Goal: Information Seeking & Learning: Learn about a topic

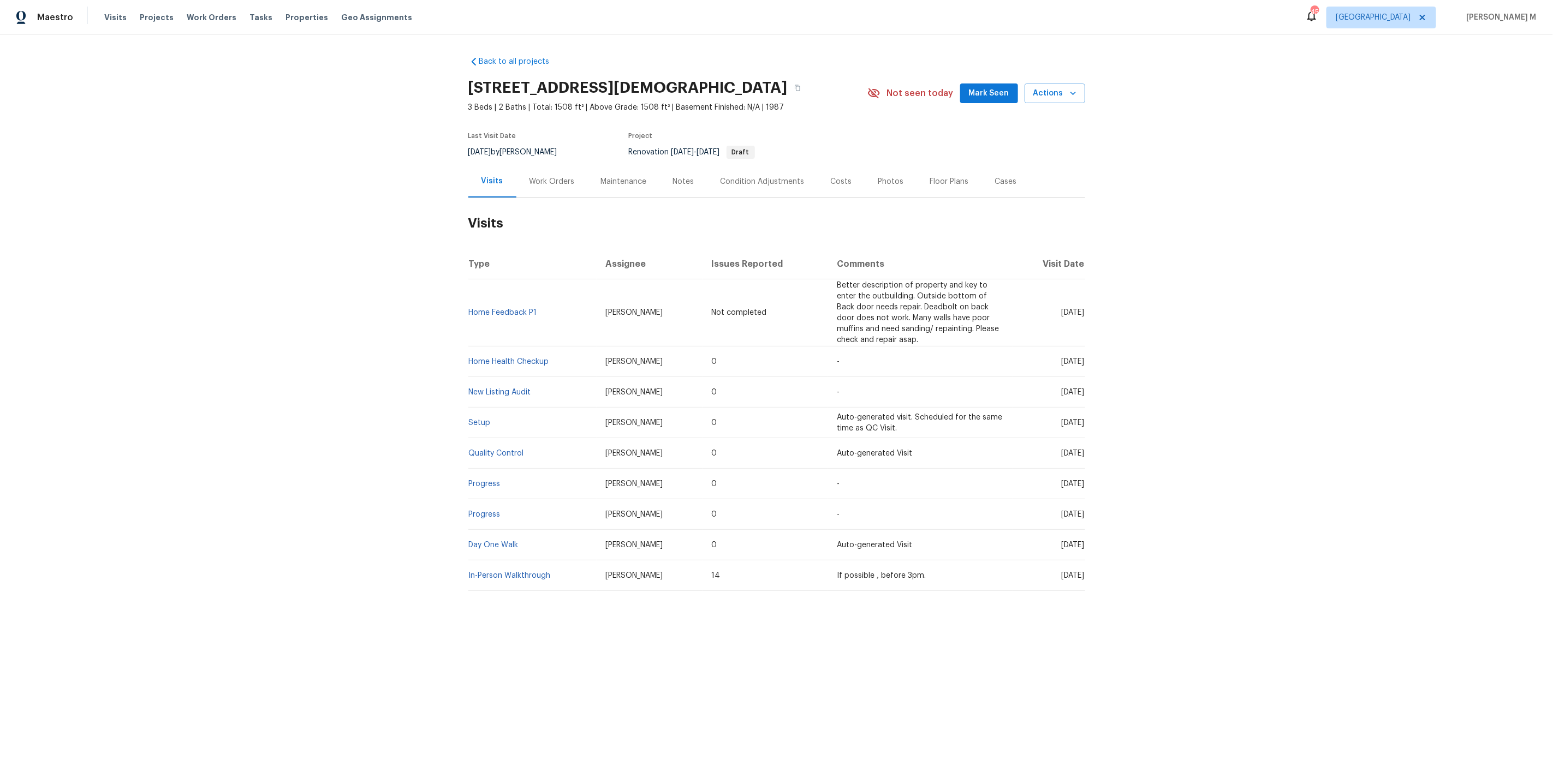
click at [544, 176] on div "Work Orders" at bounding box center [552, 181] width 45 height 11
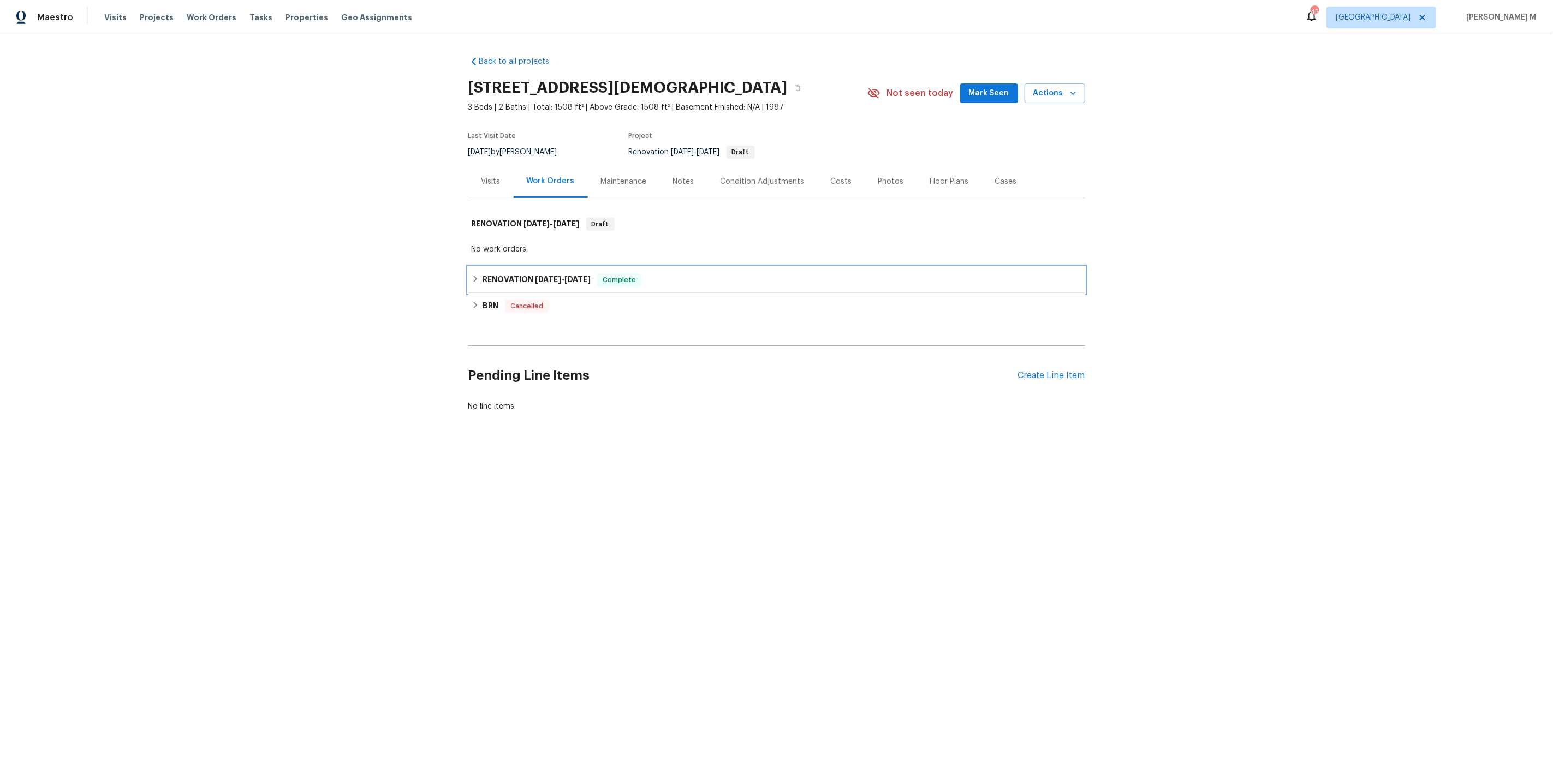
click at [492, 274] on h6 "RENOVATION [DATE] - [DATE]" at bounding box center [536, 280] width 108 height 13
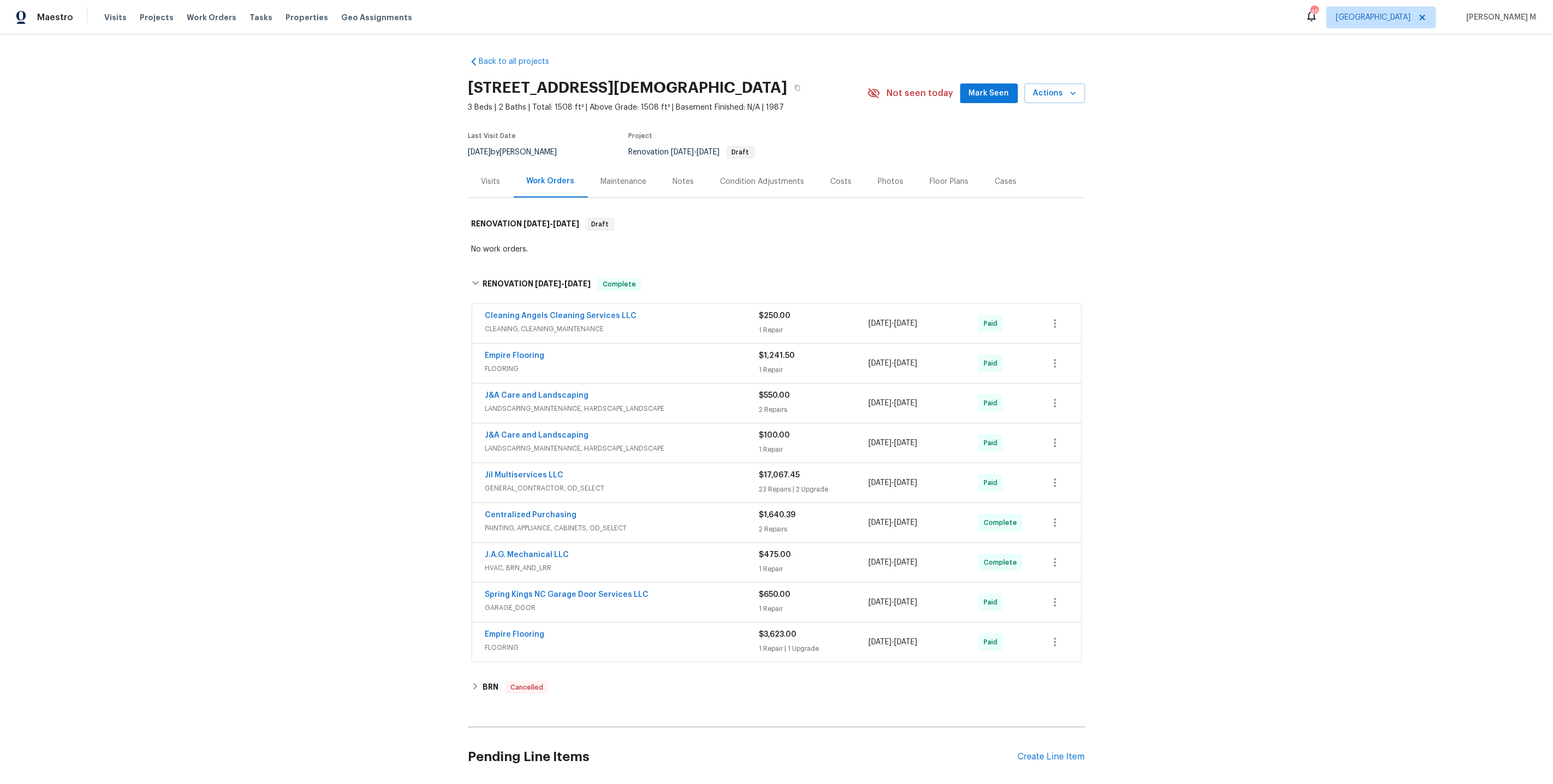
click at [537, 325] on span "CLEANING, CLEANING_MAINTENANCE" at bounding box center [622, 329] width 274 height 11
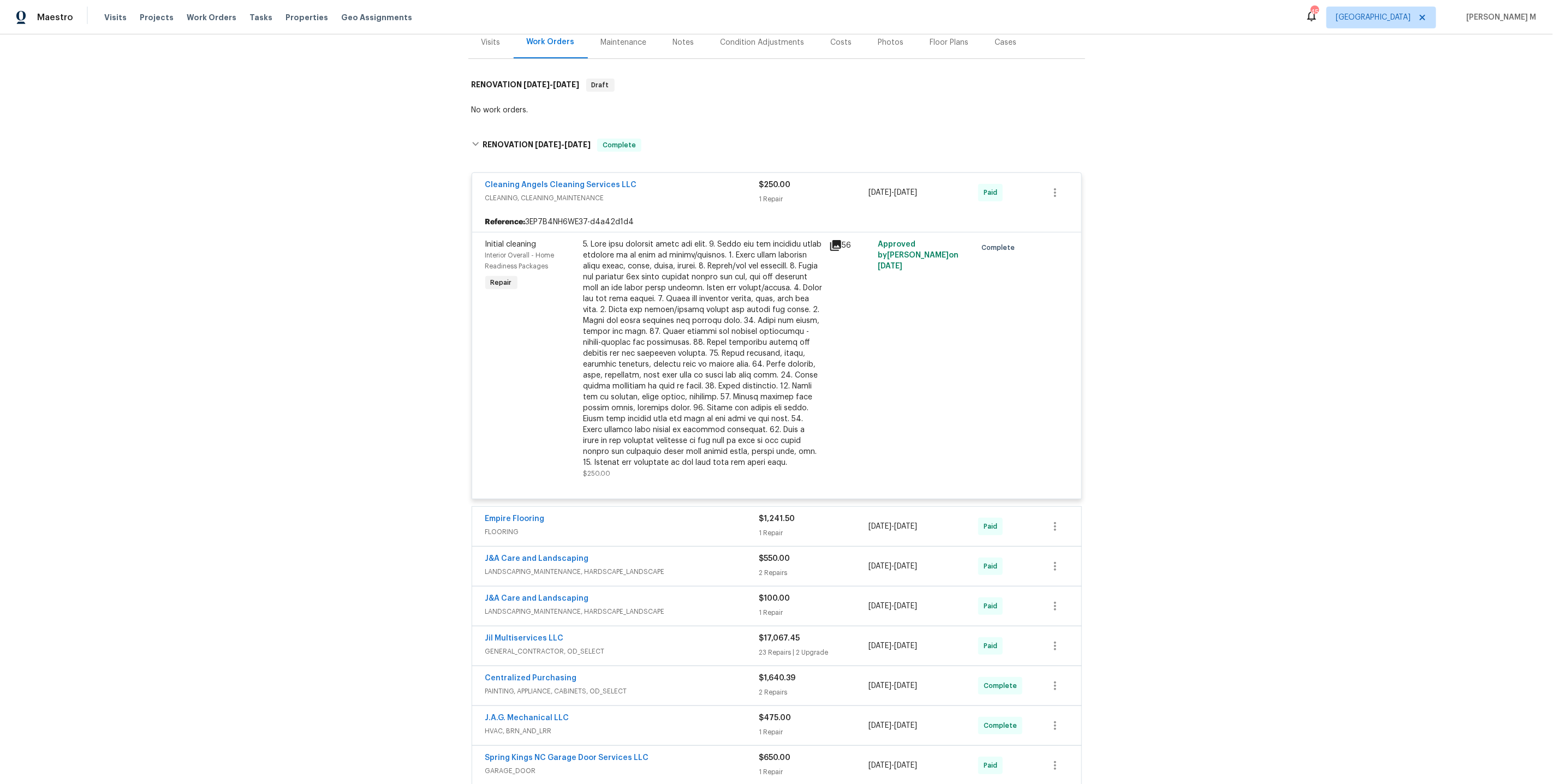
scroll to position [177, 0]
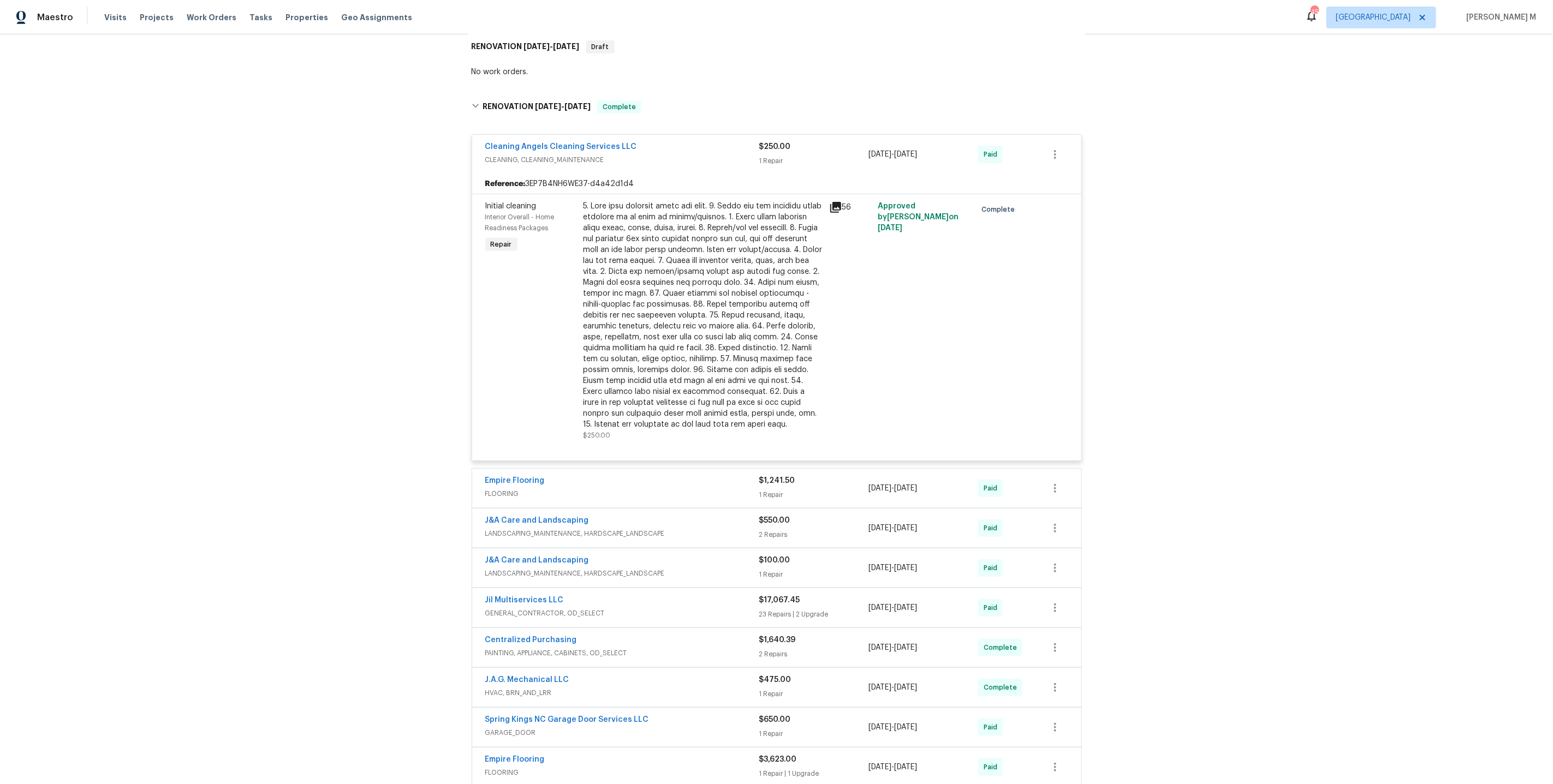
click at [523, 475] on div "Empire Flooring" at bounding box center [622, 482] width 274 height 13
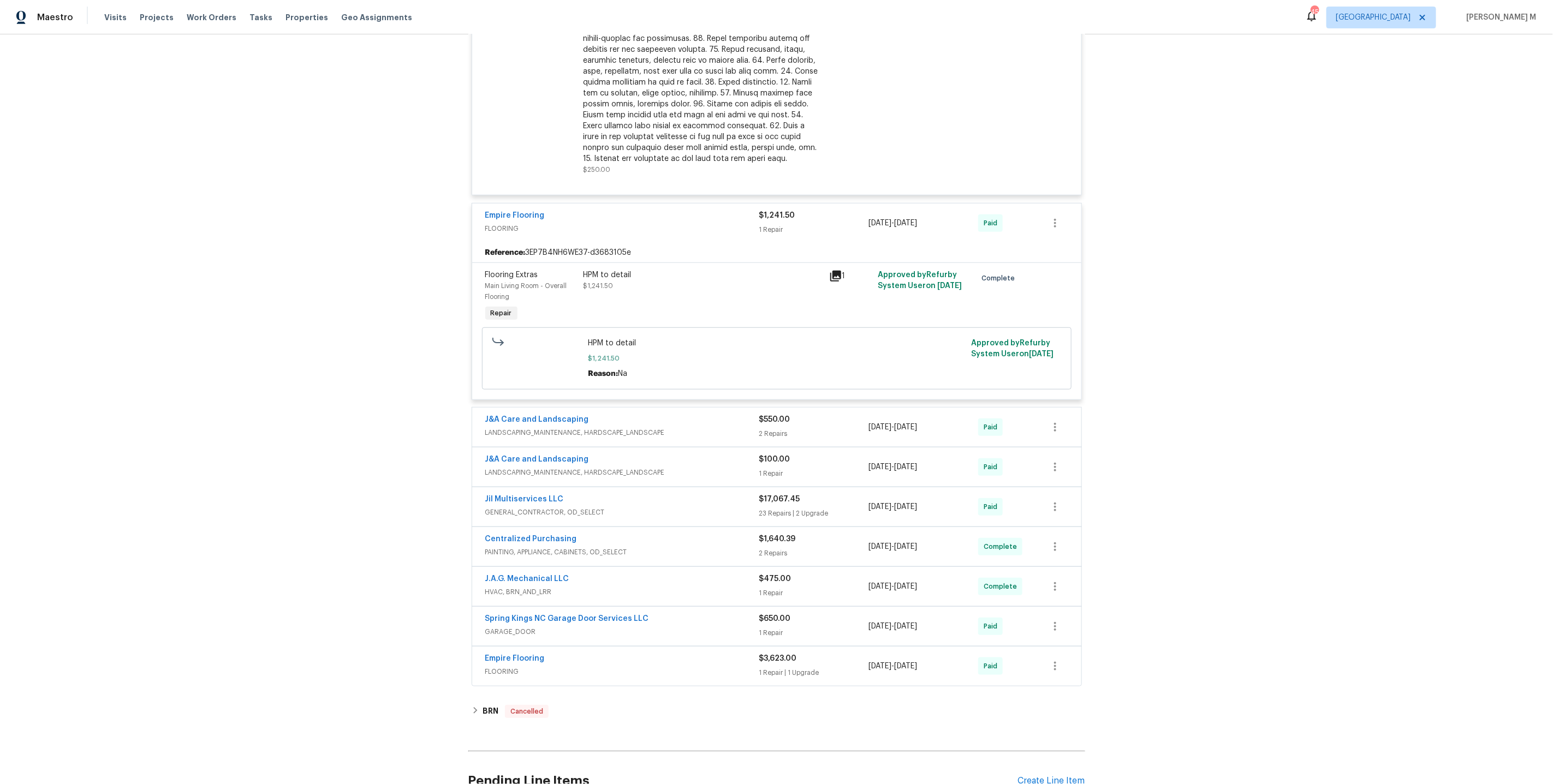
scroll to position [444, 0]
click at [532, 426] on span "LANDSCAPING_MAINTENANCE, HARDSCAPE_LANDSCAPE" at bounding box center [622, 431] width 274 height 11
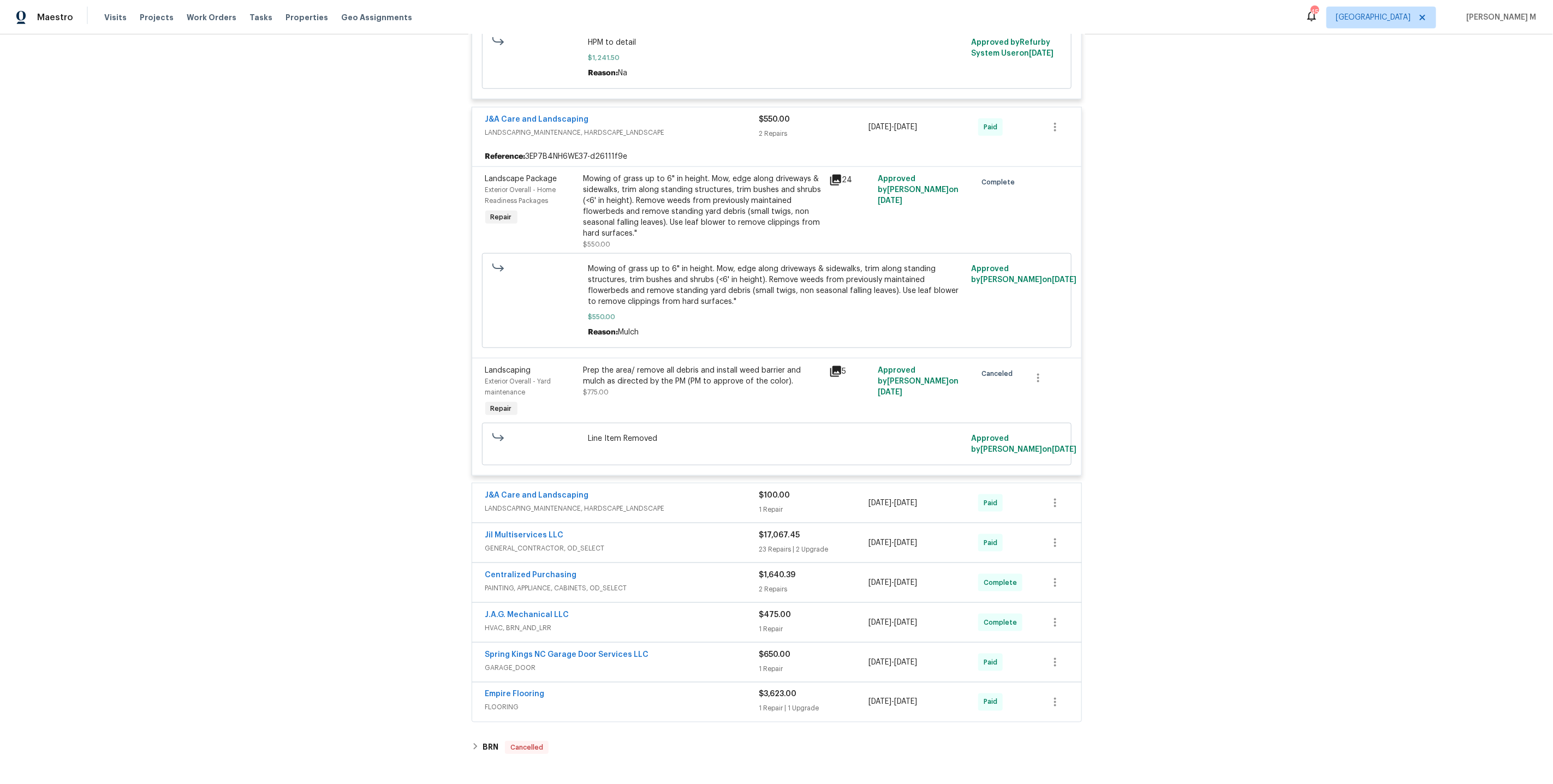
scroll to position [753, 0]
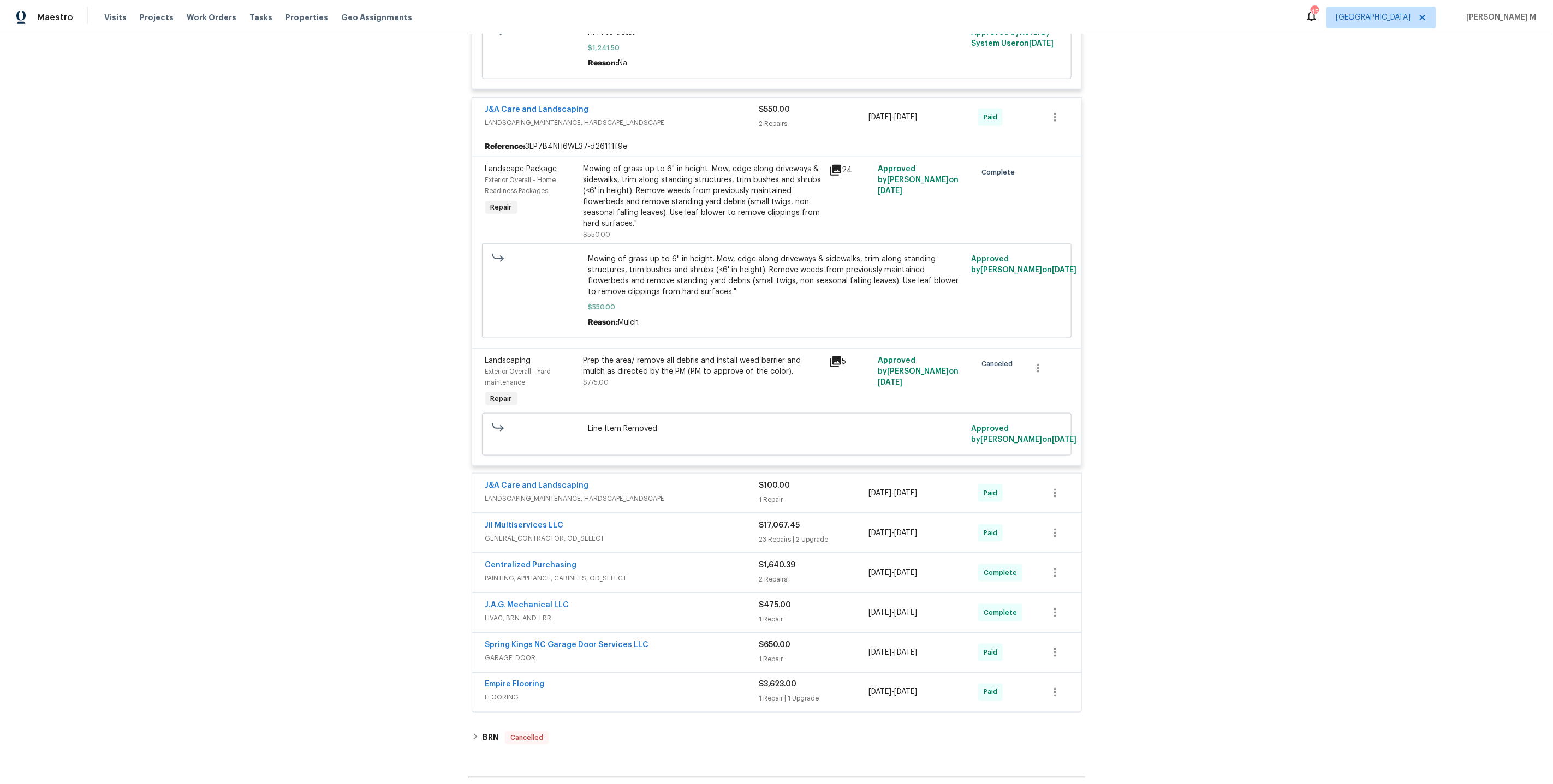
click at [515, 533] on span "GENERAL_CONTRACTOR, OD_SELECT" at bounding box center [622, 539] width 274 height 11
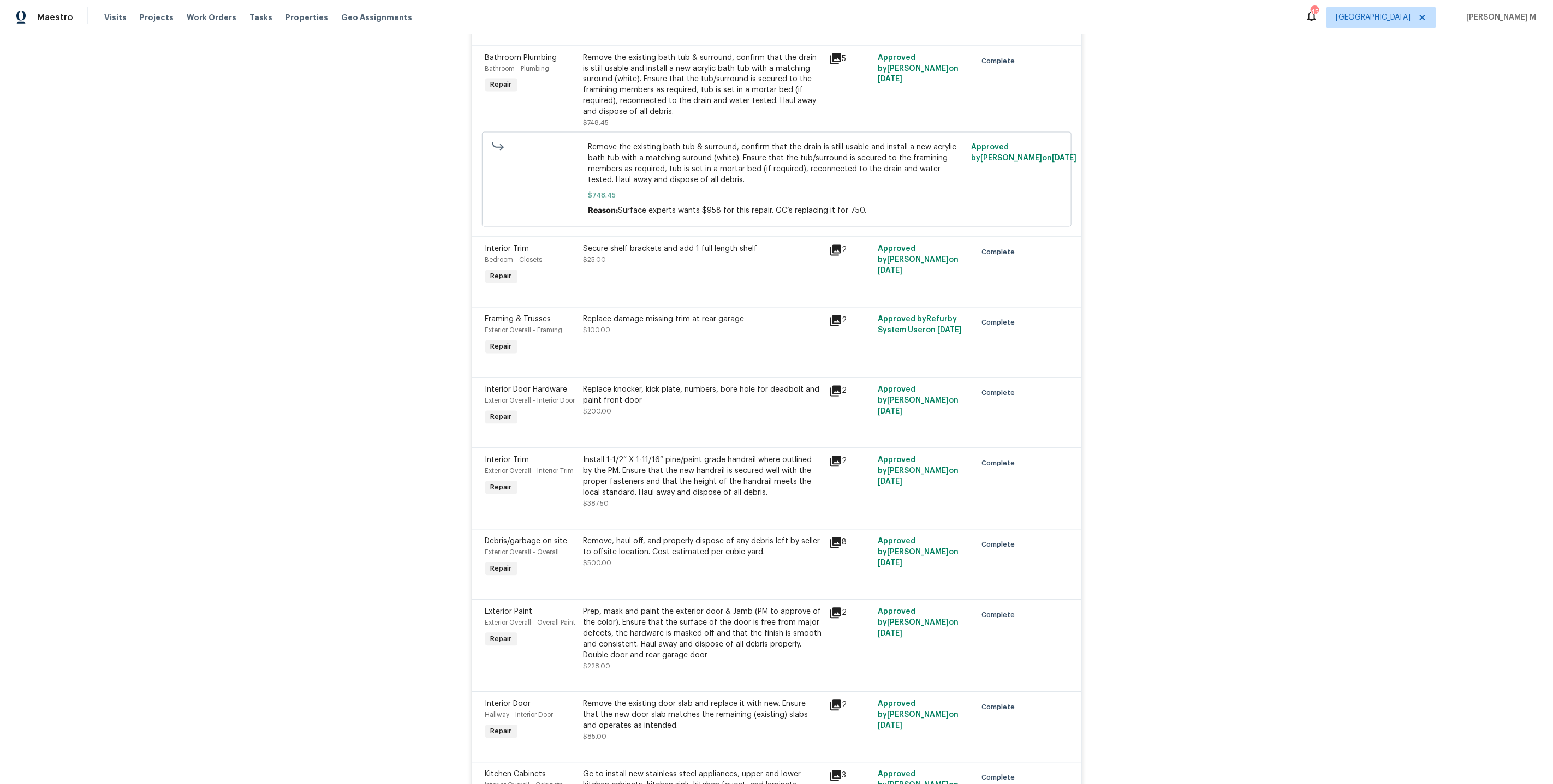
scroll to position [1366, 0]
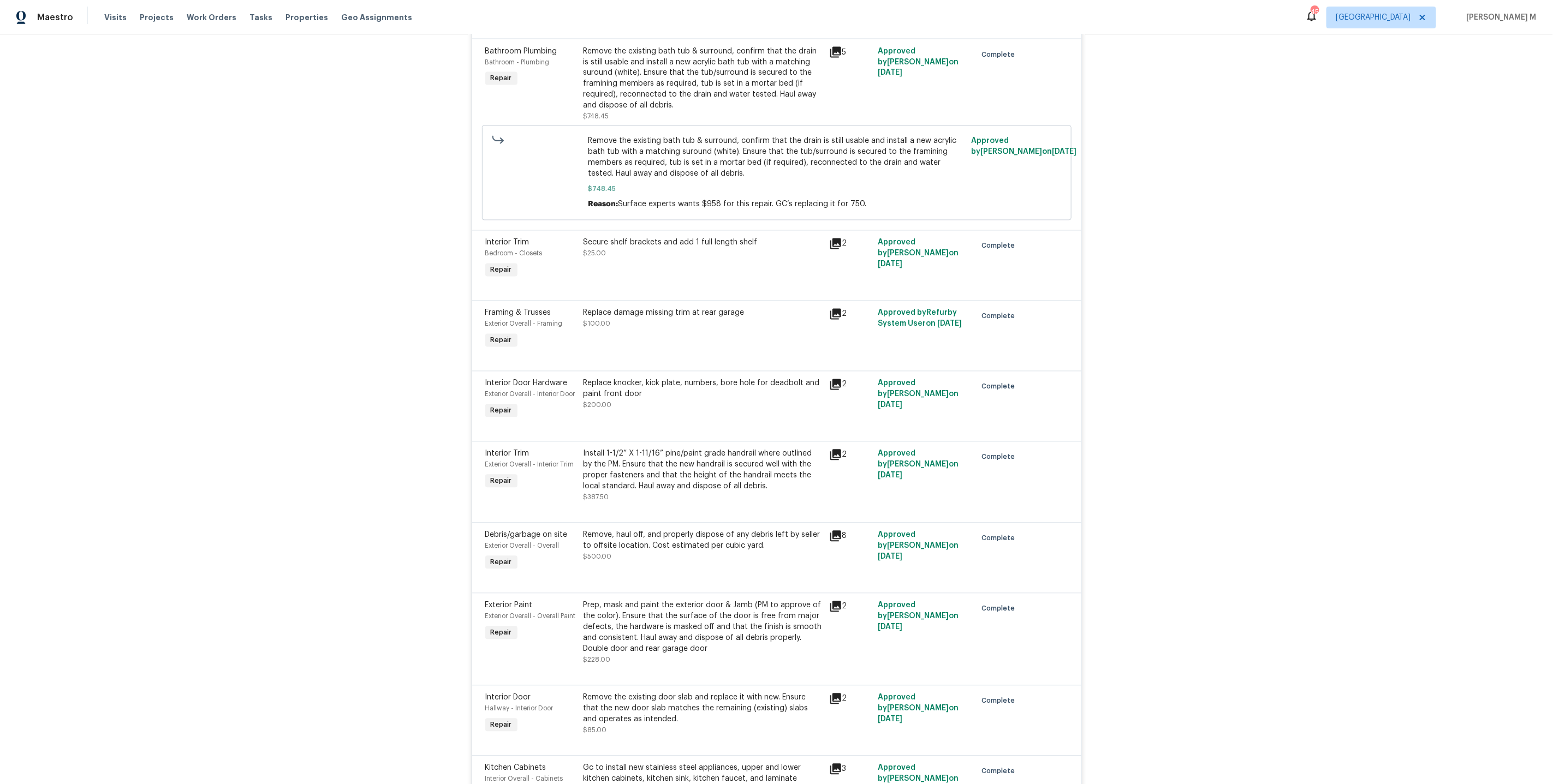
click at [688, 378] on div "Replace knocker, kick plate, numbers, bore hole for deadbolt and paint front do…" at bounding box center [703, 389] width 239 height 22
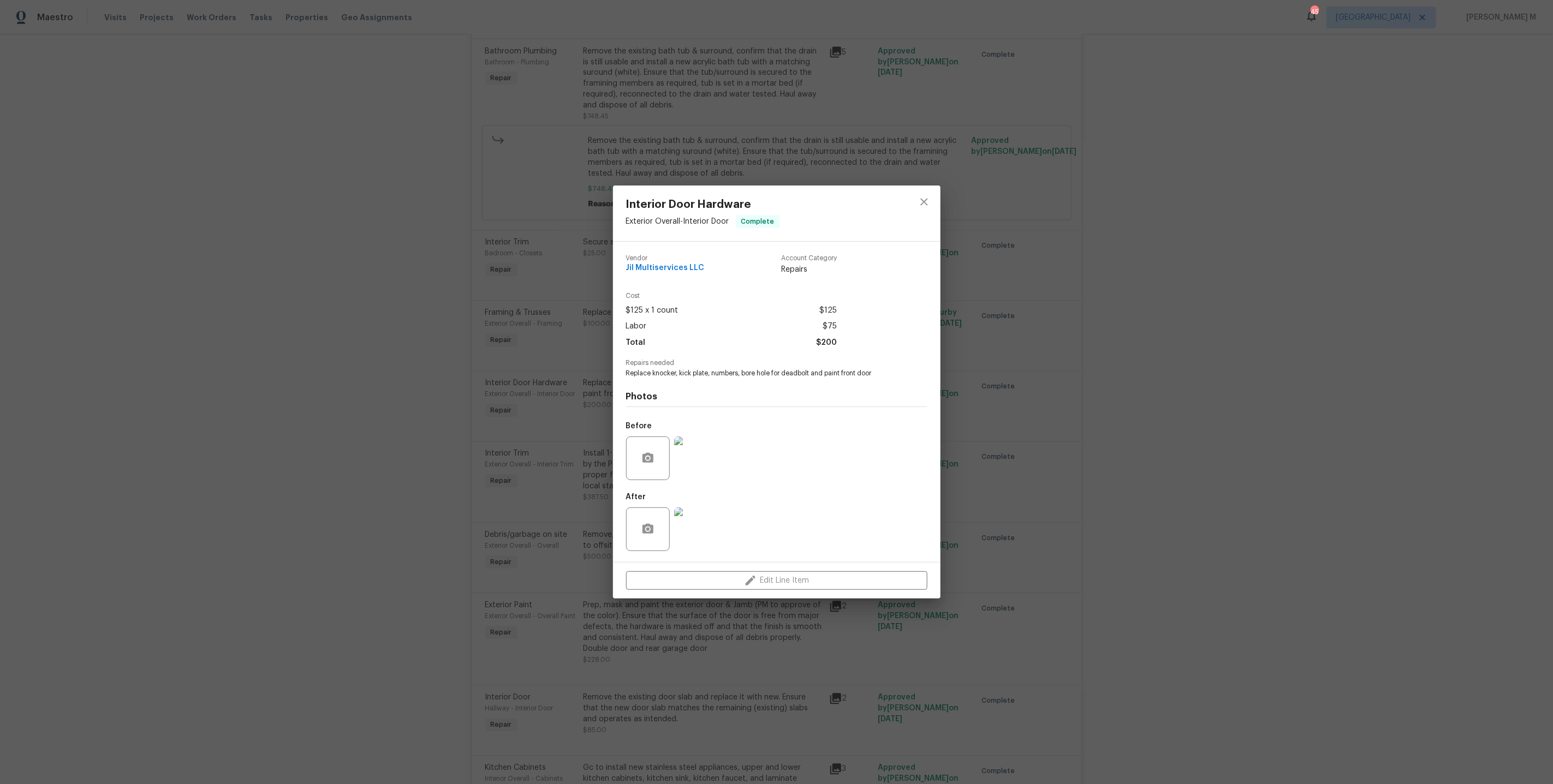
click at [702, 460] on img at bounding box center [696, 458] width 43 height 43
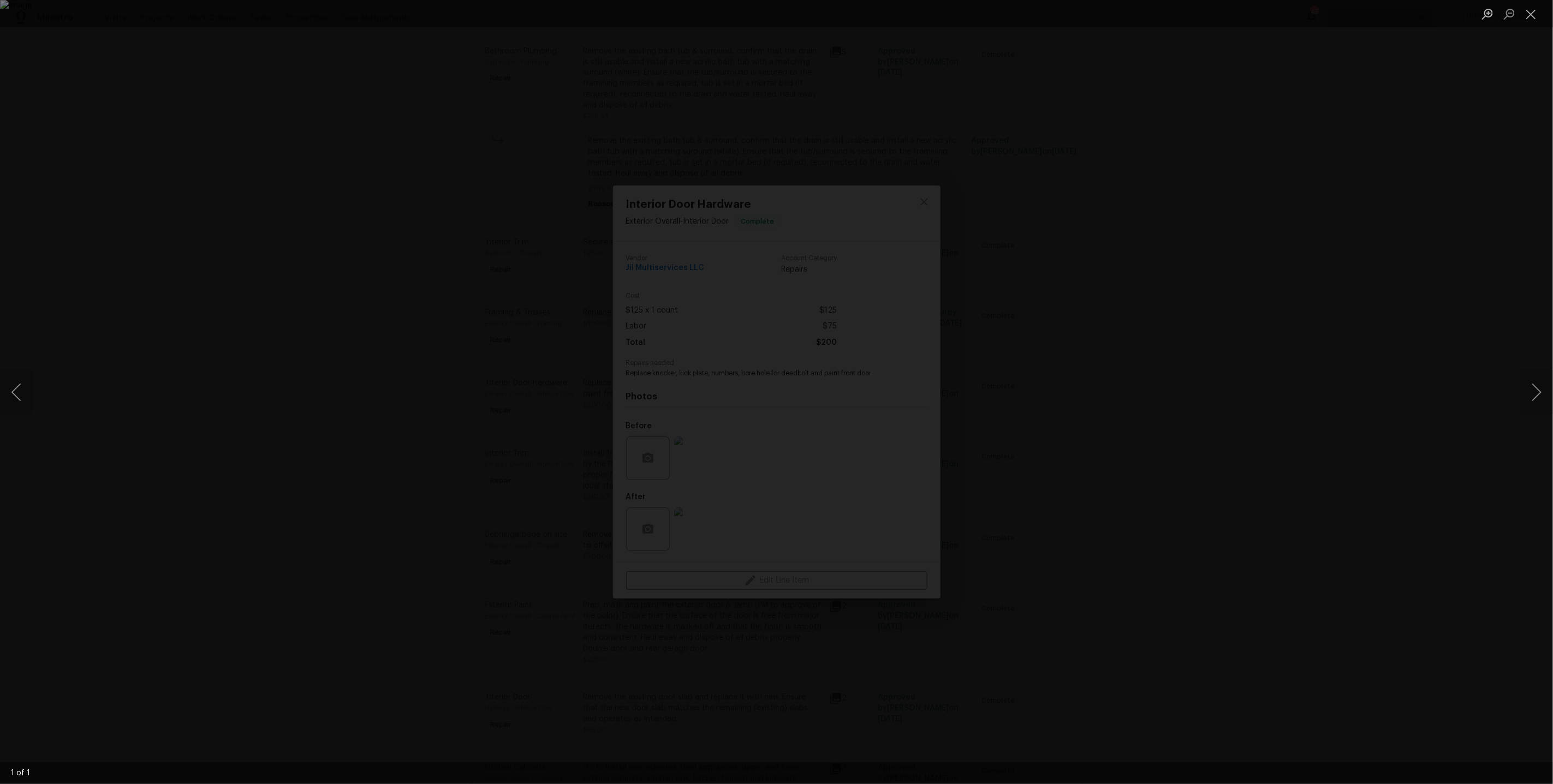
click at [1271, 368] on div "Lightbox" at bounding box center [776, 392] width 1553 height 784
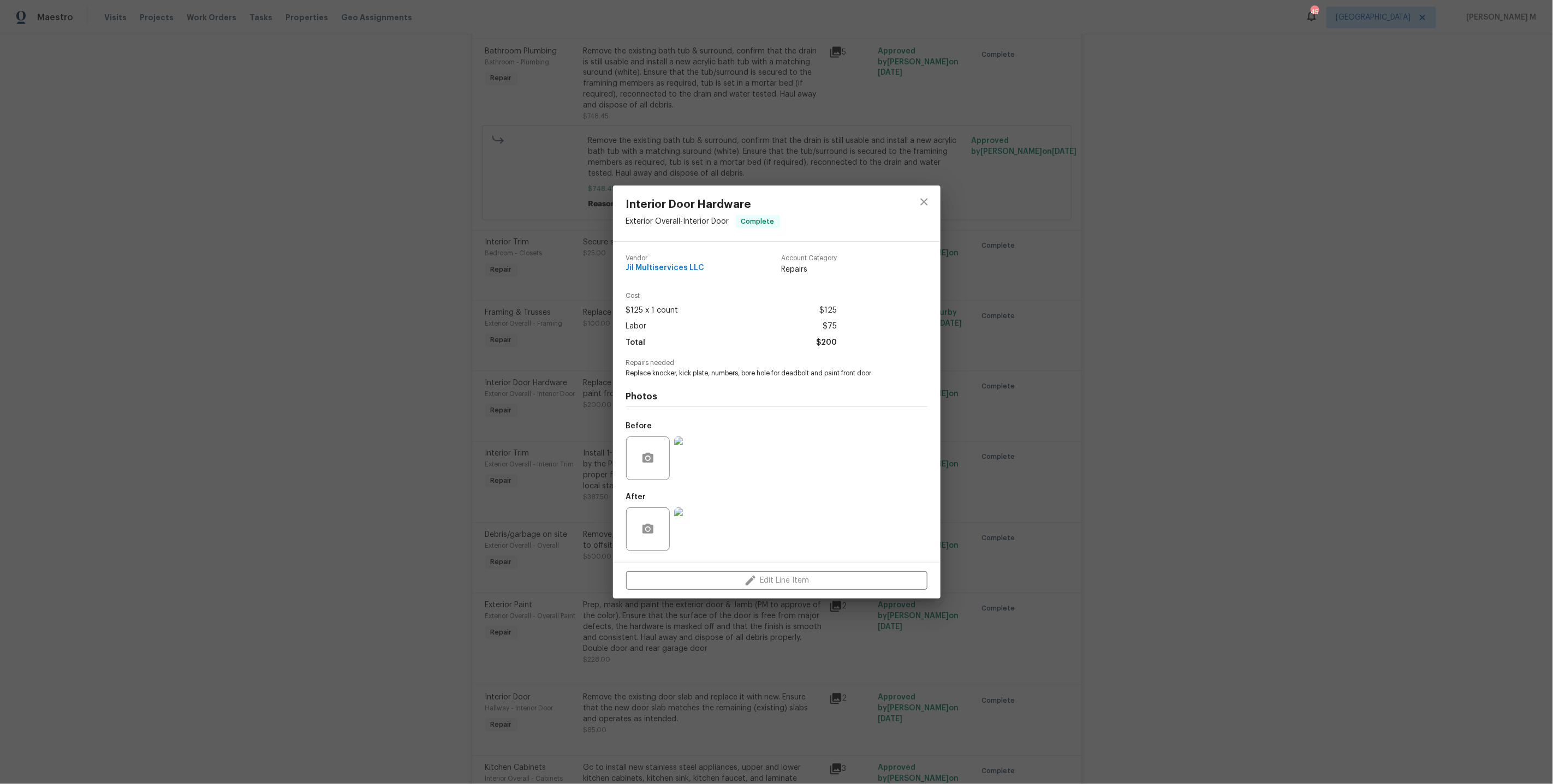
click at [601, 480] on div "Interior Door Hardware Exterior Overall - Interior Door Complete Vendor Jil Mul…" at bounding box center [776, 392] width 1553 height 784
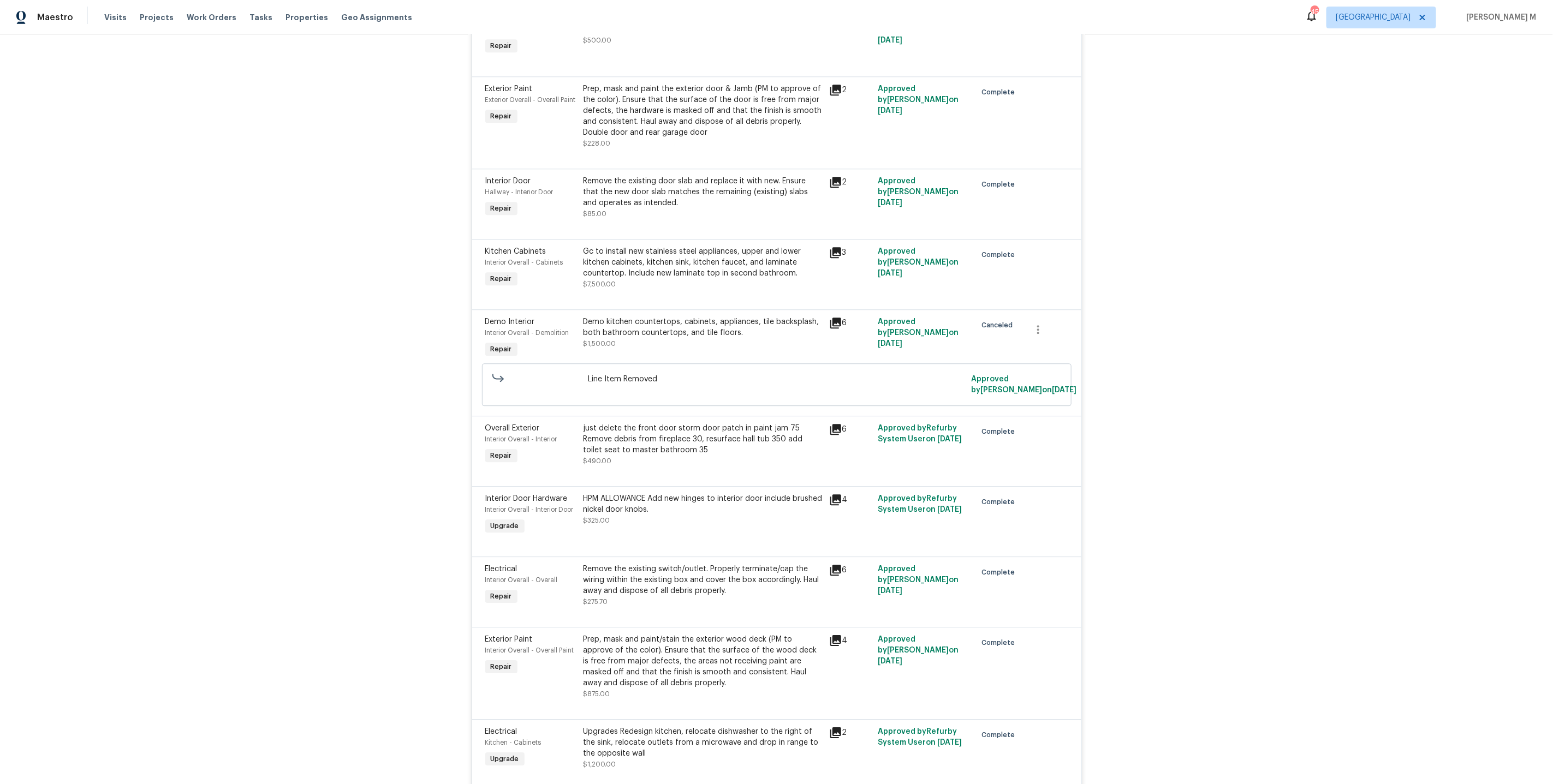
scroll to position [1884, 0]
click at [634, 491] on div "HPM ALLOWANCE Add new hinges to interior door include brushed nickel door knobs…" at bounding box center [703, 507] width 239 height 33
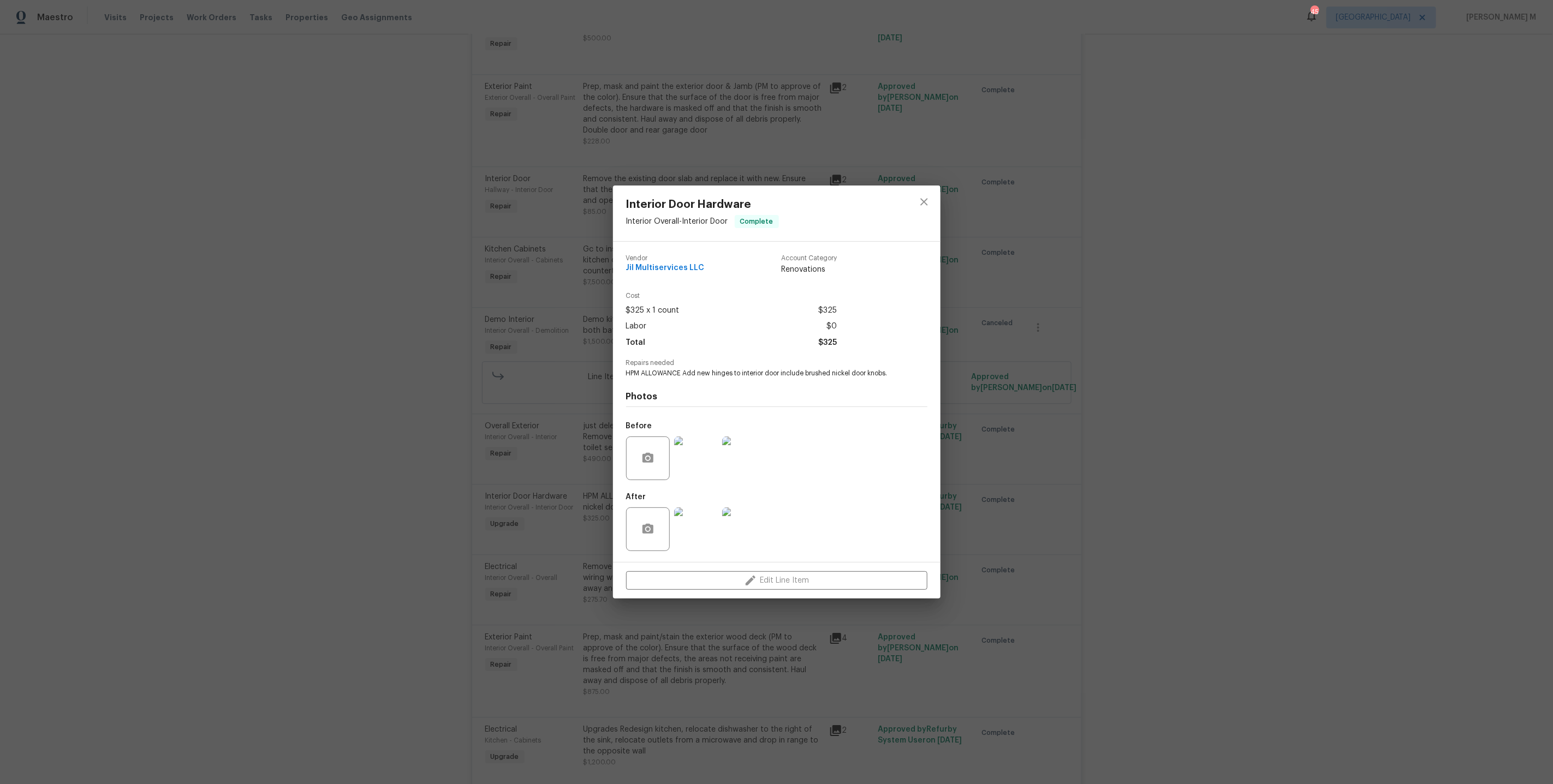
click at [703, 466] on img at bounding box center [696, 458] width 43 height 43
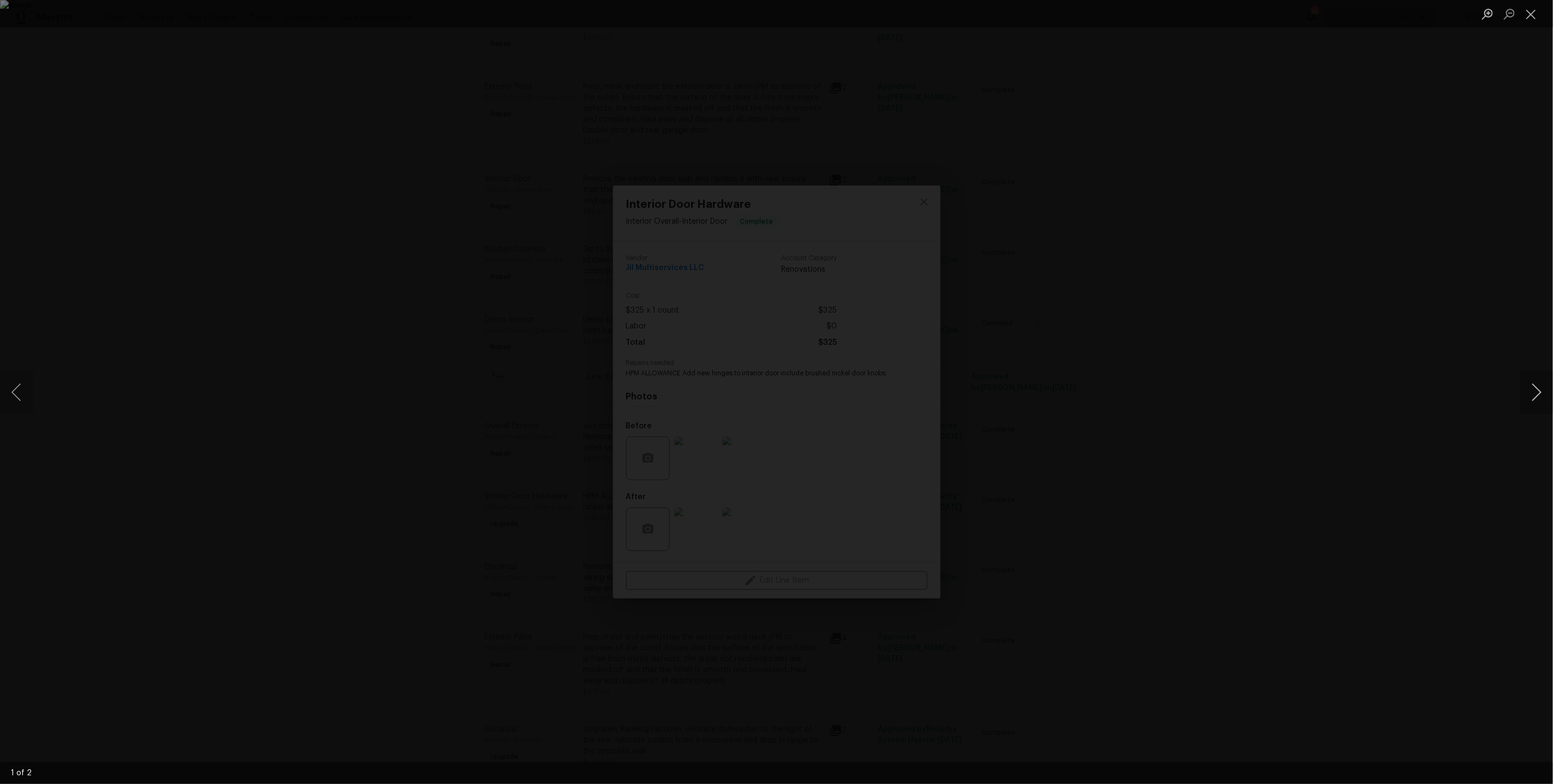
click at [1536, 400] on button "Next image" at bounding box center [1537, 392] width 33 height 43
click at [1343, 257] on div "Lightbox" at bounding box center [776, 392] width 1553 height 784
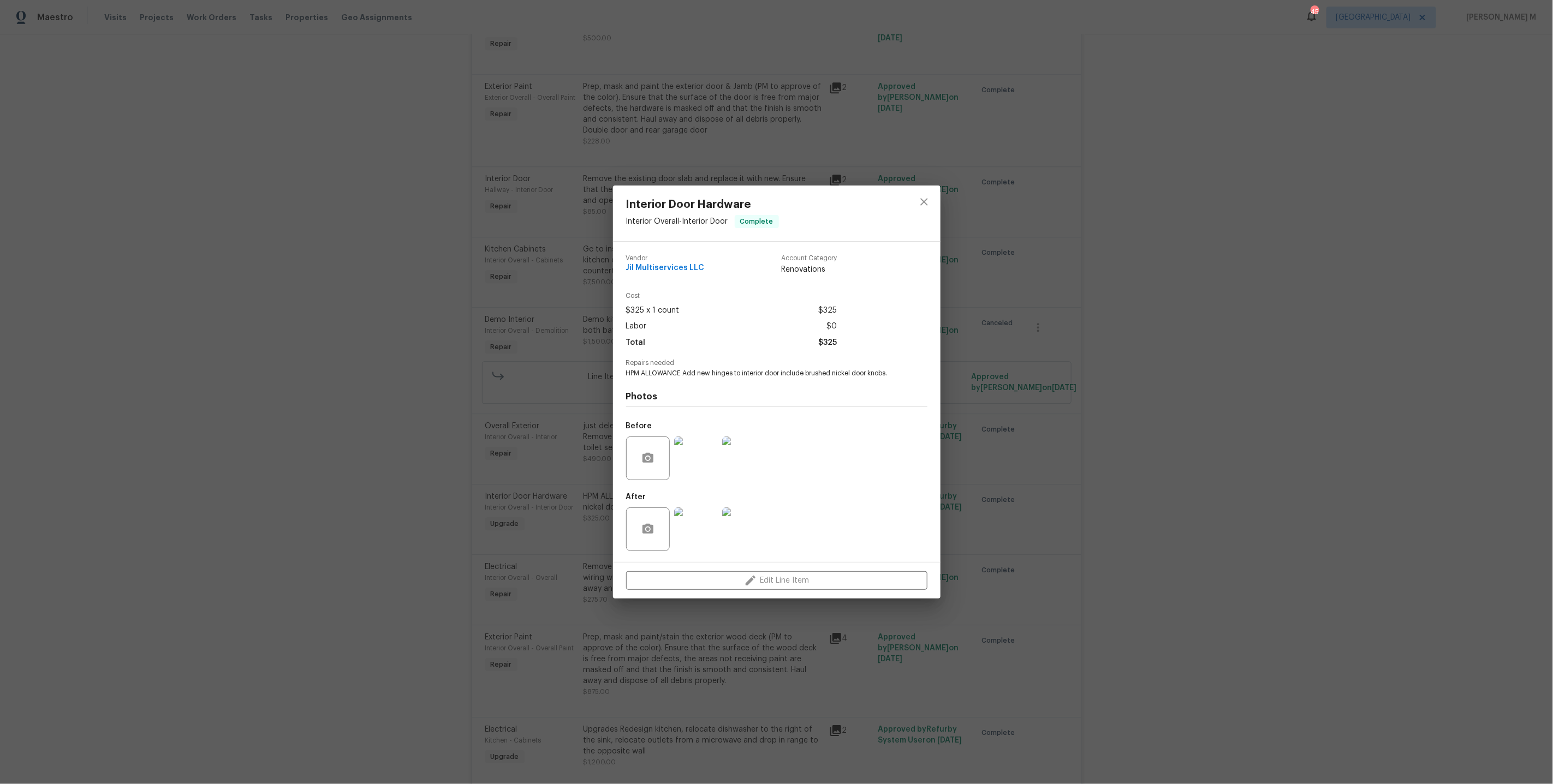
click at [496, 395] on div "Interior Door Hardware Interior Overall - Interior Door Complete Vendor Jil Mul…" at bounding box center [776, 392] width 1553 height 784
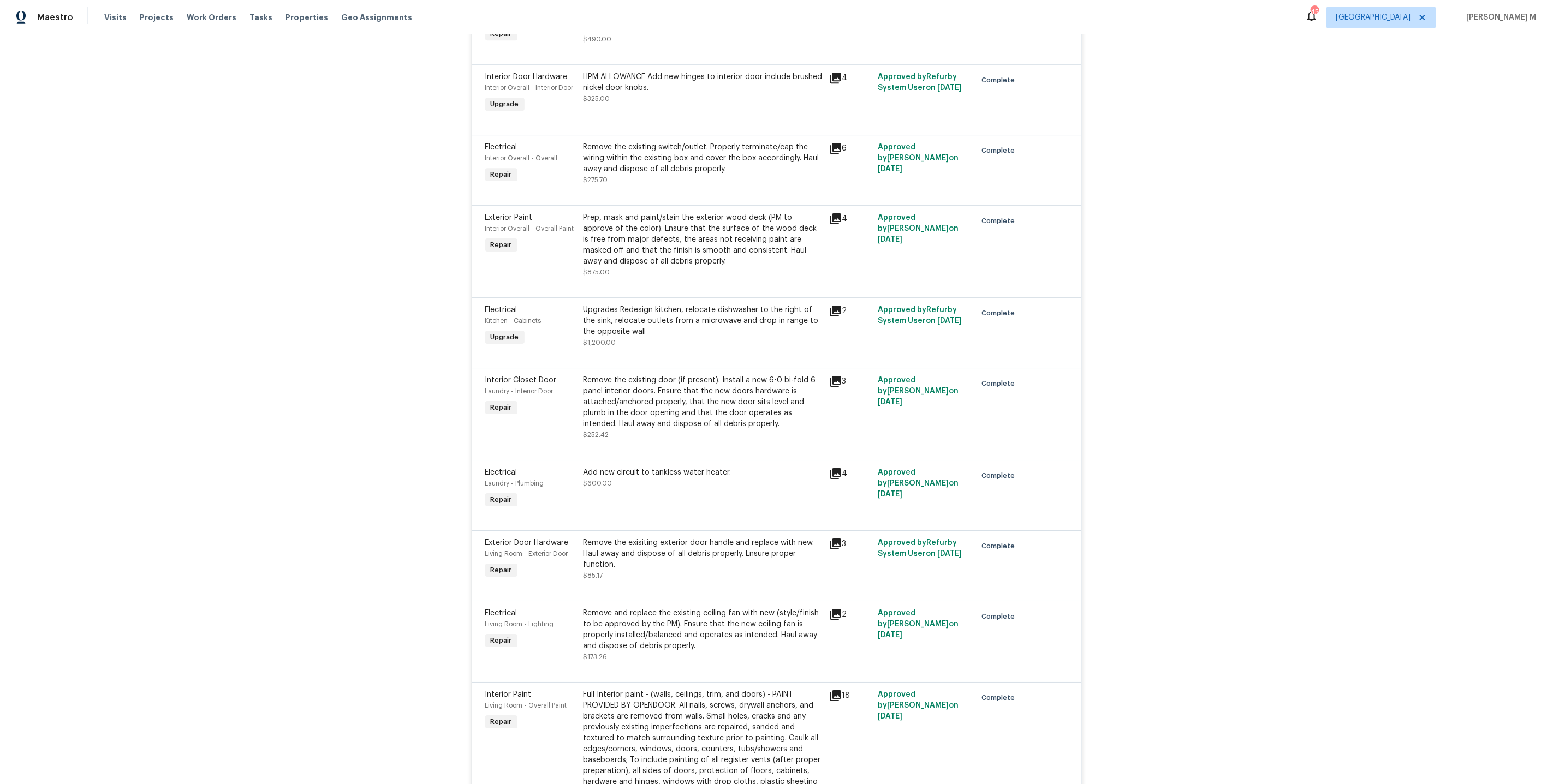
scroll to position [2322, 0]
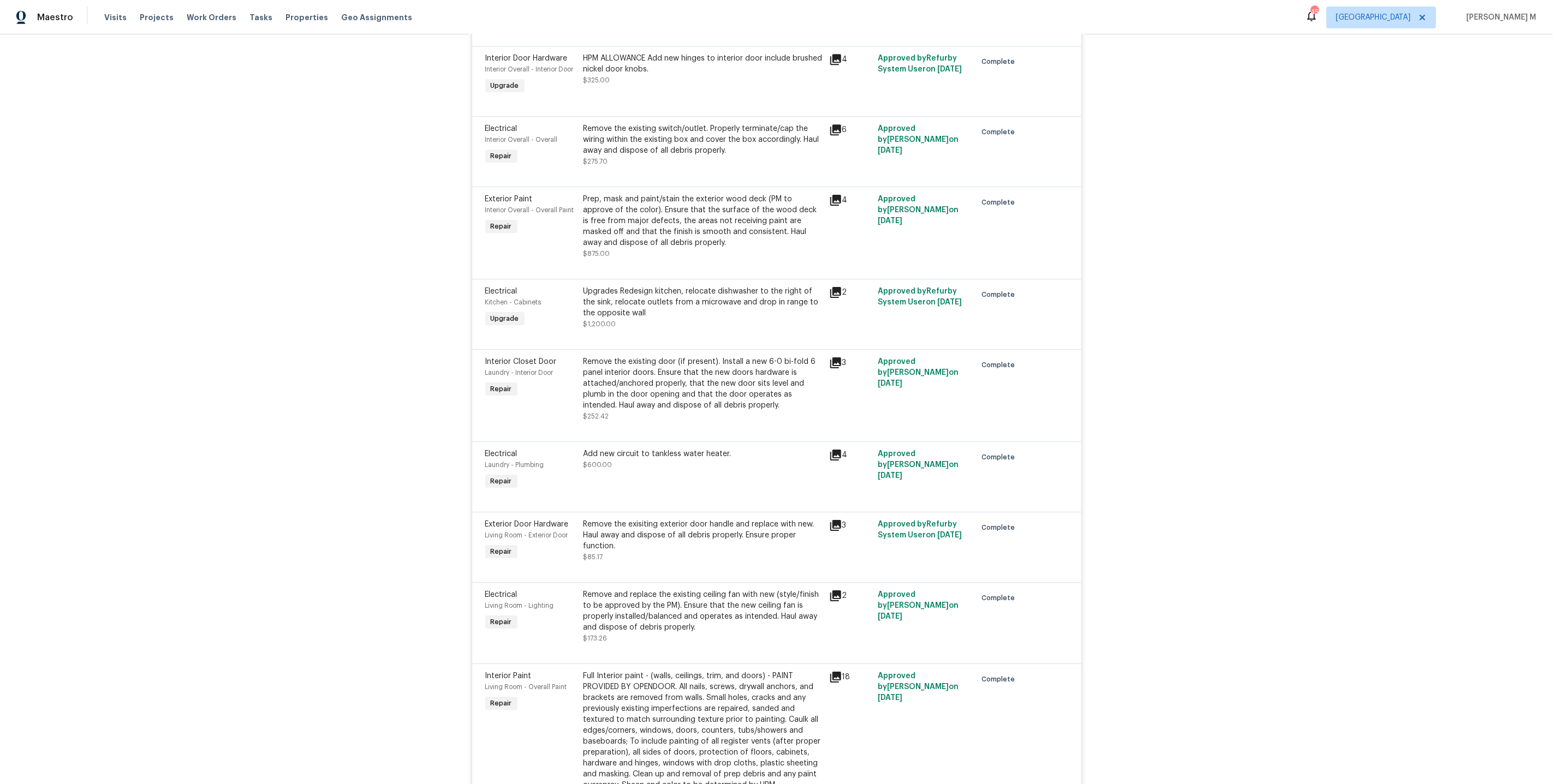
click at [654, 519] on div "Remove the exisiting exterior door handle and replace with new. Haul away and d…" at bounding box center [703, 541] width 239 height 43
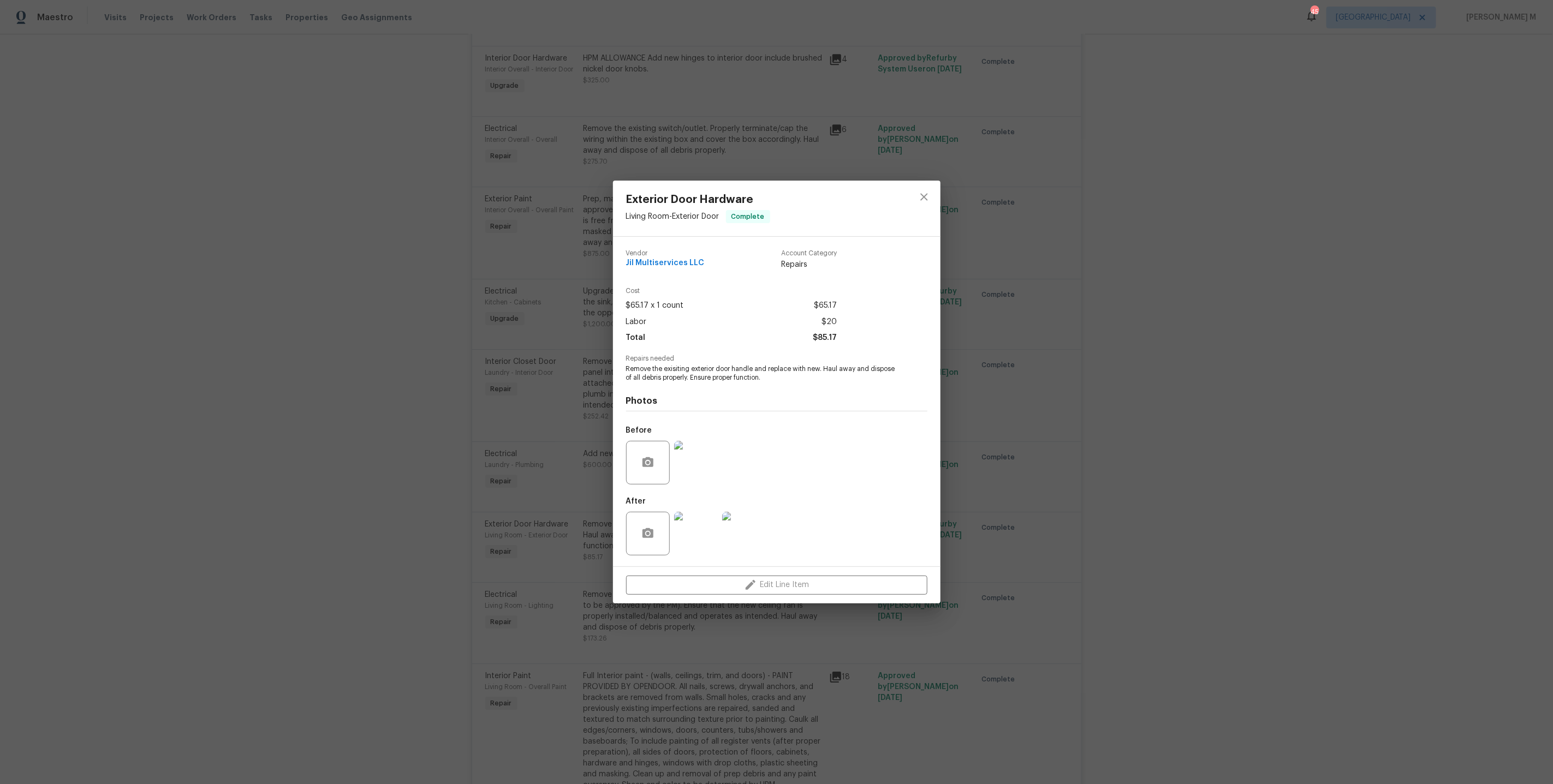
click at [683, 459] on img at bounding box center [696, 463] width 43 height 43
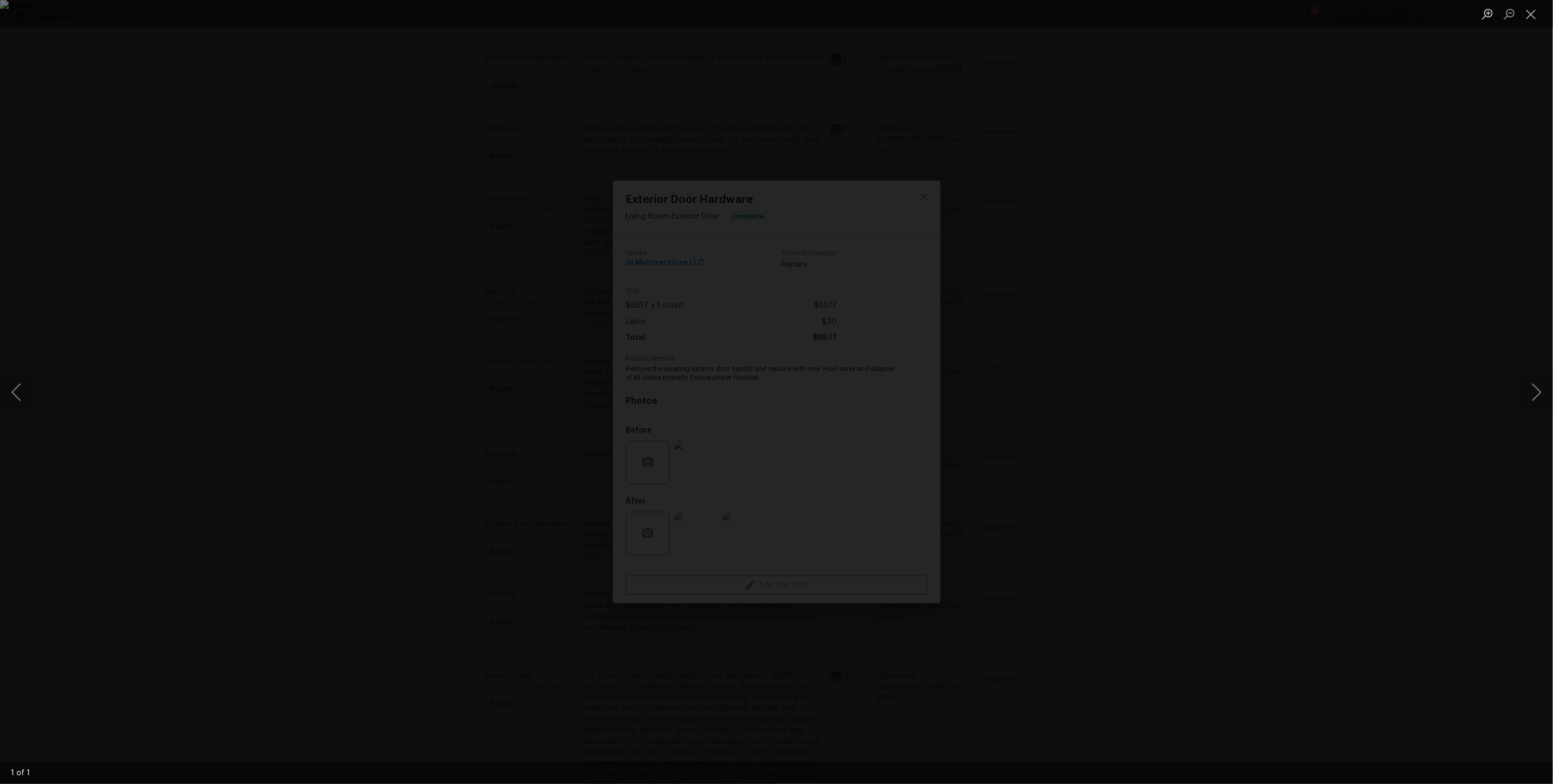
click at [1226, 522] on div "Lightbox" at bounding box center [776, 392] width 1553 height 784
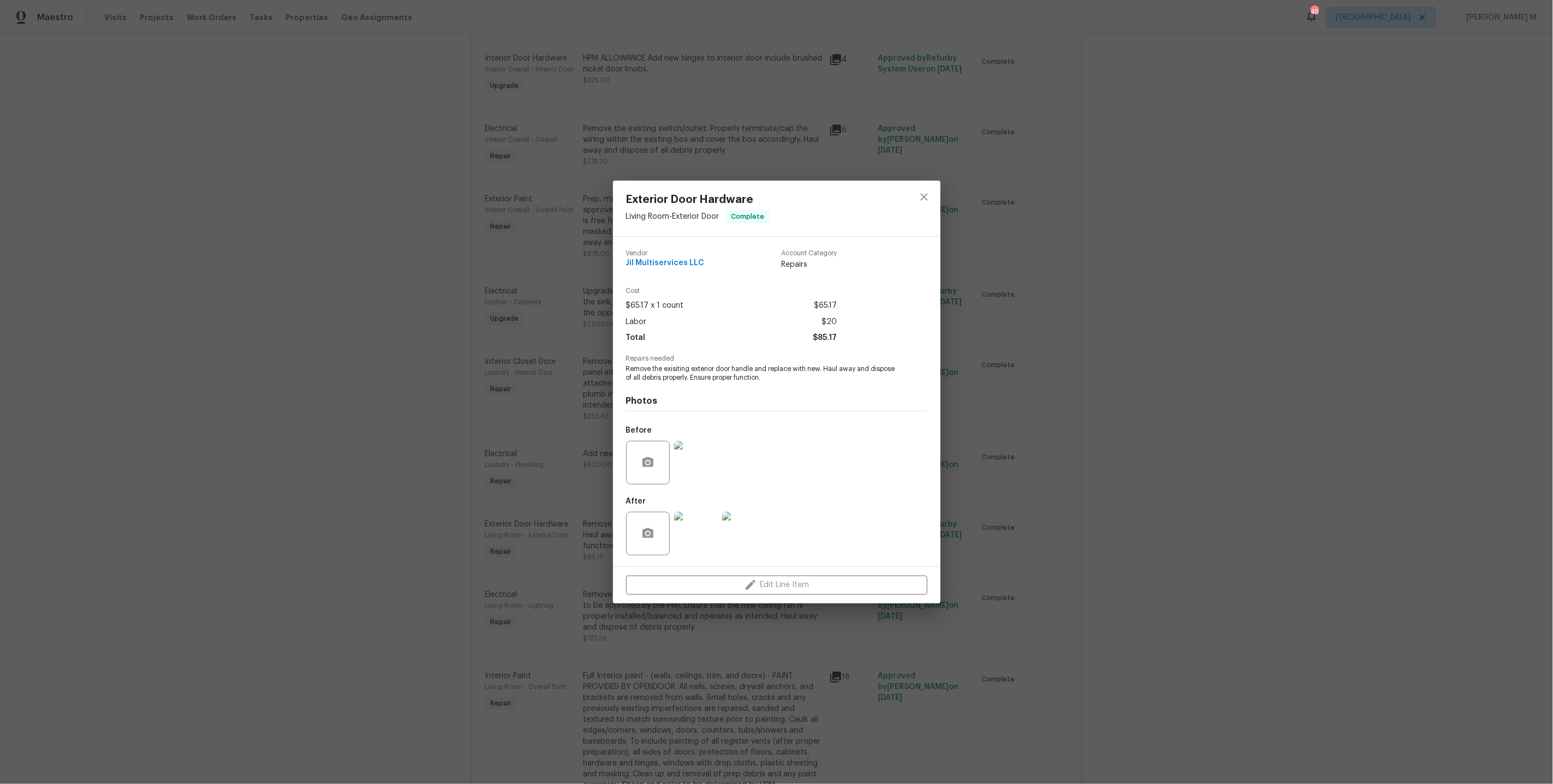
click at [1123, 460] on div "Exterior Door Hardware Living Room - Exterior Door Complete Vendor Jil Multiser…" at bounding box center [776, 392] width 1553 height 784
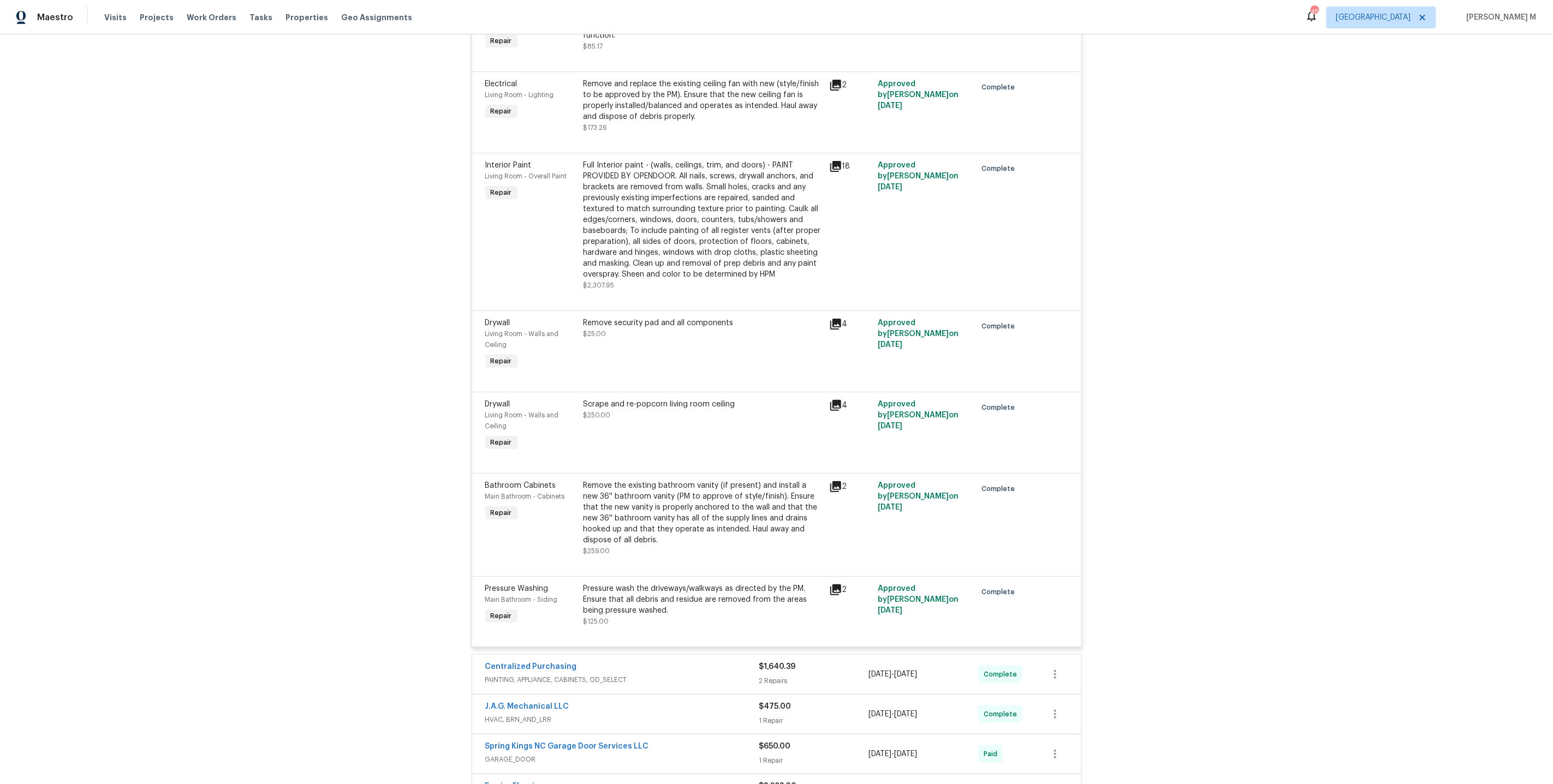
scroll to position [2969, 0]
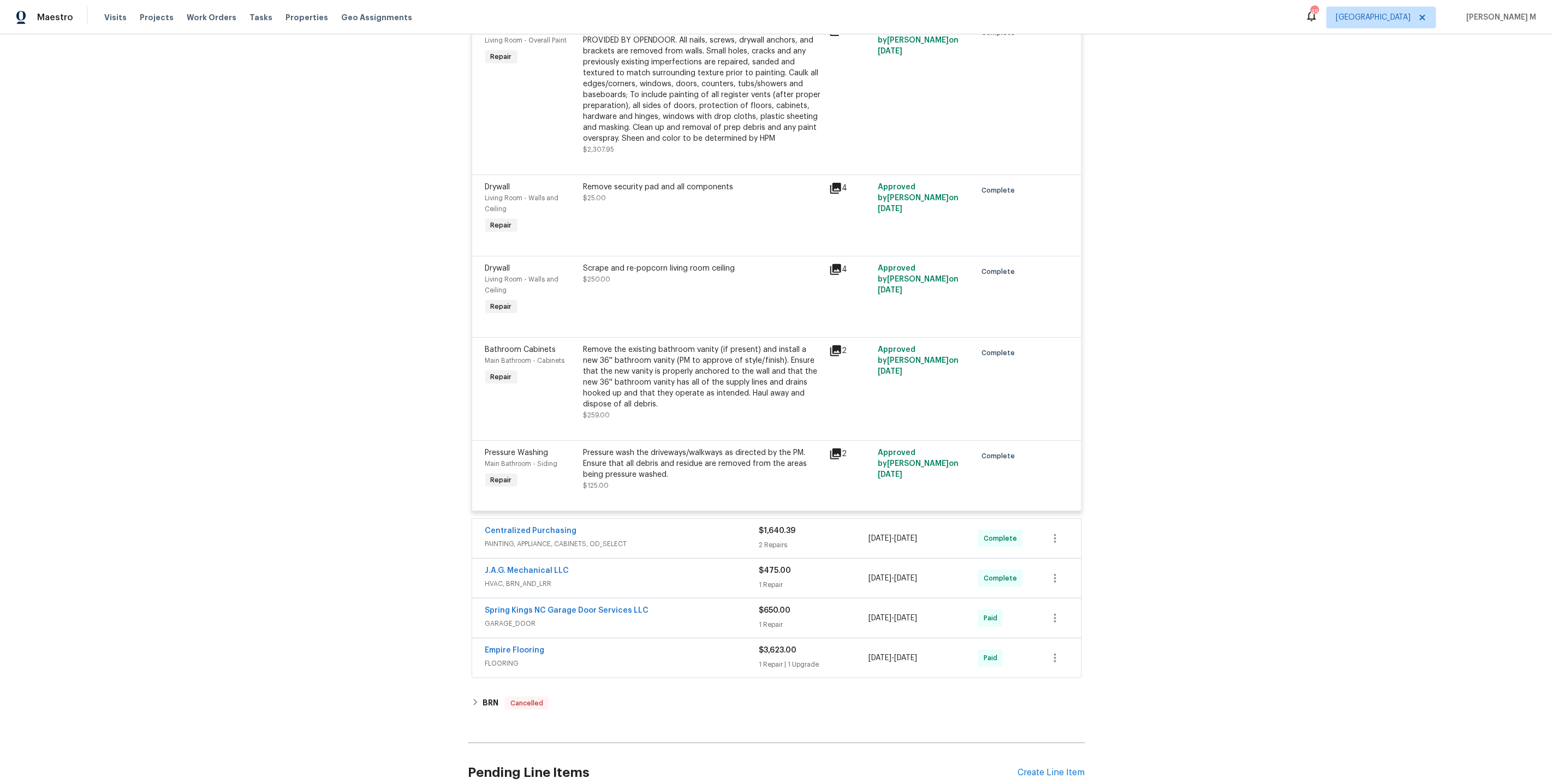
click at [489, 658] on span "FLOORING" at bounding box center [622, 663] width 274 height 11
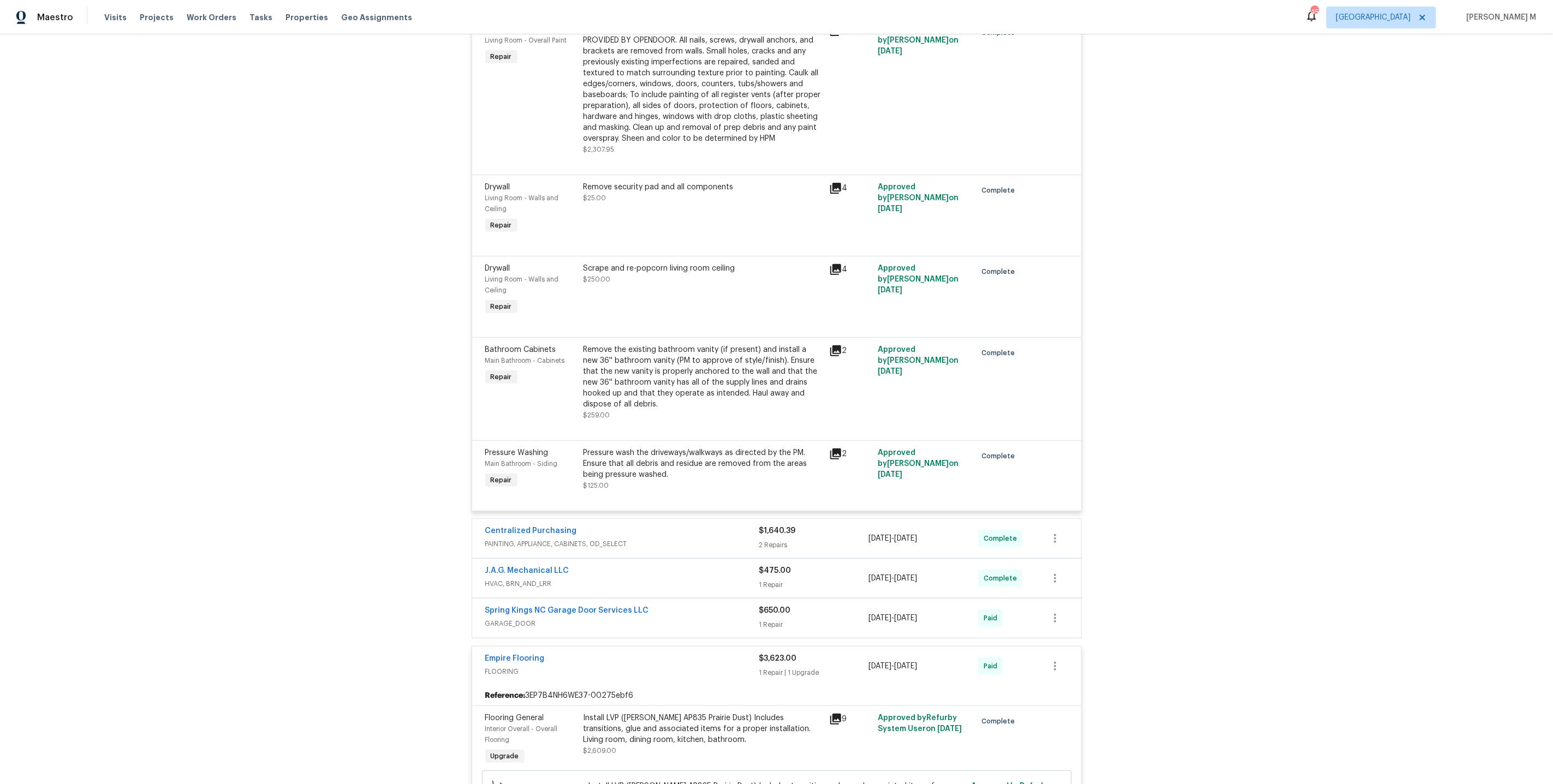
click at [508, 618] on span "GARAGE_DOOR" at bounding box center [622, 624] width 274 height 11
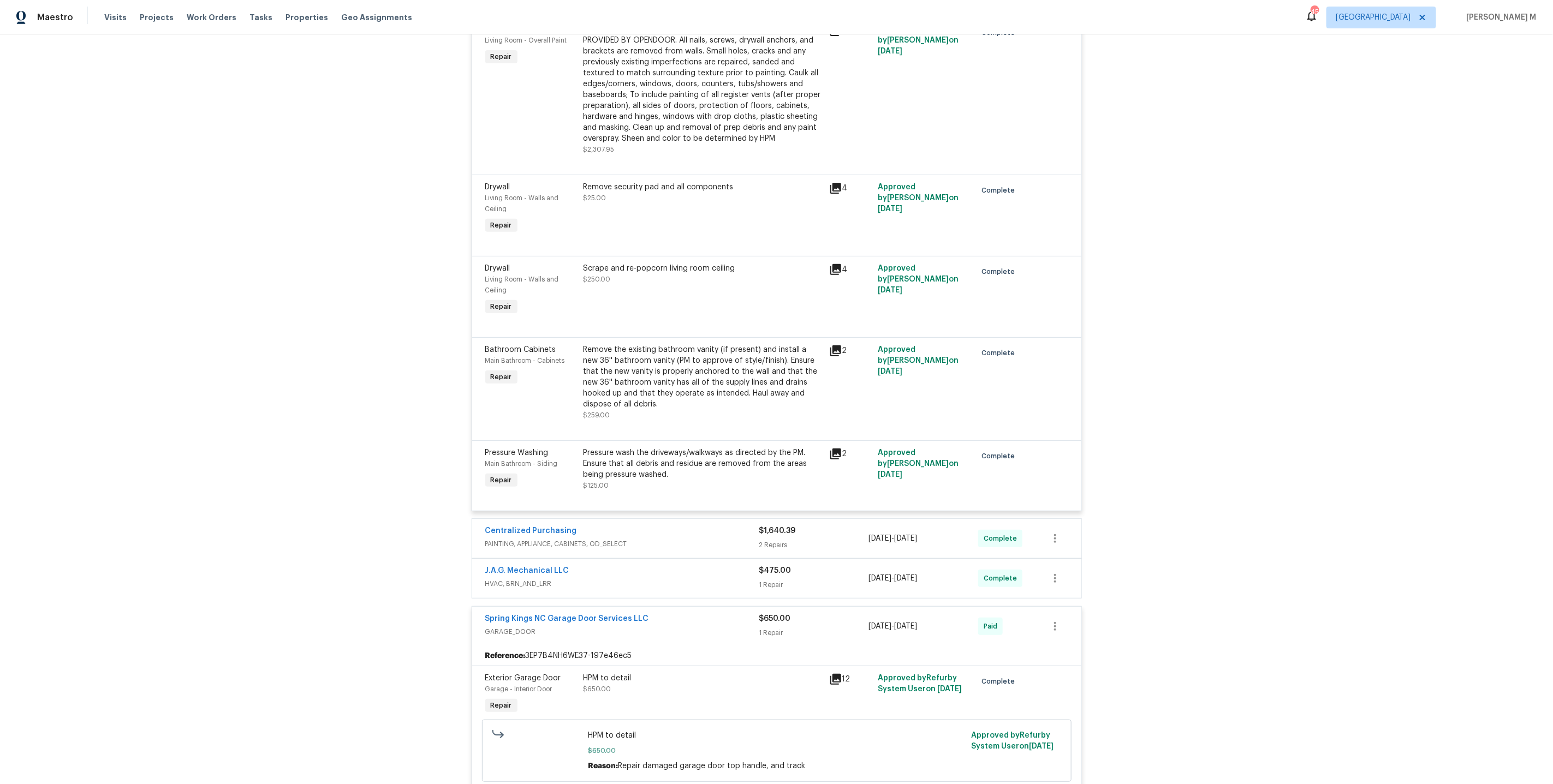
click at [518, 539] on span "PAINTING, APPLIANCE, CABINETS, OD_SELECT" at bounding box center [622, 544] width 274 height 11
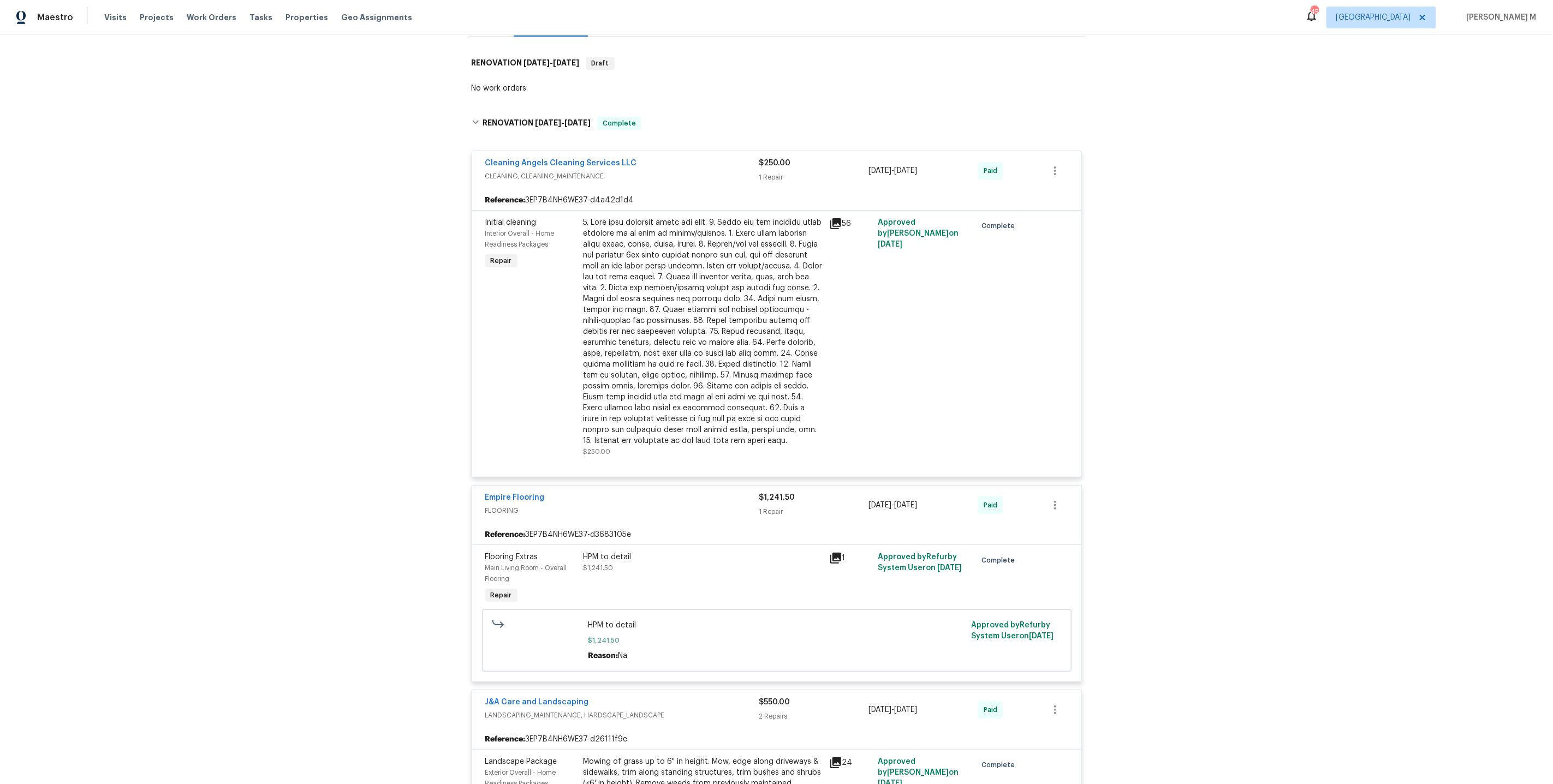
scroll to position [0, 0]
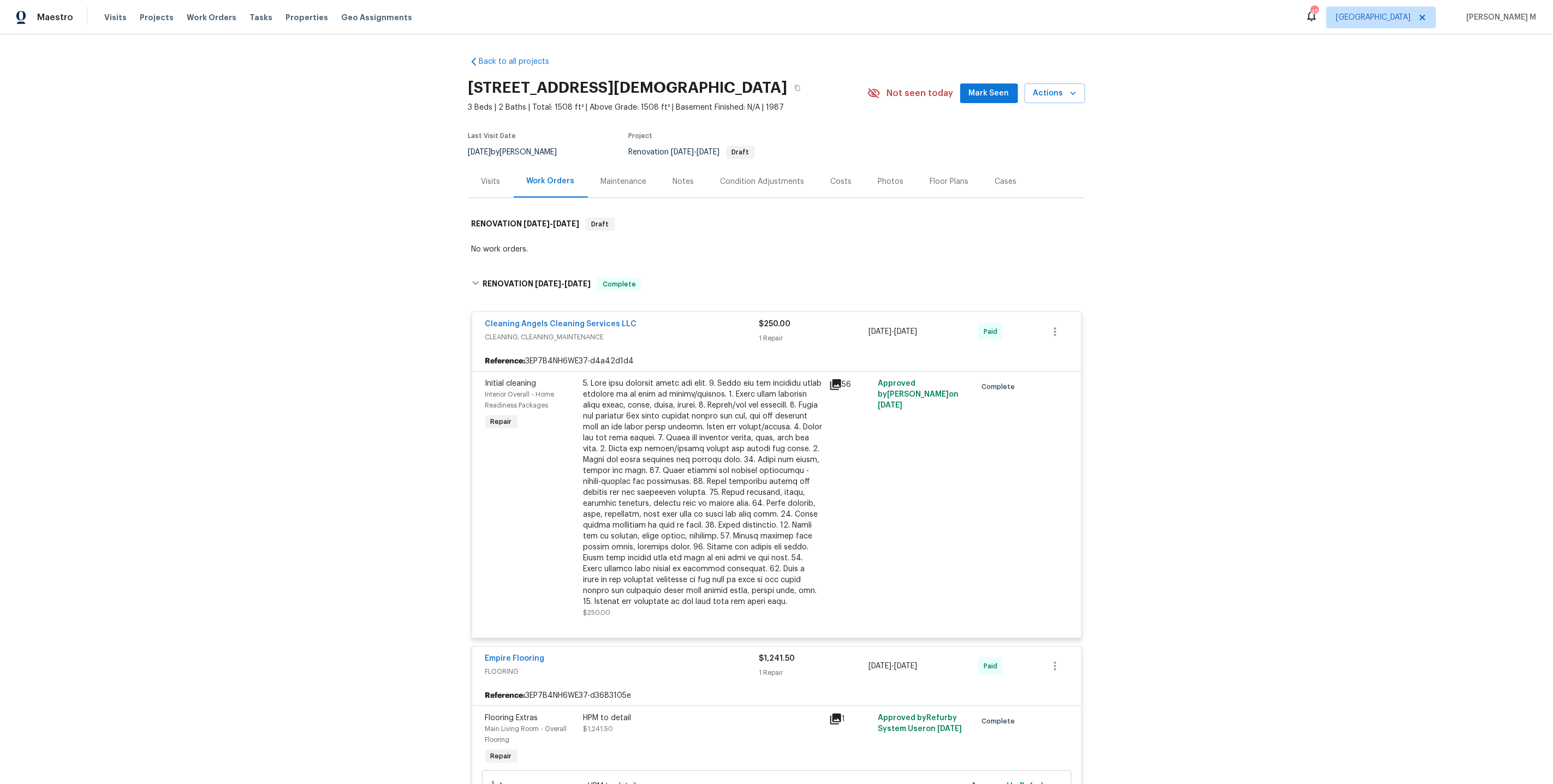
click at [665, 445] on div at bounding box center [703, 492] width 239 height 229
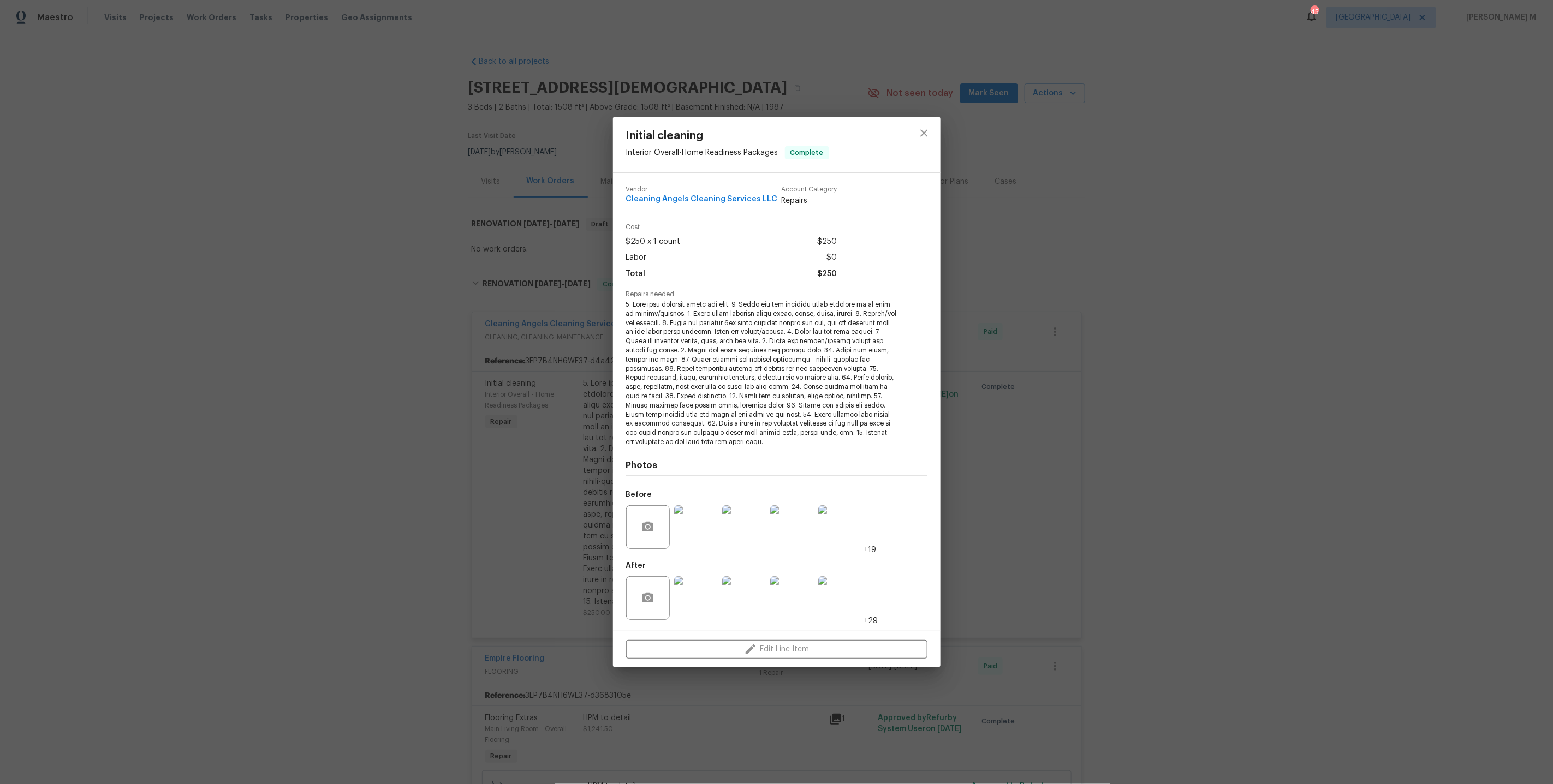
click at [695, 524] on img at bounding box center [696, 527] width 43 height 43
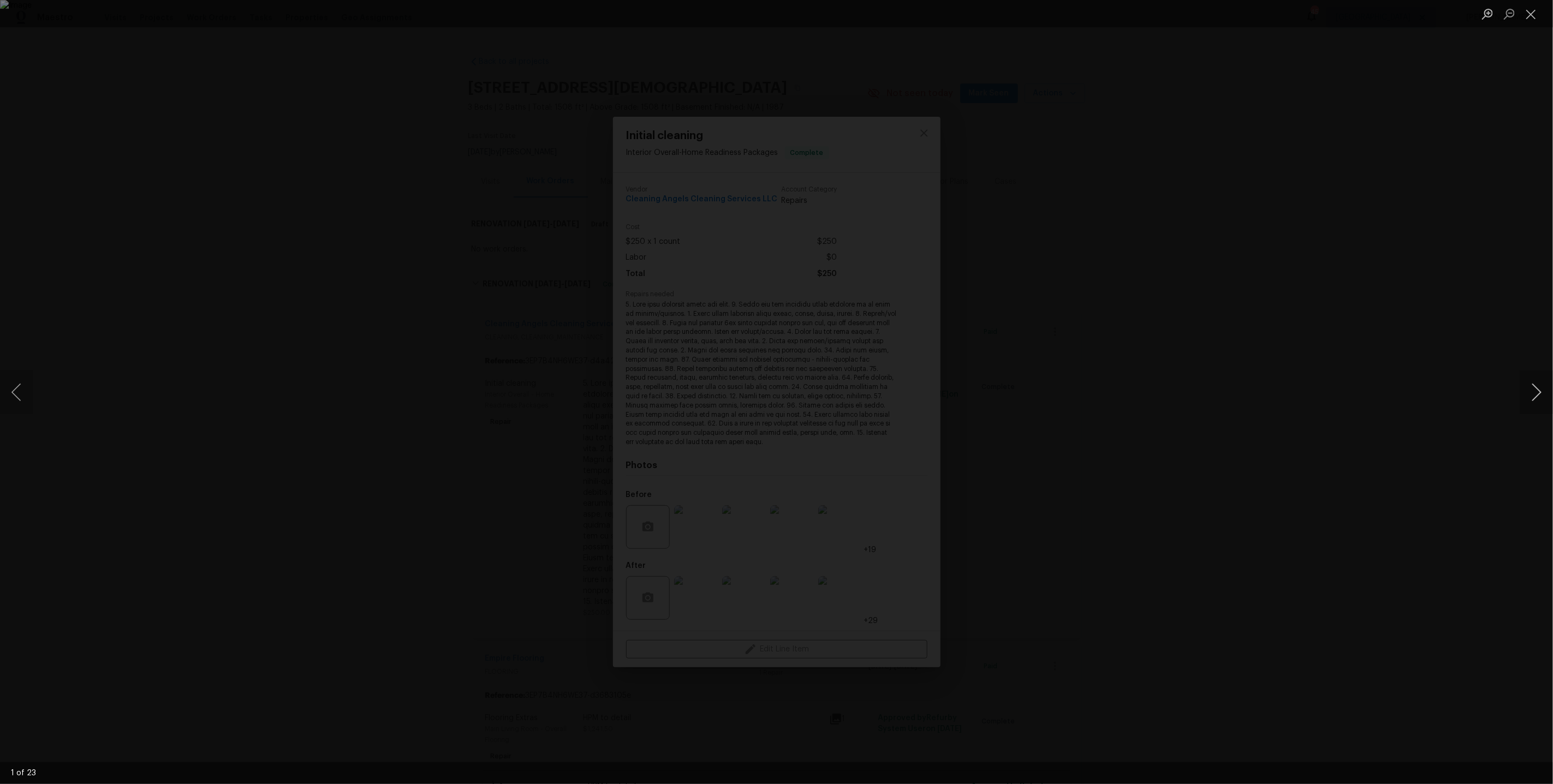
click at [1527, 390] on button "Next image" at bounding box center [1537, 392] width 33 height 43
click at [1350, 88] on div "Lightbox" at bounding box center [776, 392] width 1553 height 784
click at [1364, 269] on div "Lightbox" at bounding box center [776, 392] width 1553 height 784
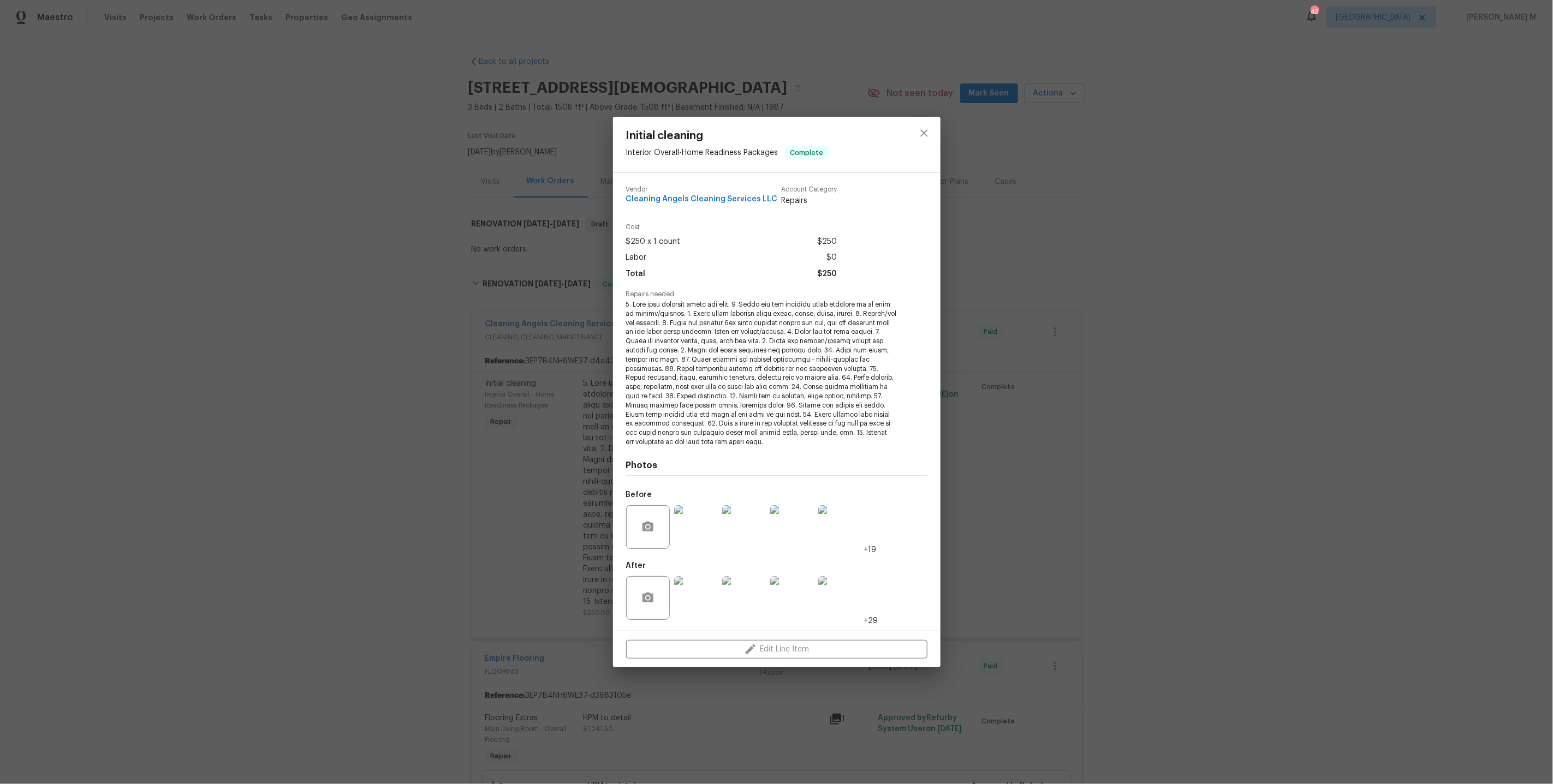
click at [1181, 232] on div "Initial cleaning Interior Overall - Home Readiness Packages Complete Vendor Cle…" at bounding box center [776, 392] width 1553 height 784
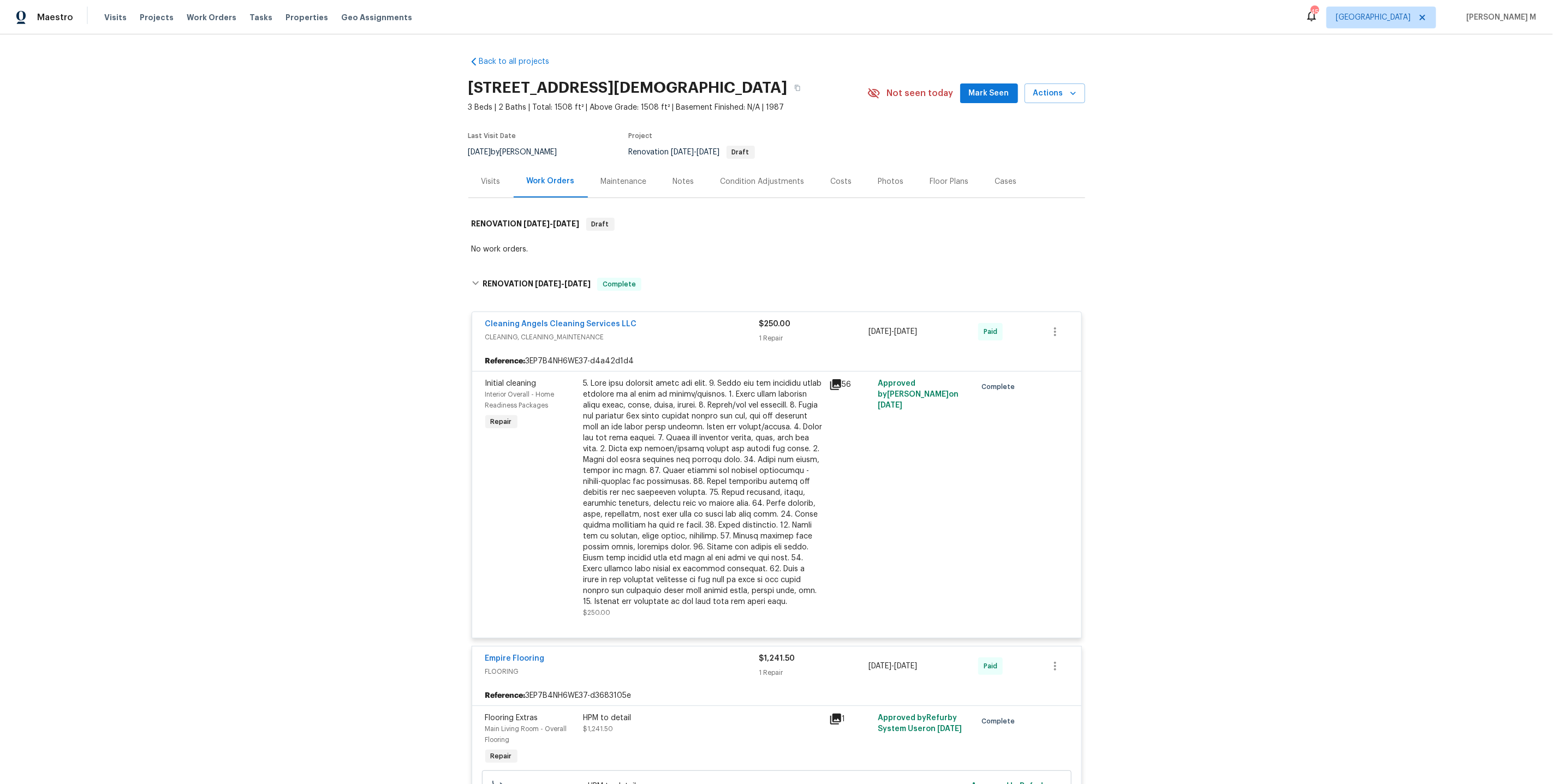
click at [631, 513] on div at bounding box center [703, 492] width 239 height 229
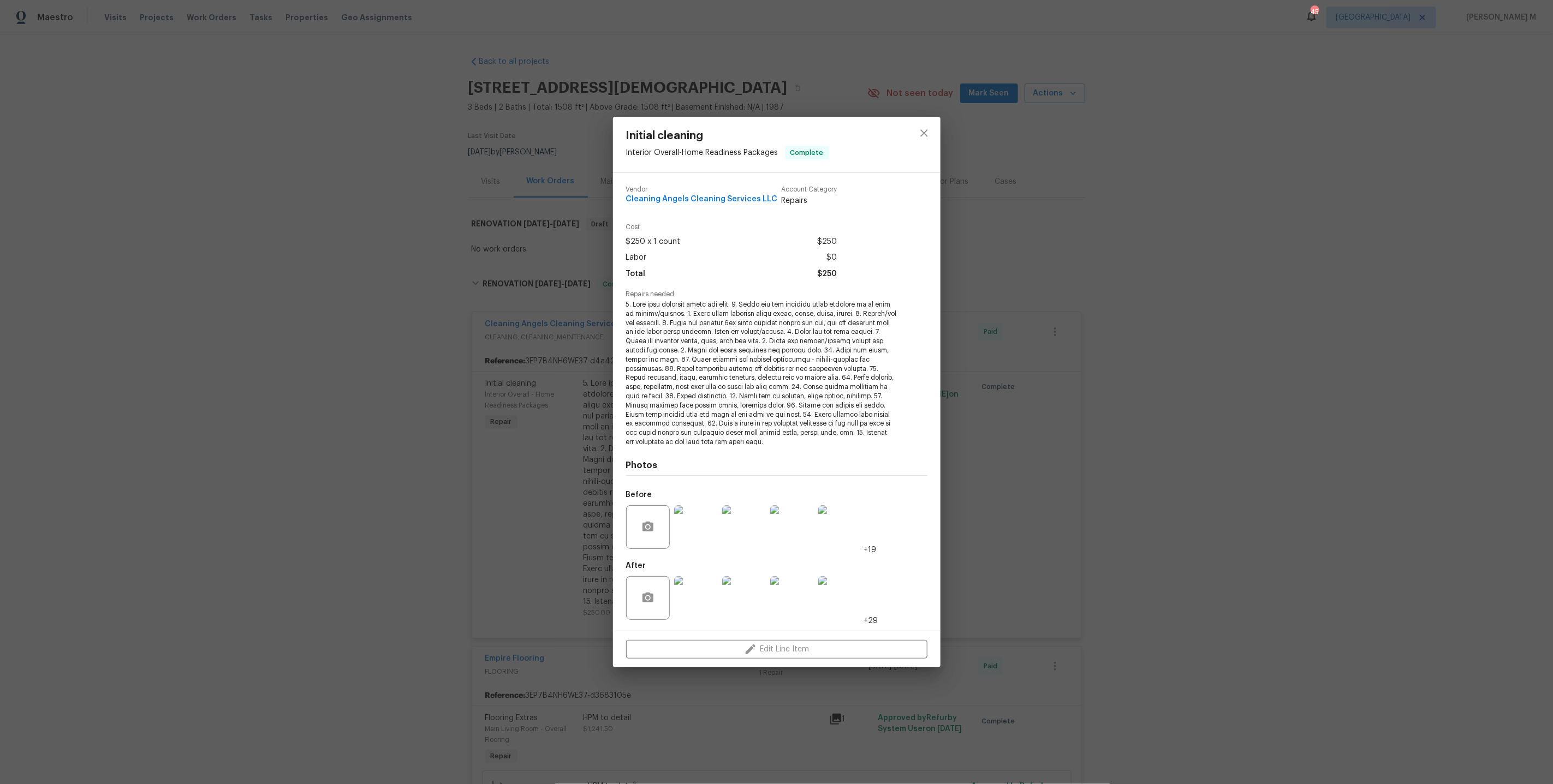
click at [758, 592] on img at bounding box center [744, 598] width 43 height 43
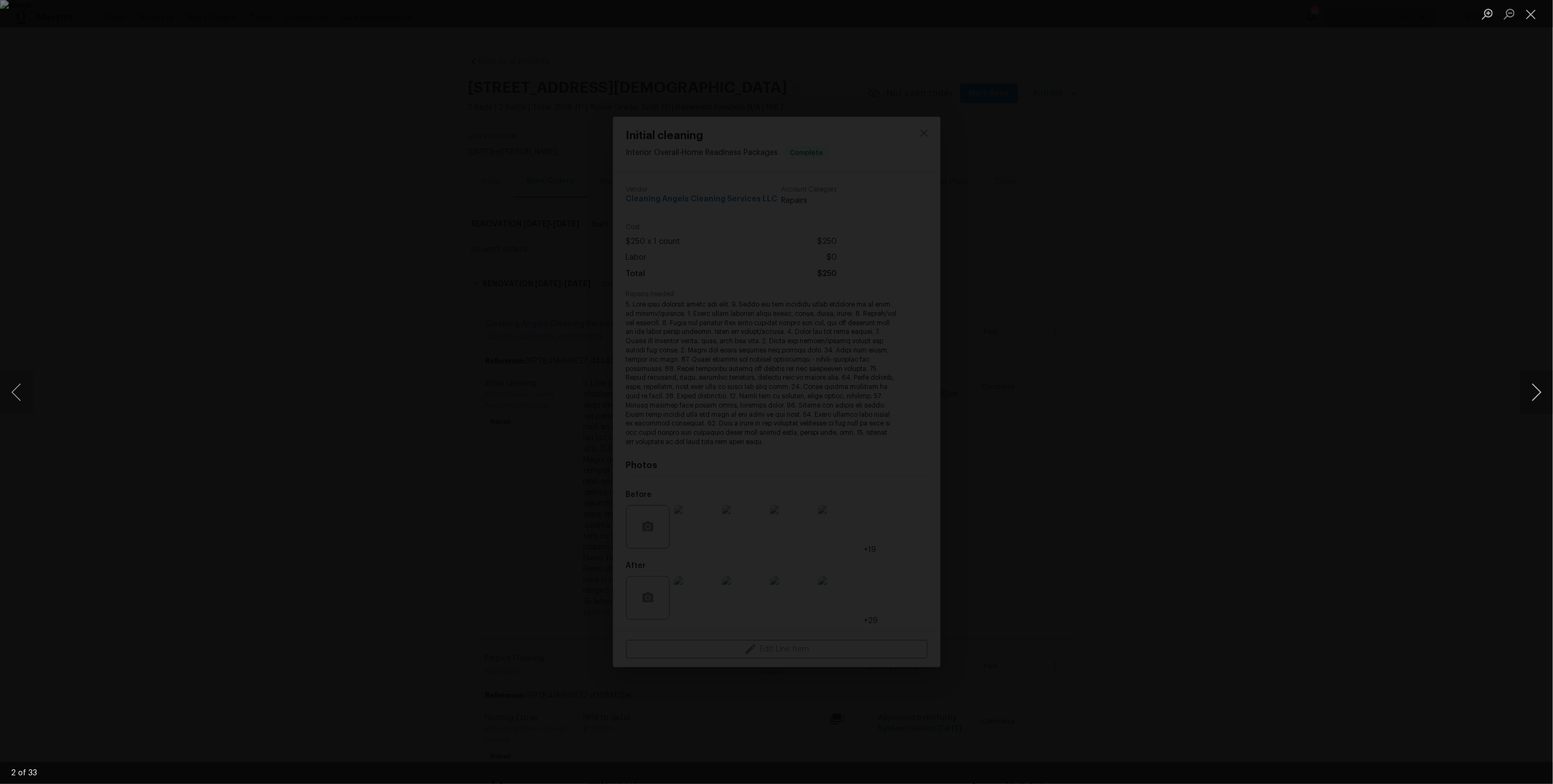
click at [1531, 390] on button "Next image" at bounding box center [1537, 392] width 33 height 43
click at [1296, 150] on div "Lightbox" at bounding box center [776, 392] width 1553 height 784
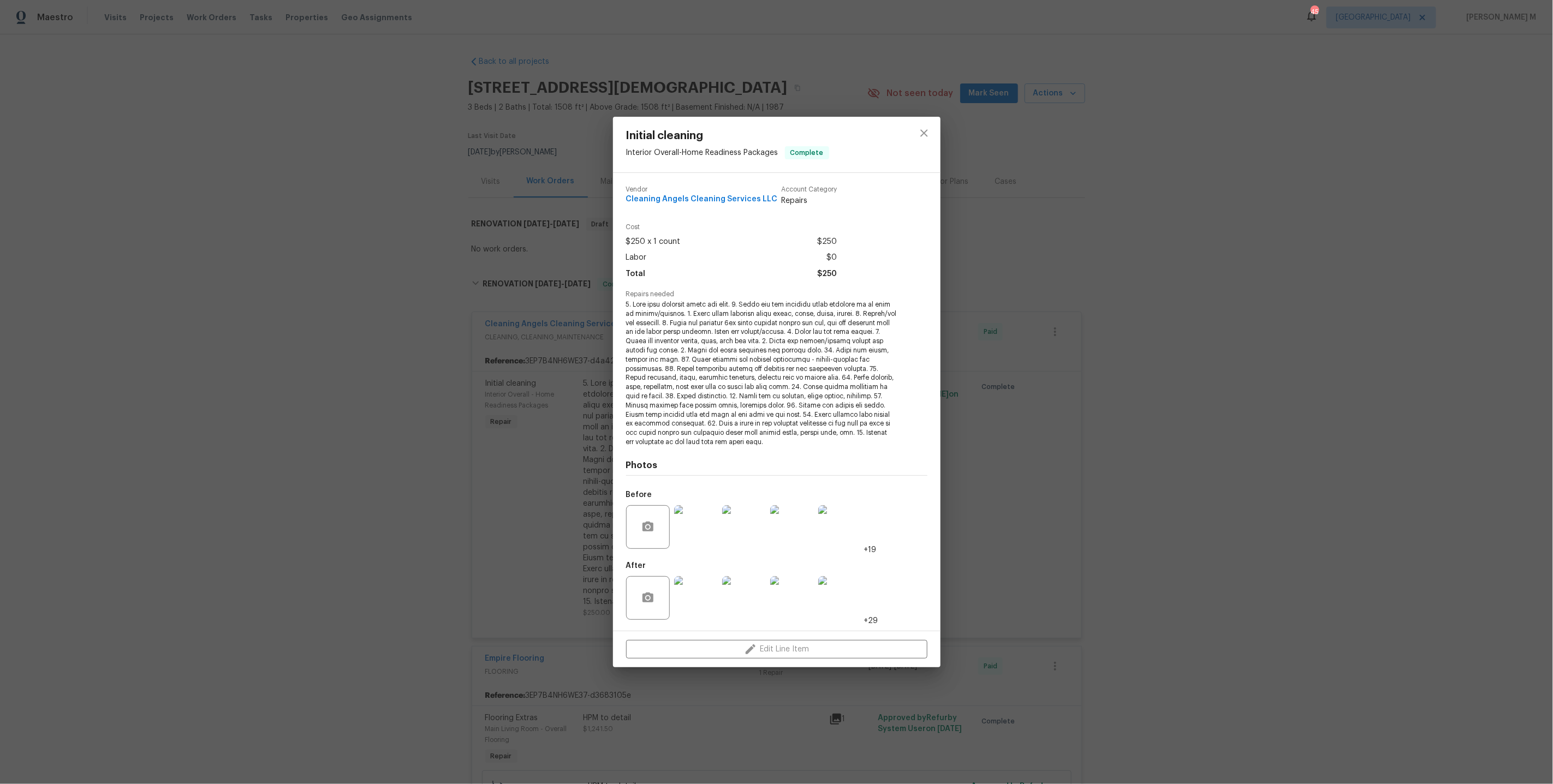
click at [377, 381] on div "Initial cleaning Interior Overall - Home Readiness Packages Complete Vendor Cle…" at bounding box center [776, 392] width 1553 height 784
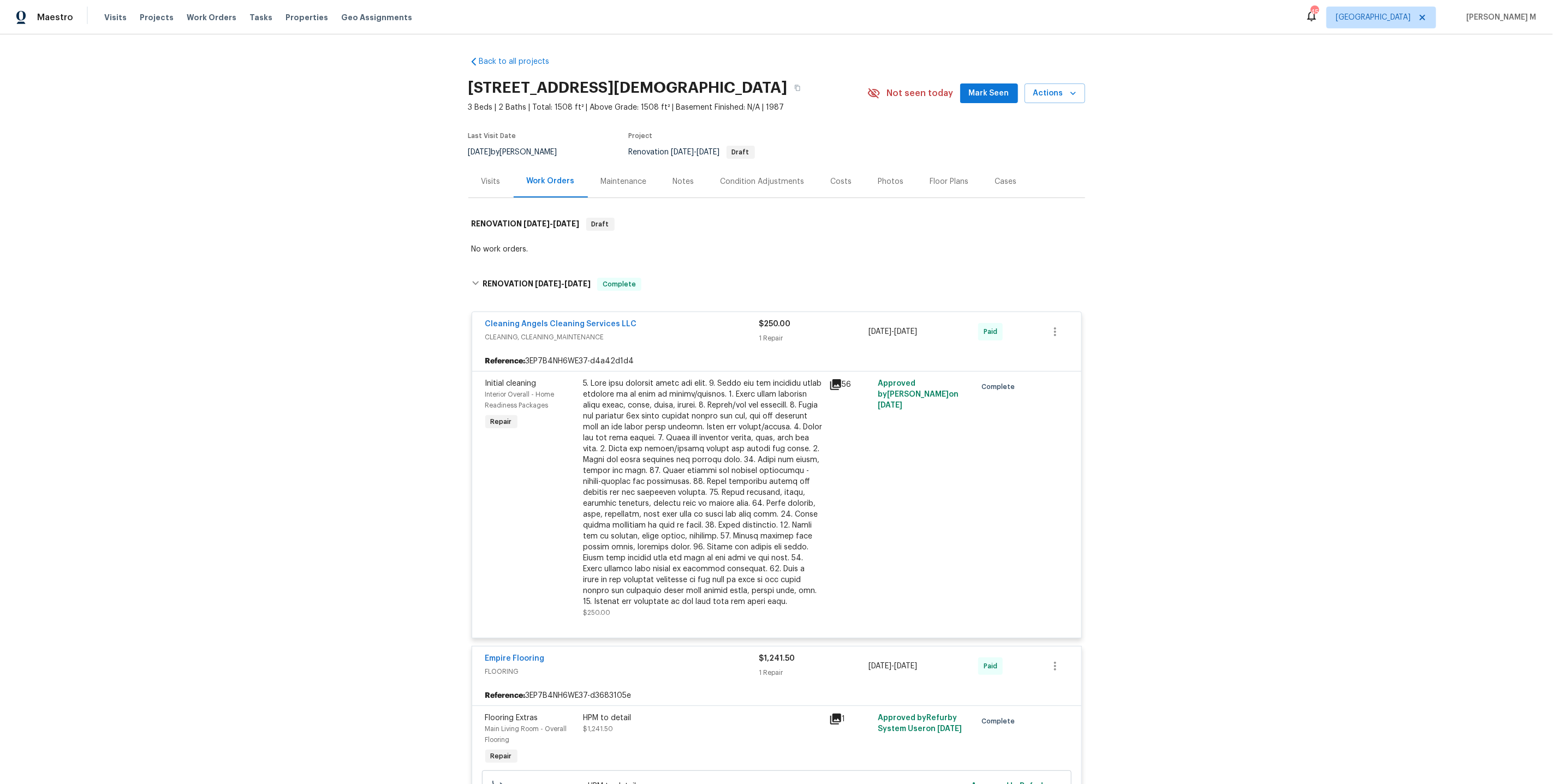
click at [611, 169] on div "Maintenance" at bounding box center [624, 181] width 72 height 32
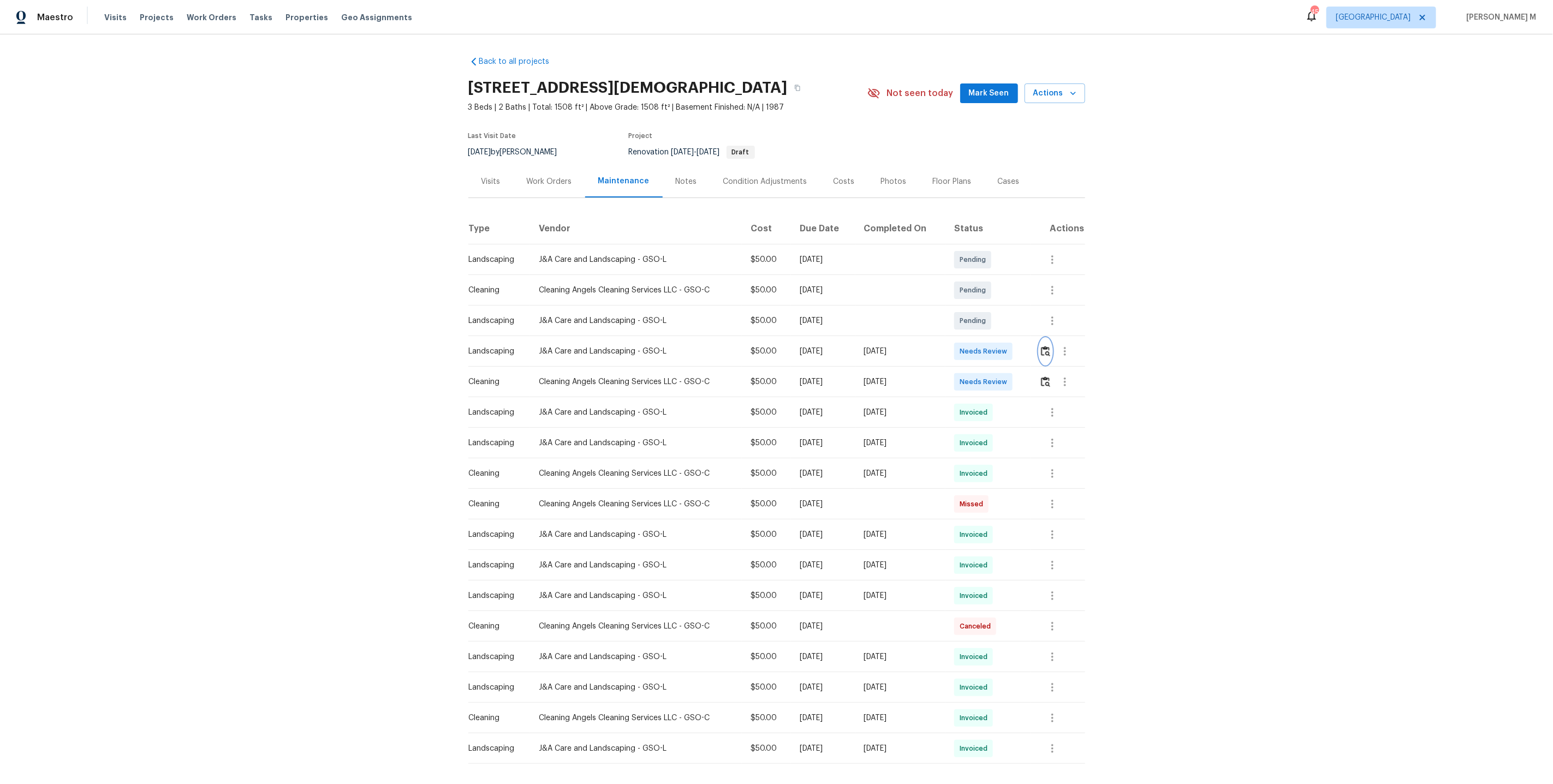
click at [1049, 353] on button "button" at bounding box center [1045, 351] width 13 height 26
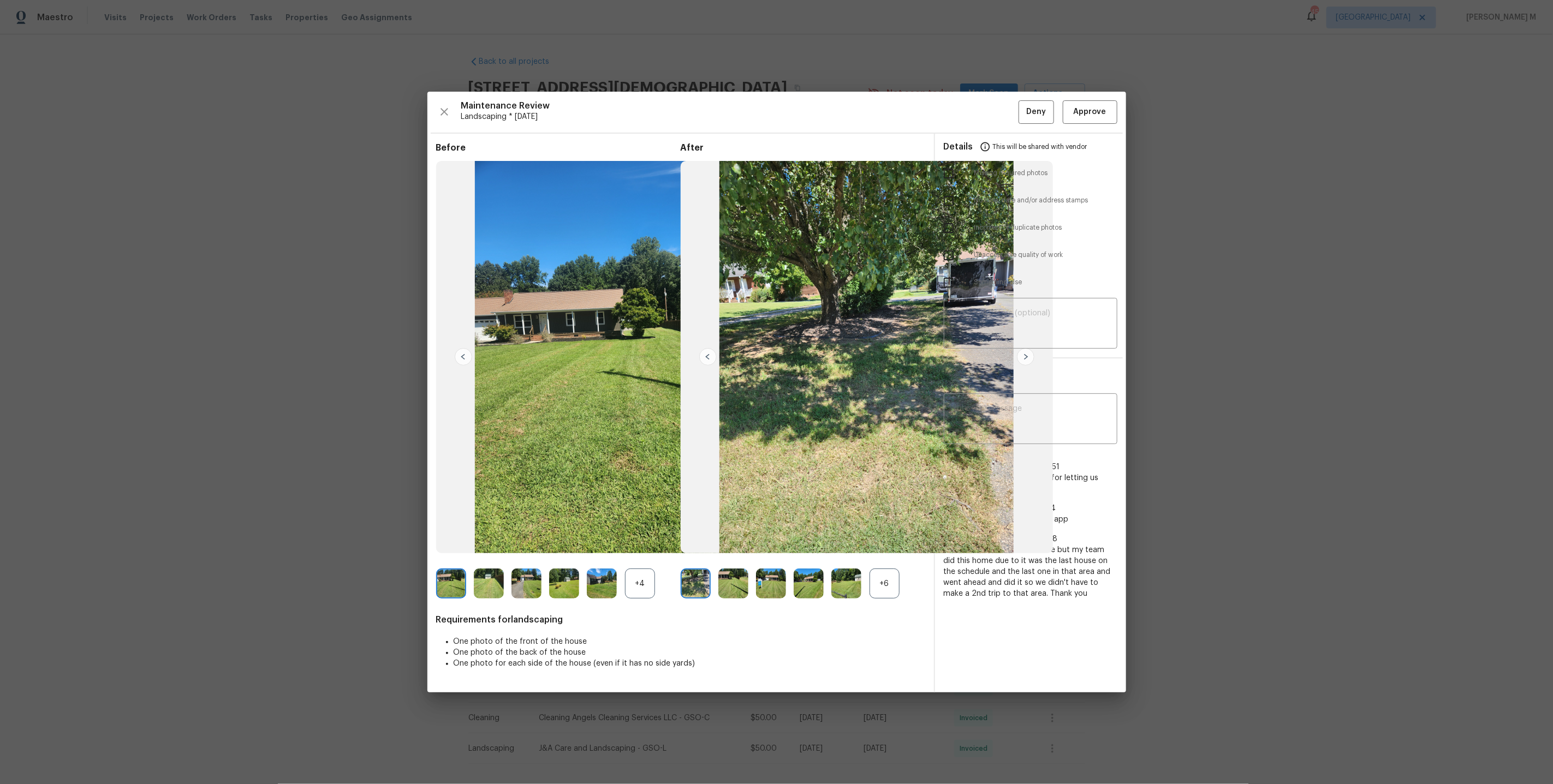
click at [895, 579] on div "+6" at bounding box center [884, 583] width 30 height 30
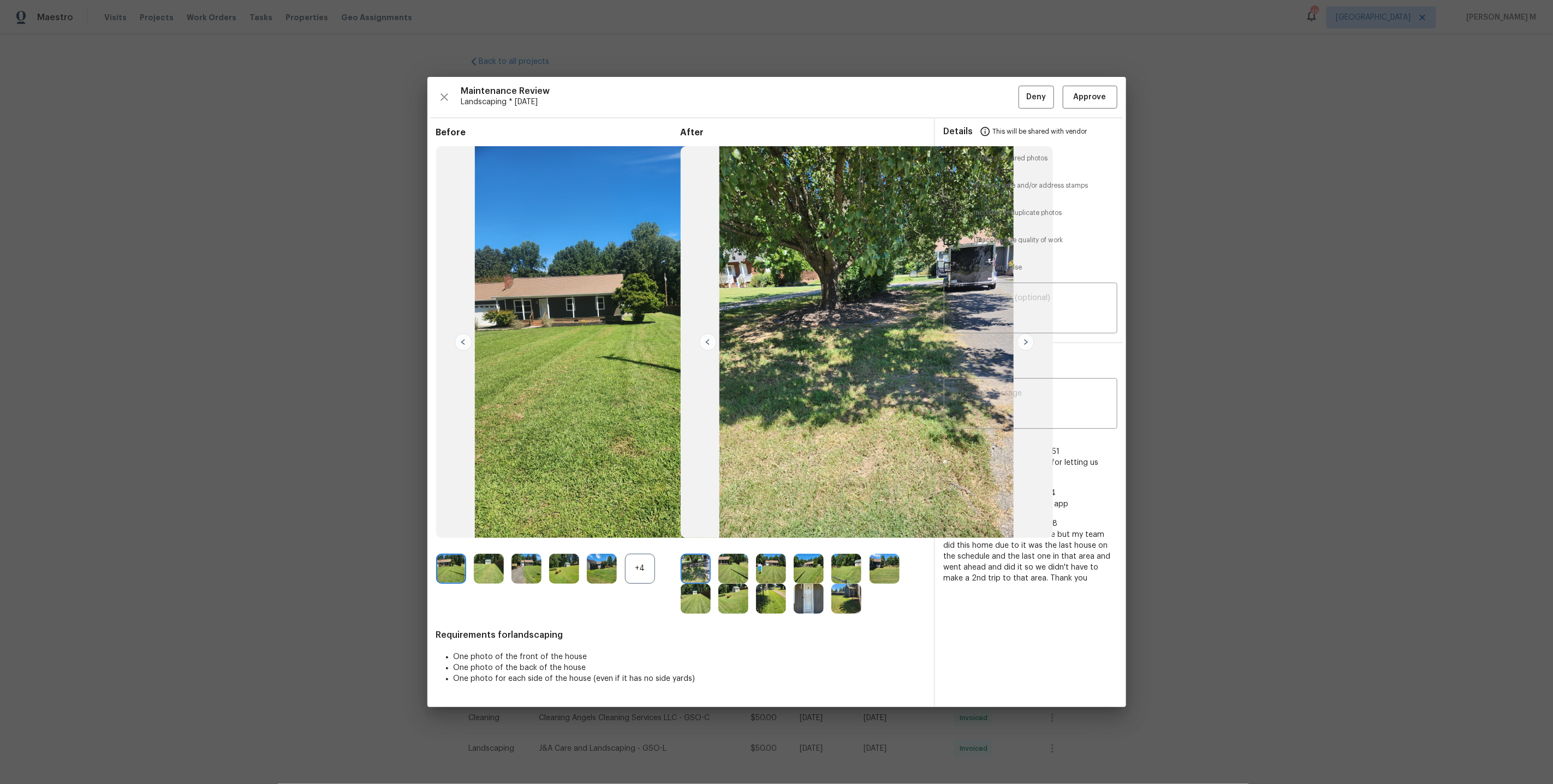
click at [797, 591] on img at bounding box center [809, 599] width 30 height 30
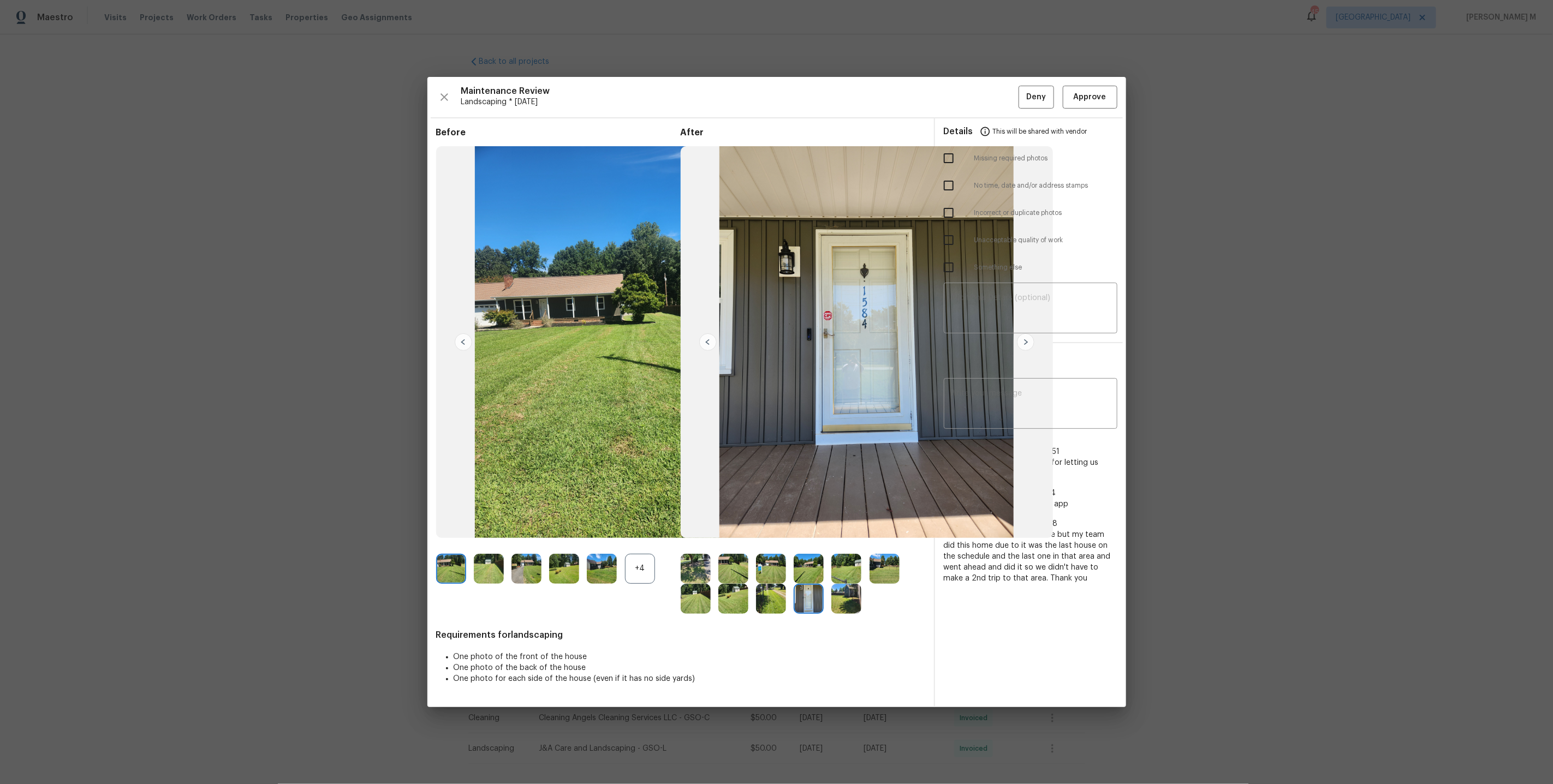
click at [850, 603] on img at bounding box center [846, 599] width 30 height 30
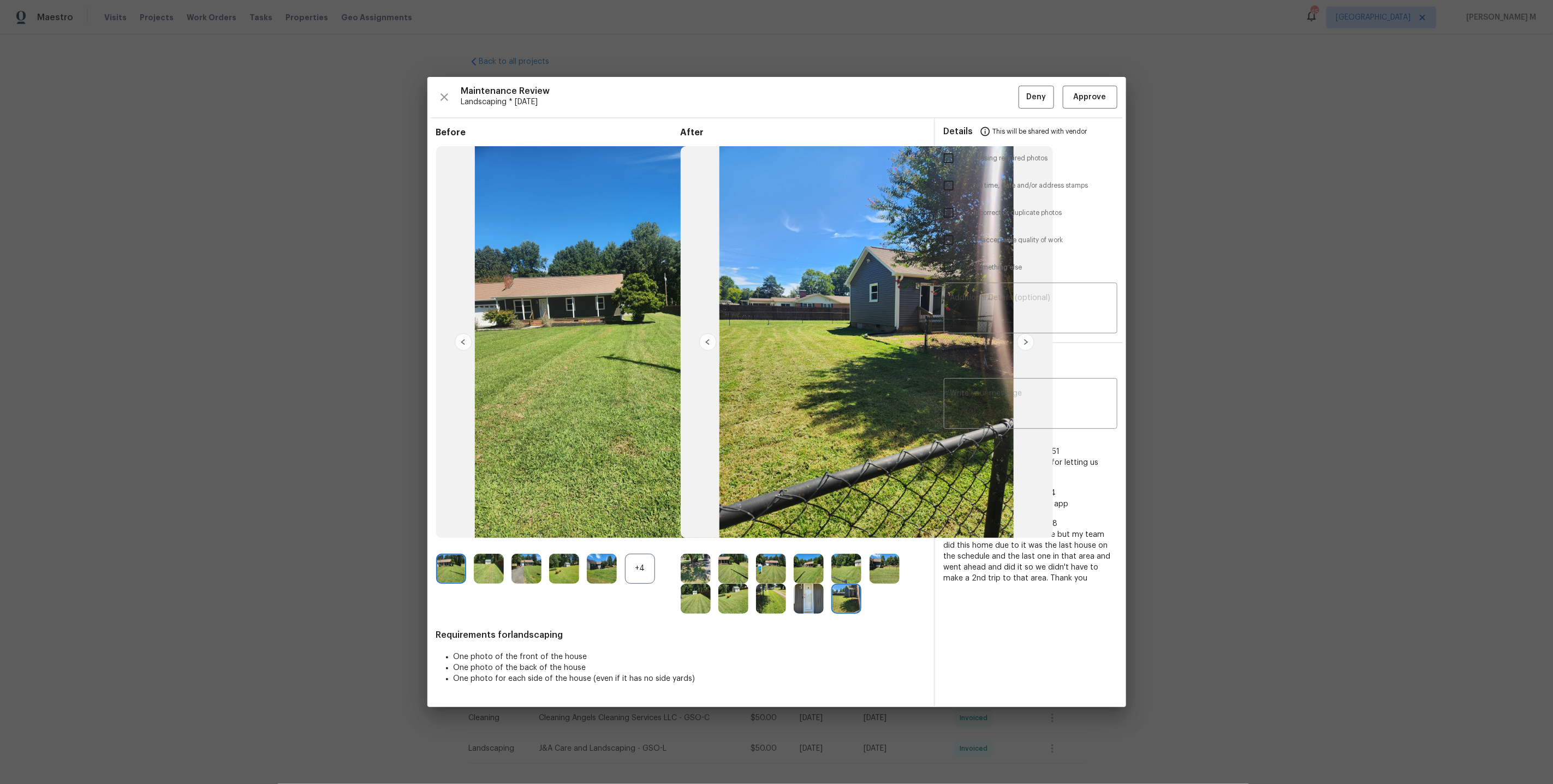
click at [904, 377] on img at bounding box center [867, 342] width 373 height 392
click at [812, 572] on img at bounding box center [809, 569] width 30 height 30
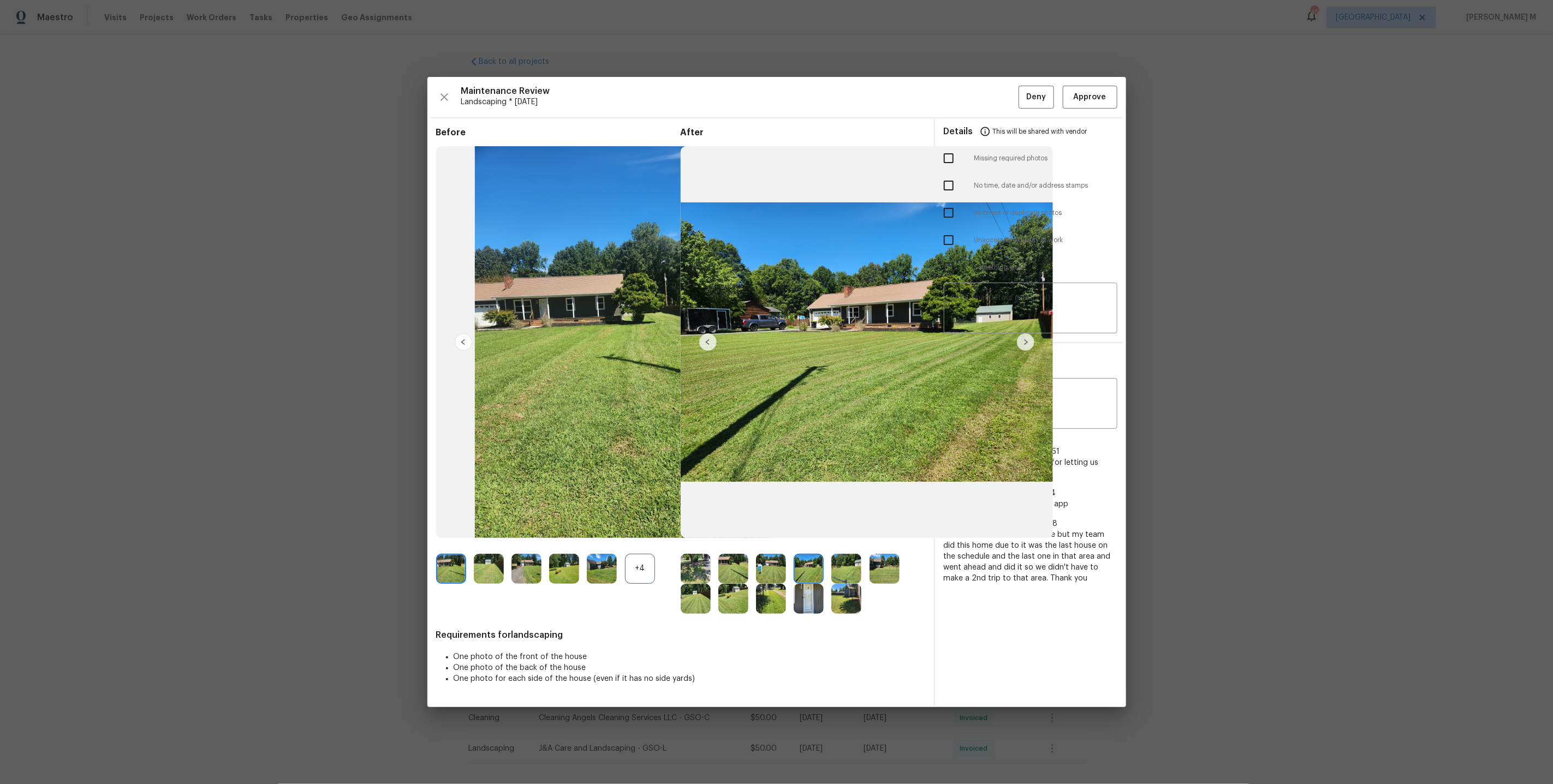
click at [846, 572] on img at bounding box center [846, 569] width 30 height 30
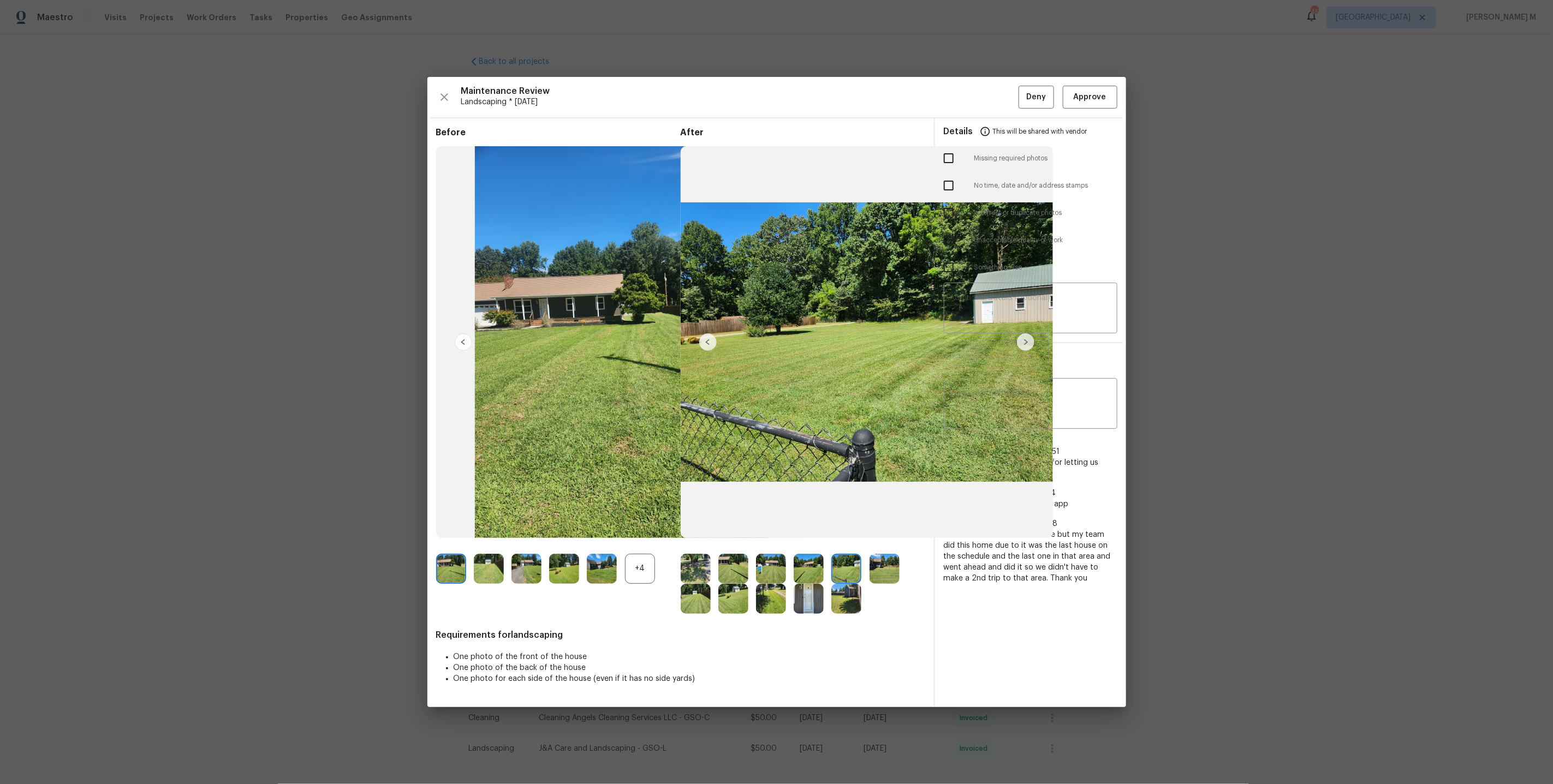
click at [889, 564] on img at bounding box center [884, 569] width 30 height 30
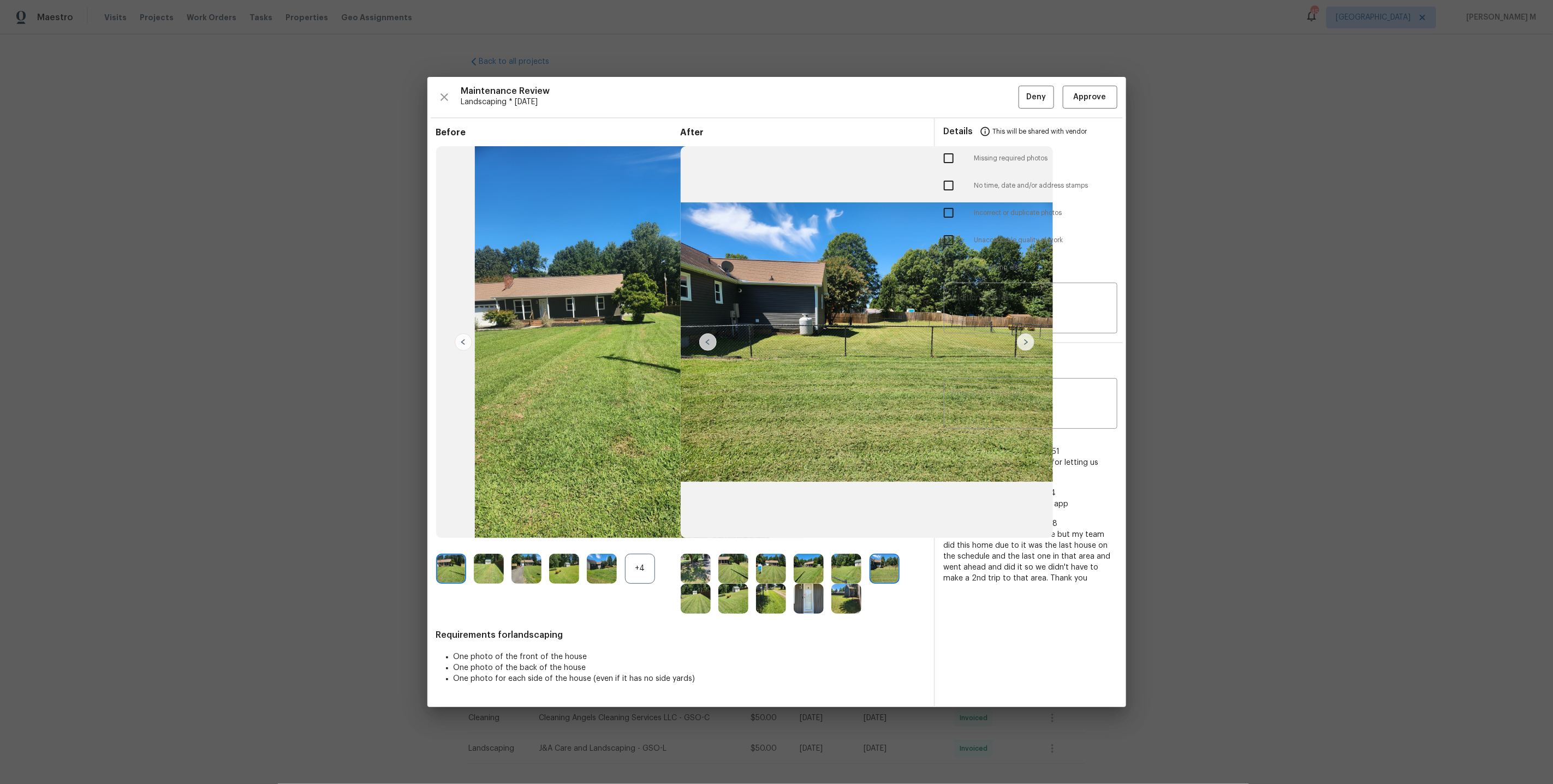
click at [889, 564] on img at bounding box center [884, 569] width 30 height 30
click at [730, 568] on img at bounding box center [734, 569] width 30 height 30
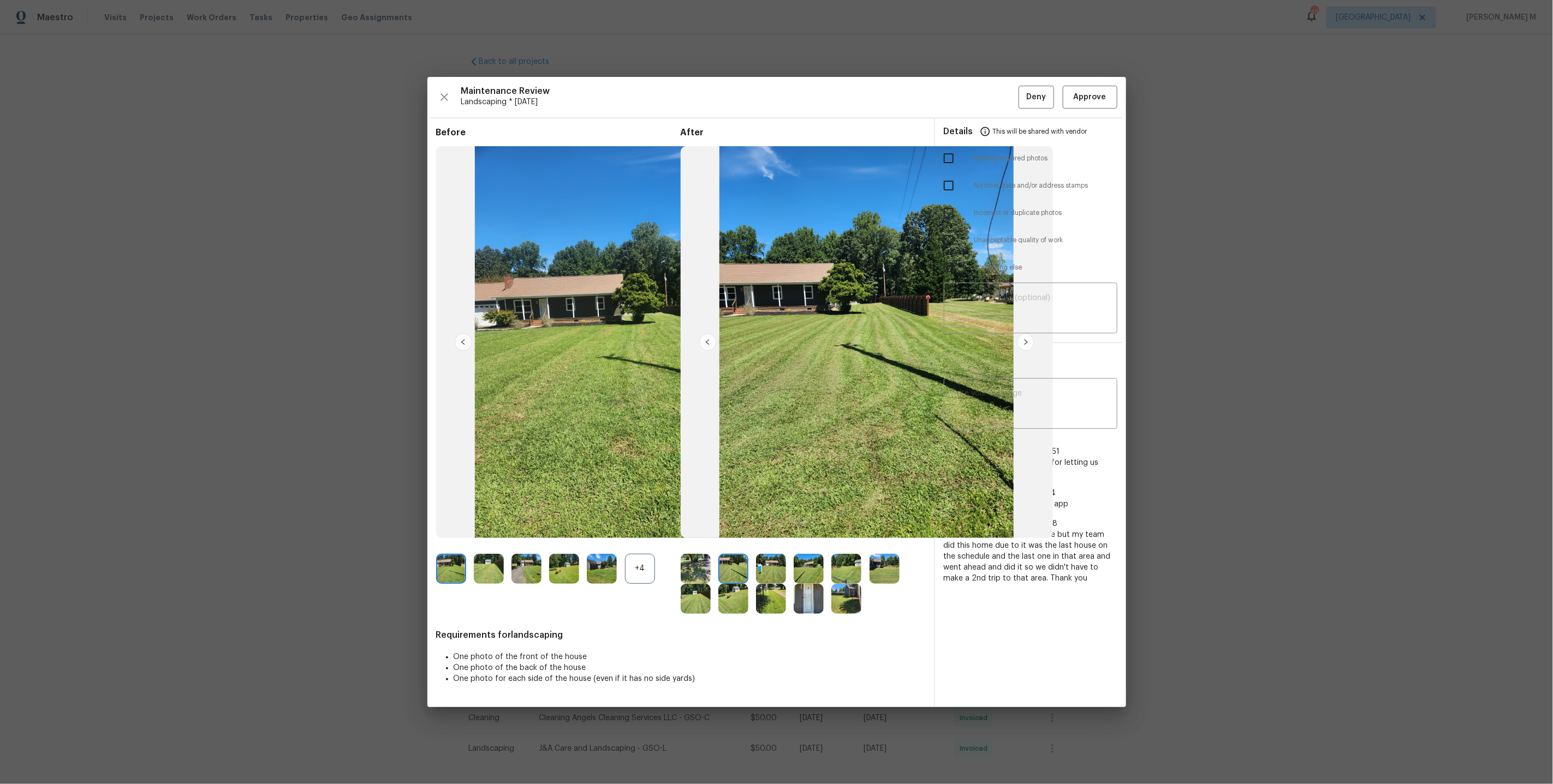
click at [702, 340] on img at bounding box center [708, 342] width 17 height 17
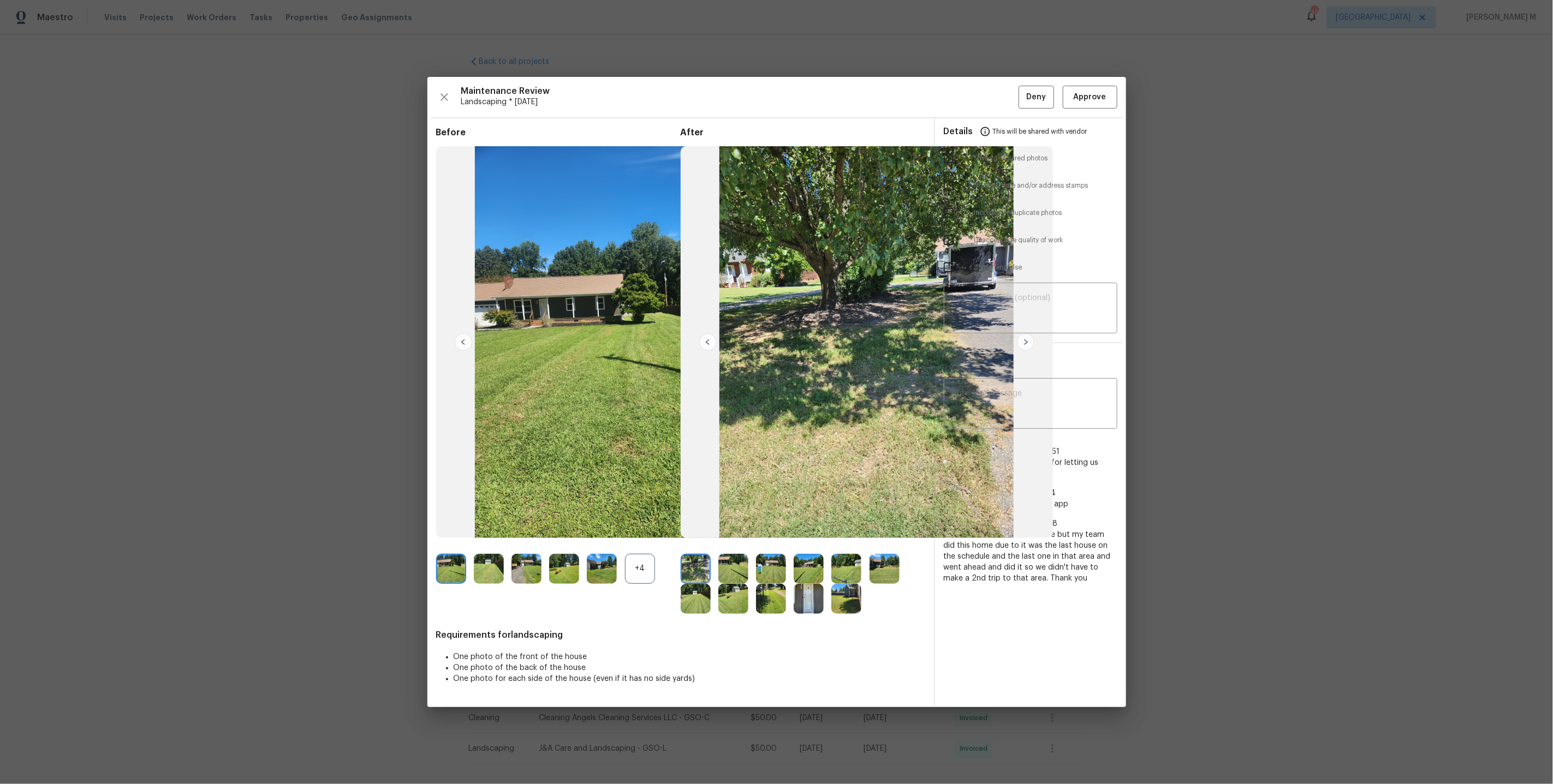
click at [1027, 337] on img at bounding box center [1025, 342] width 17 height 17
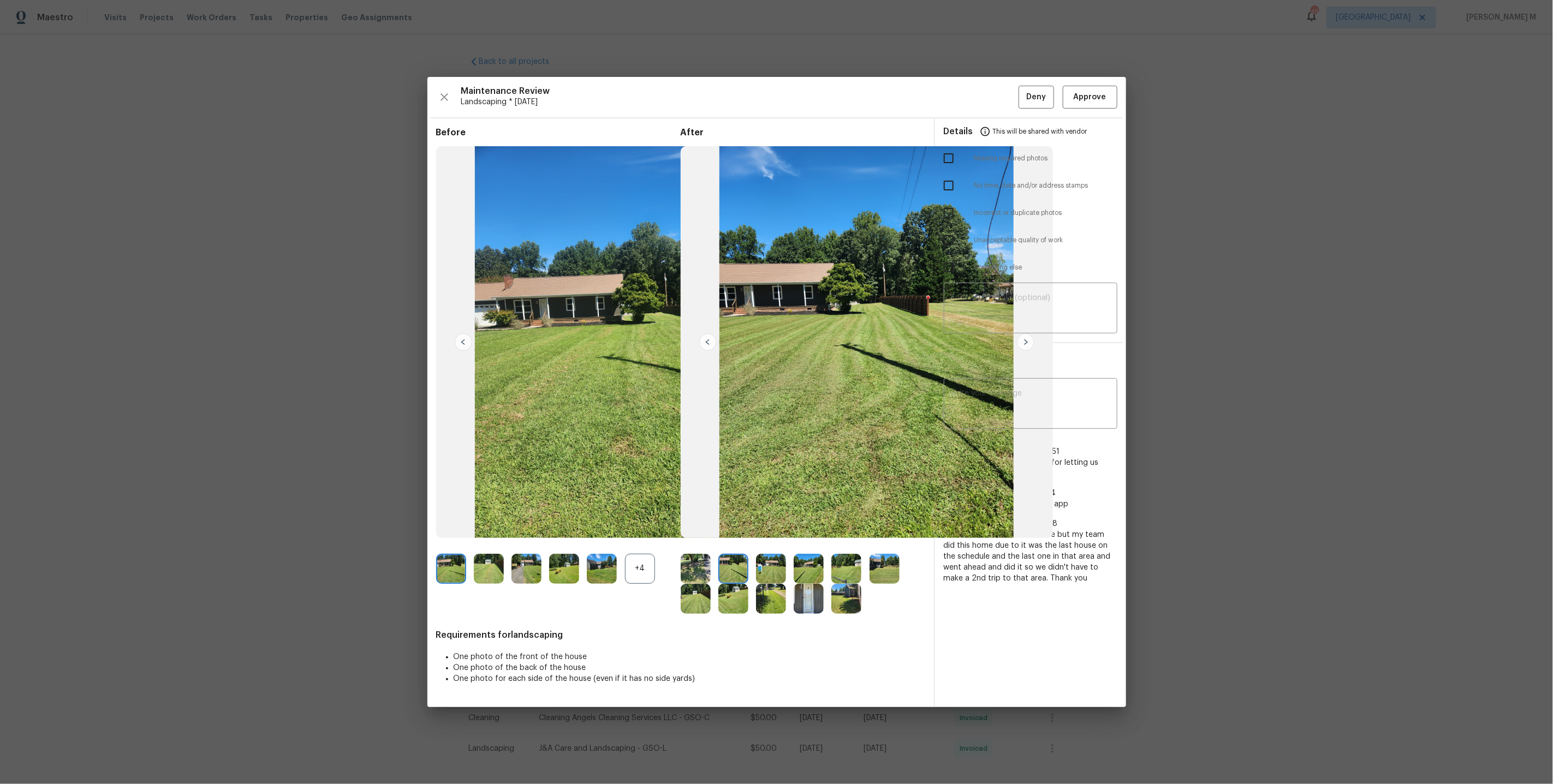
click at [1027, 337] on img at bounding box center [1025, 342] width 17 height 17
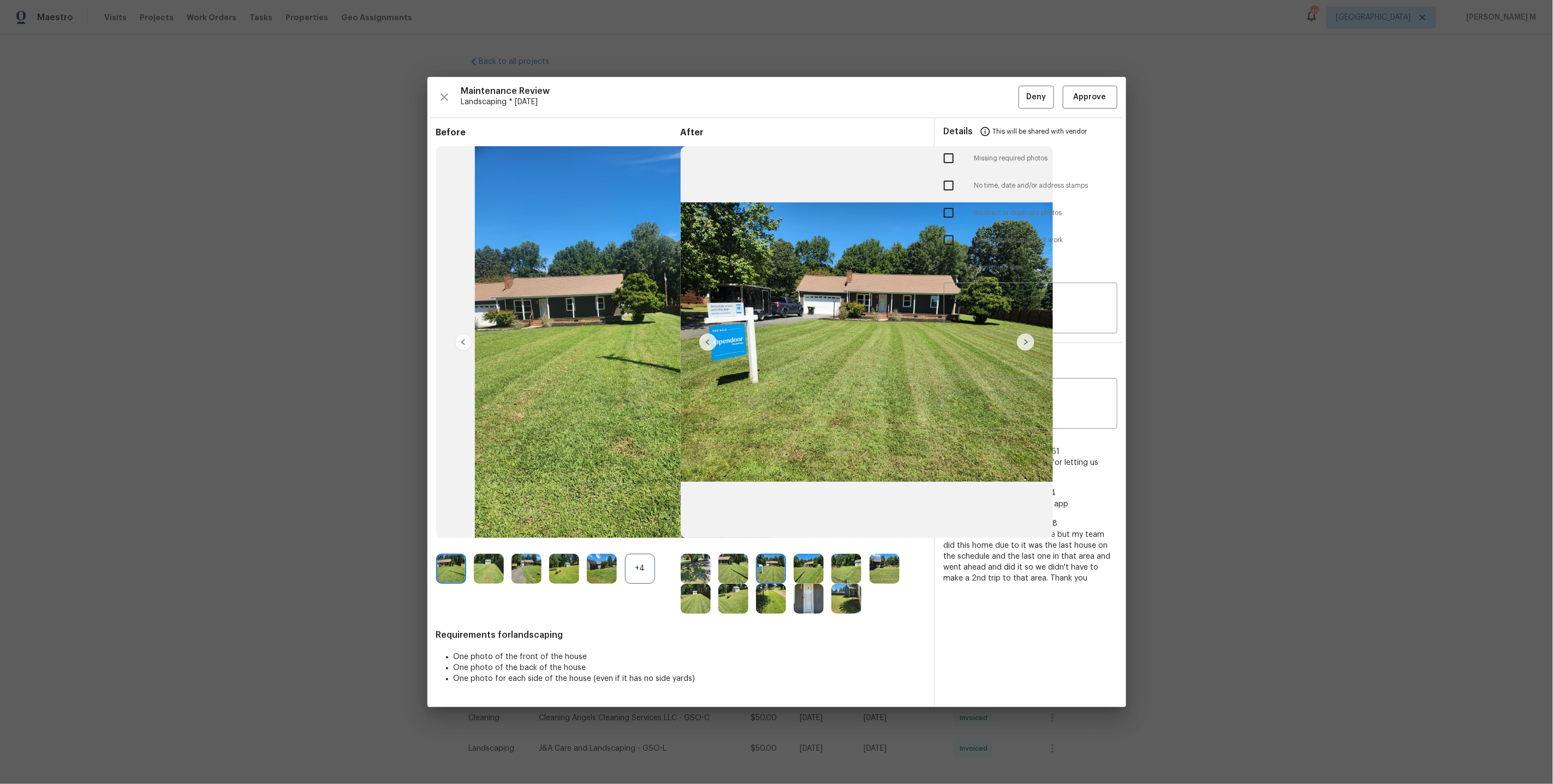
click at [1027, 337] on img at bounding box center [1025, 342] width 17 height 17
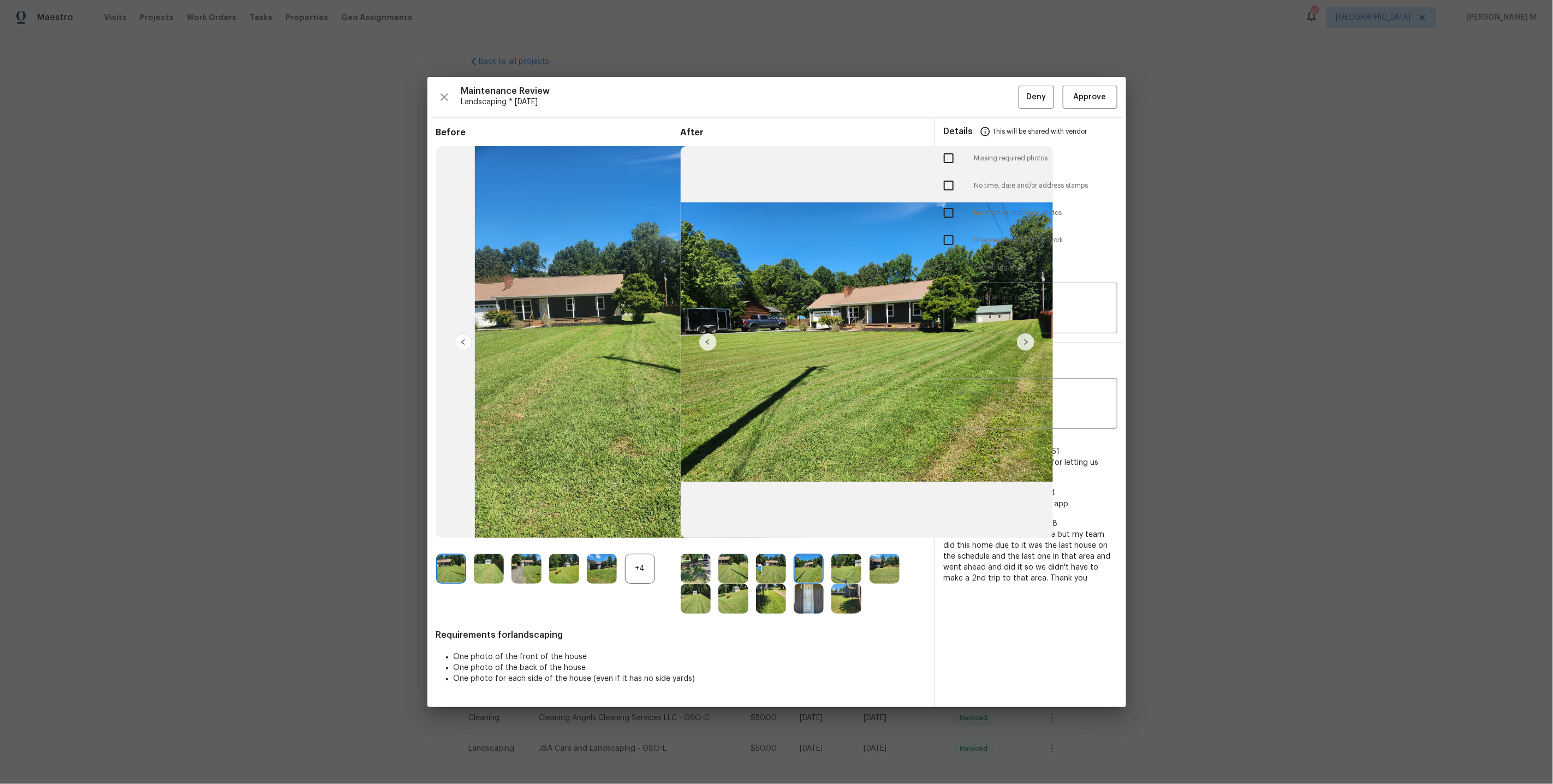
click at [849, 574] on img at bounding box center [846, 569] width 30 height 30
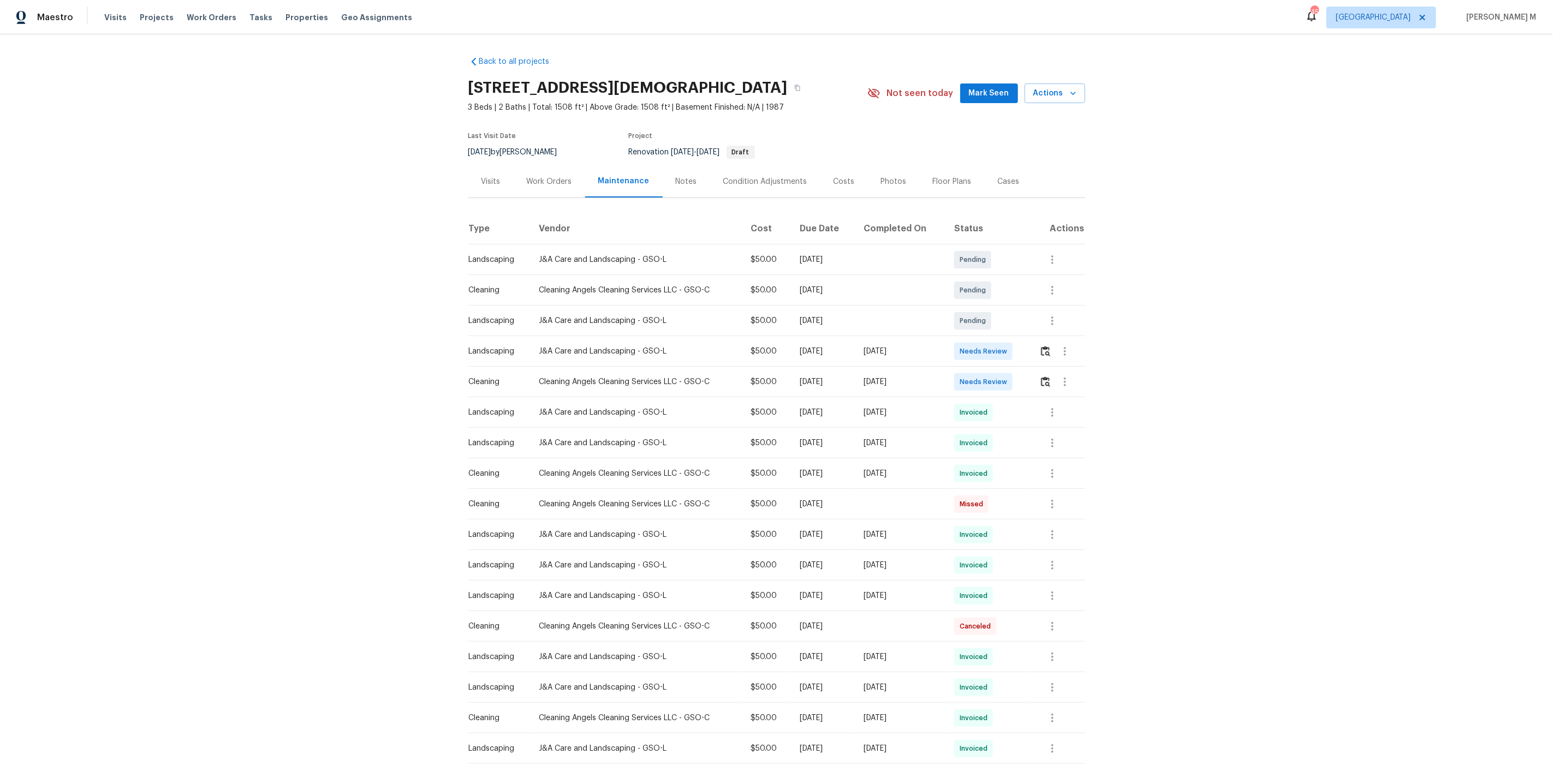
click at [565, 184] on div "Work Orders" at bounding box center [549, 181] width 72 height 32
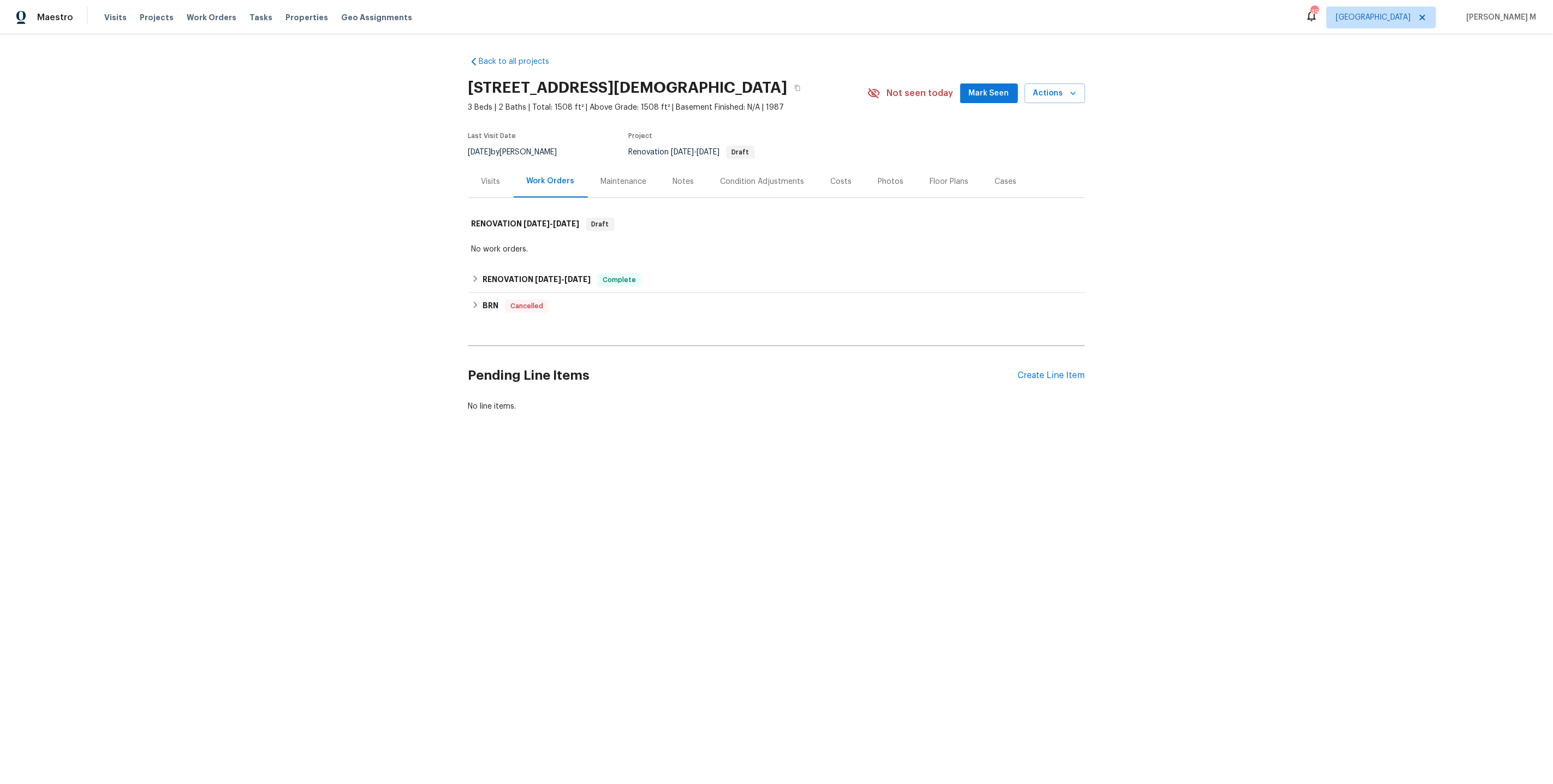
click at [565, 184] on div "Work Orders" at bounding box center [550, 181] width 74 height 32
click at [500, 274] on h6 "RENOVATION 6/6/25 - 6/26/25" at bounding box center [536, 280] width 108 height 13
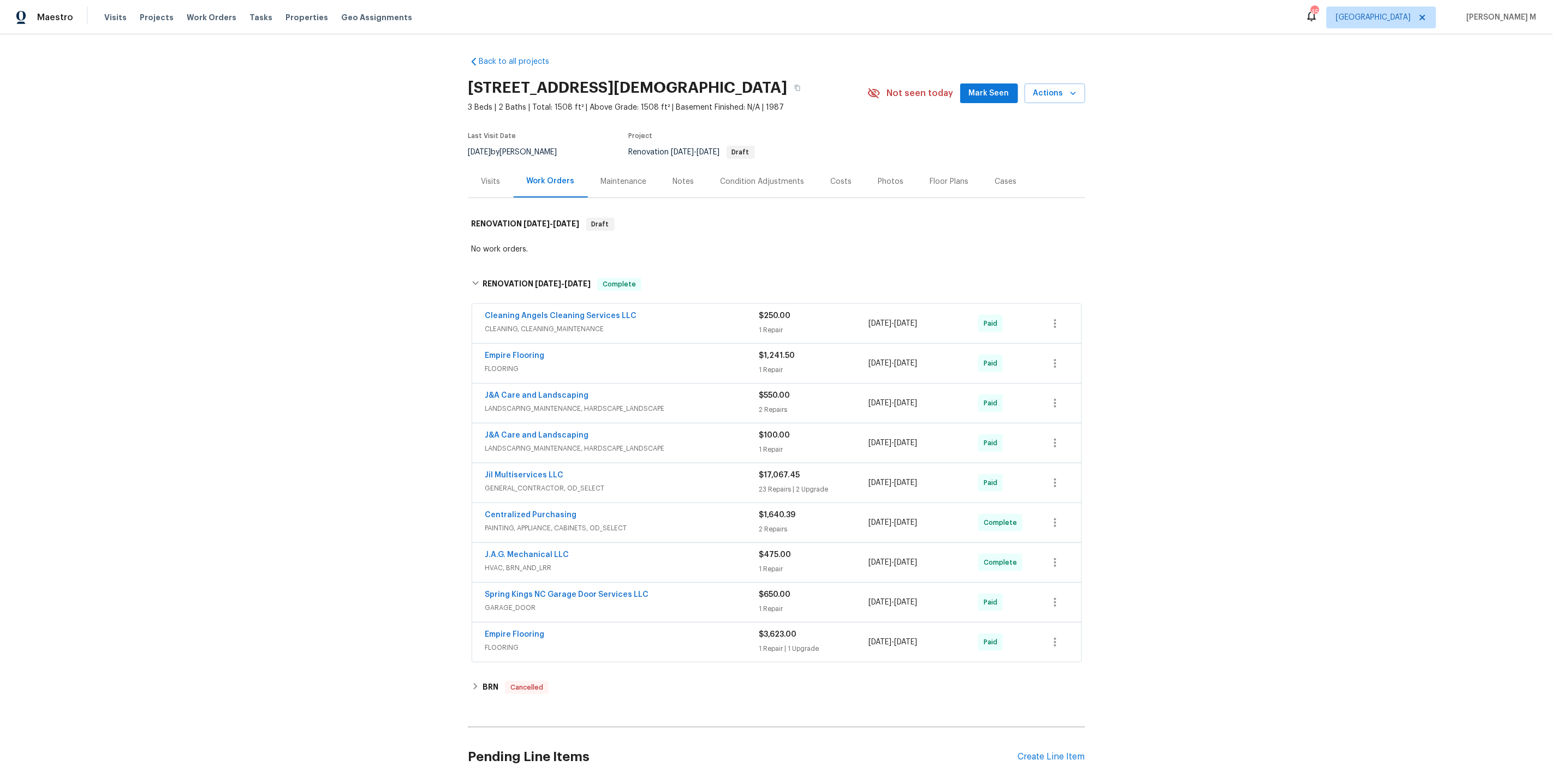
click at [511, 483] on span "GENERAL_CONTRACTOR, OD_SELECT" at bounding box center [622, 488] width 274 height 11
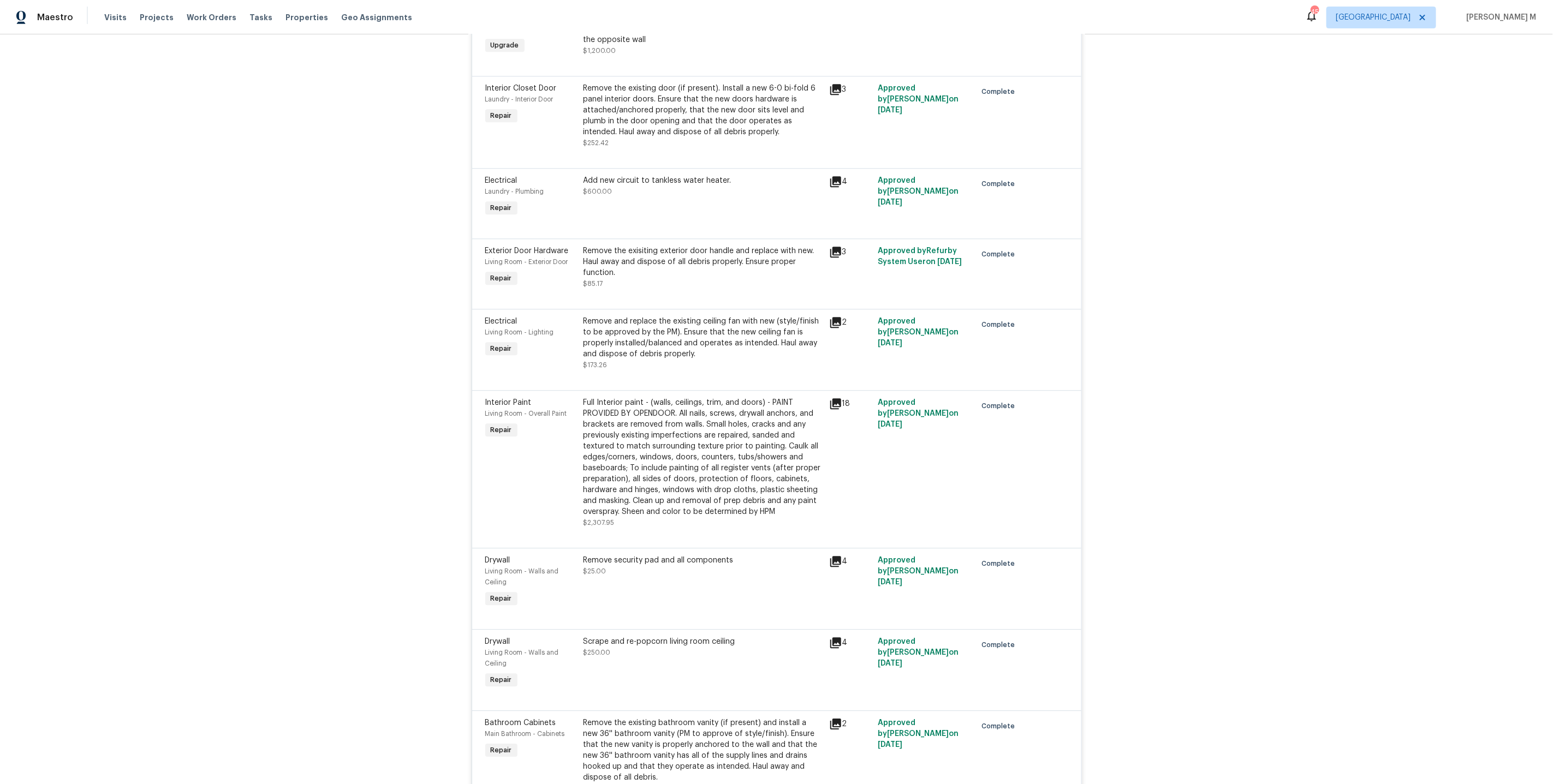
scroll to position [1754, 0]
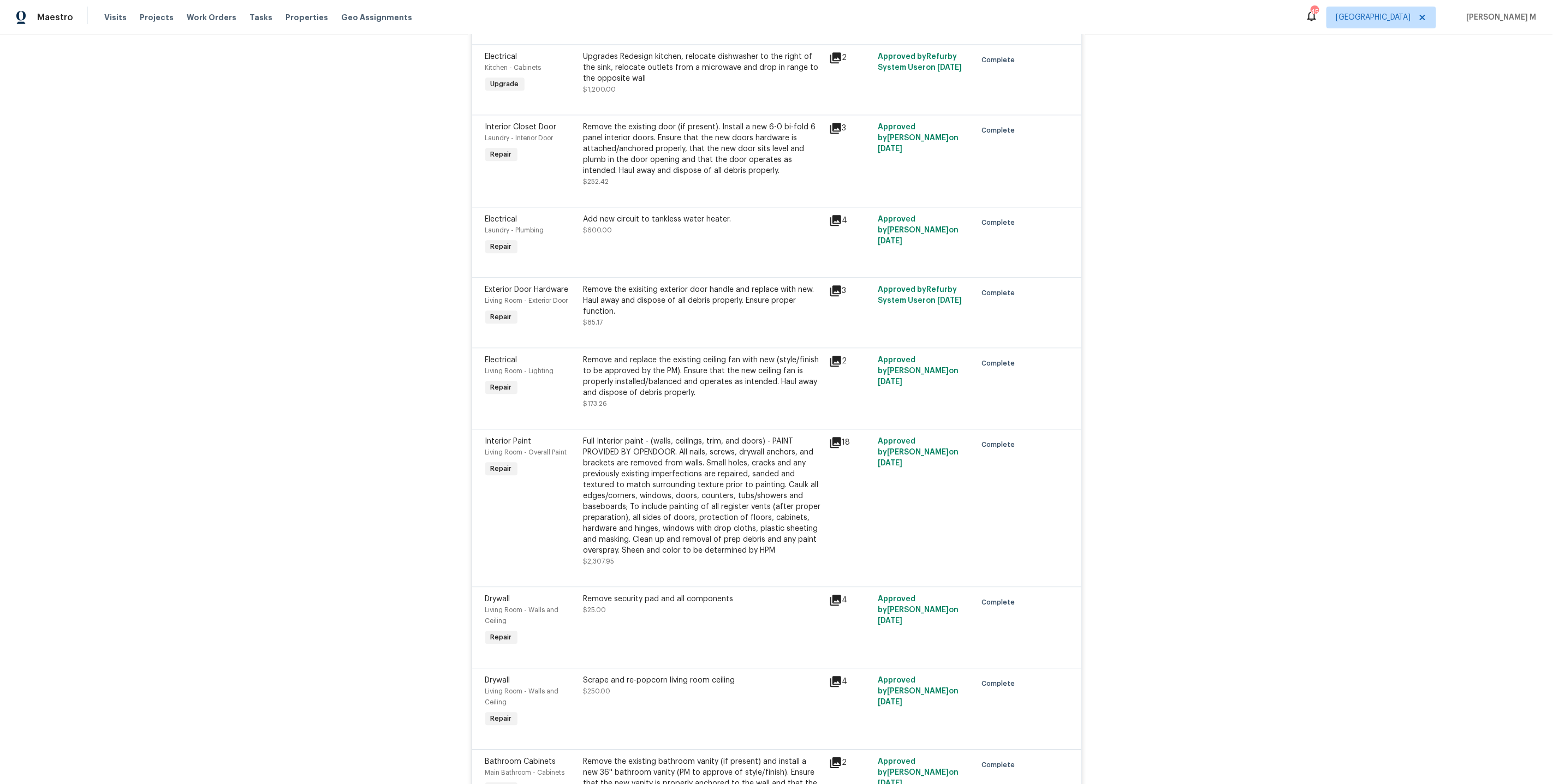
click at [701, 284] on div "Remove the exisiting exterior door handle and replace with new. Haul away and d…" at bounding box center [703, 301] width 239 height 33
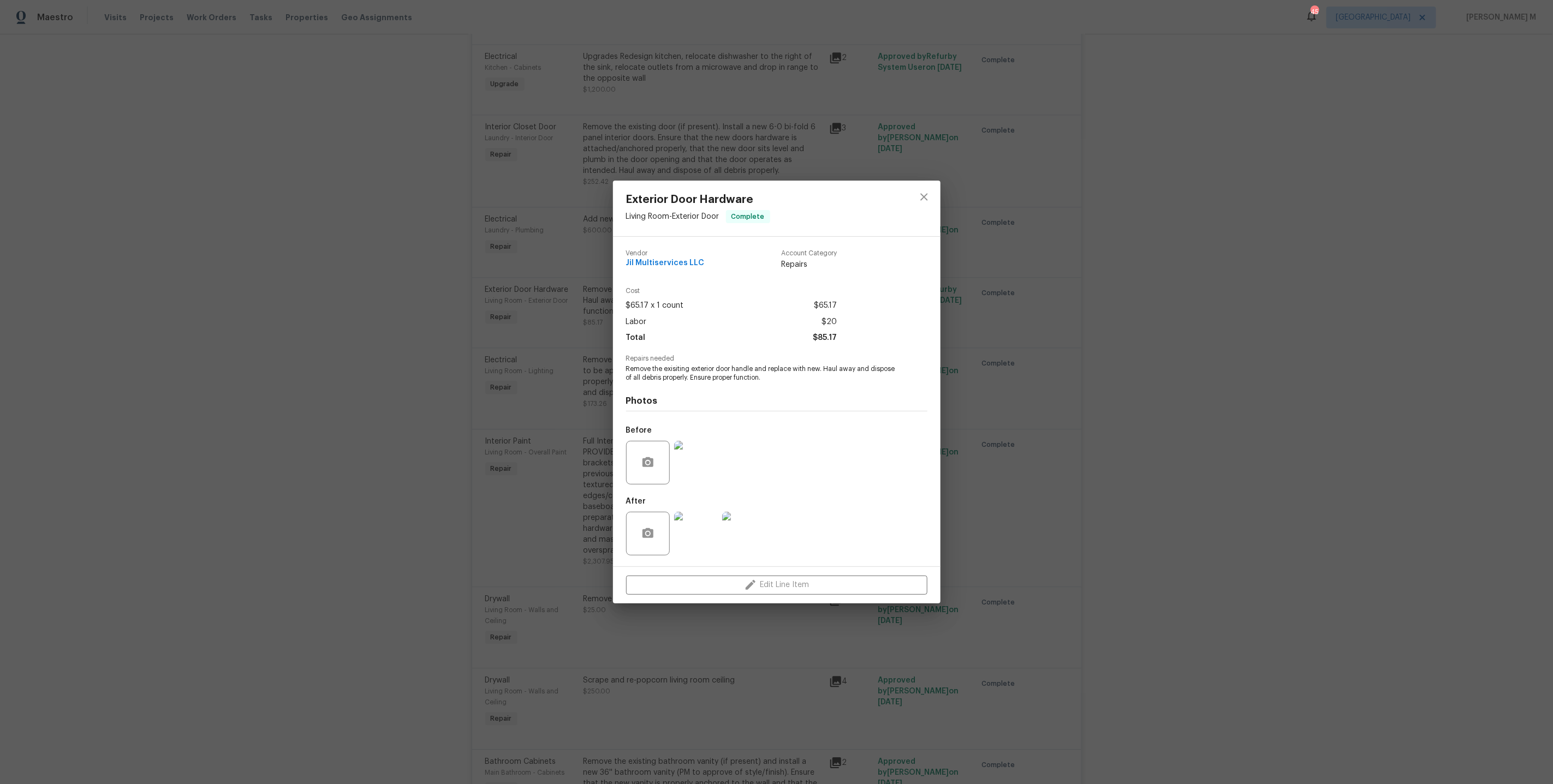
click at [696, 456] on img at bounding box center [696, 463] width 43 height 43
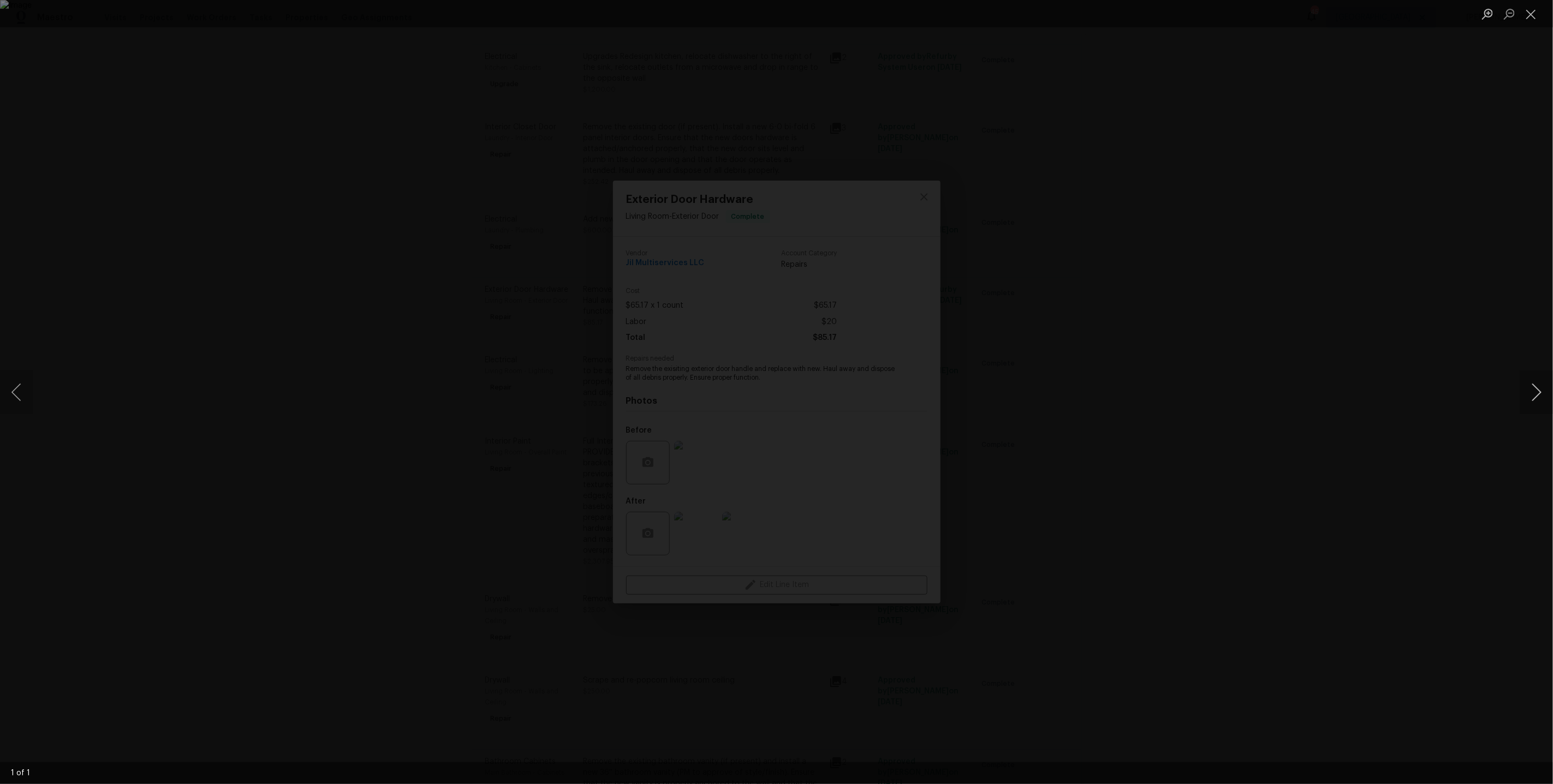
click at [1528, 406] on button "Next image" at bounding box center [1537, 392] width 33 height 43
click at [1532, 398] on button "Next image" at bounding box center [1537, 392] width 33 height 43
click at [1382, 251] on div "Lightbox" at bounding box center [776, 392] width 1553 height 784
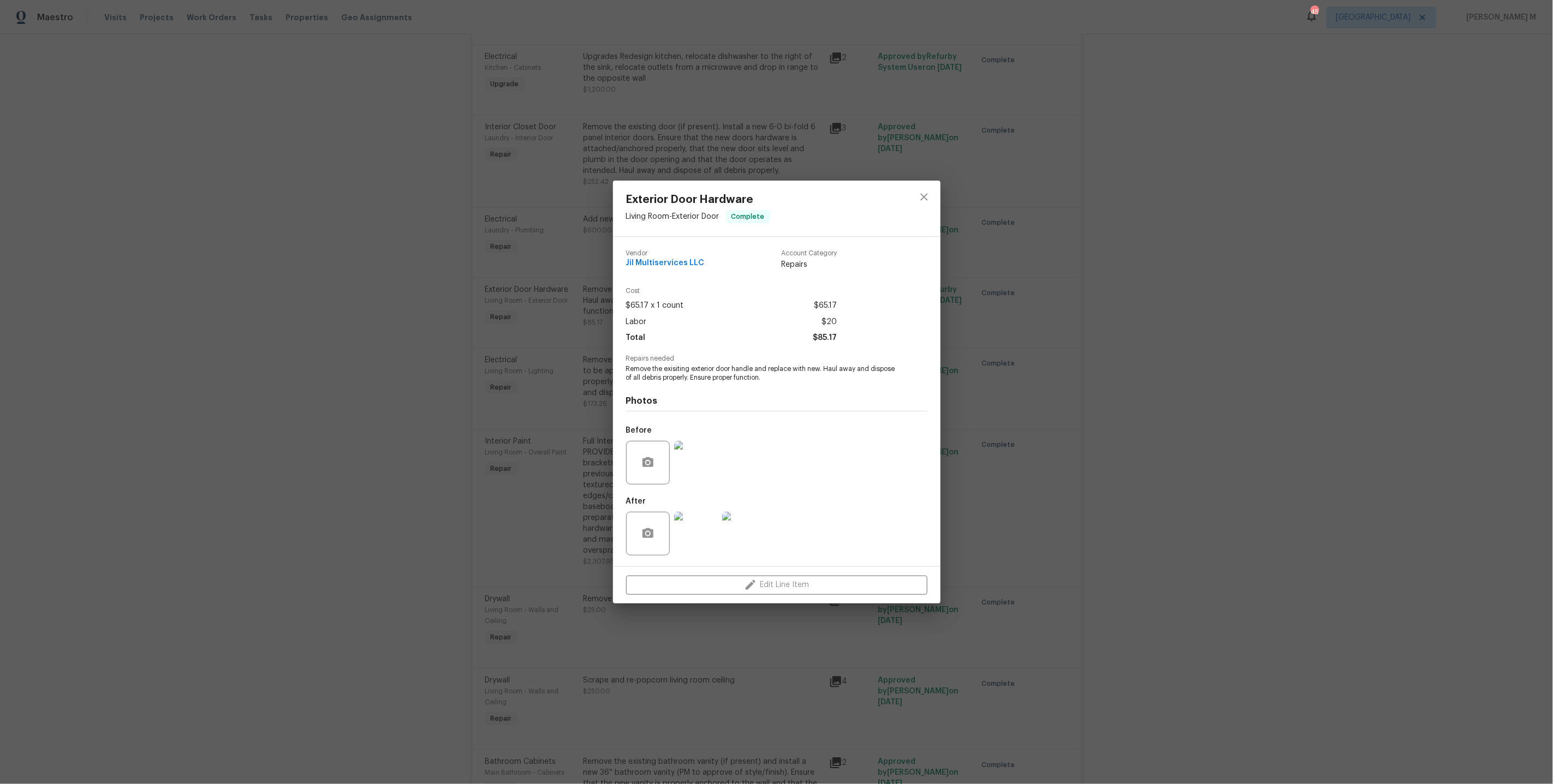
click at [1344, 190] on div "Exterior Door Hardware Living Room - Exterior Door Complete Vendor Jil Multiser…" at bounding box center [776, 392] width 1553 height 784
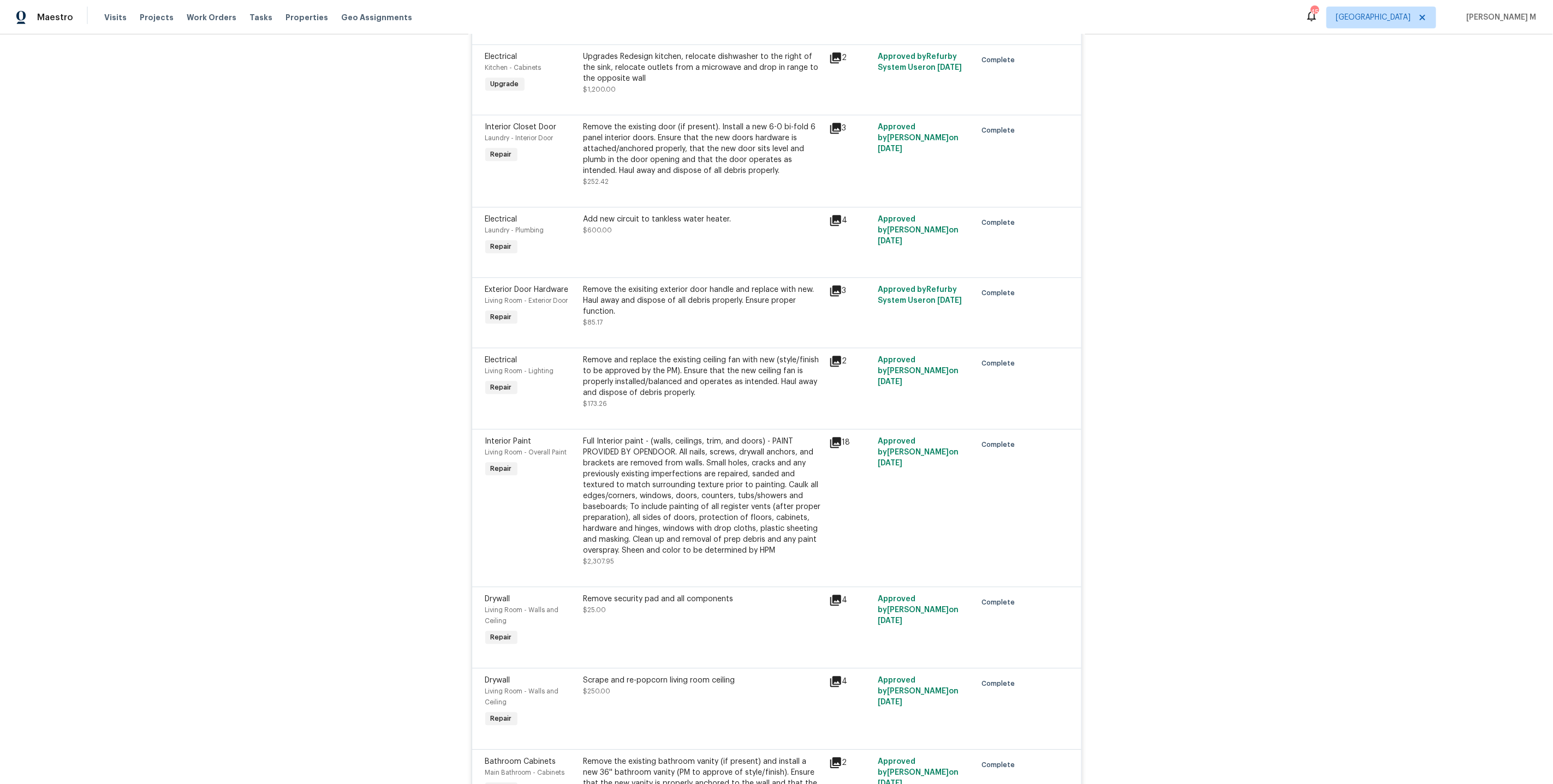
click at [1199, 108] on div "Back to all projects 1584 Shady Grove Church Rd, Winston Salem, NC 27107 3 Beds…" at bounding box center [776, 409] width 1553 height 750
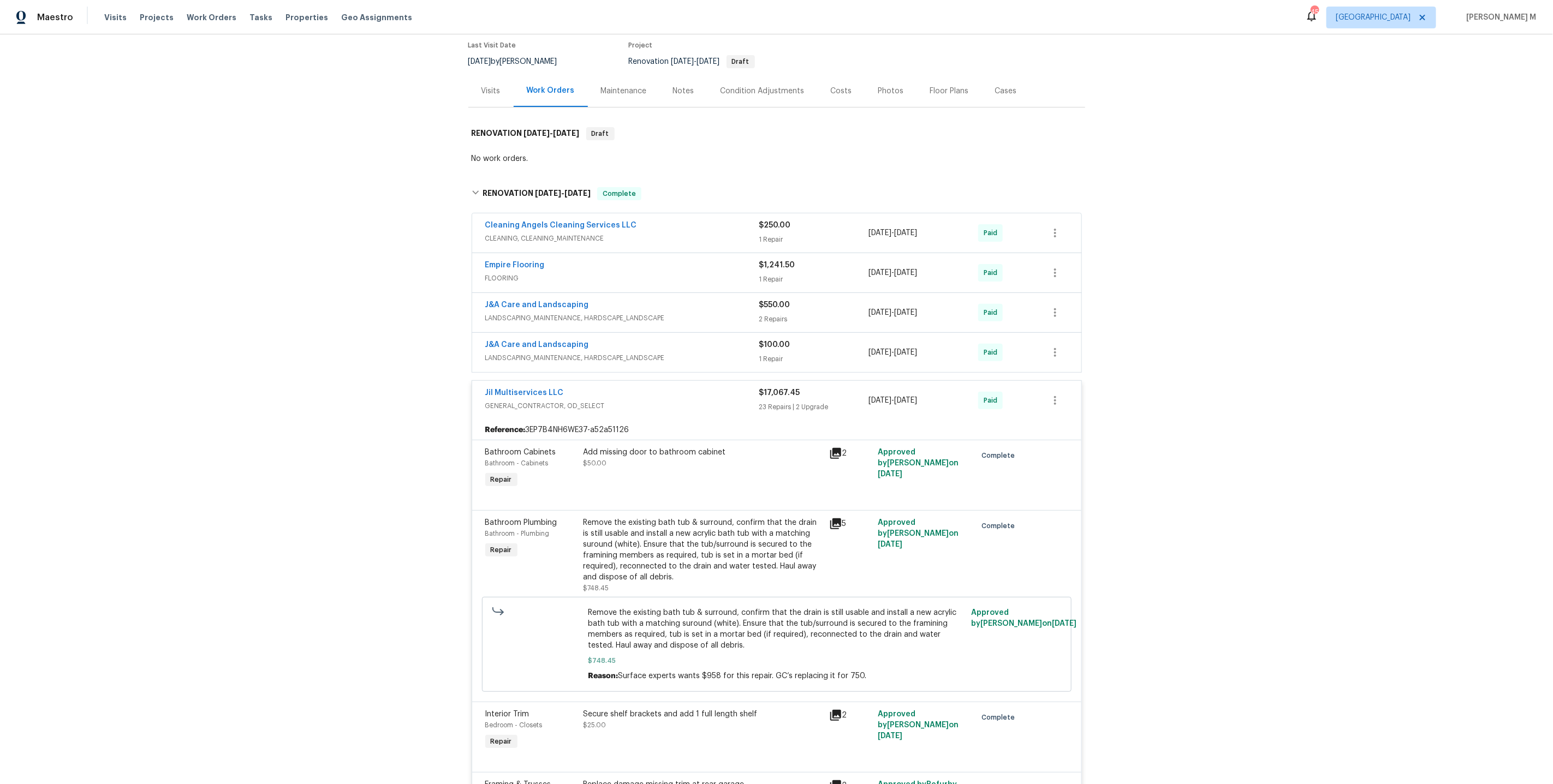
scroll to position [89, 0]
click at [329, 169] on div "Back to all projects 1584 Shady Grove Church Rd, Winston Salem, NC 27107 3 Beds…" at bounding box center [776, 409] width 1553 height 750
click at [412, 224] on div "Back to all projects 1584 Shady Grove Church Rd, Winston Salem, NC 27107 3 Beds…" at bounding box center [776, 409] width 1553 height 750
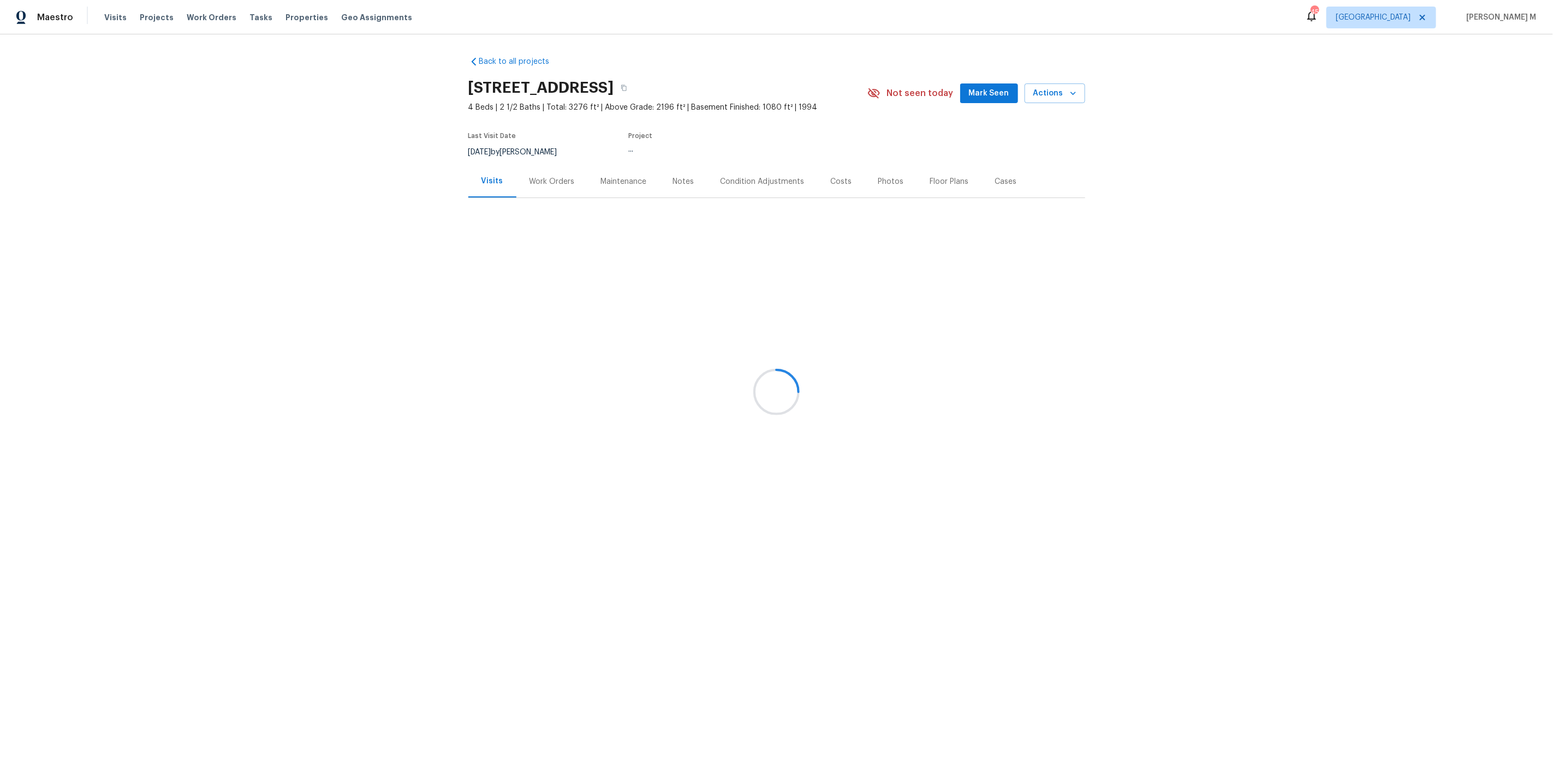
click at [547, 175] on div at bounding box center [776, 392] width 1553 height 784
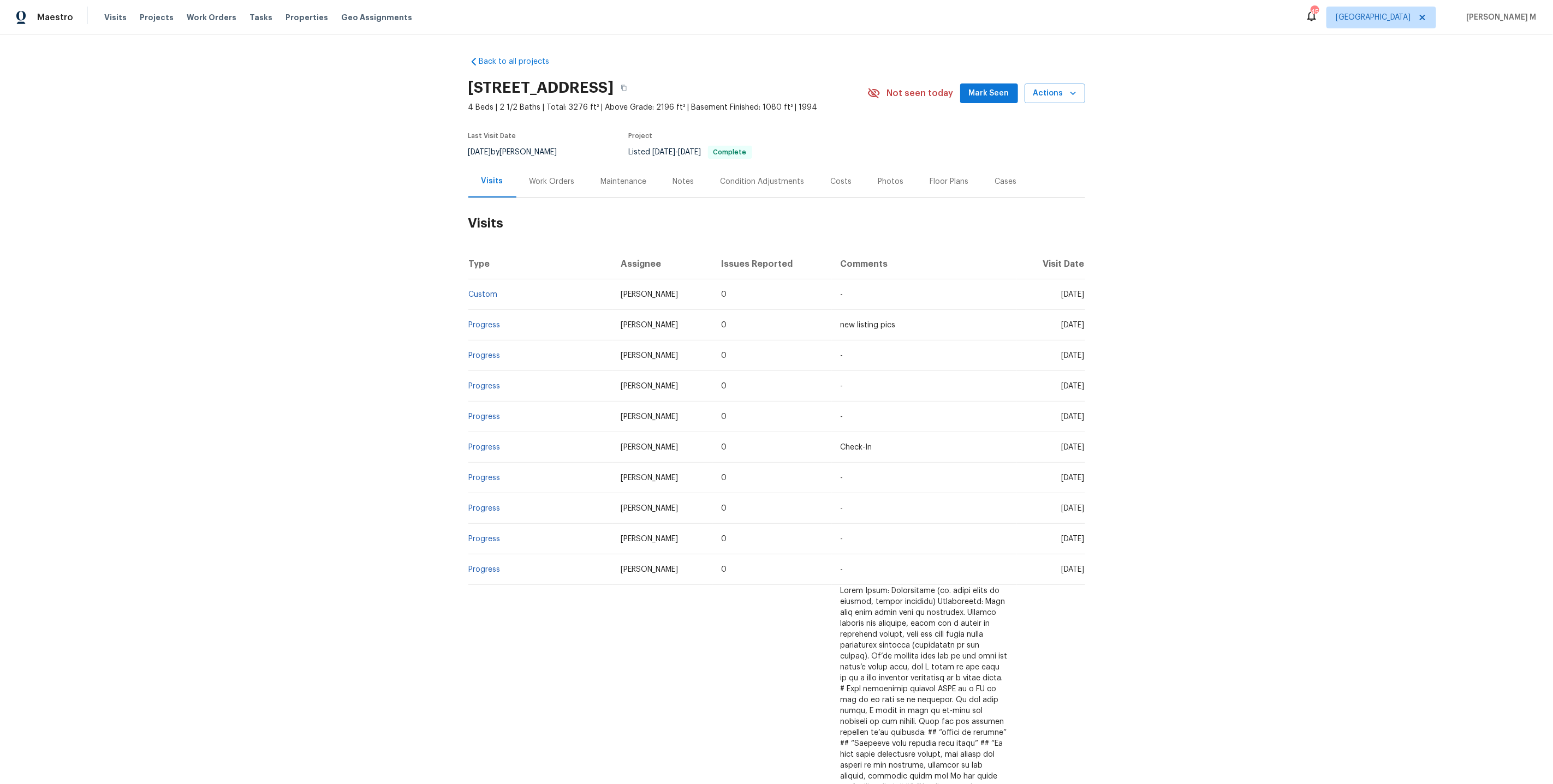
click at [547, 176] on div "Work Orders" at bounding box center [552, 181] width 45 height 11
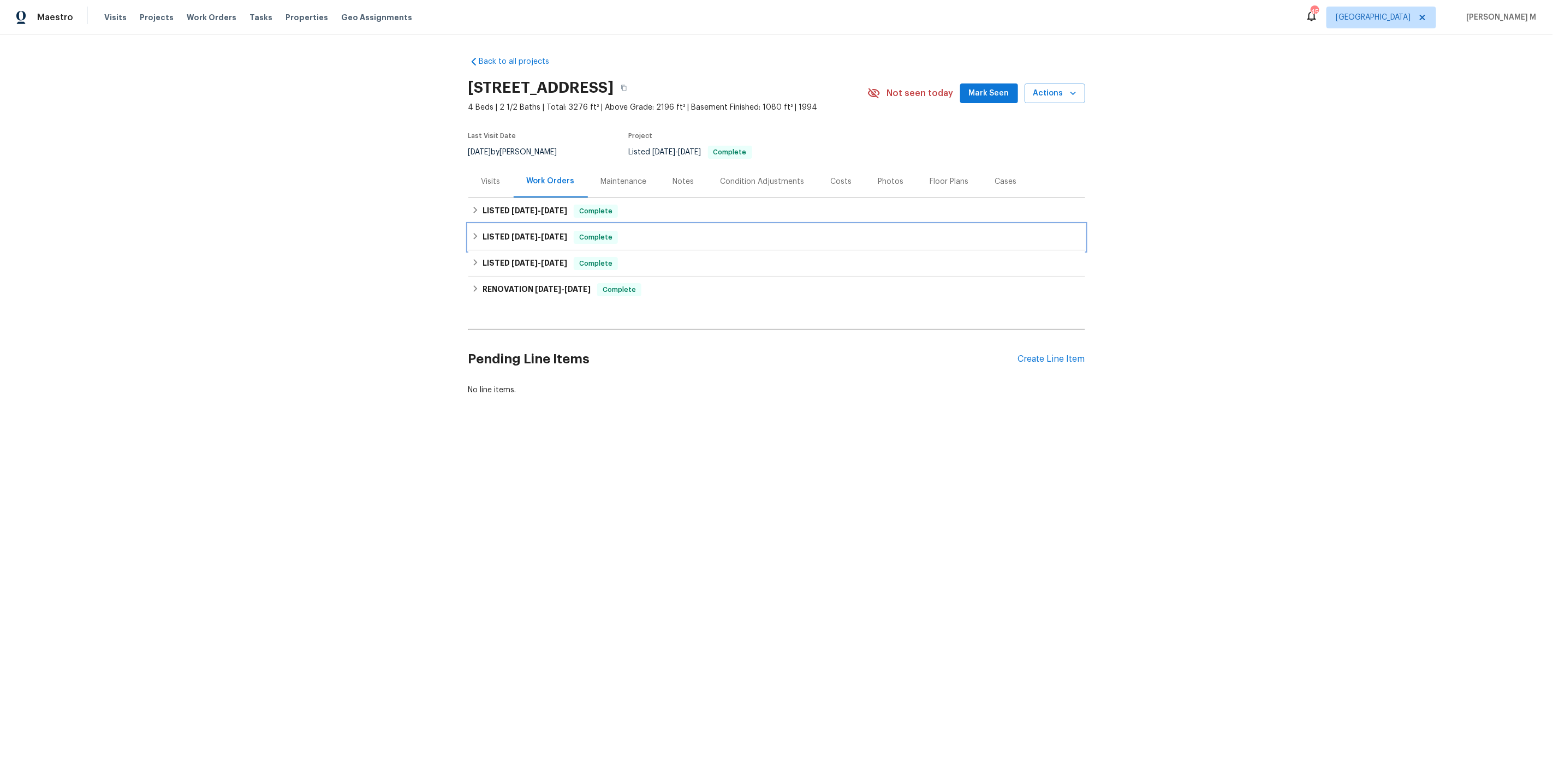
click at [538, 224] on div "LISTED 4/14/25 - 4/15/25 Complete" at bounding box center [776, 237] width 617 height 26
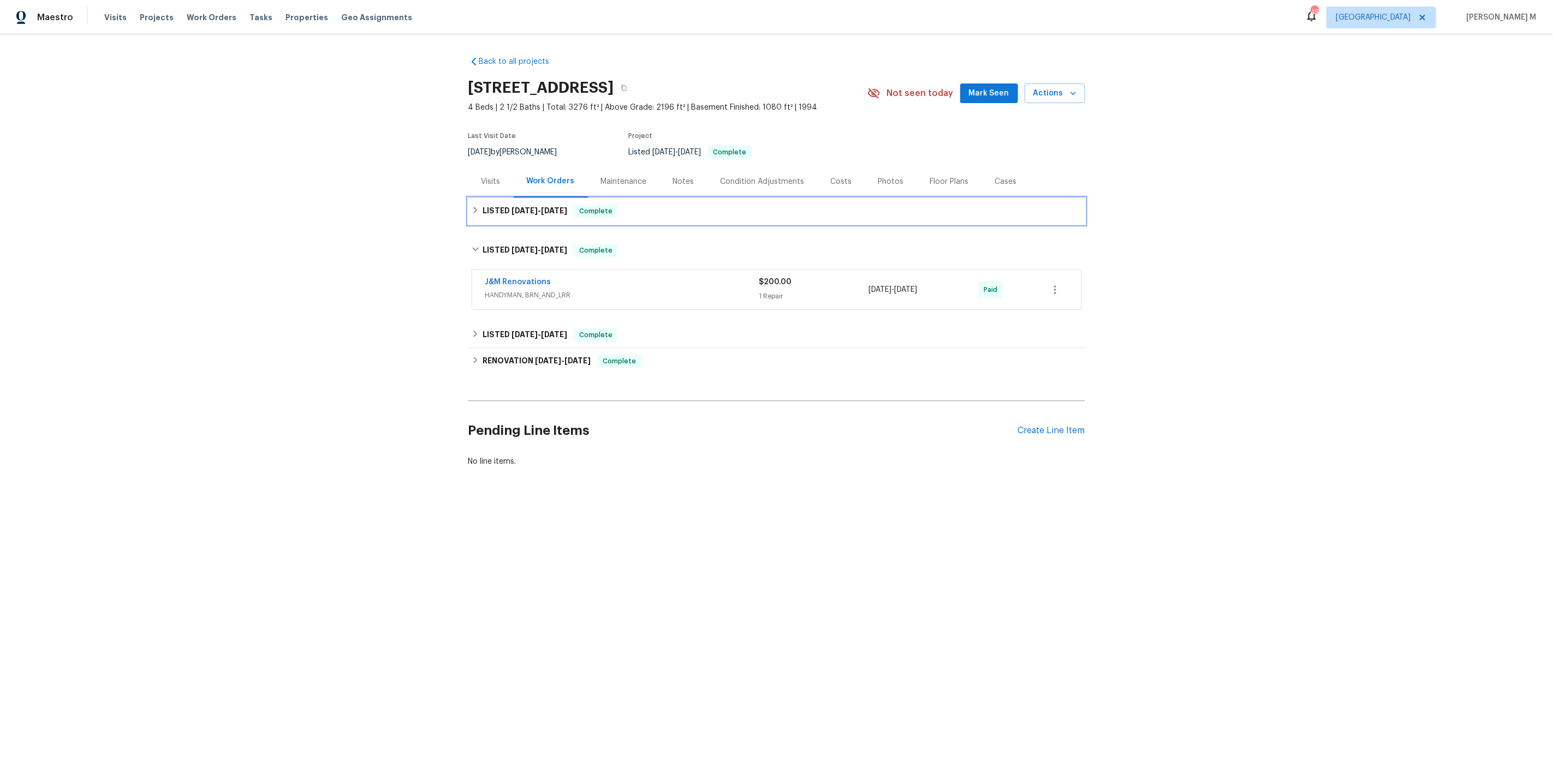
click at [546, 210] on h6 "LISTED 7/17/25 - 8/18/25" at bounding box center [524, 212] width 84 height 13
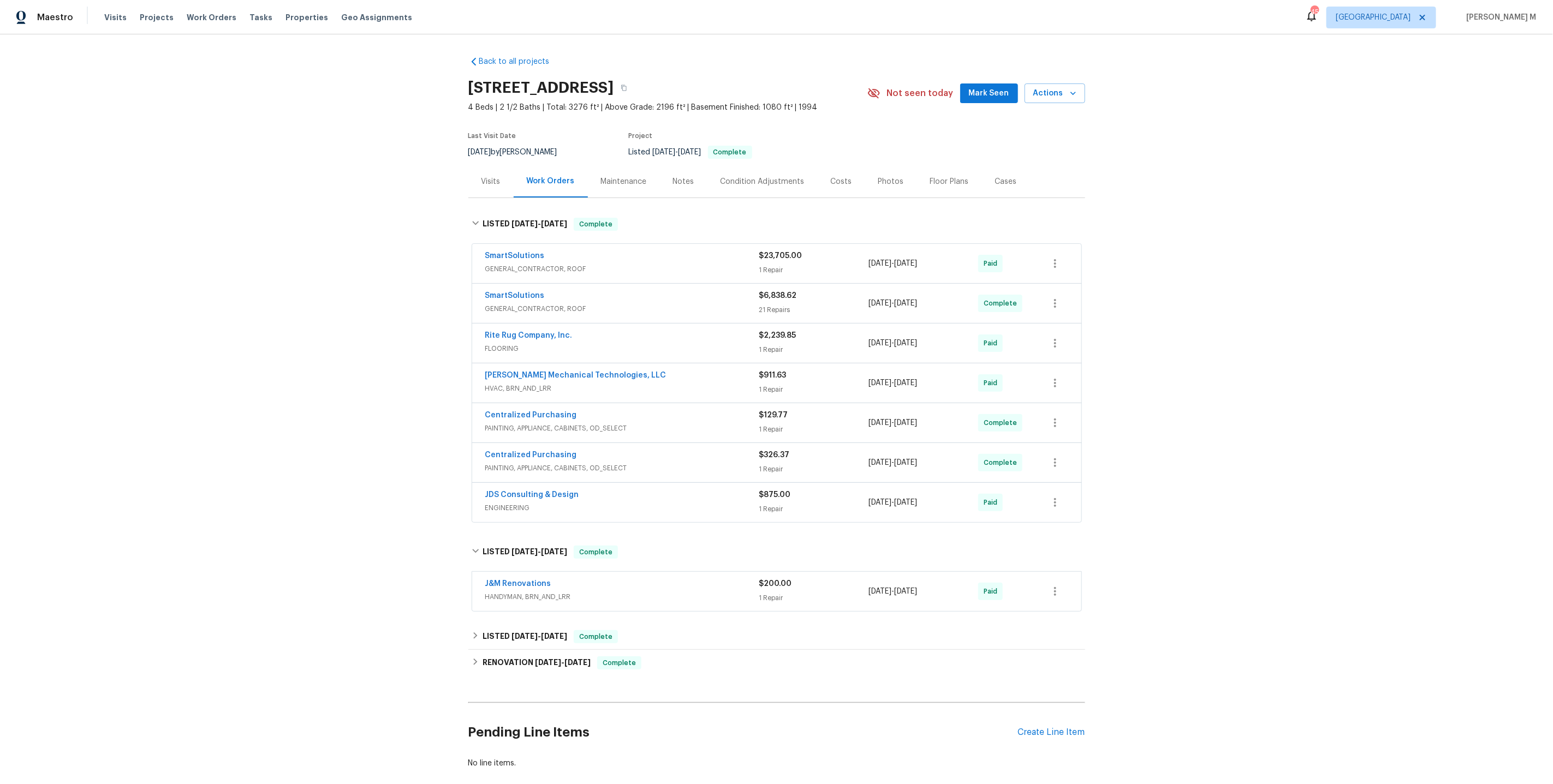
click at [562, 592] on span "HANDYMAN, BRN_AND_LRR" at bounding box center [622, 597] width 274 height 11
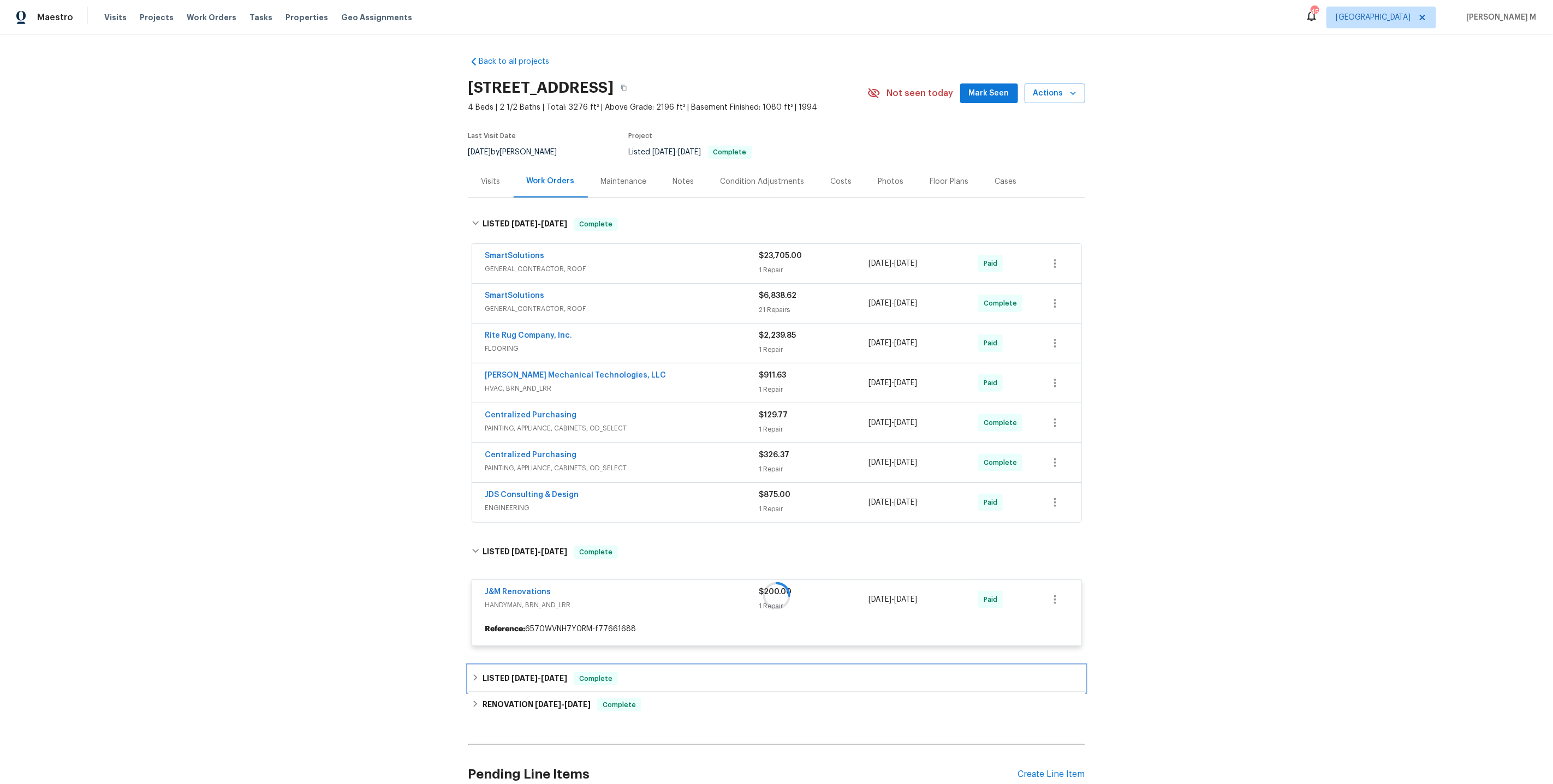
click at [531, 673] on h6 "LISTED 1/30/25 - 1/31/25" at bounding box center [524, 679] width 84 height 13
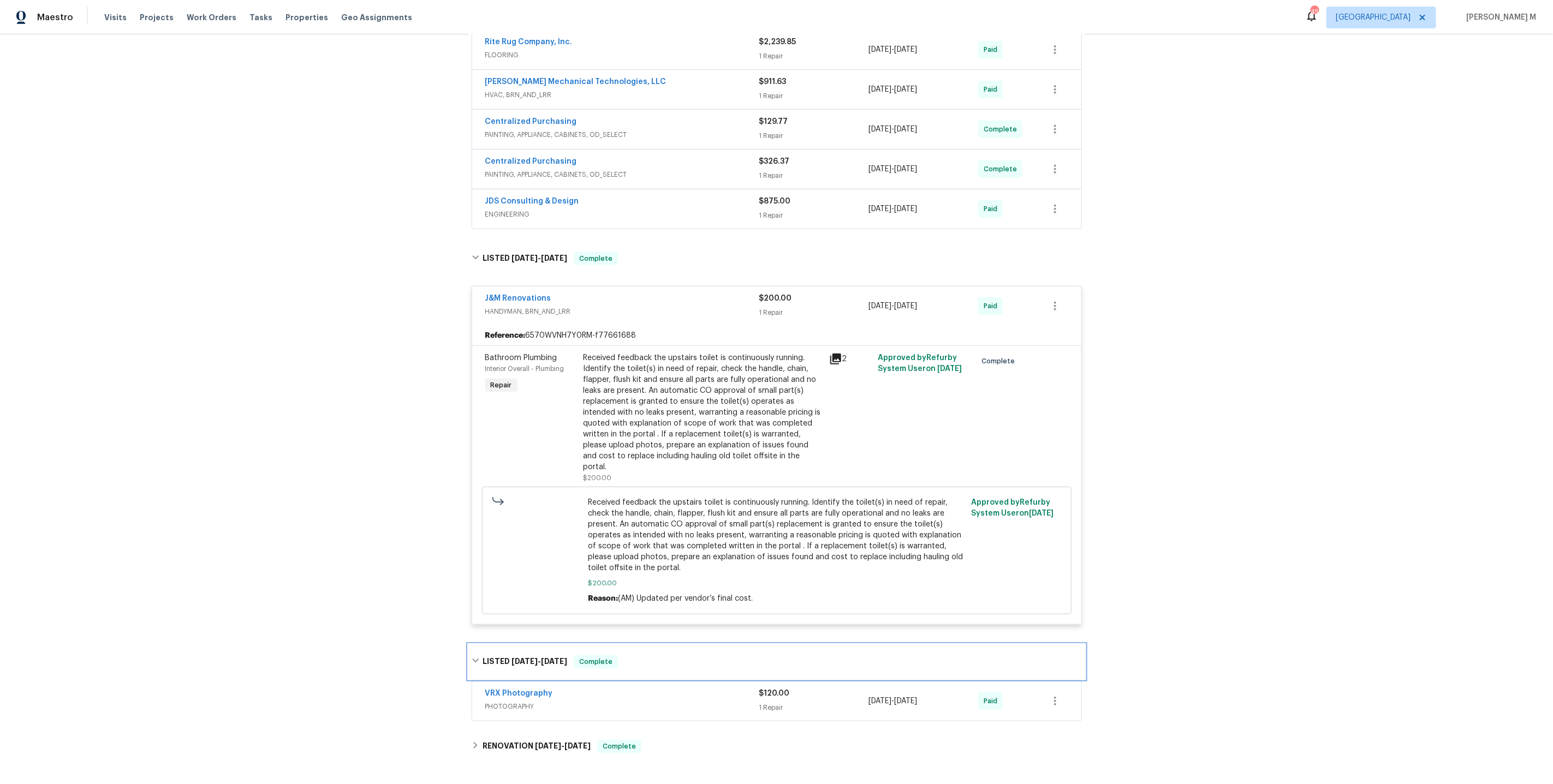
scroll to position [385, 0]
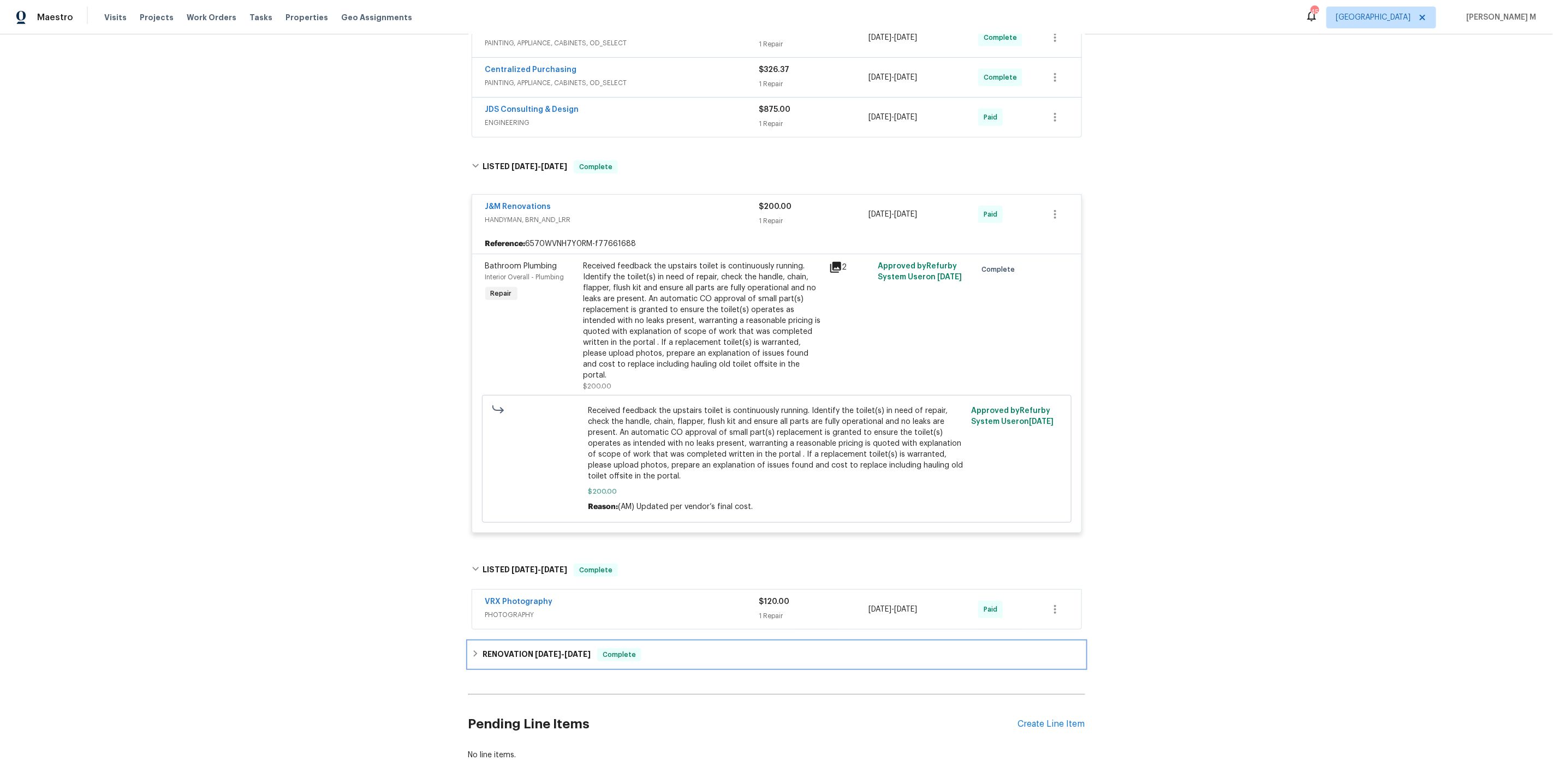
click at [549, 648] on h6 "RENOVATION 1/16/25 - 1/25/25" at bounding box center [536, 655] width 108 height 13
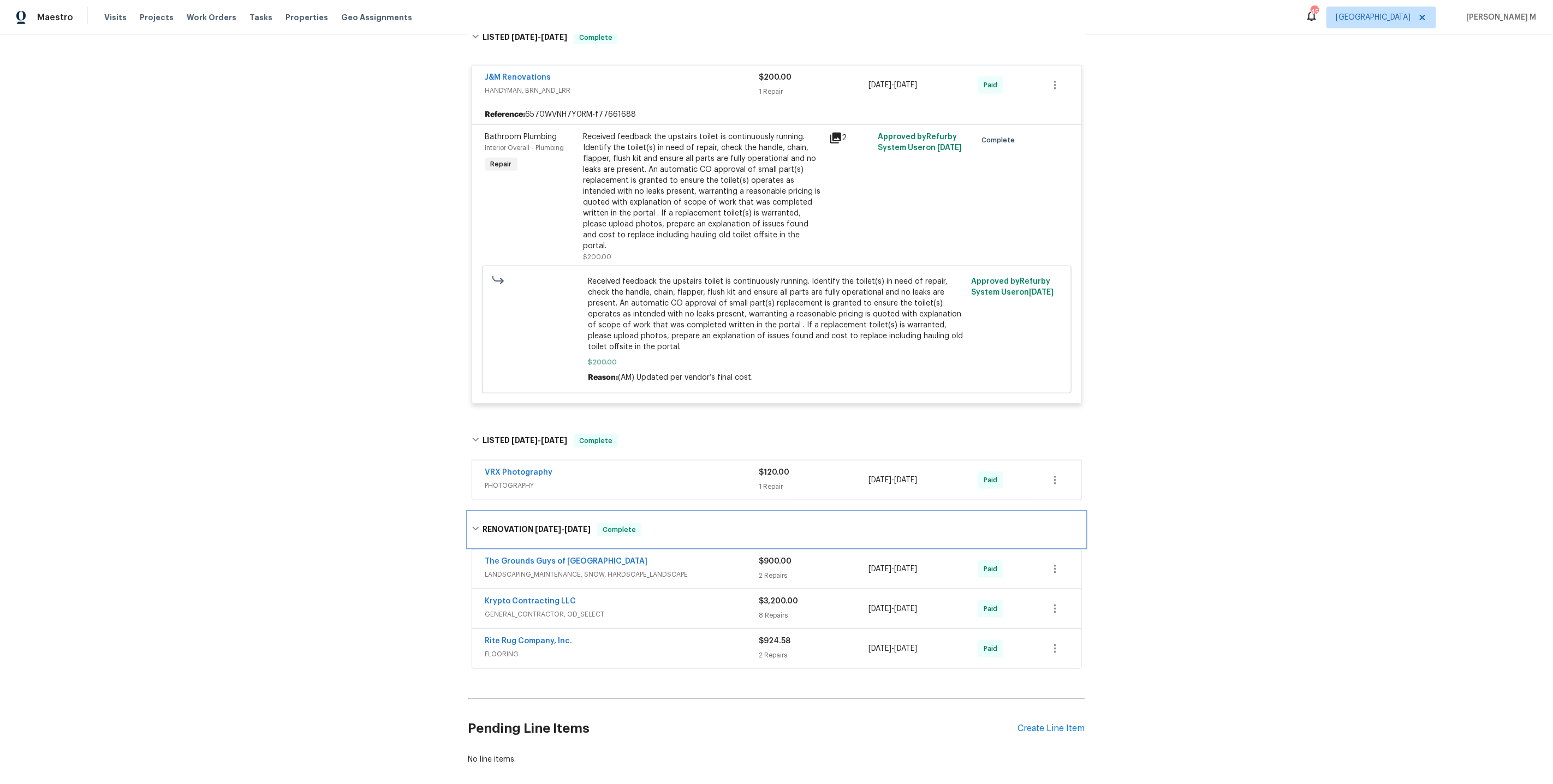
scroll to position [0, 0]
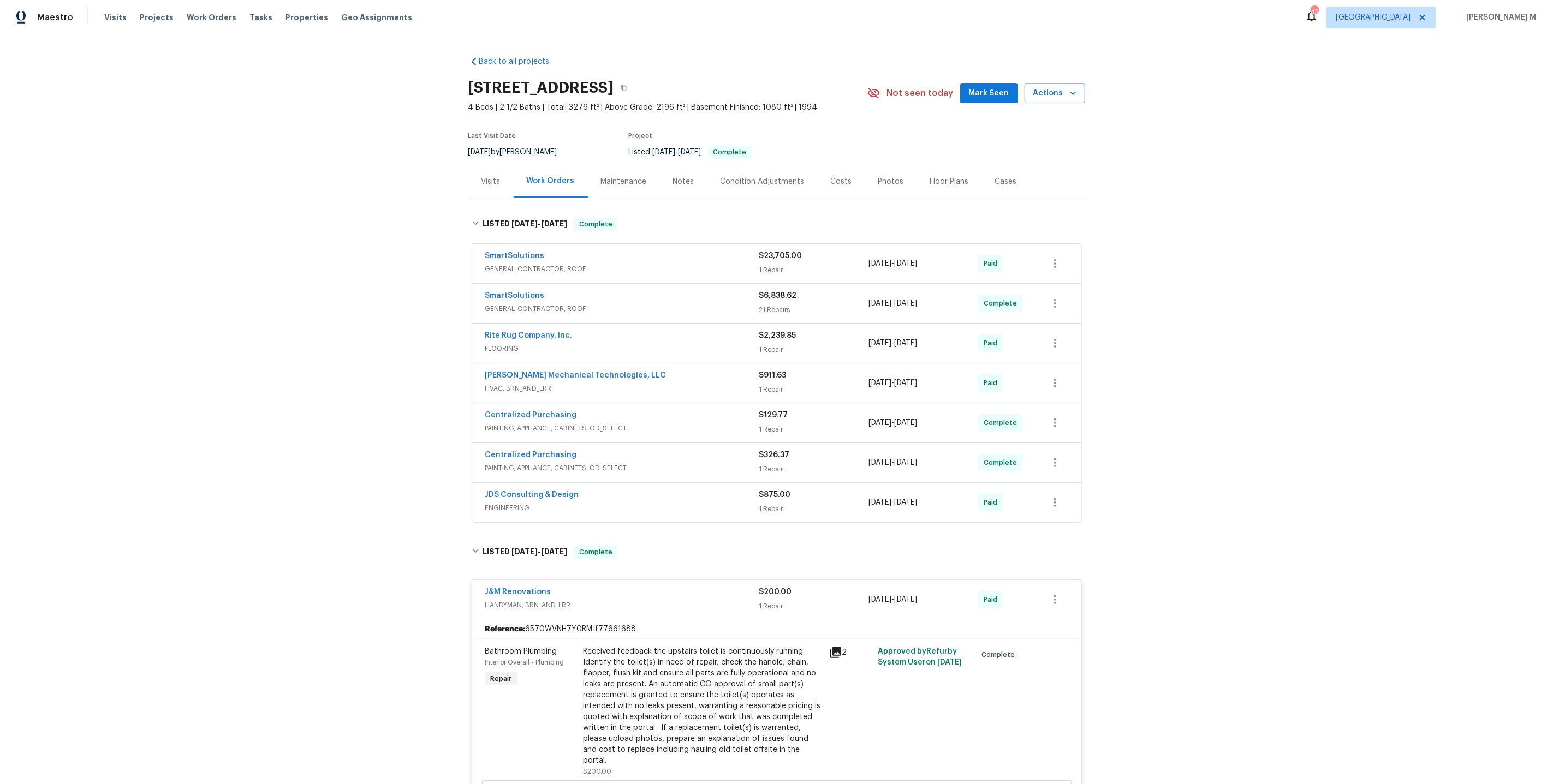
click at [534, 263] on span "GENERAL_CONTRACTOR, ROOF" at bounding box center [622, 269] width 274 height 11
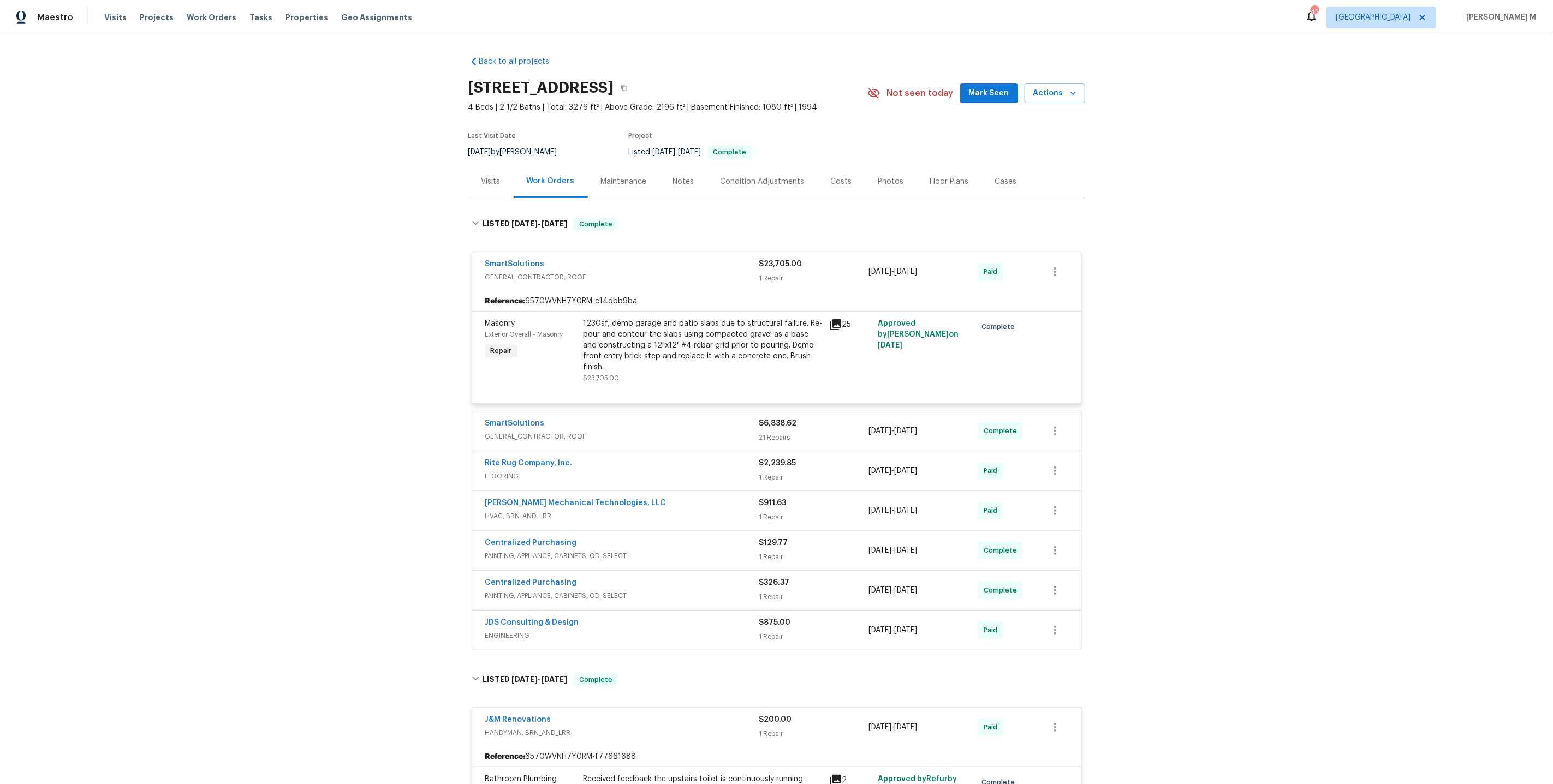
click at [660, 332] on div "1230sf, demo garage and patio slabs due to structural failure. Re-pour and cont…" at bounding box center [703, 345] width 239 height 55
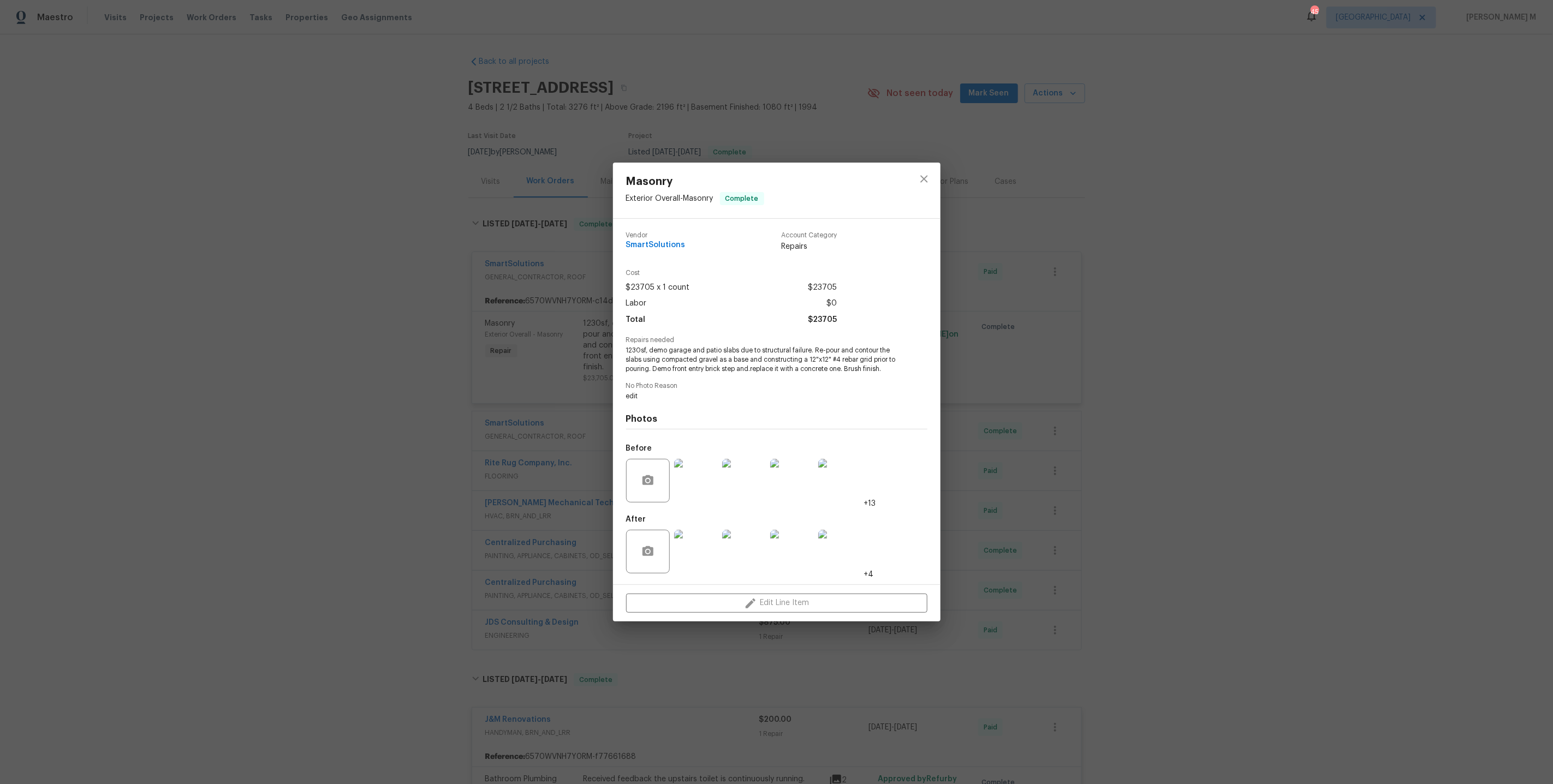
click at [683, 483] on img at bounding box center [696, 480] width 43 height 43
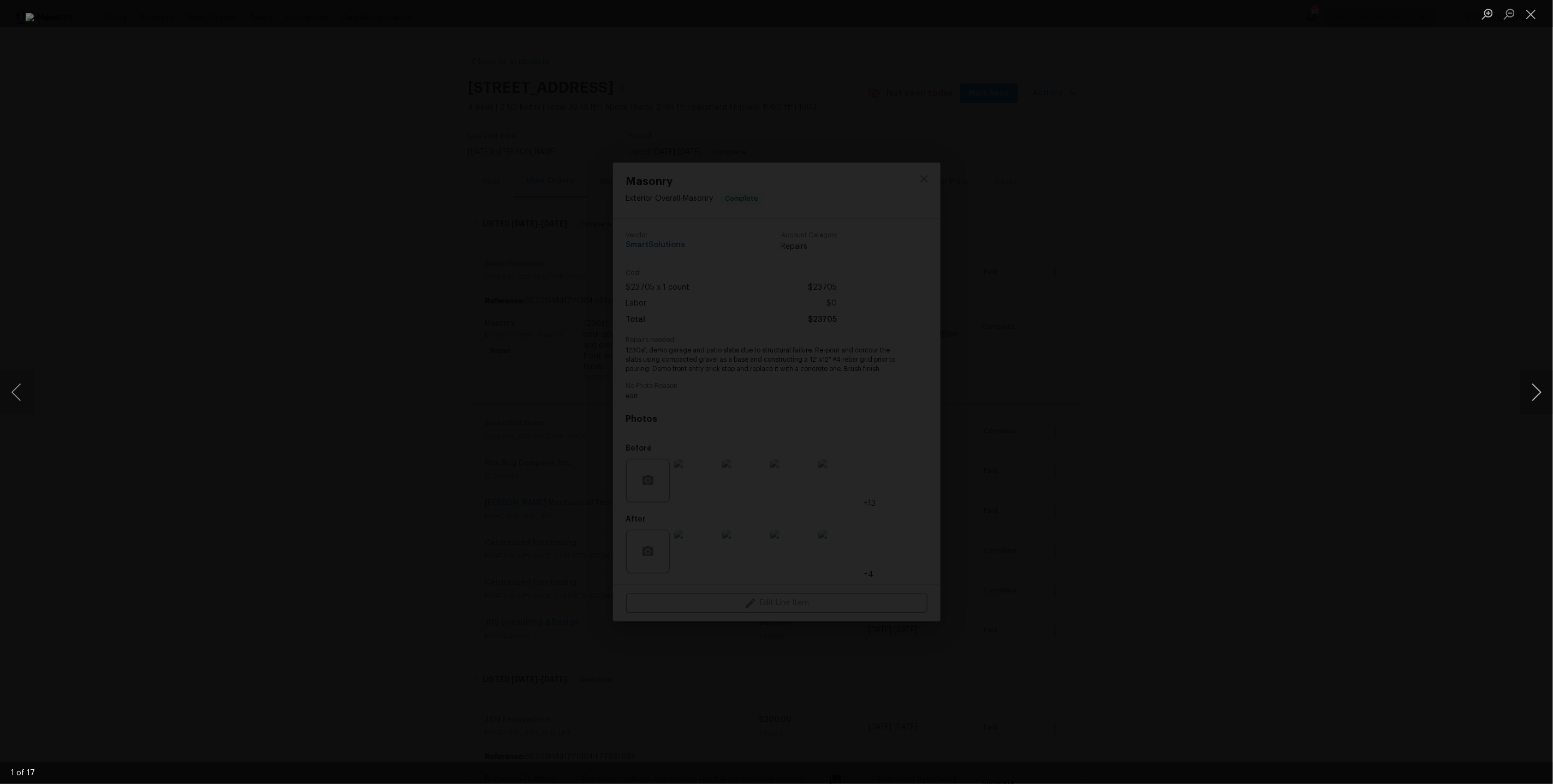
click at [1536, 394] on button "Next image" at bounding box center [1537, 392] width 33 height 43
click at [1535, 395] on button "Next image" at bounding box center [1537, 392] width 33 height 43
click at [1533, 387] on button "Next image" at bounding box center [1537, 392] width 33 height 43
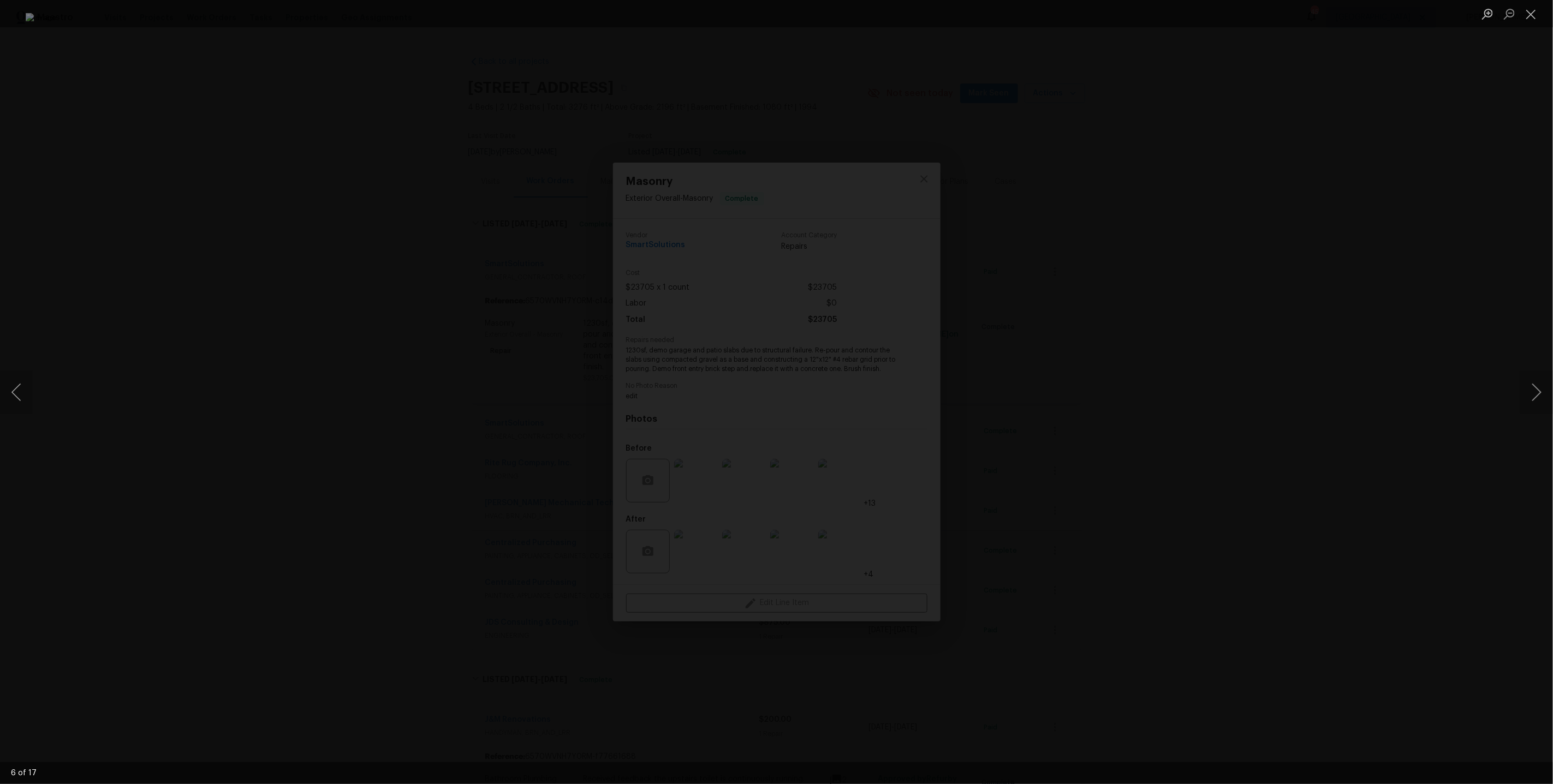
click at [1139, 277] on div "Lightbox" at bounding box center [776, 392] width 1553 height 784
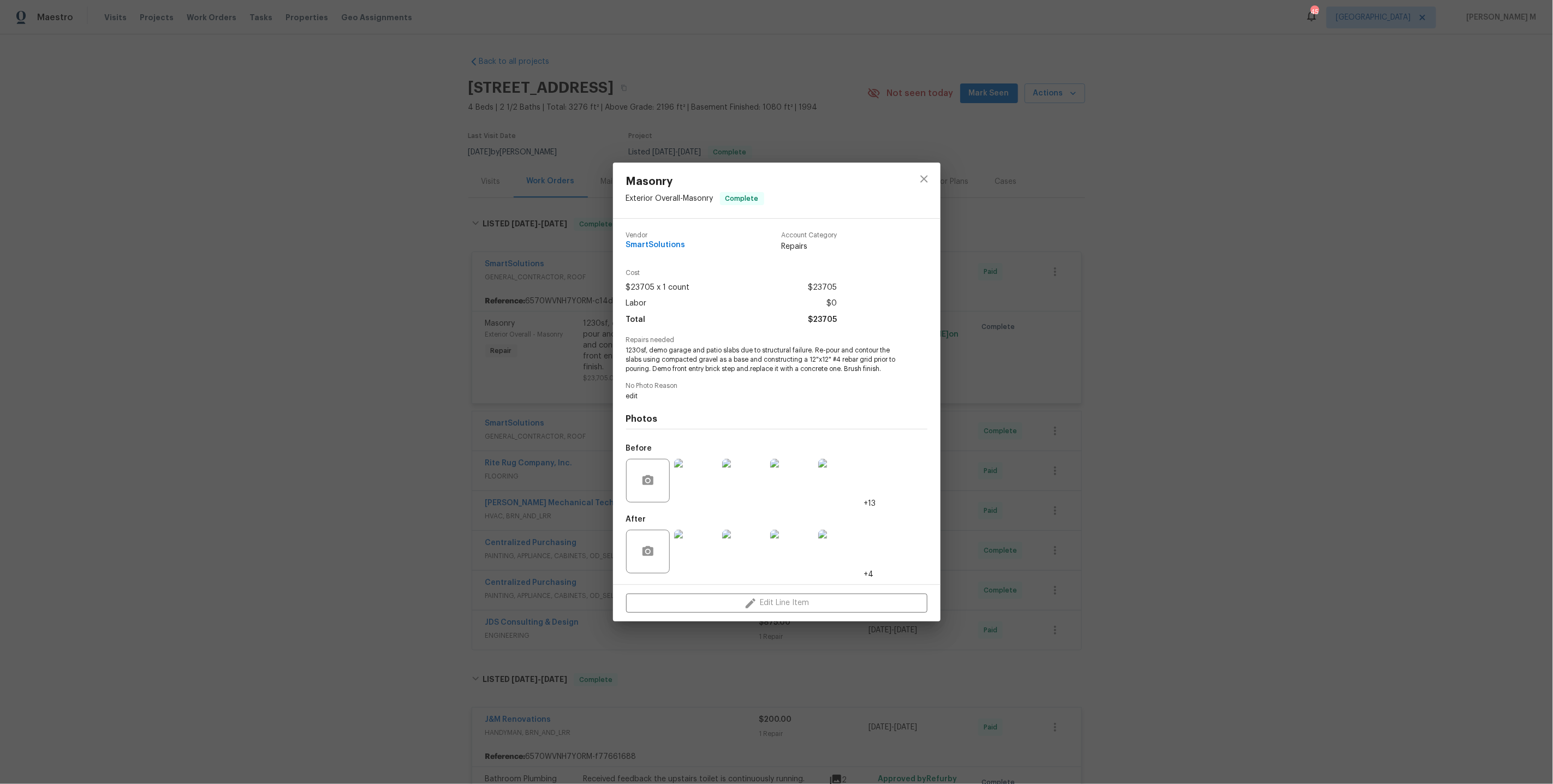
click at [697, 543] on img at bounding box center [696, 551] width 43 height 43
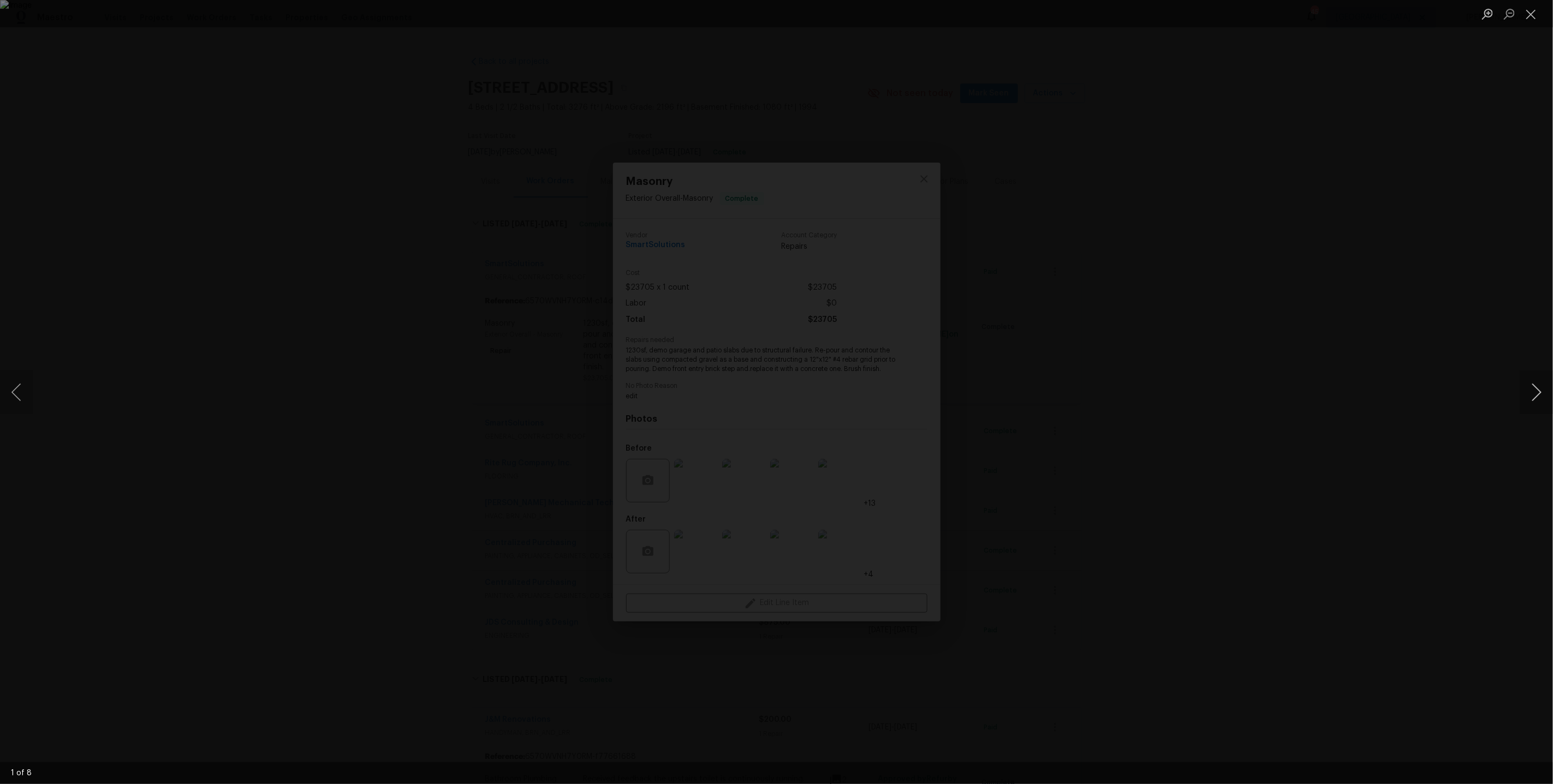
click at [1540, 390] on button "Next image" at bounding box center [1537, 392] width 33 height 43
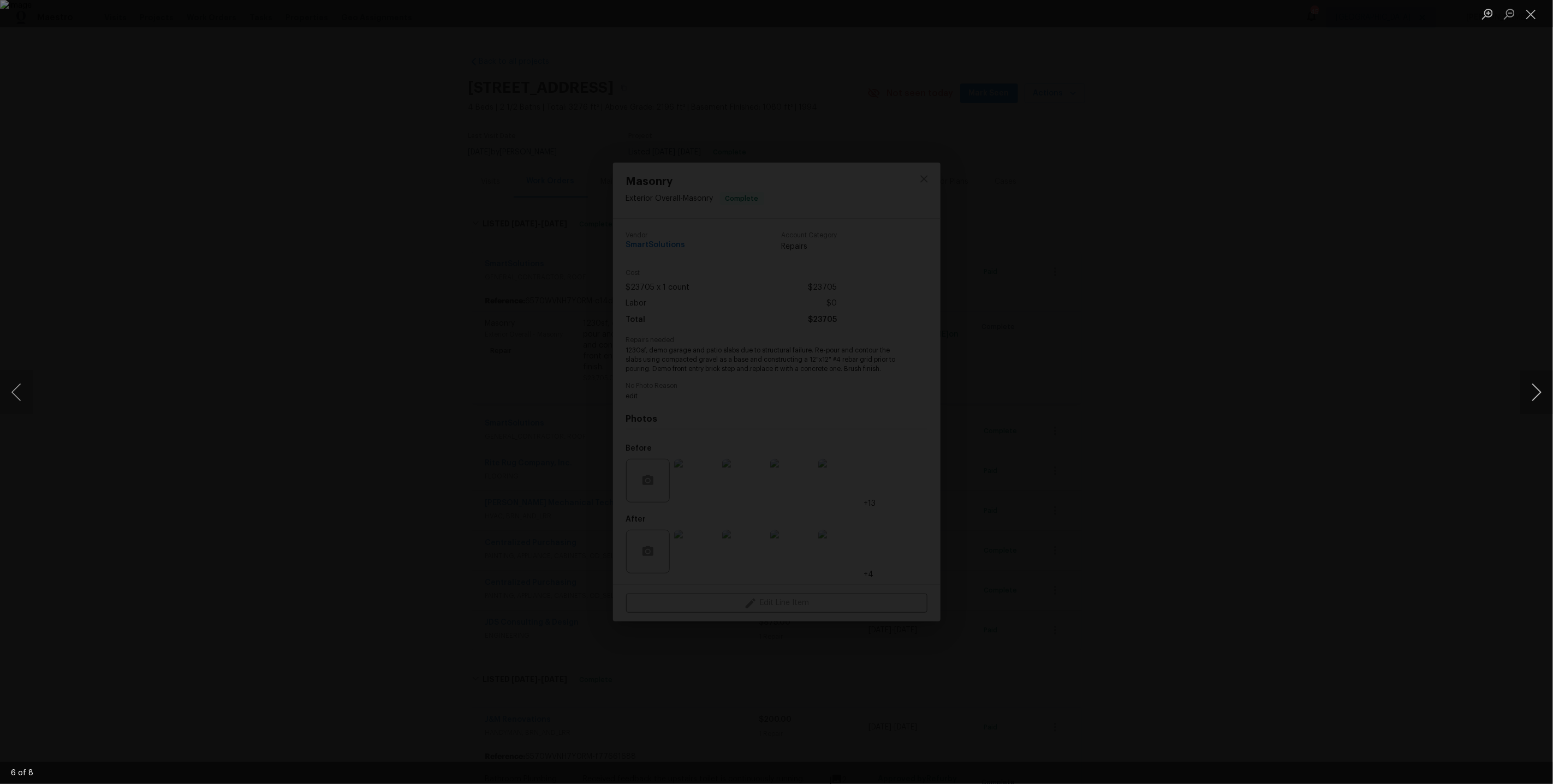
click at [1540, 390] on button "Next image" at bounding box center [1537, 392] width 33 height 43
click at [1394, 299] on div "Lightbox" at bounding box center [776, 392] width 1553 height 784
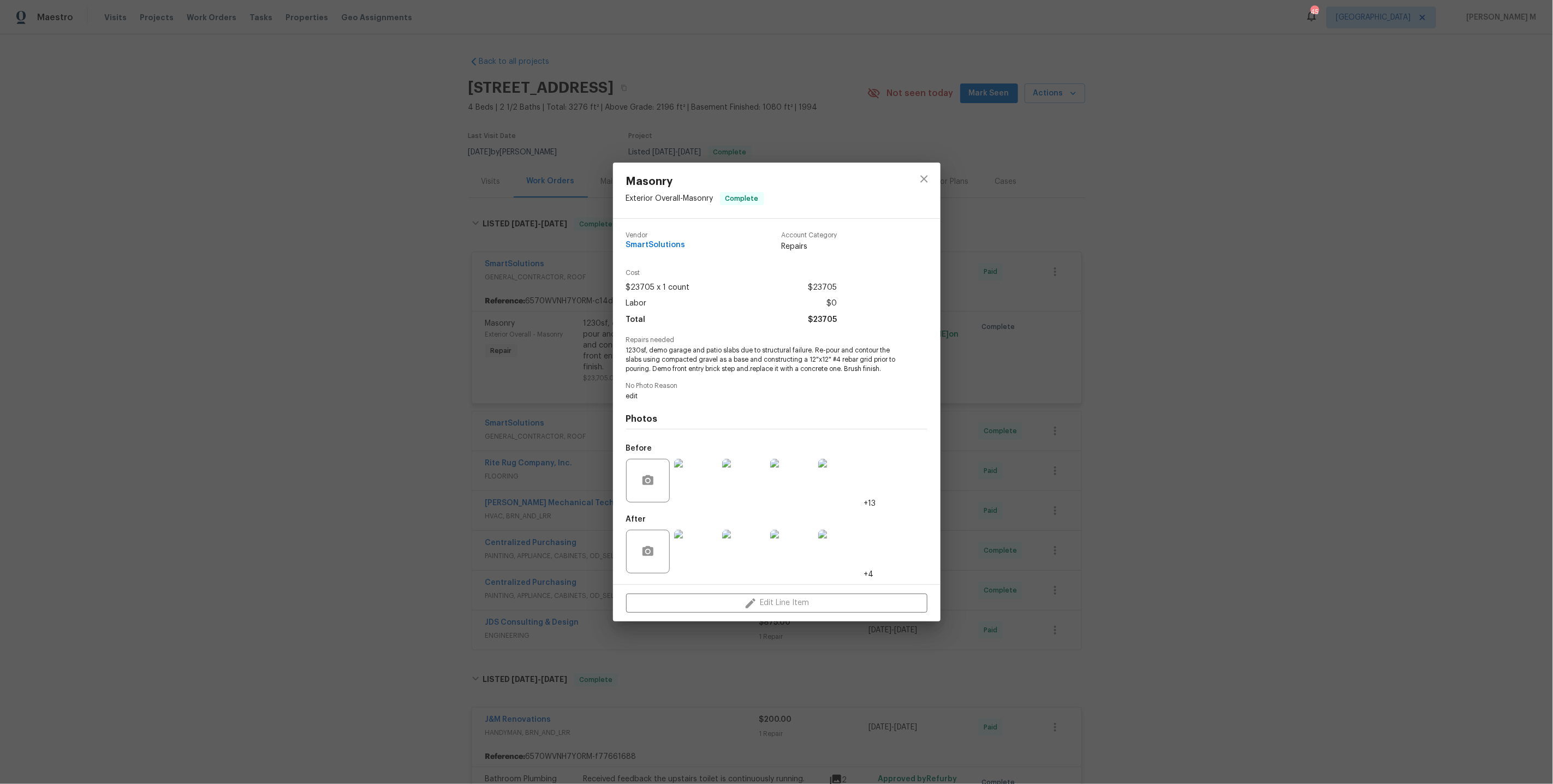
click at [1218, 295] on div "Masonry Exterior Overall - Masonry Complete Vendor SmartSolutions Account Categ…" at bounding box center [776, 392] width 1553 height 784
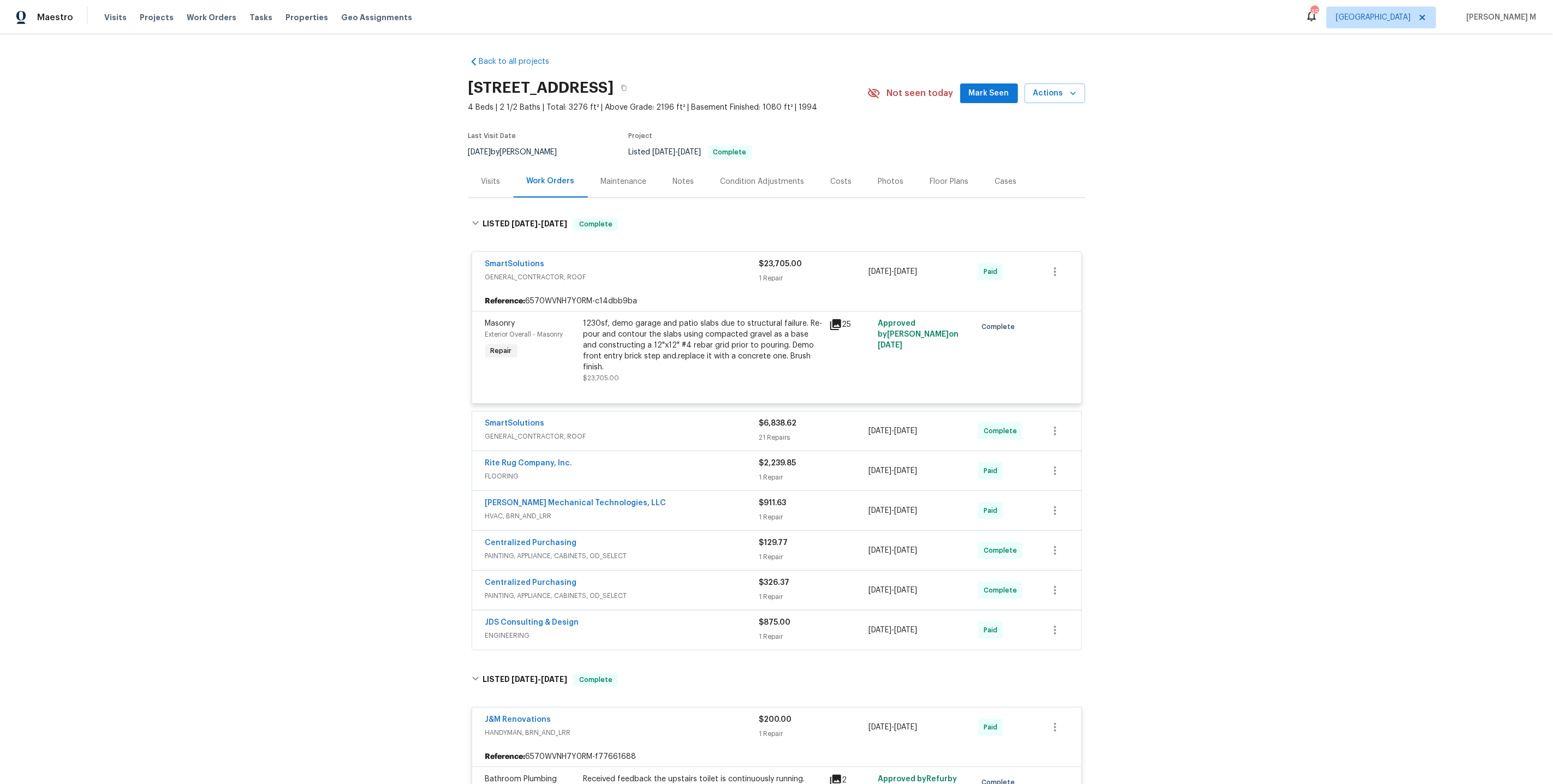
click at [518, 431] on span "GENERAL_CONTRACTOR, ROOF" at bounding box center [622, 436] width 274 height 11
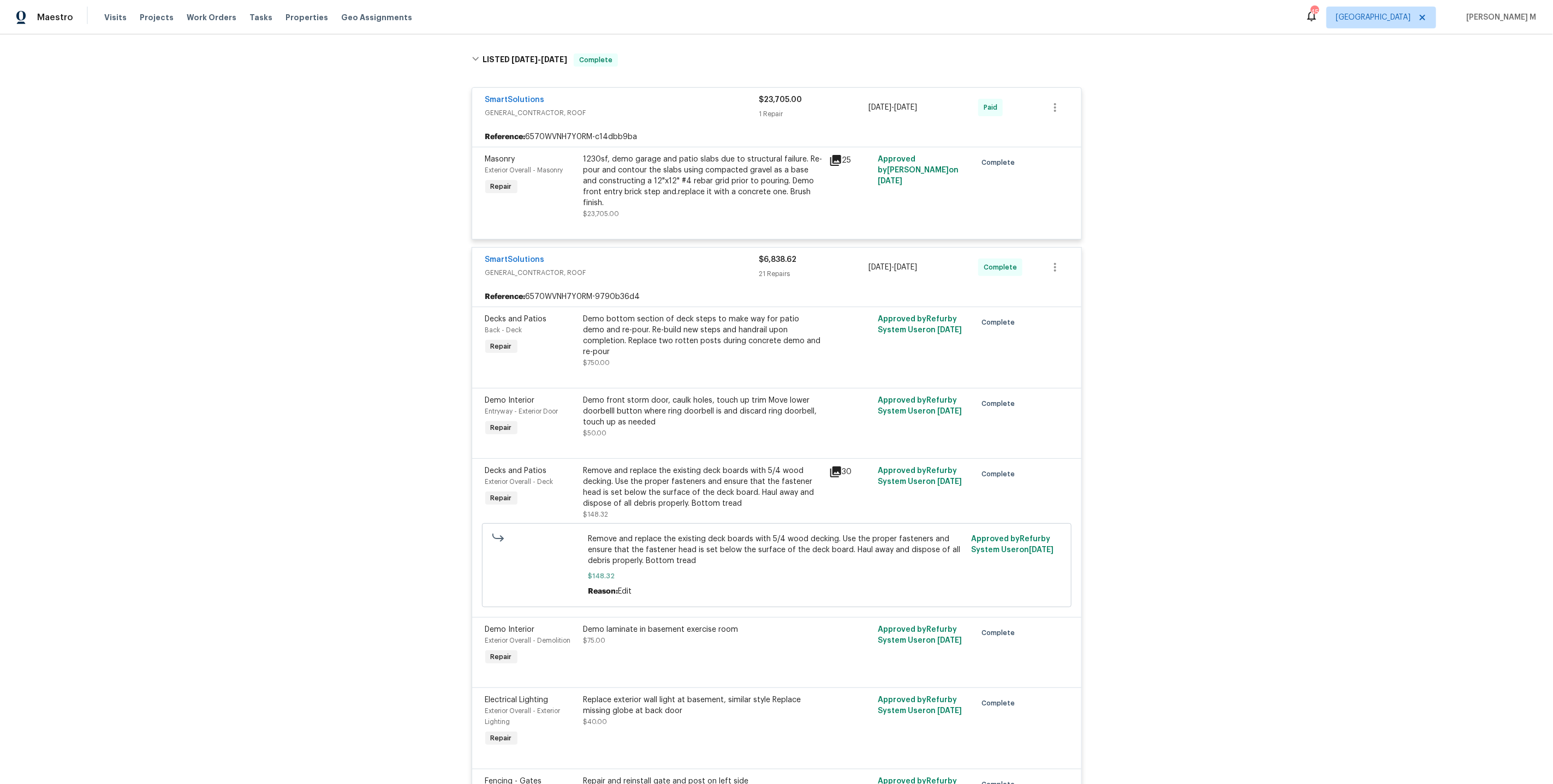
scroll to position [167, 0]
click at [684, 463] on div "Remove and replace the existing deck boards with 5/4 wood decking. Use the prop…" at bounding box center [703, 485] width 239 height 43
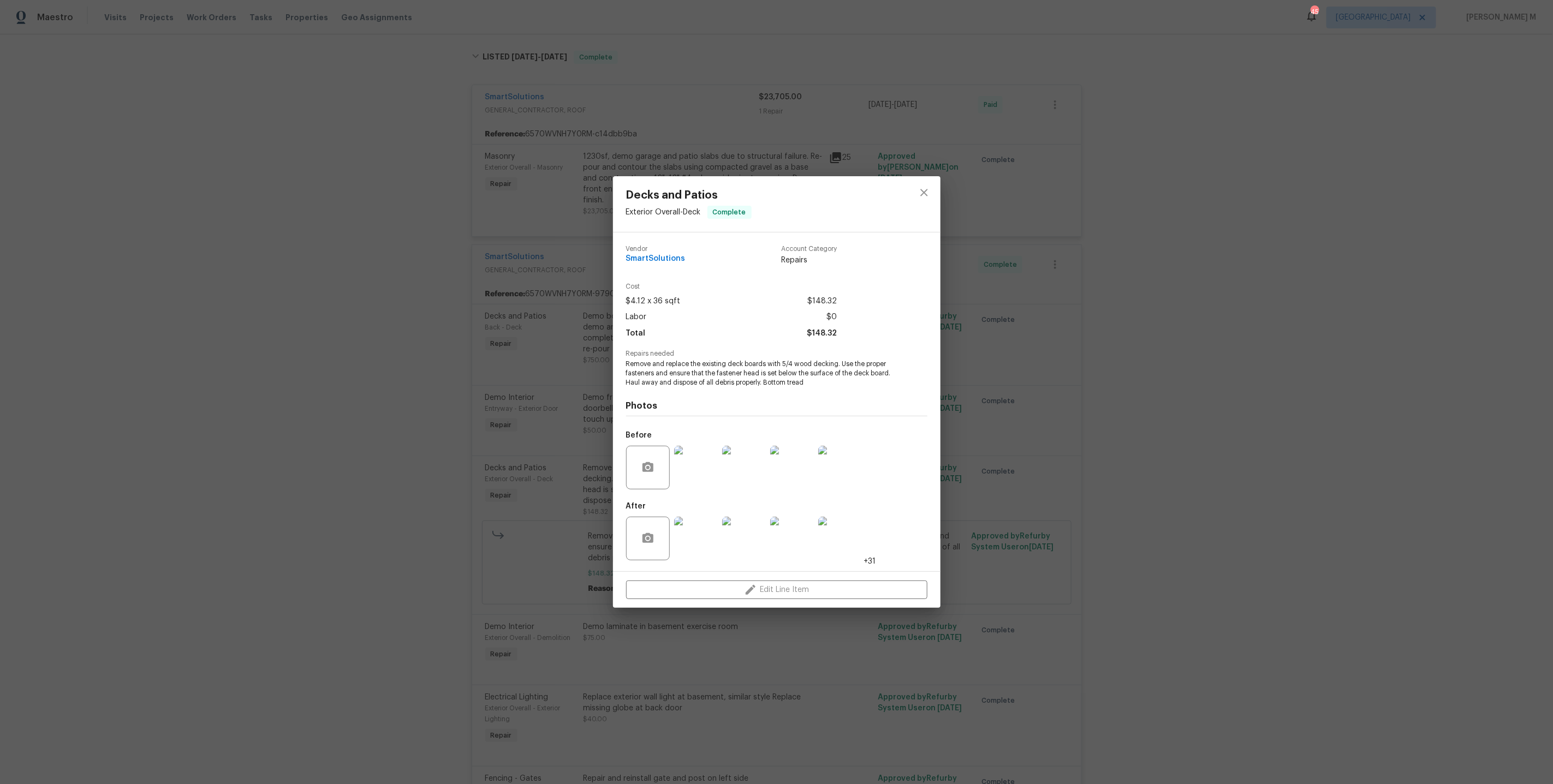
click at [1003, 455] on div "Decks and Patios Exterior Overall - Deck Complete Vendor SmartSolutions Account…" at bounding box center [776, 392] width 1553 height 784
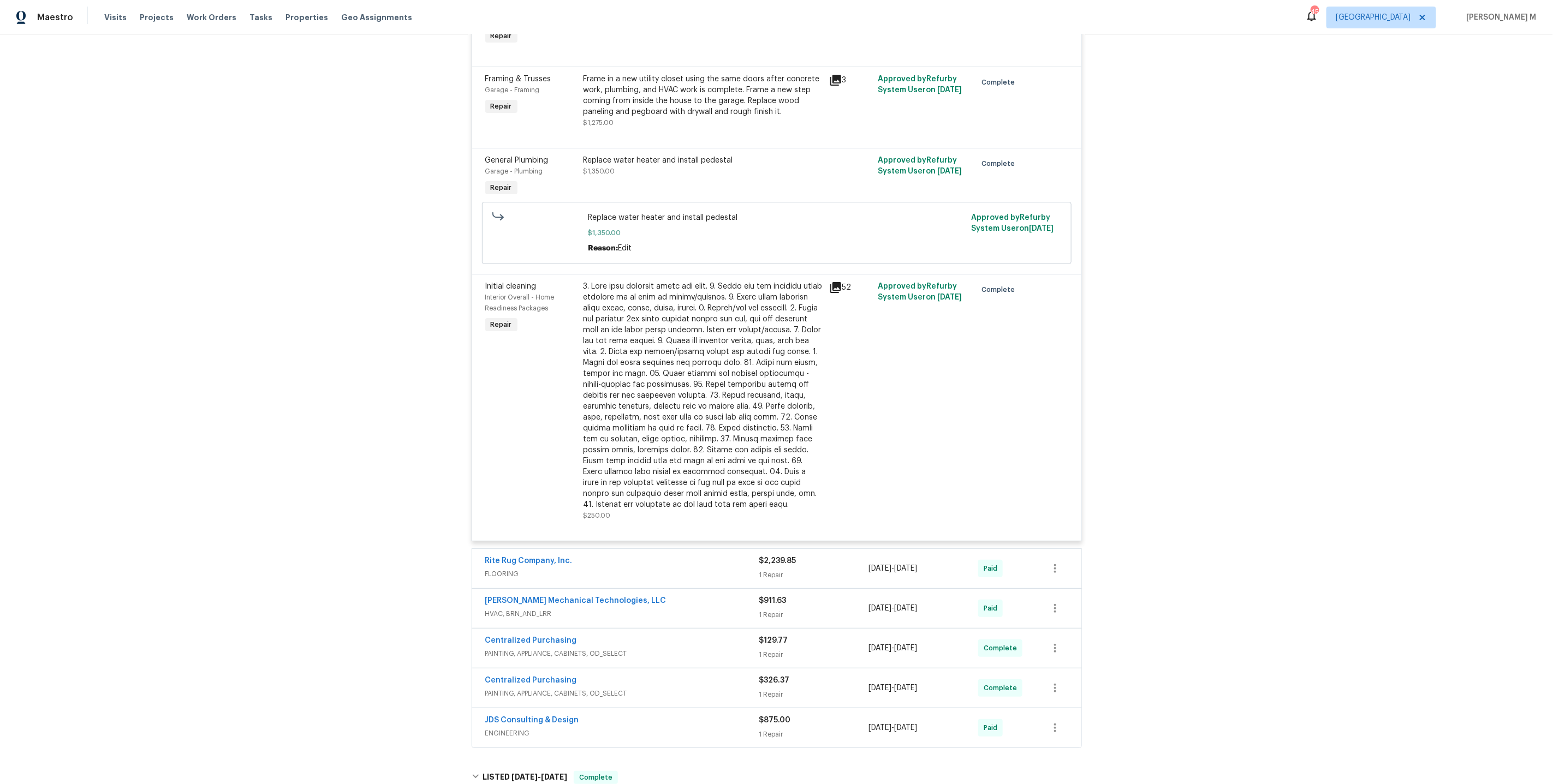
scroll to position [2642, 0]
click at [523, 565] on span "FLOORING" at bounding box center [622, 570] width 274 height 11
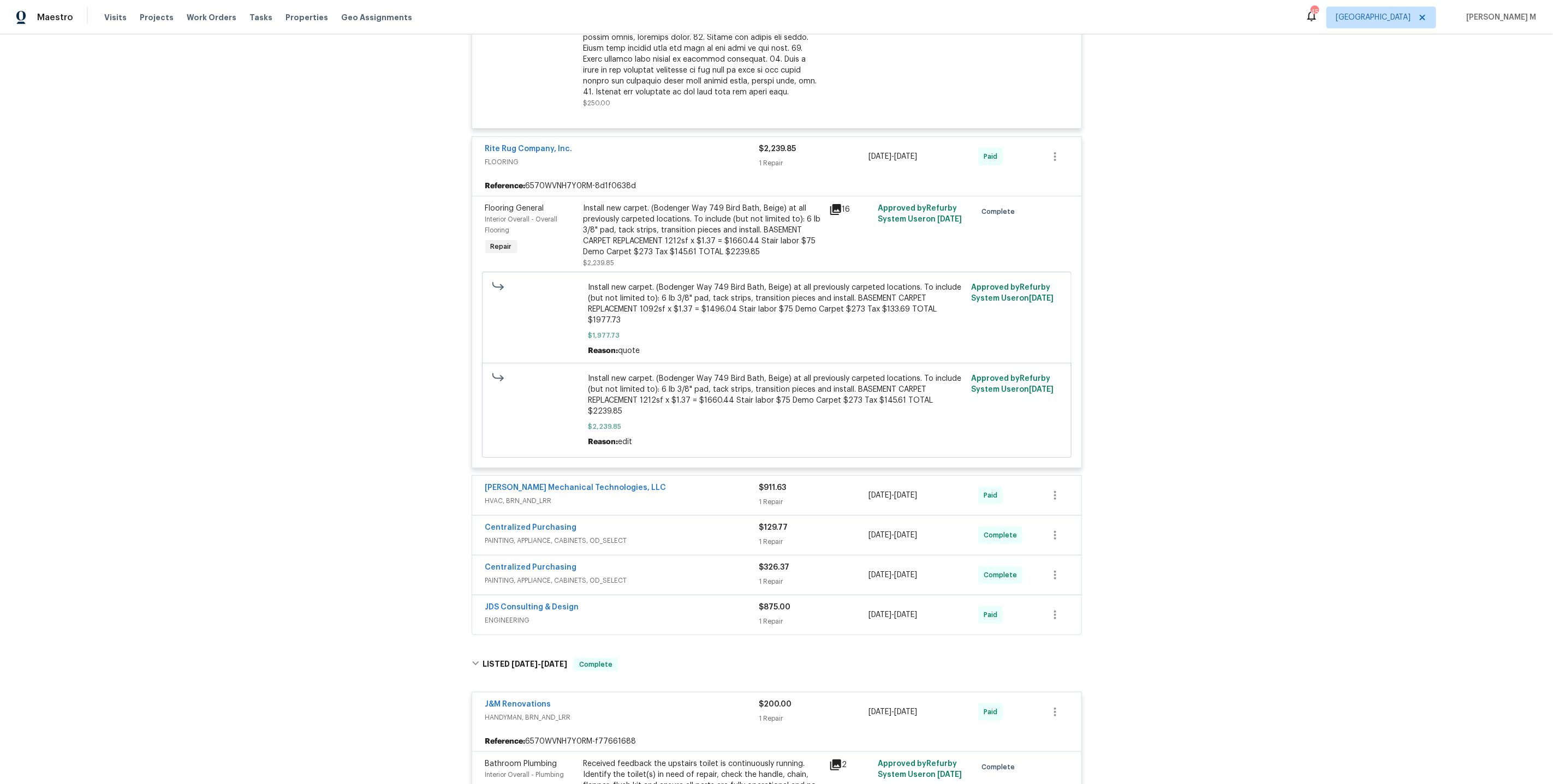
scroll to position [3065, 0]
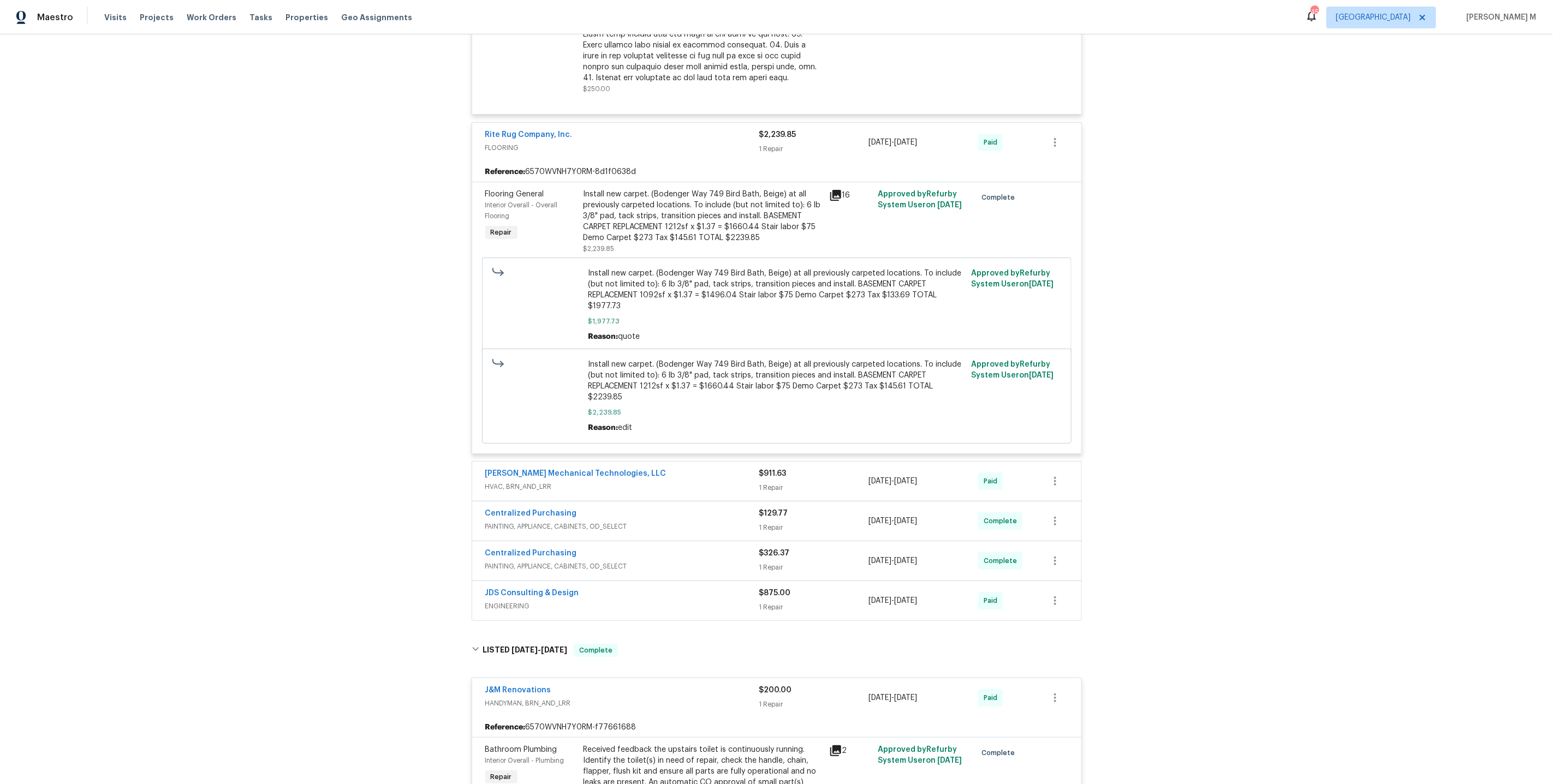
click at [523, 462] on div "Johnson's Mechanical Technologies, LLC HVAC, BRN_AND_LRR $911.63 1 Repair 7/26/…" at bounding box center [776, 481] width 609 height 39
click at [517, 521] on span "PAINTING, APPLIANCE, CABINETS, OD_SELECT" at bounding box center [622, 527] width 274 height 11
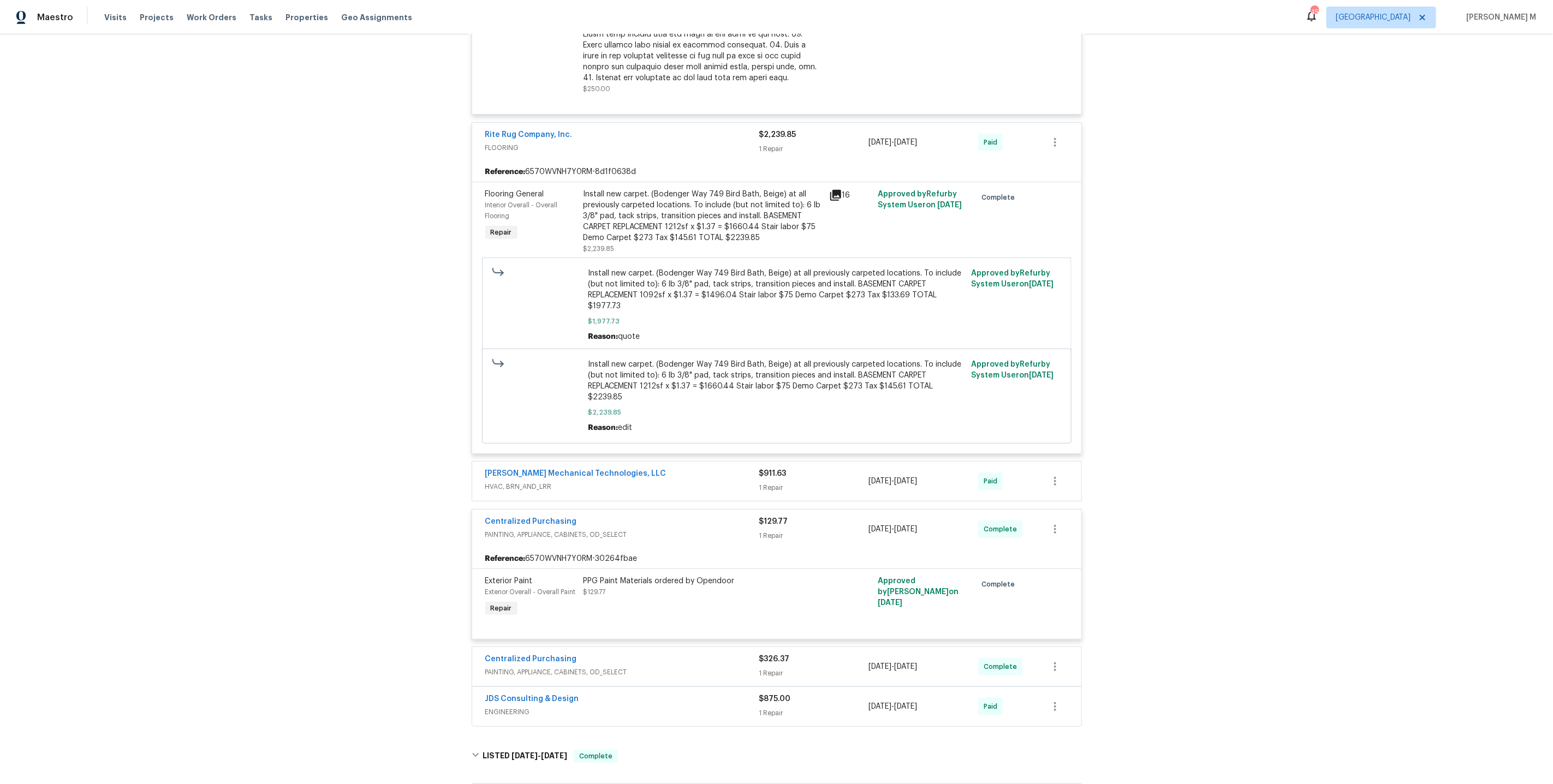
scroll to position [3167, 0]
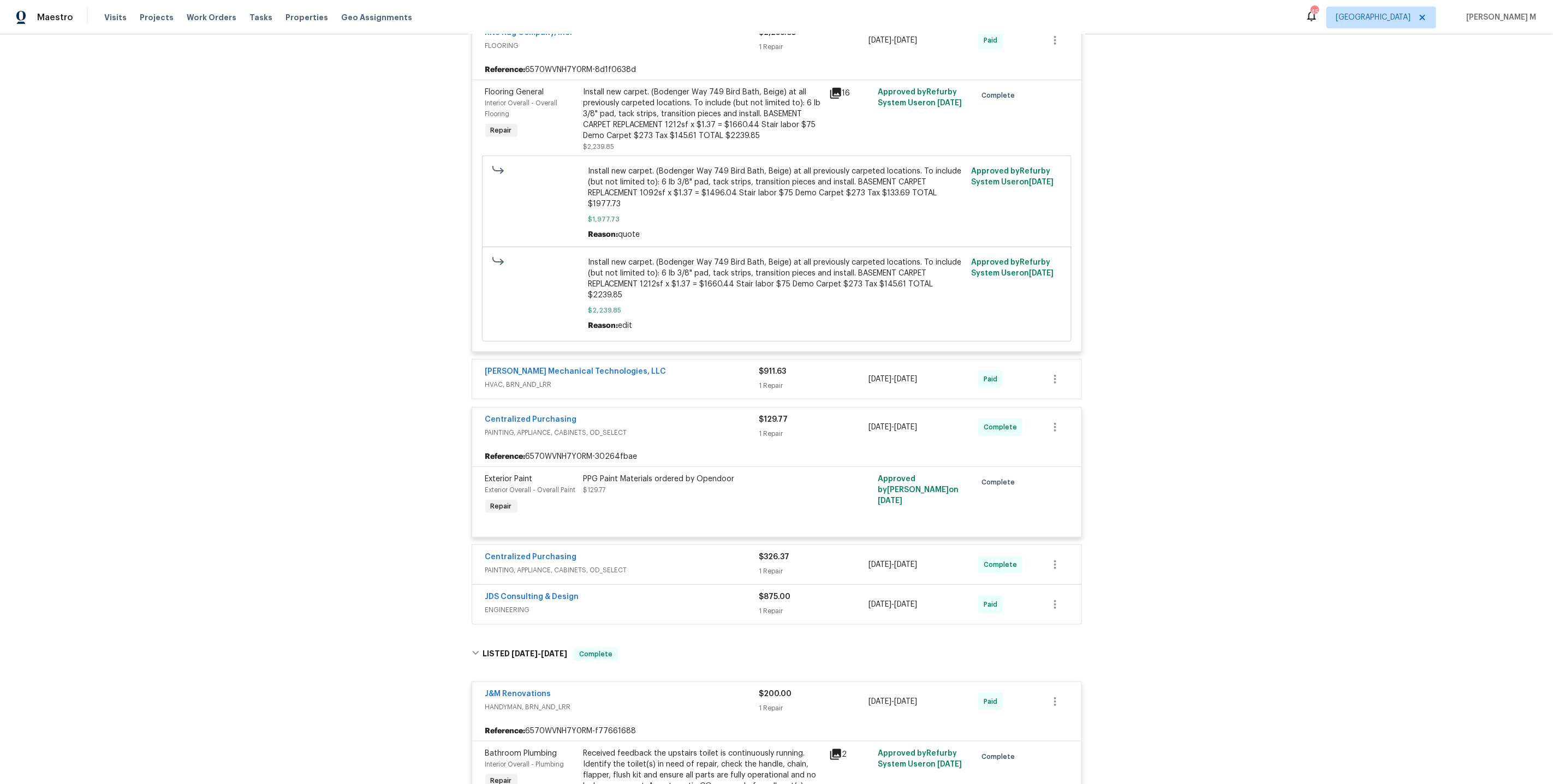
click at [526, 551] on div "Centralized Purchasing PAINTING, APPLIANCE, CABINETS, OD_SELECT" at bounding box center [622, 564] width 274 height 26
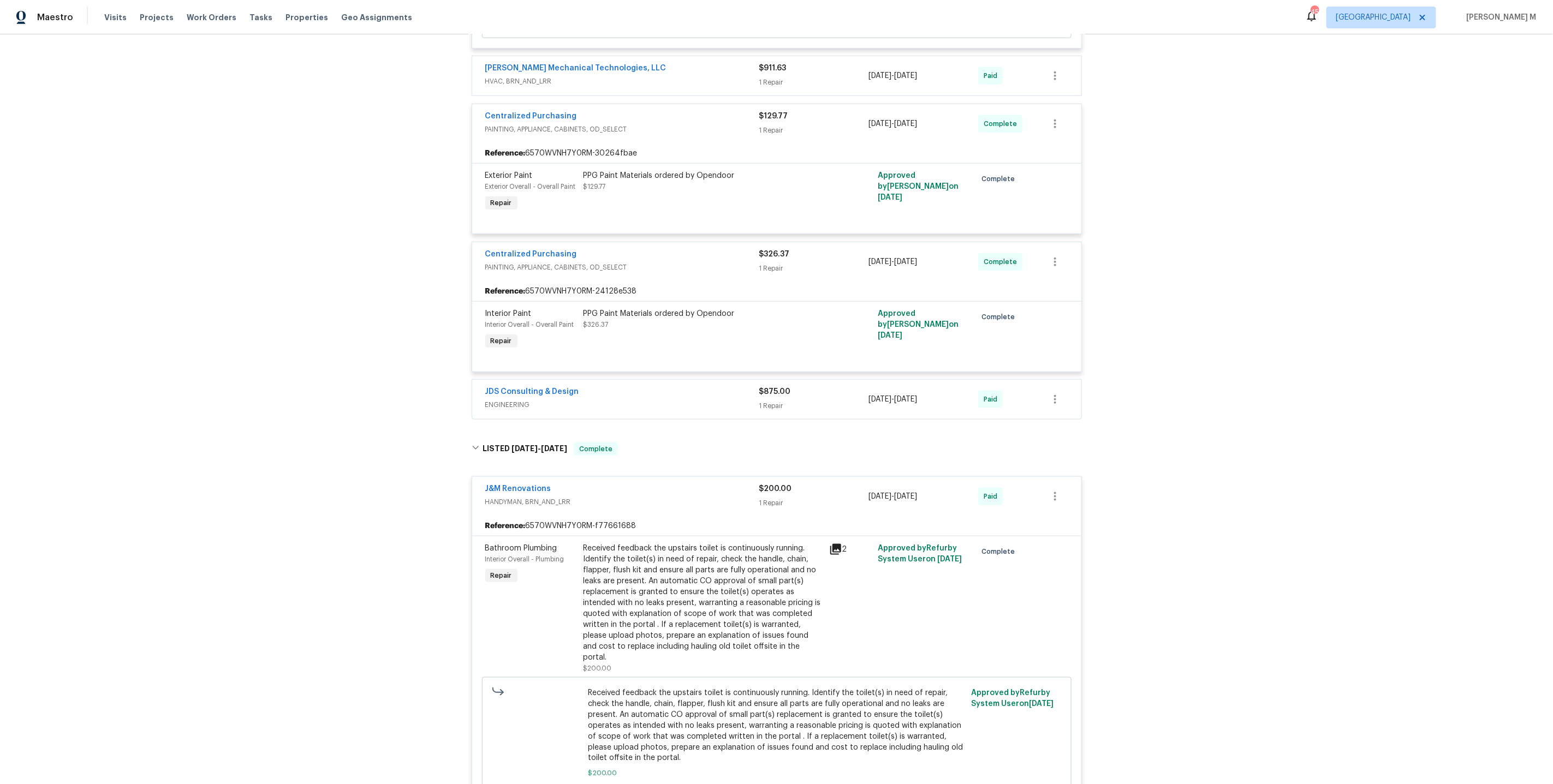
scroll to position [3771, 0]
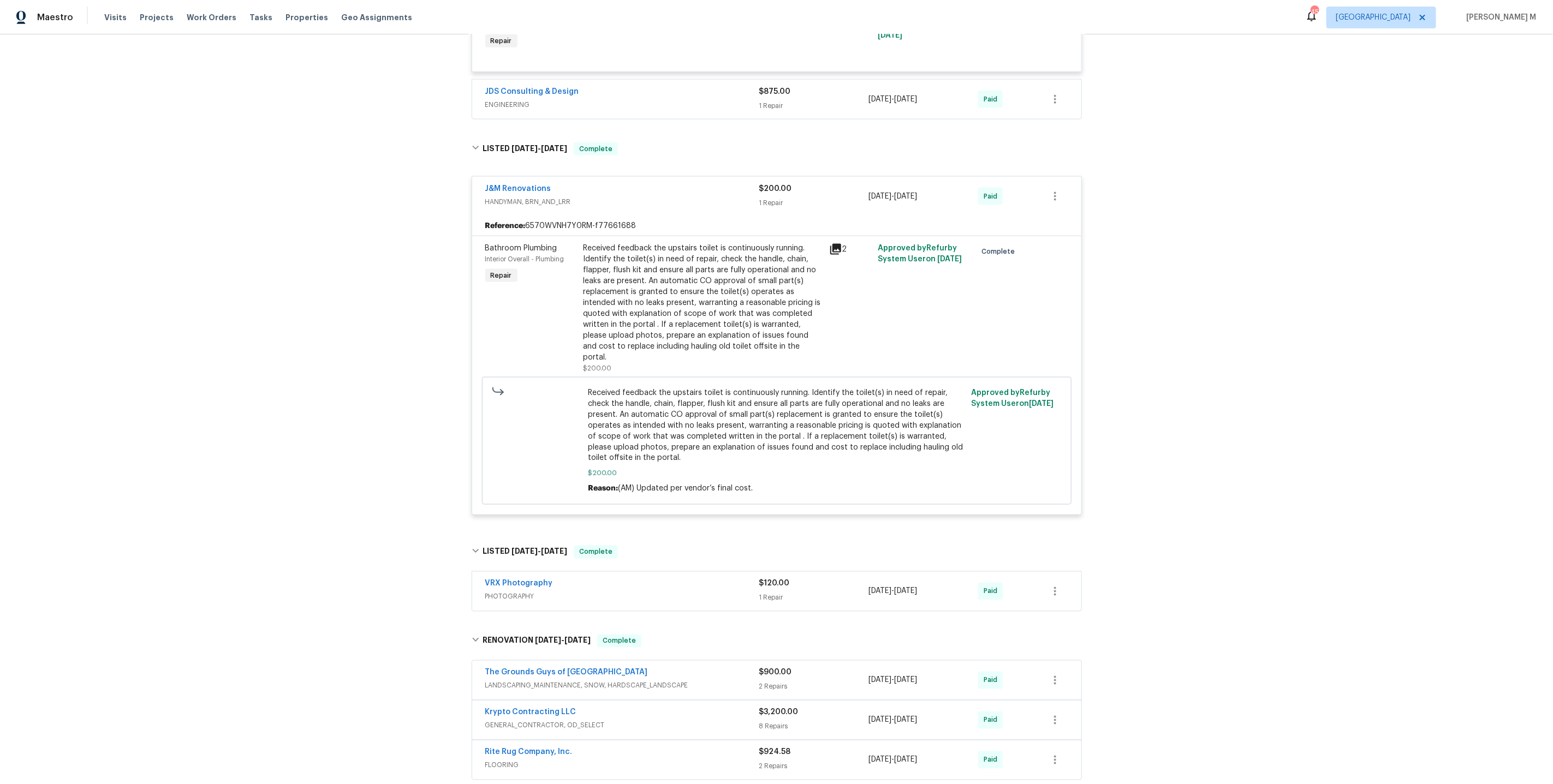
click at [499, 680] on span "LANDSCAPING_MAINTENANCE, SNOW, HARDSCAPE_LANDSCAPE" at bounding box center [622, 686] width 274 height 11
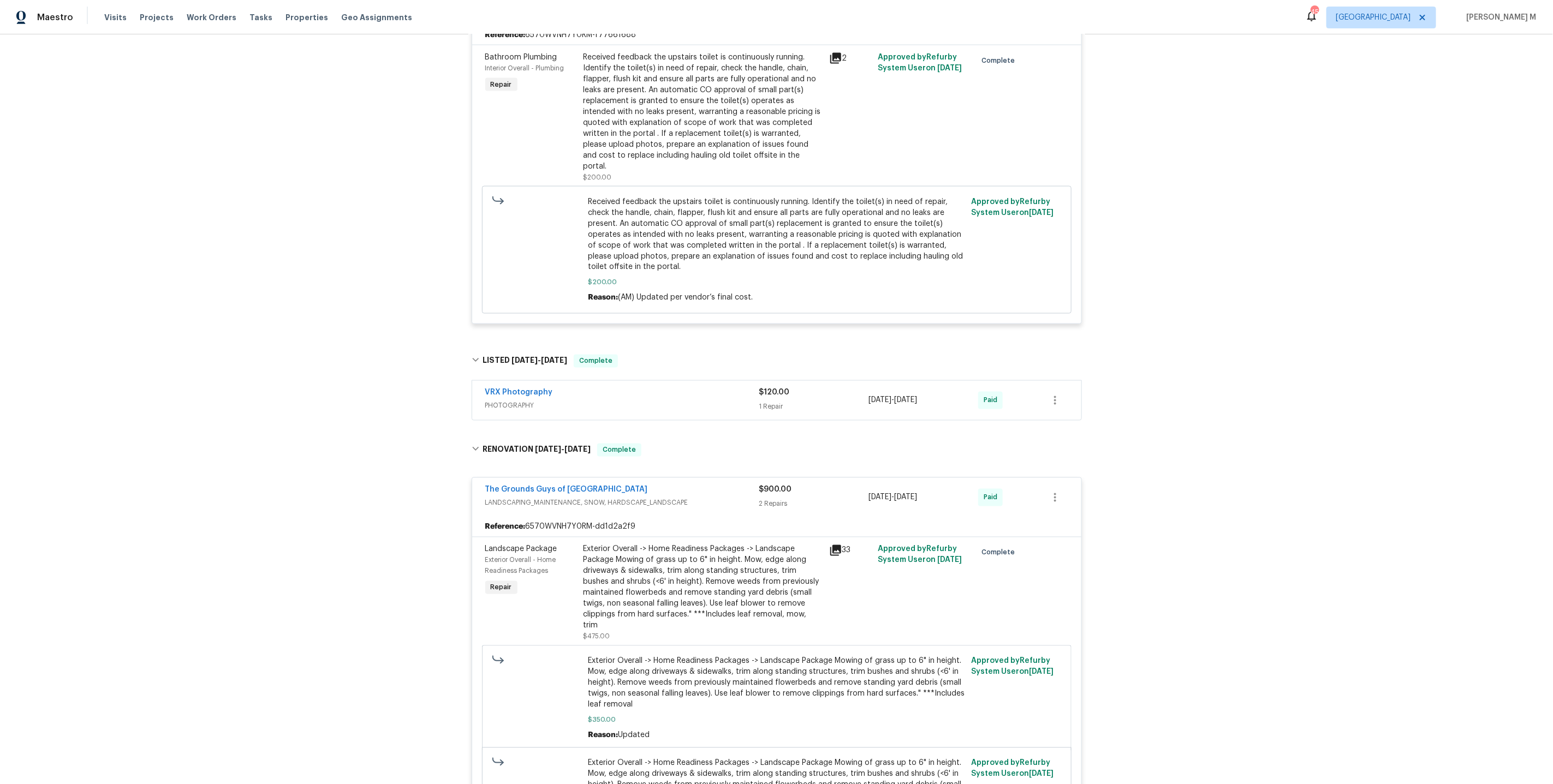
scroll to position [4186, 0]
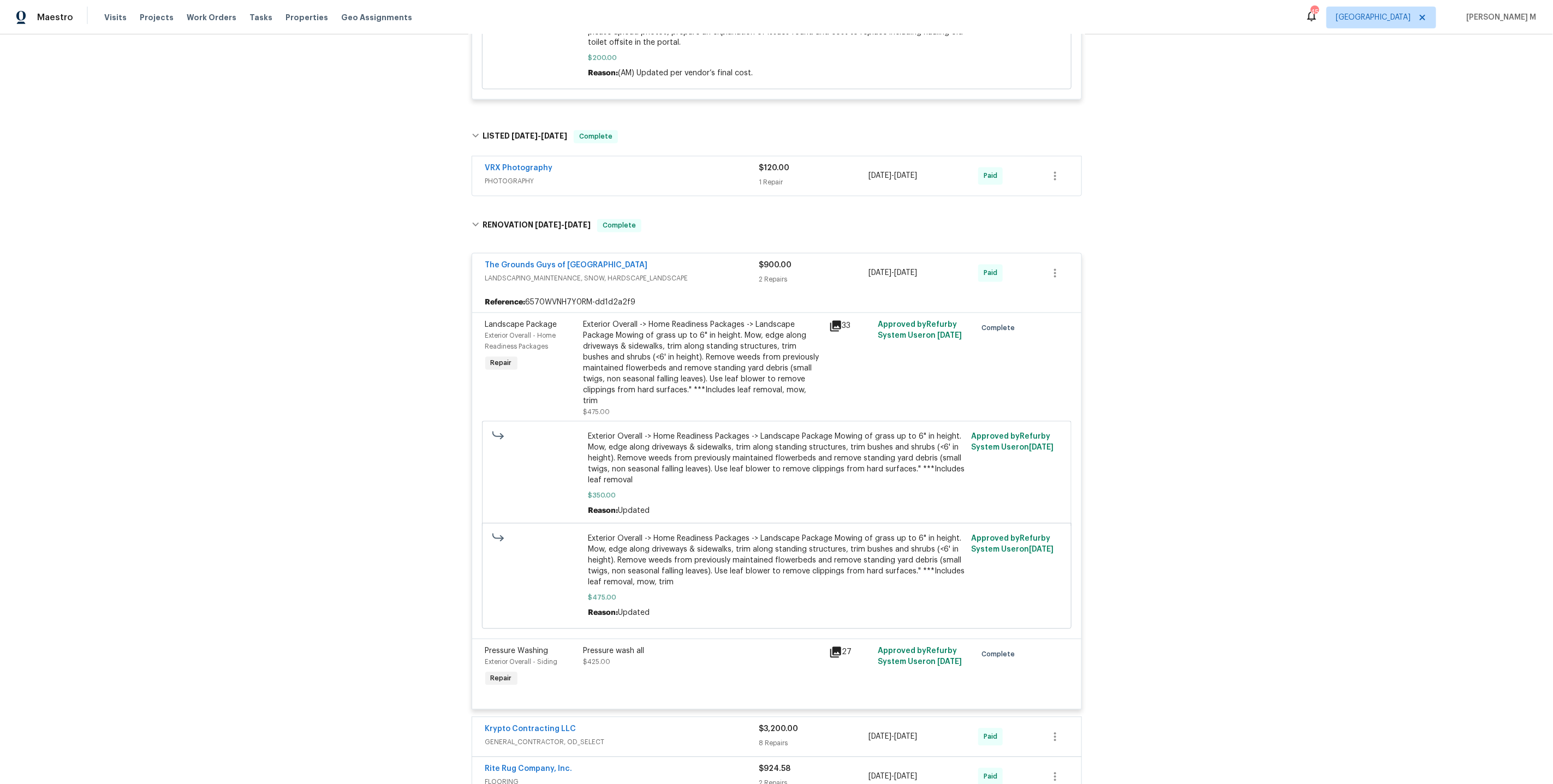
click at [512, 737] on span "GENERAL_CONTRACTOR, OD_SELECT" at bounding box center [622, 742] width 274 height 11
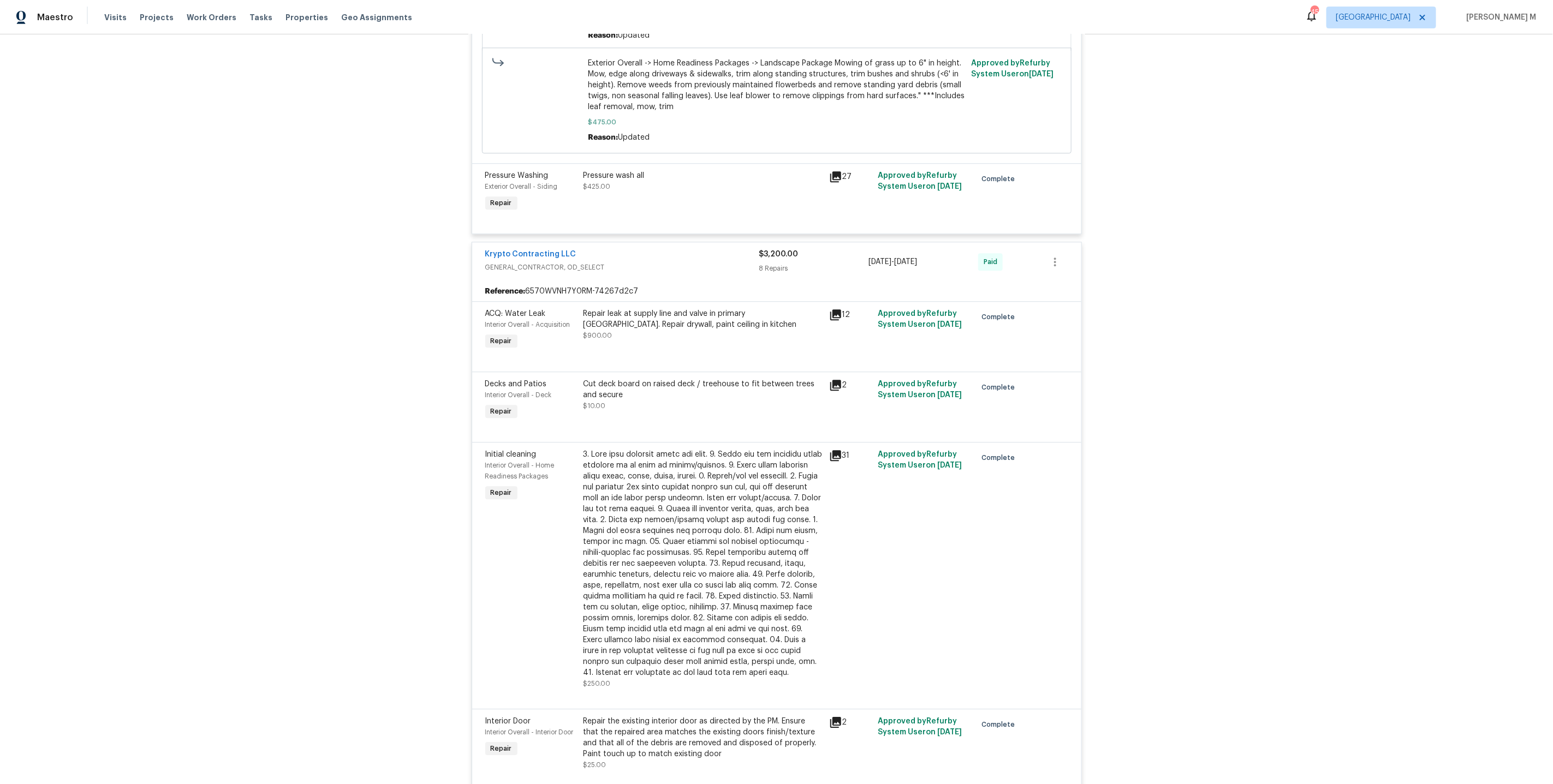
scroll to position [4662, 0]
click at [696, 448] on div at bounding box center [703, 563] width 239 height 229
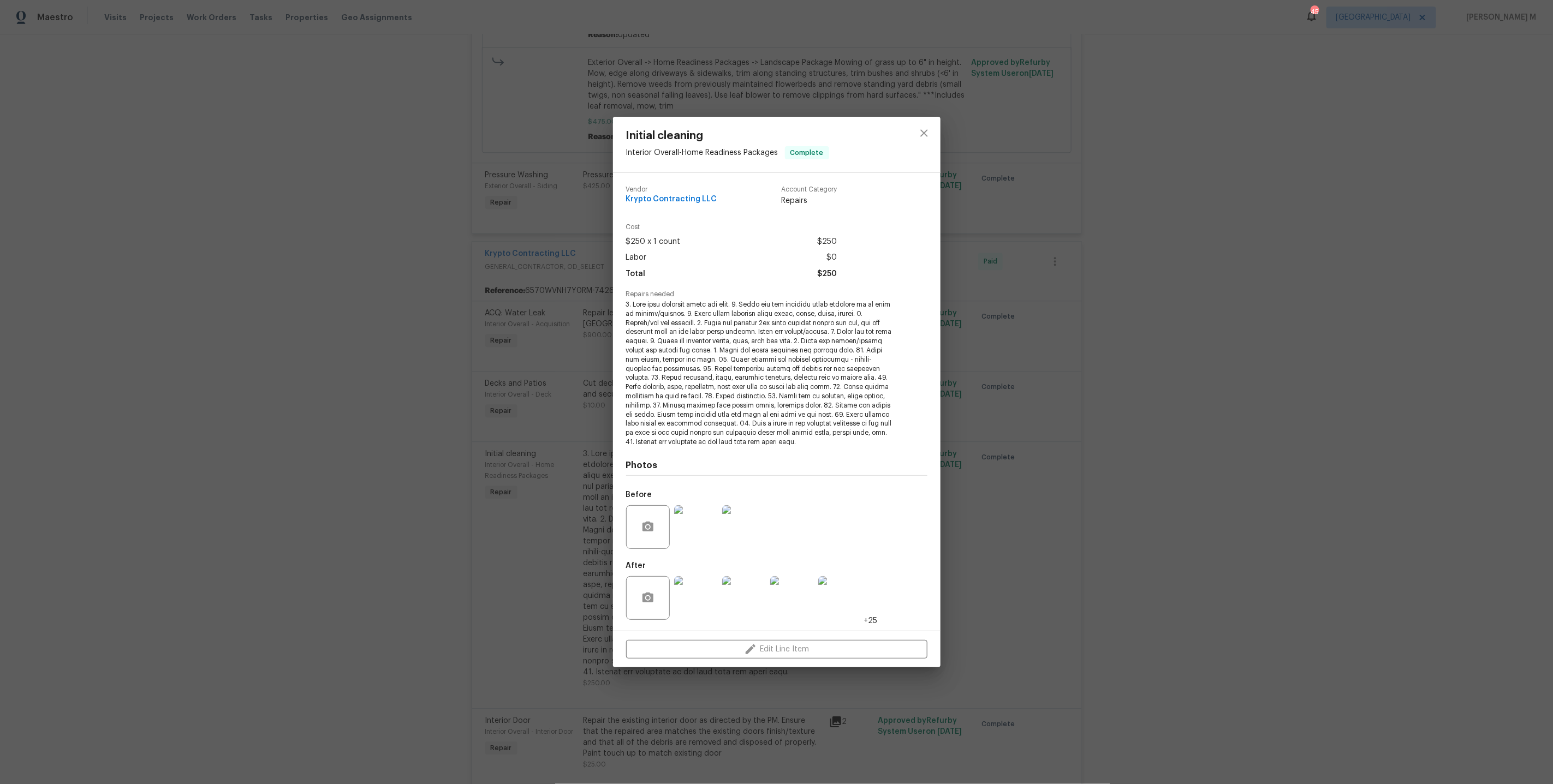
click at [1018, 520] on div "Initial cleaning Interior Overall - Home Readiness Packages Complete Vendor Kry…" at bounding box center [776, 392] width 1553 height 784
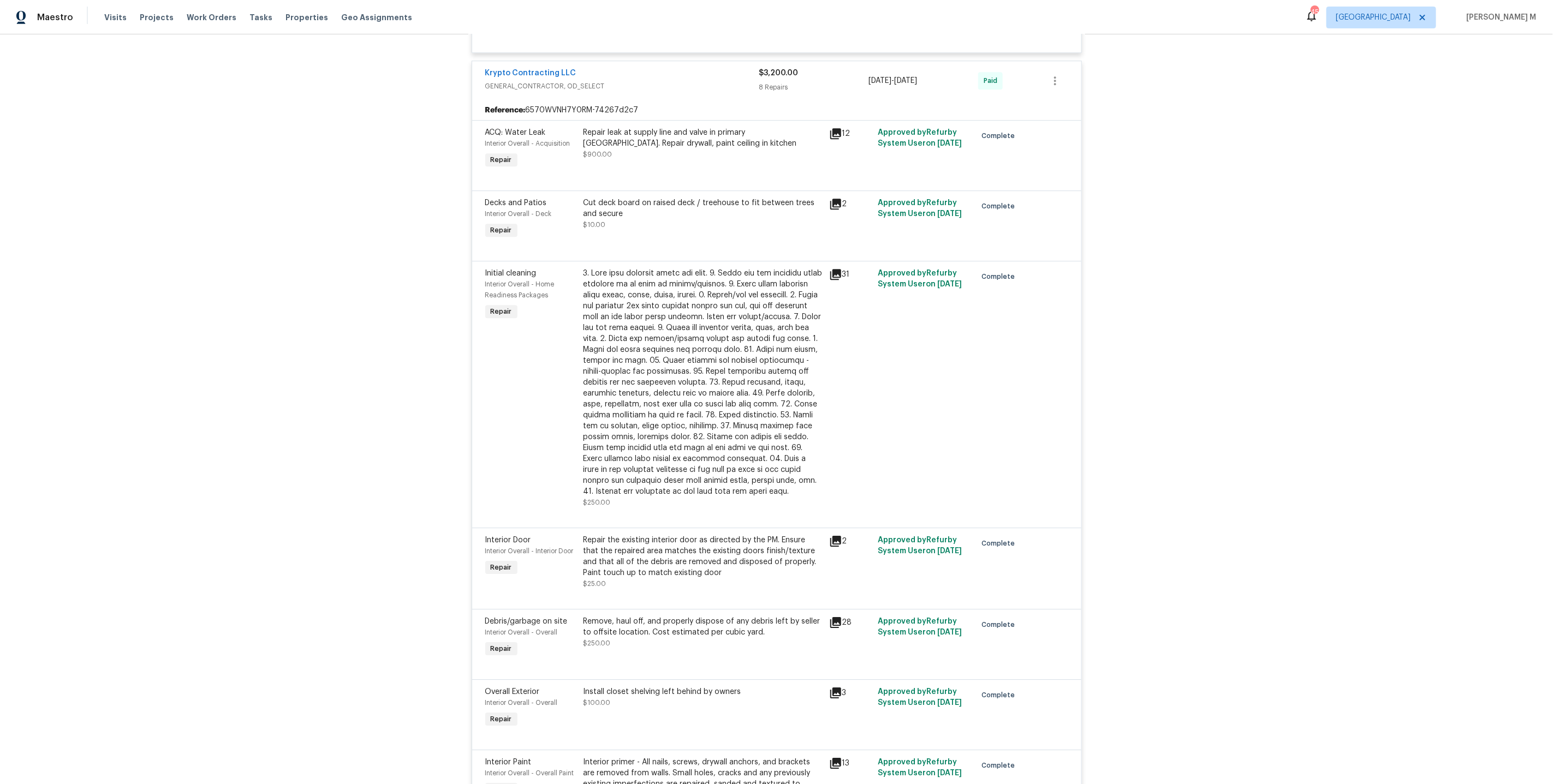
scroll to position [4846, 0]
click at [642, 532] on div "Repair the existing interior door as directed by the PM. Ensure that the repair…" at bounding box center [703, 553] width 239 height 43
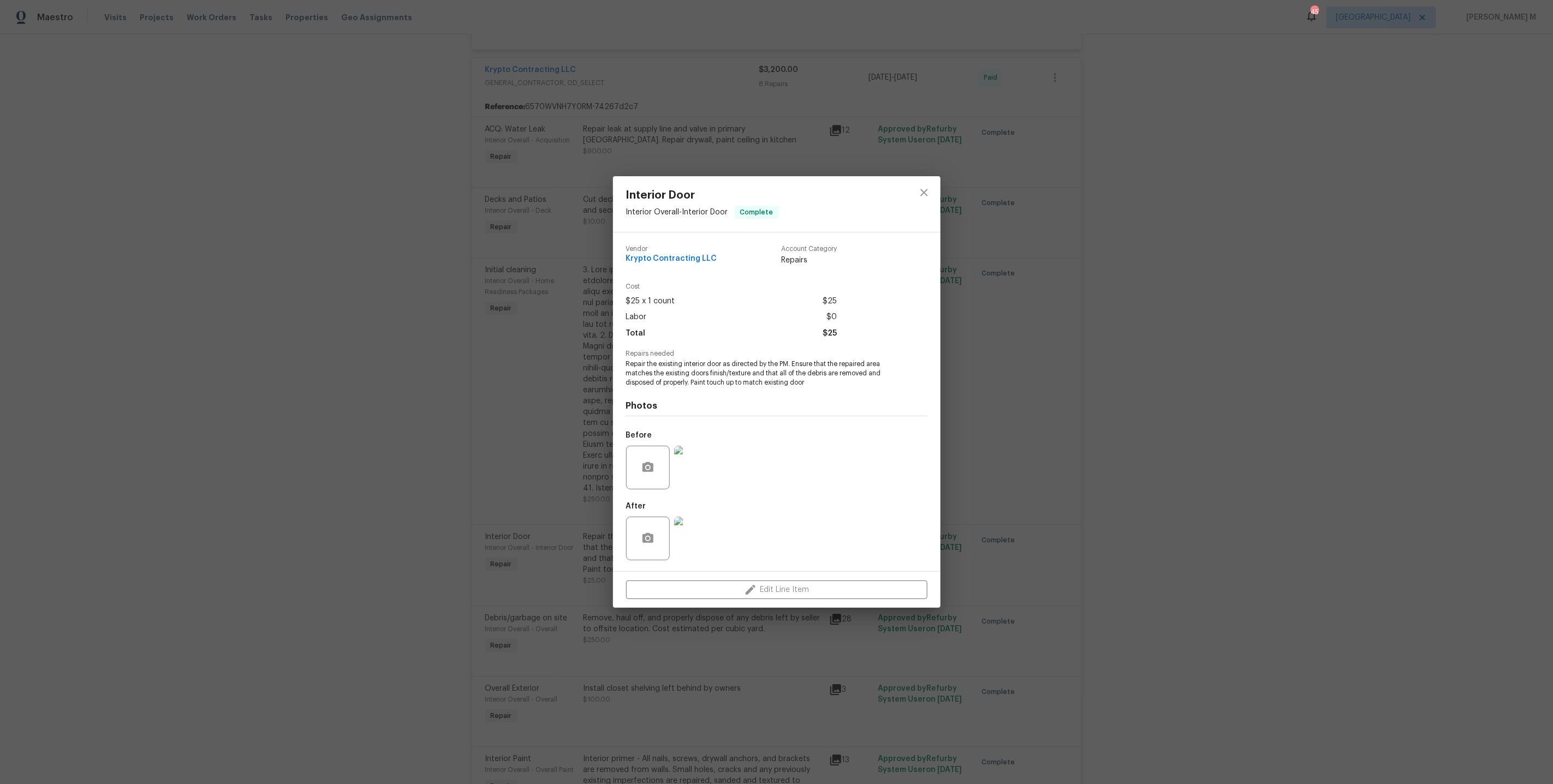
click at [685, 470] on img at bounding box center [696, 468] width 43 height 43
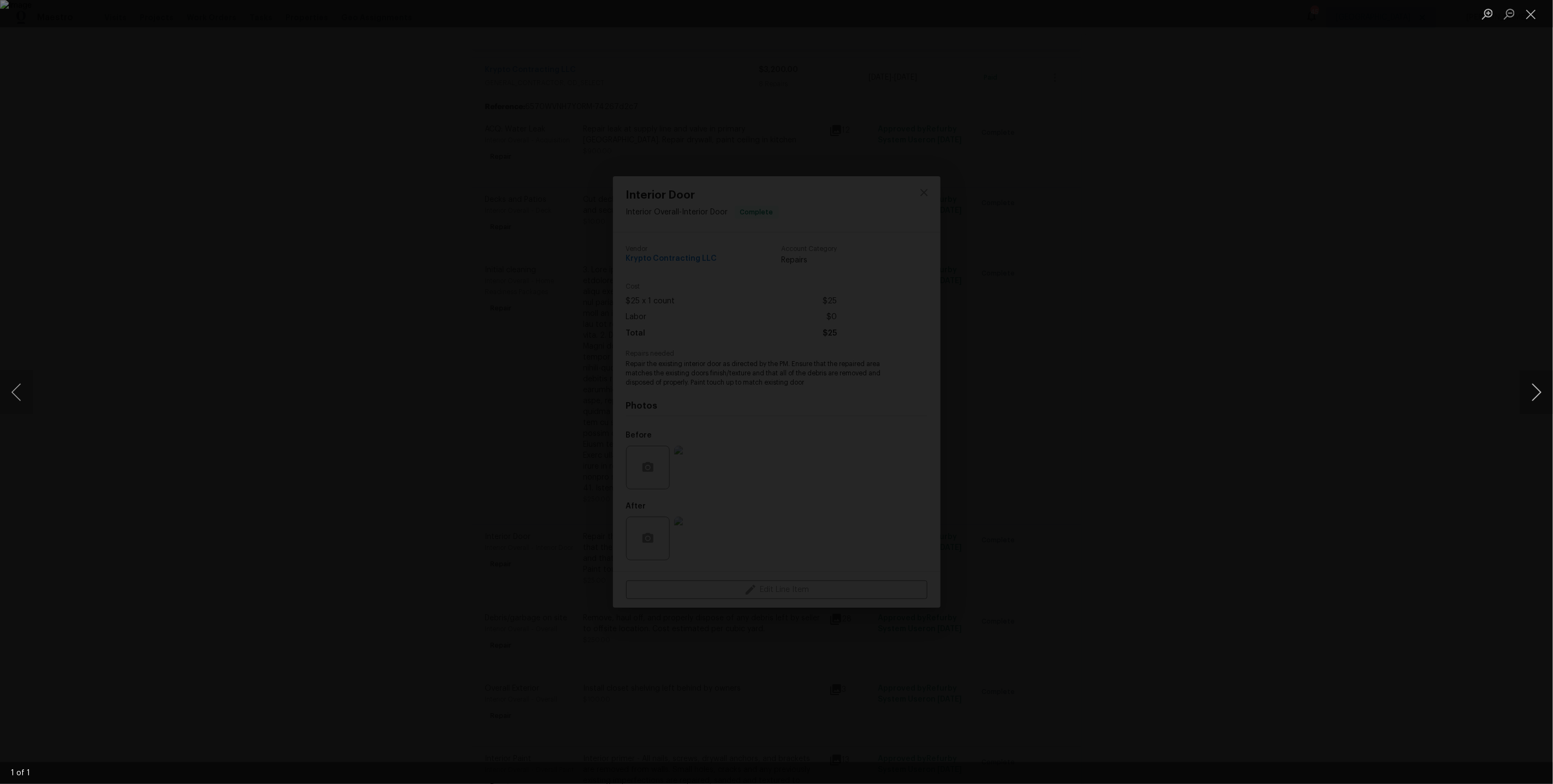
click at [1527, 395] on button "Next image" at bounding box center [1537, 392] width 33 height 43
click at [1427, 187] on div "Lightbox" at bounding box center [776, 392] width 1553 height 784
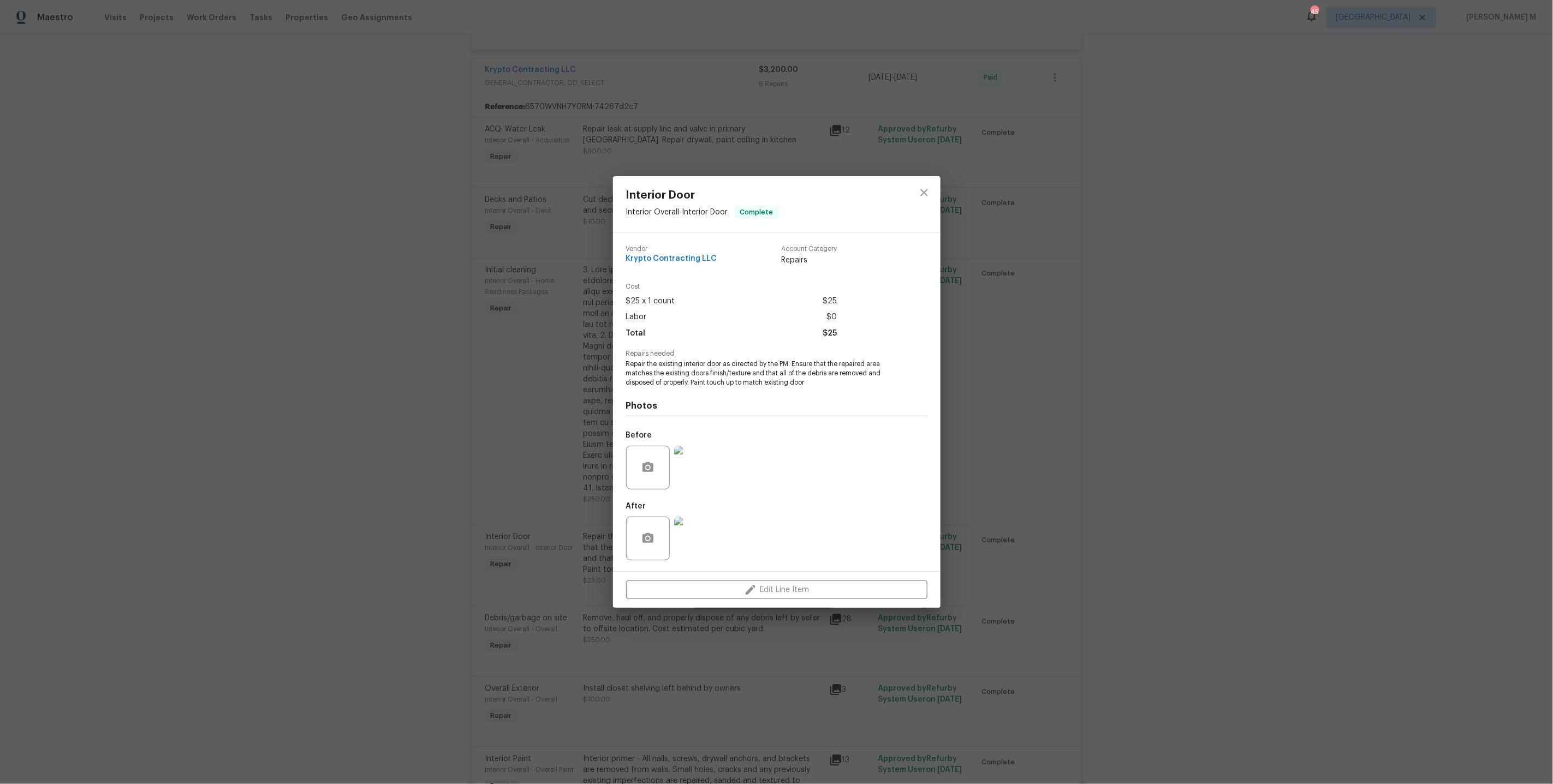
click at [985, 274] on div "Interior Door Interior Overall - Interior Door Complete Vendor Krypto Contracti…" at bounding box center [776, 392] width 1553 height 784
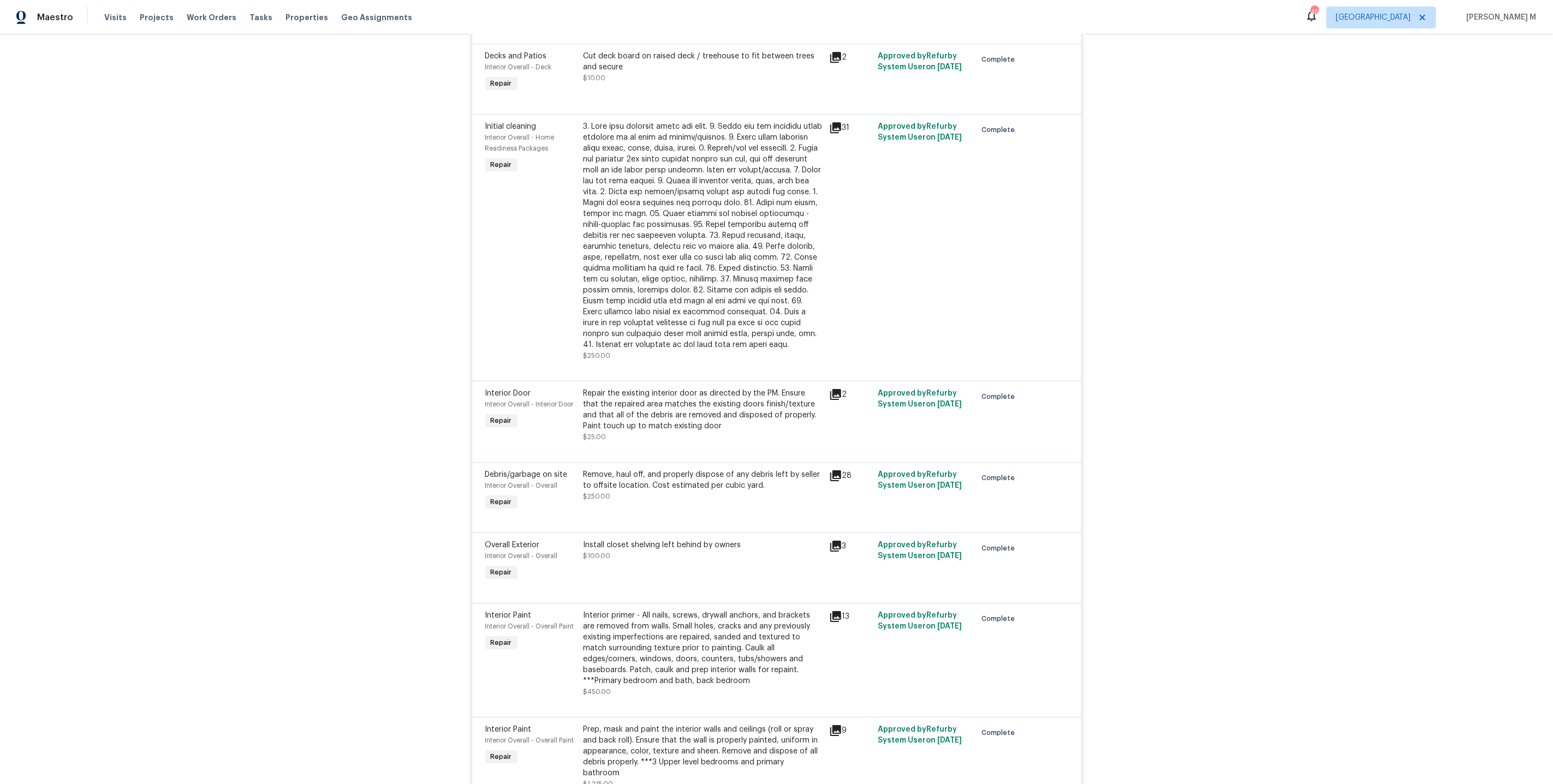
scroll to position [5017, 0]
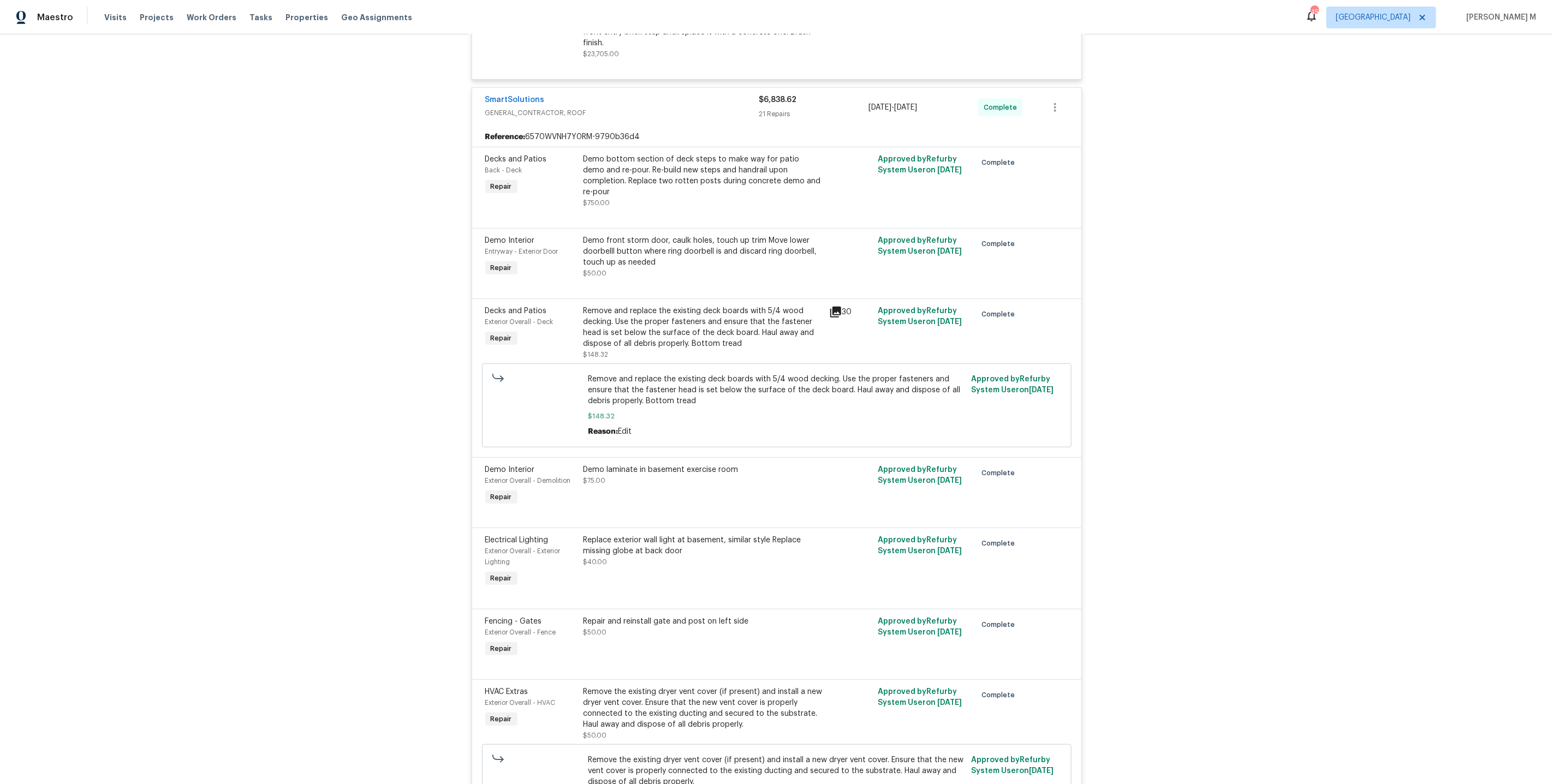
scroll to position [0, 0]
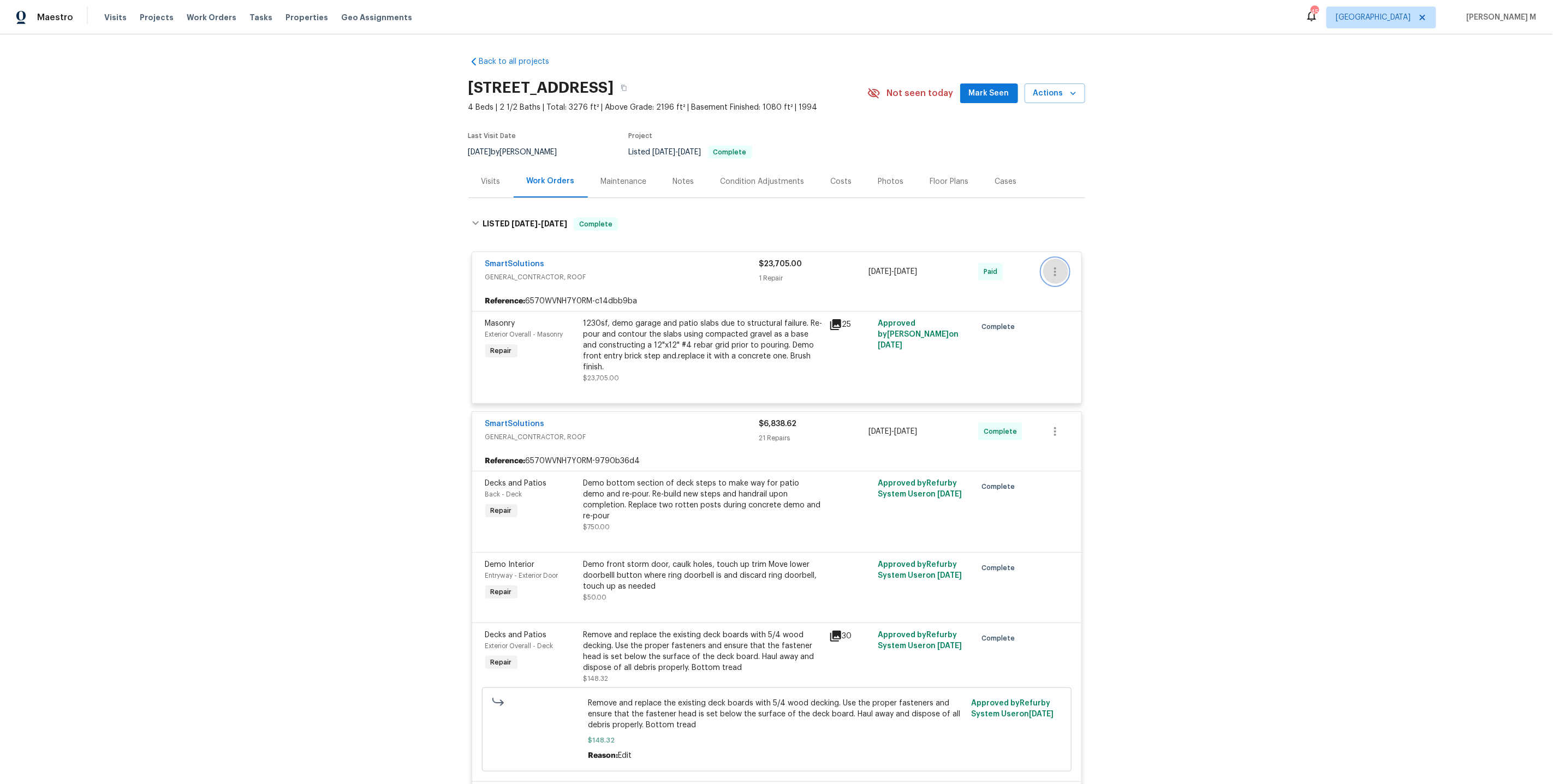
click at [1061, 265] on icon "button" at bounding box center [1055, 272] width 13 height 13
click at [1061, 259] on li "Edit" at bounding box center [1103, 266] width 118 height 18
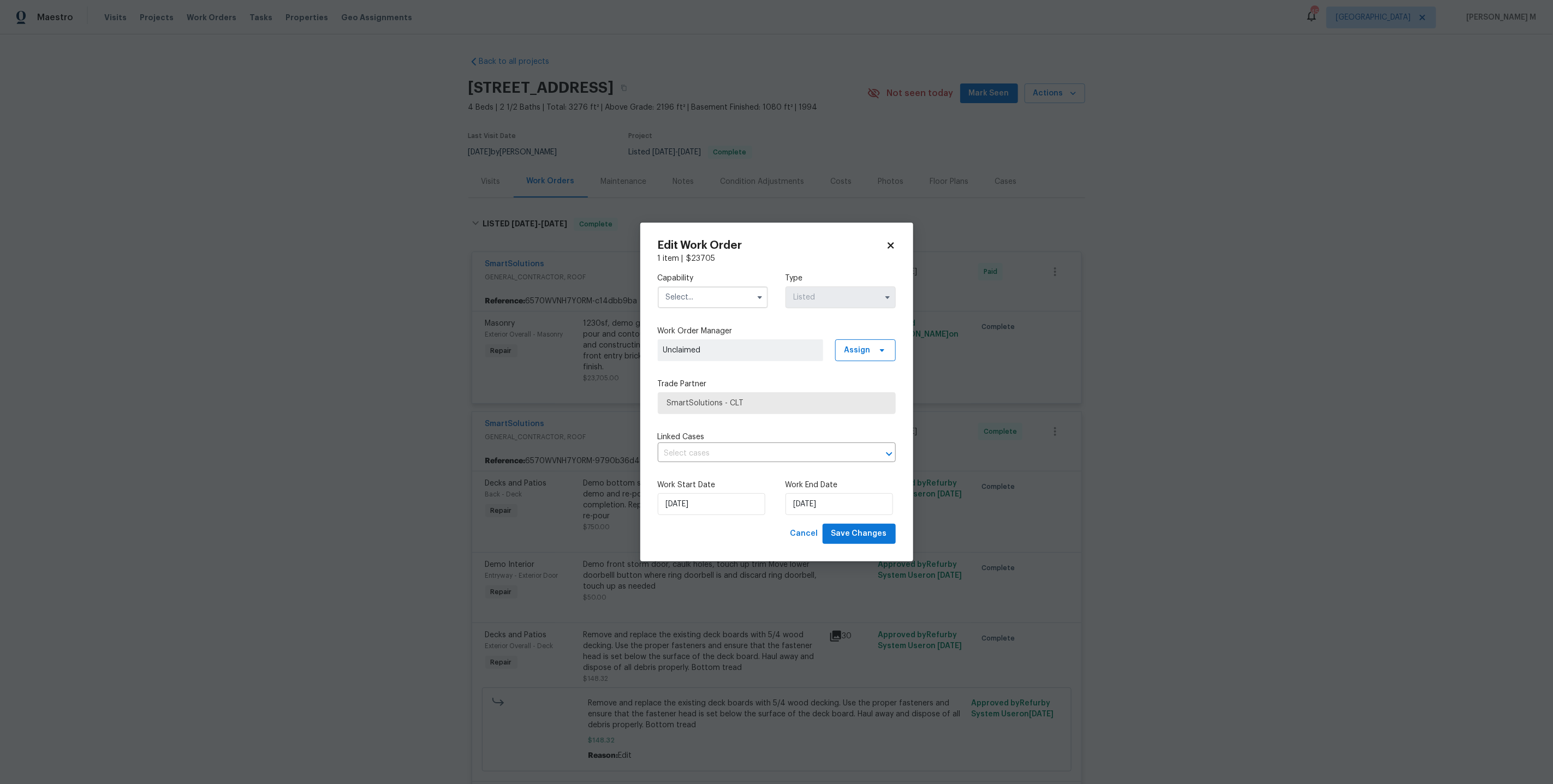
click at [713, 307] on input "text" at bounding box center [713, 297] width 110 height 22
click at [685, 428] on div "Mold Remediation" at bounding box center [713, 437] width 107 height 20
type input "Mold Remediation"
click at [727, 390] on div "Trade Partner SmartSolutions - CLT" at bounding box center [776, 396] width 238 height 36
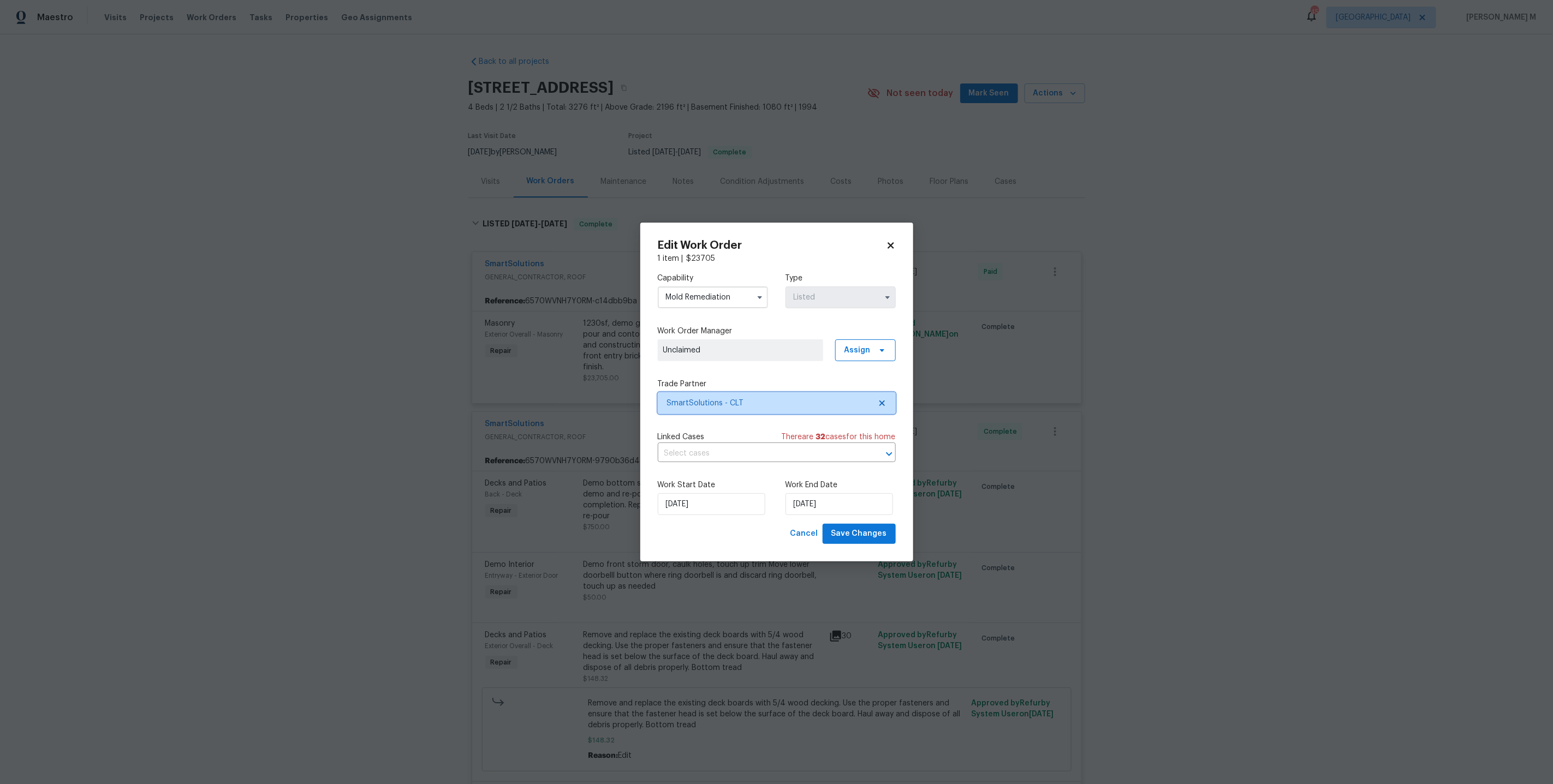
click at [722, 398] on span "SmartSolutions - CLT" at bounding box center [776, 403] width 238 height 22
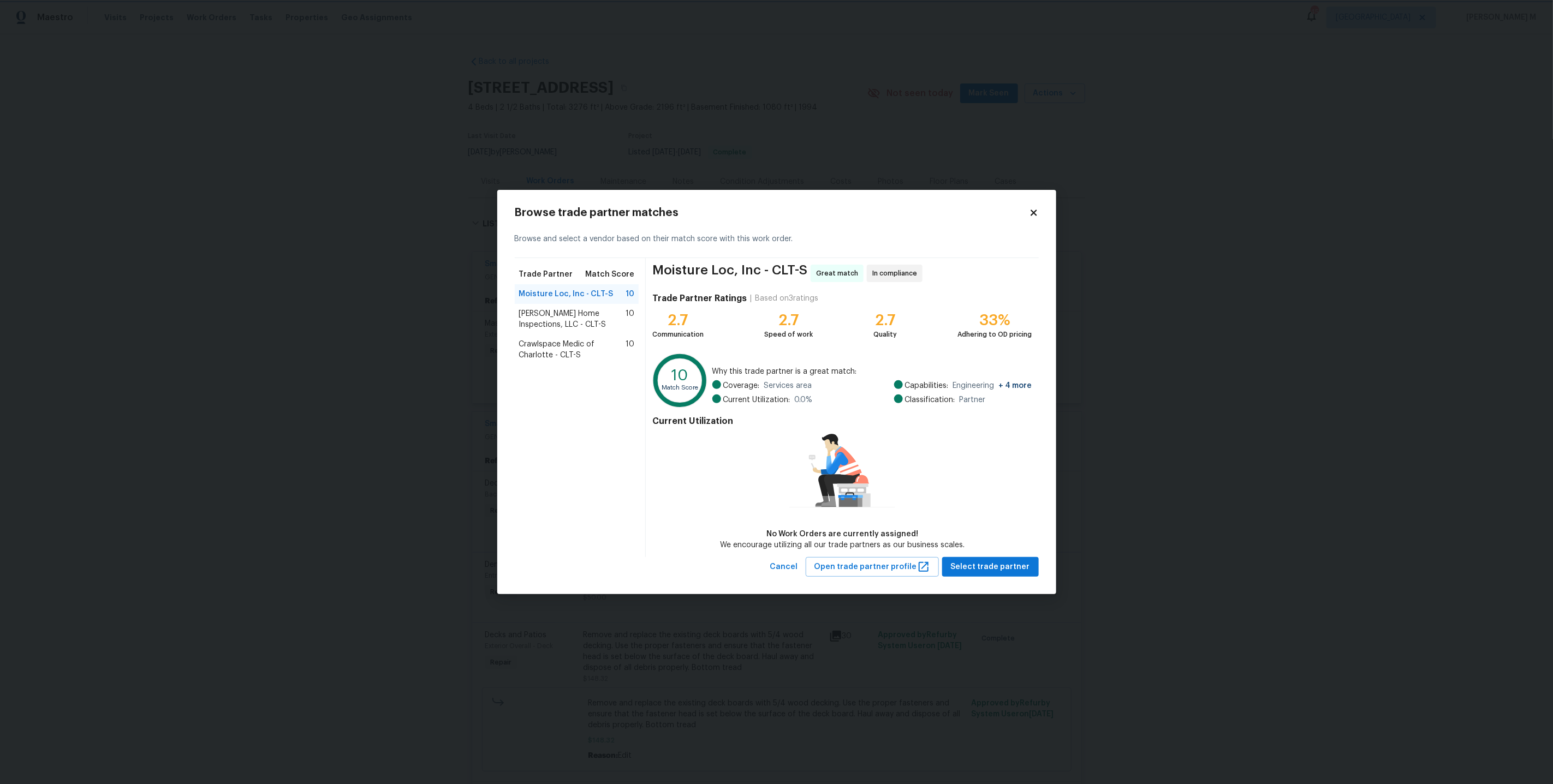
click at [1112, 380] on body "Maestro Visits Projects Work Orders Tasks Properties Geo Assignments 45 Dallas …" at bounding box center [776, 392] width 1553 height 784
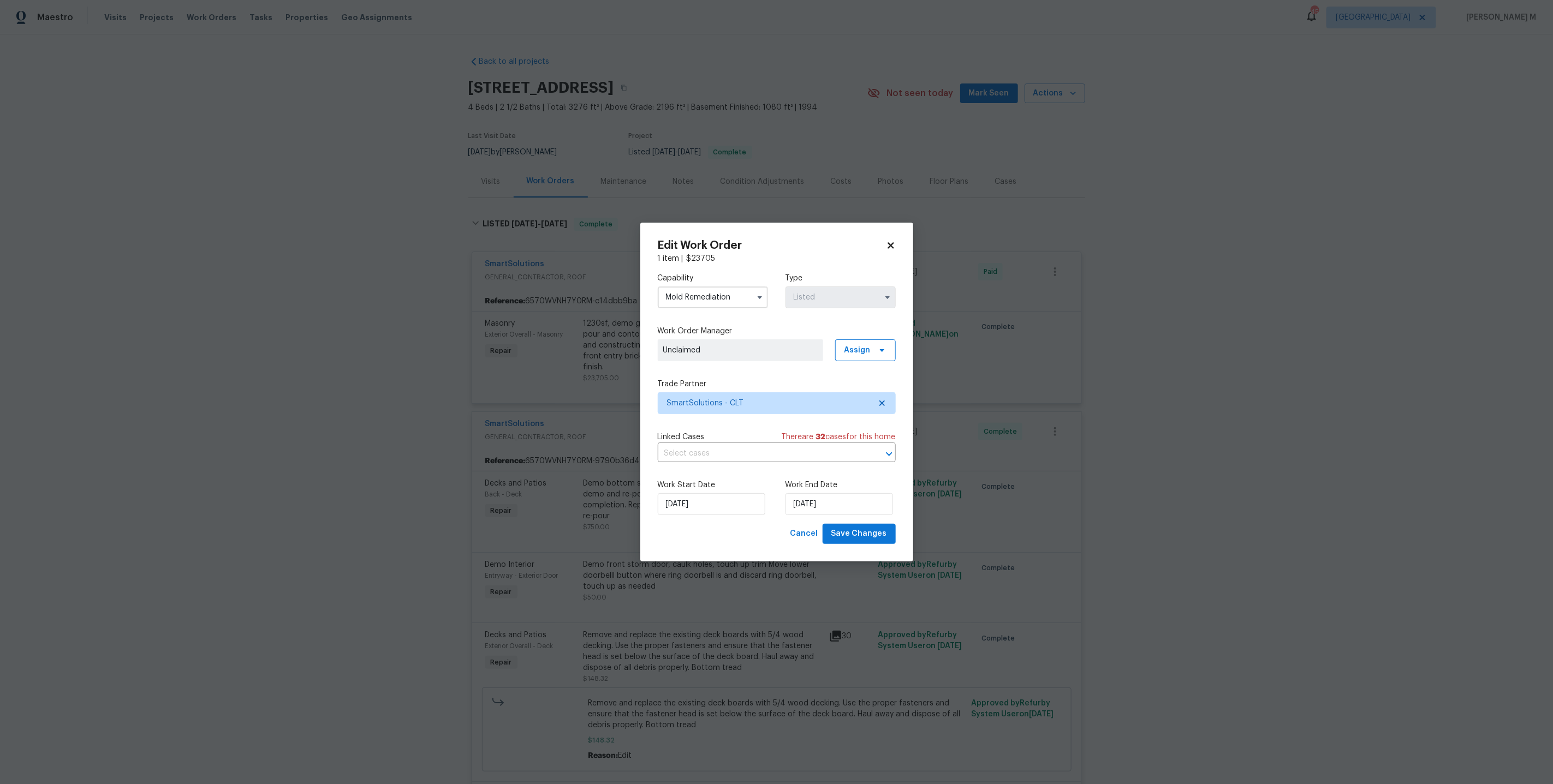
click at [619, 308] on body "Maestro Visits Projects Work Orders Tasks Properties Geo Assignments 45 Dallas …" at bounding box center [776, 392] width 1553 height 784
click at [619, 315] on div "1230sf, demo garage and patio slabs due to structural failure. Re-pour and cont…" at bounding box center [702, 351] width 245 height 72
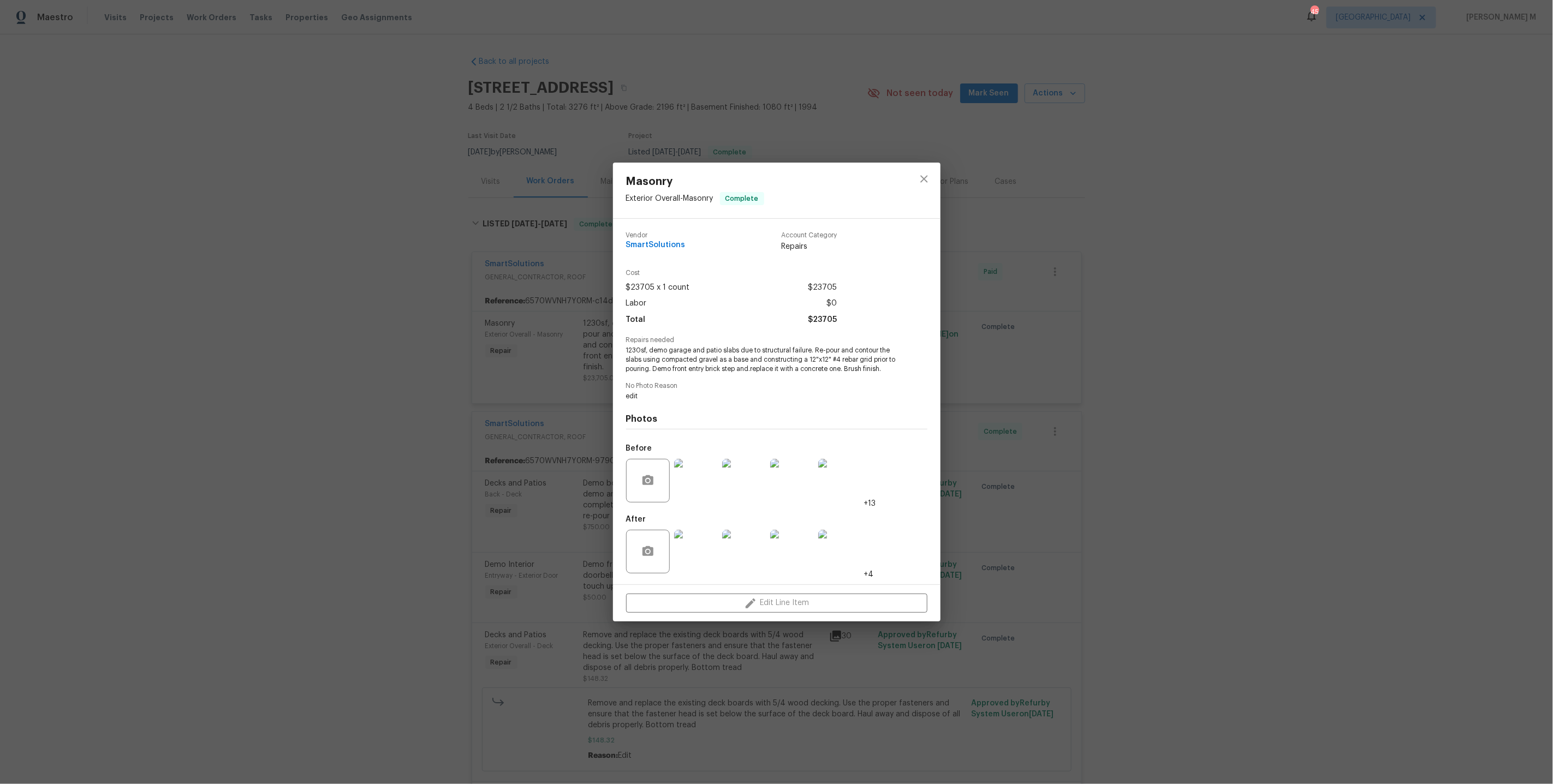
click at [488, 258] on div "Masonry Exterior Overall - Masonry Complete Vendor SmartSolutions Account Categ…" at bounding box center [776, 392] width 1553 height 784
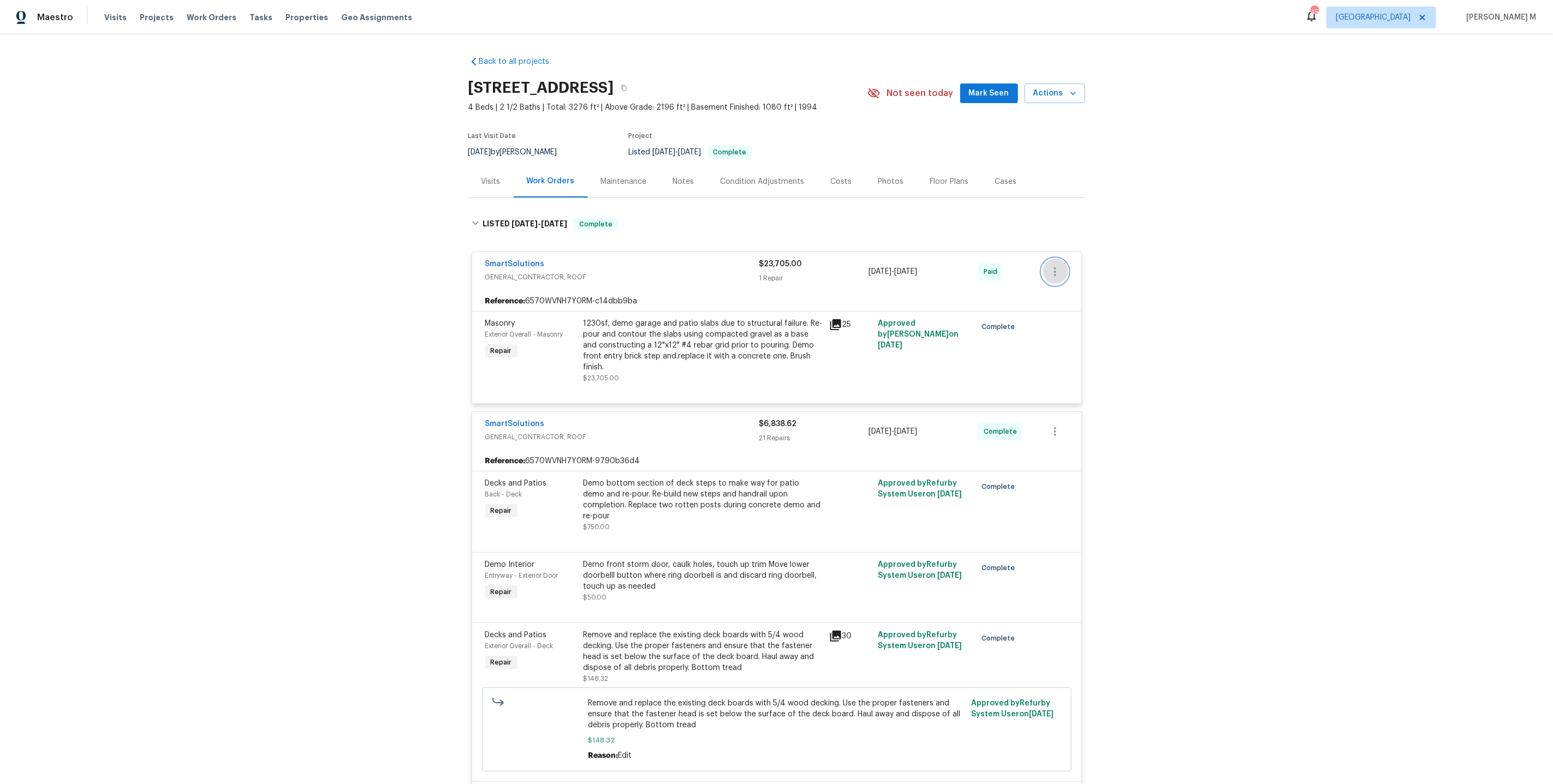
click at [1050, 259] on button "button" at bounding box center [1055, 271] width 26 height 26
click at [1050, 257] on ul "Edit Add Trip Charge View In Trade Partner Portal Delete" at bounding box center [1103, 293] width 118 height 81
click at [1067, 258] on li "Edit" at bounding box center [1103, 266] width 118 height 18
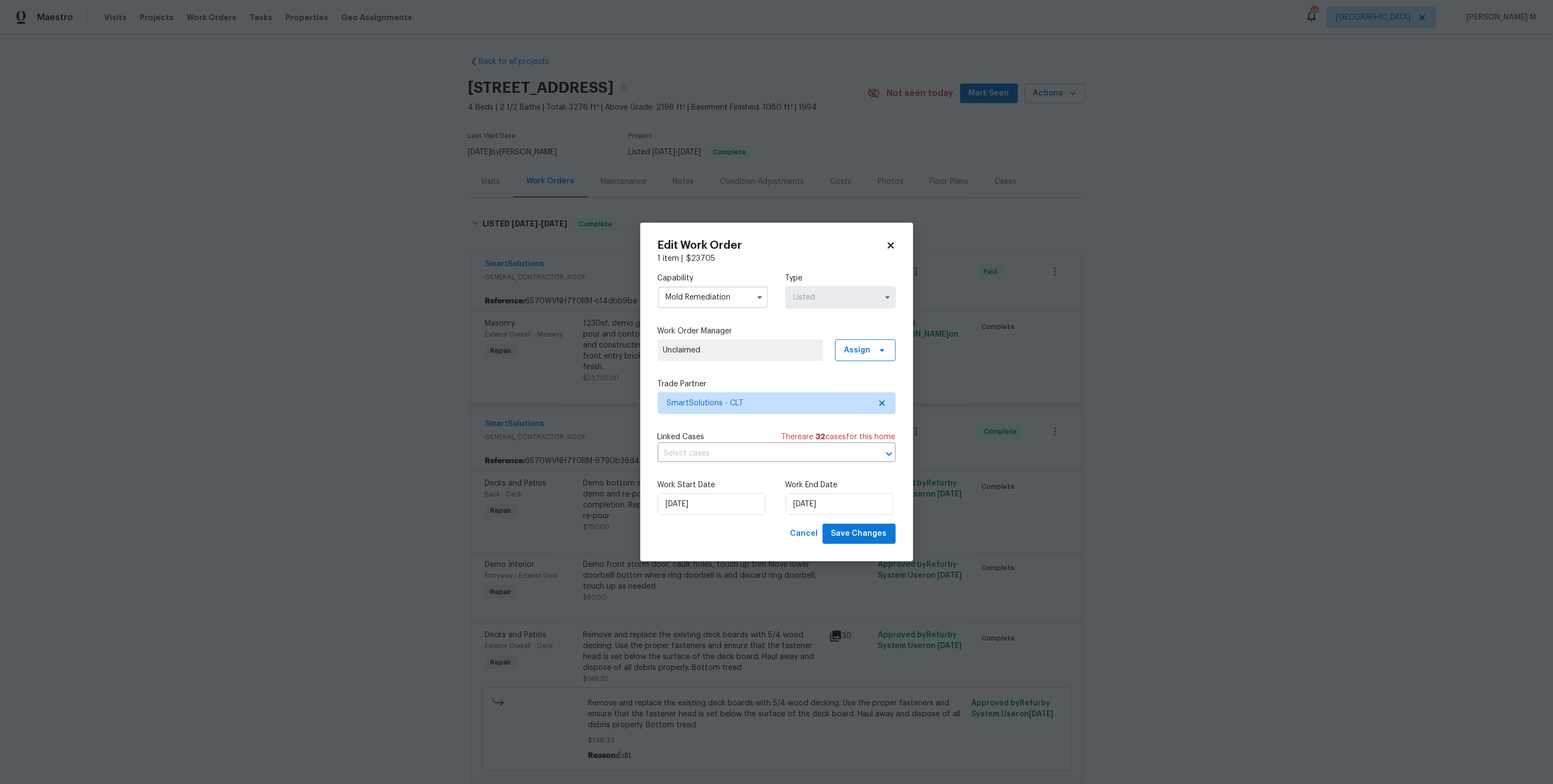
drag, startPoint x: 731, startPoint y: 302, endPoint x: 468, endPoint y: 302, distance: 263.0
click at [468, 302] on div "Edit Work Order 1 item | $ 23705 Capability Mold Remediation Type Listed Work O…" at bounding box center [776, 392] width 1553 height 784
click at [593, 158] on body "Maestro Visits Projects Work Orders Tasks Properties Geo Assignments 45 Dallas …" at bounding box center [776, 392] width 1553 height 784
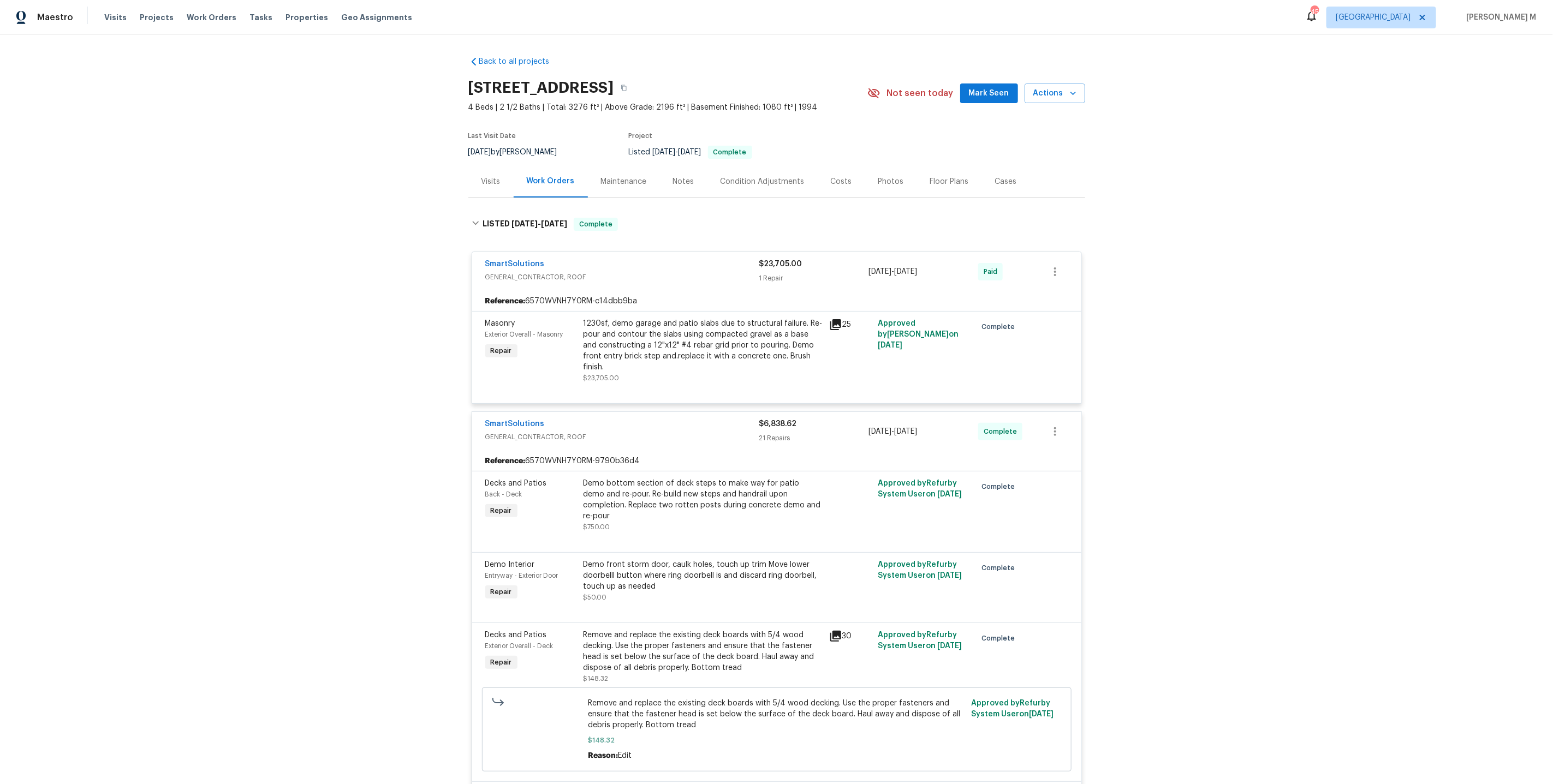
click at [601, 176] on div "Maintenance" at bounding box center [624, 181] width 46 height 11
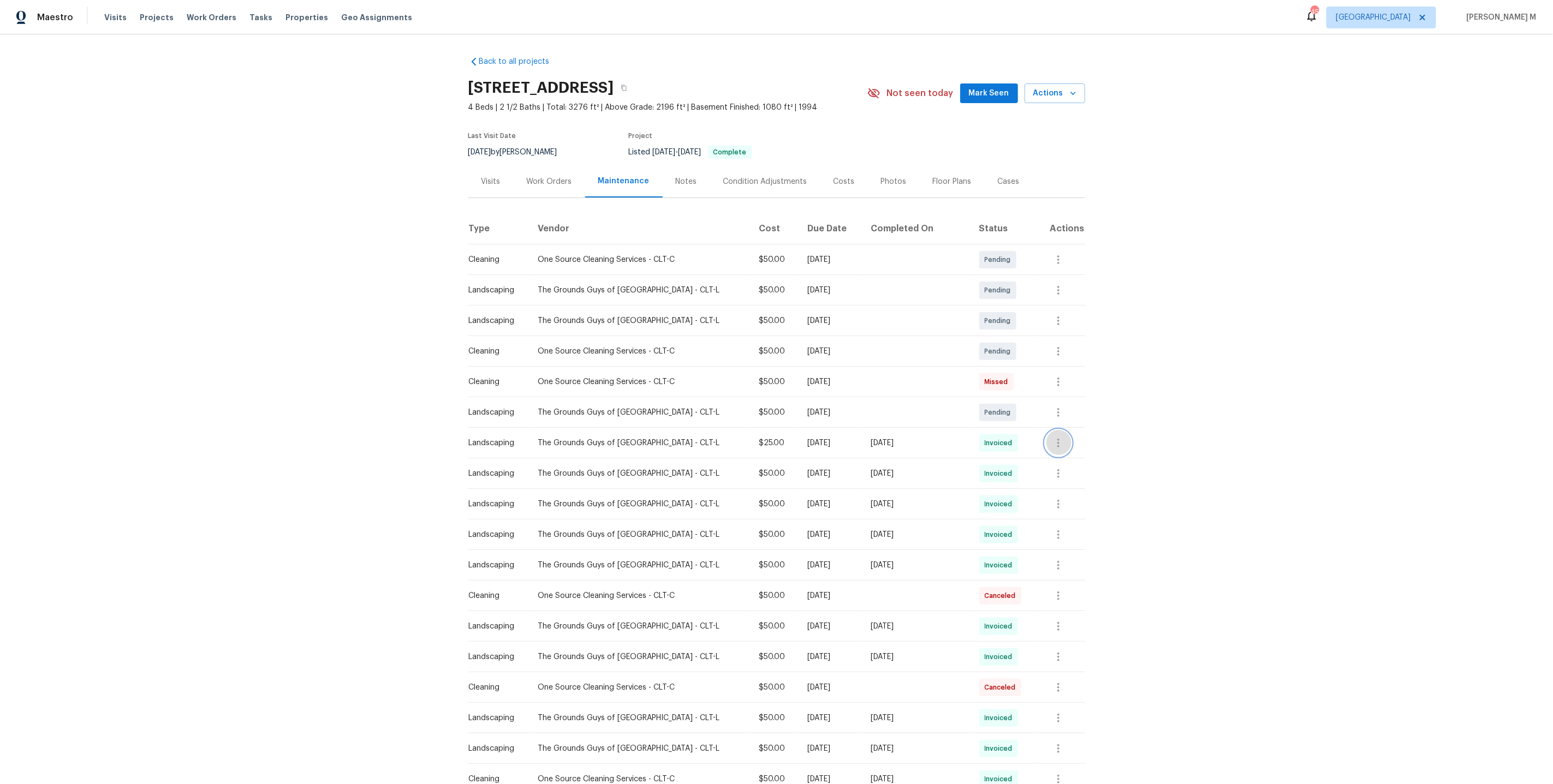
click at [1047, 437] on button "button" at bounding box center [1058, 442] width 26 height 26
click at [825, 495] on div at bounding box center [776, 392] width 1553 height 784
click at [1062, 375] on icon "button" at bounding box center [1059, 382] width 13 height 13
click at [1062, 372] on li "Message vendor" at bounding box center [1085, 377] width 77 height 18
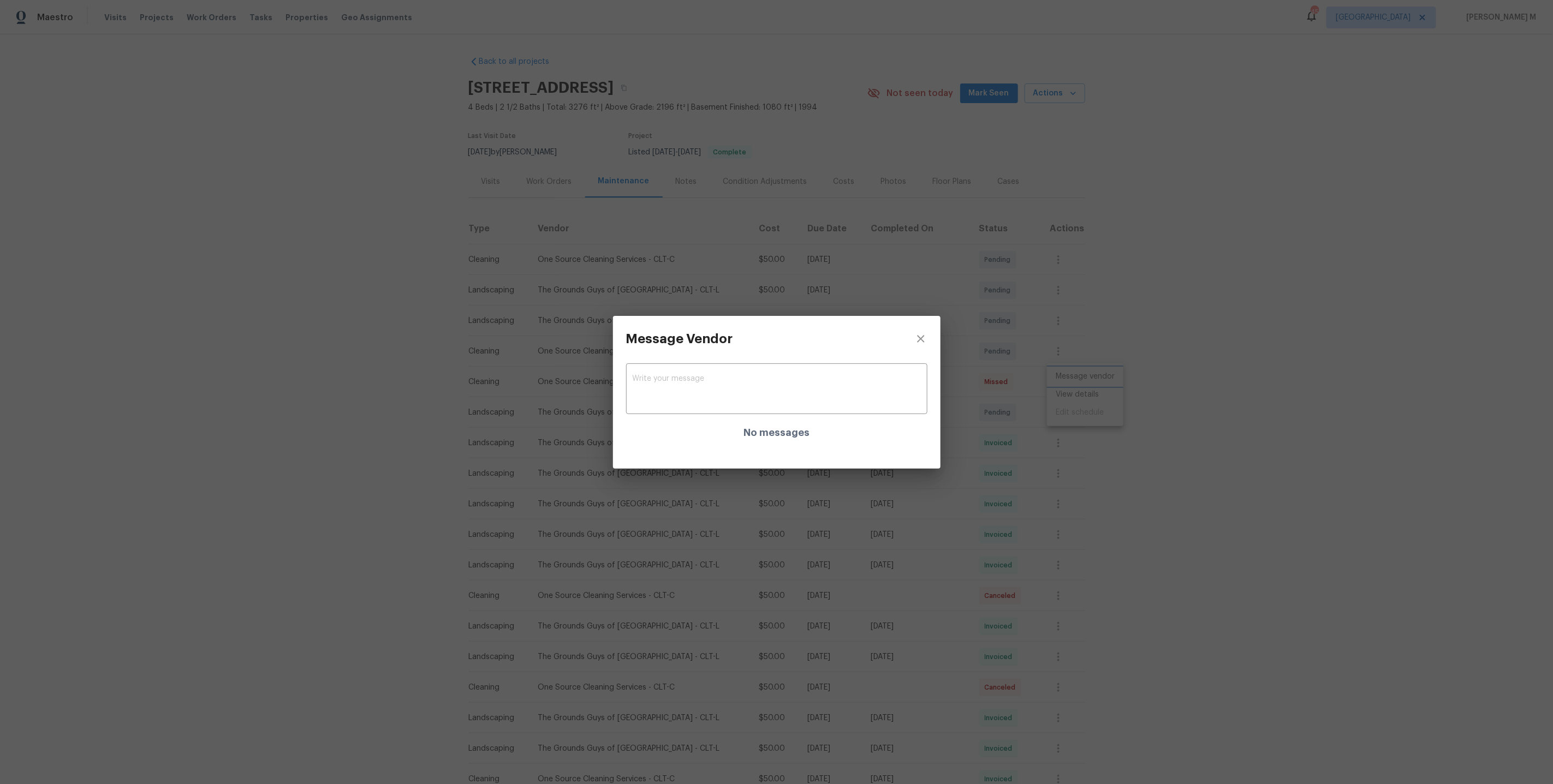
click at [1041, 451] on div "Message Vendor x ​ No messages" at bounding box center [776, 392] width 1553 height 784
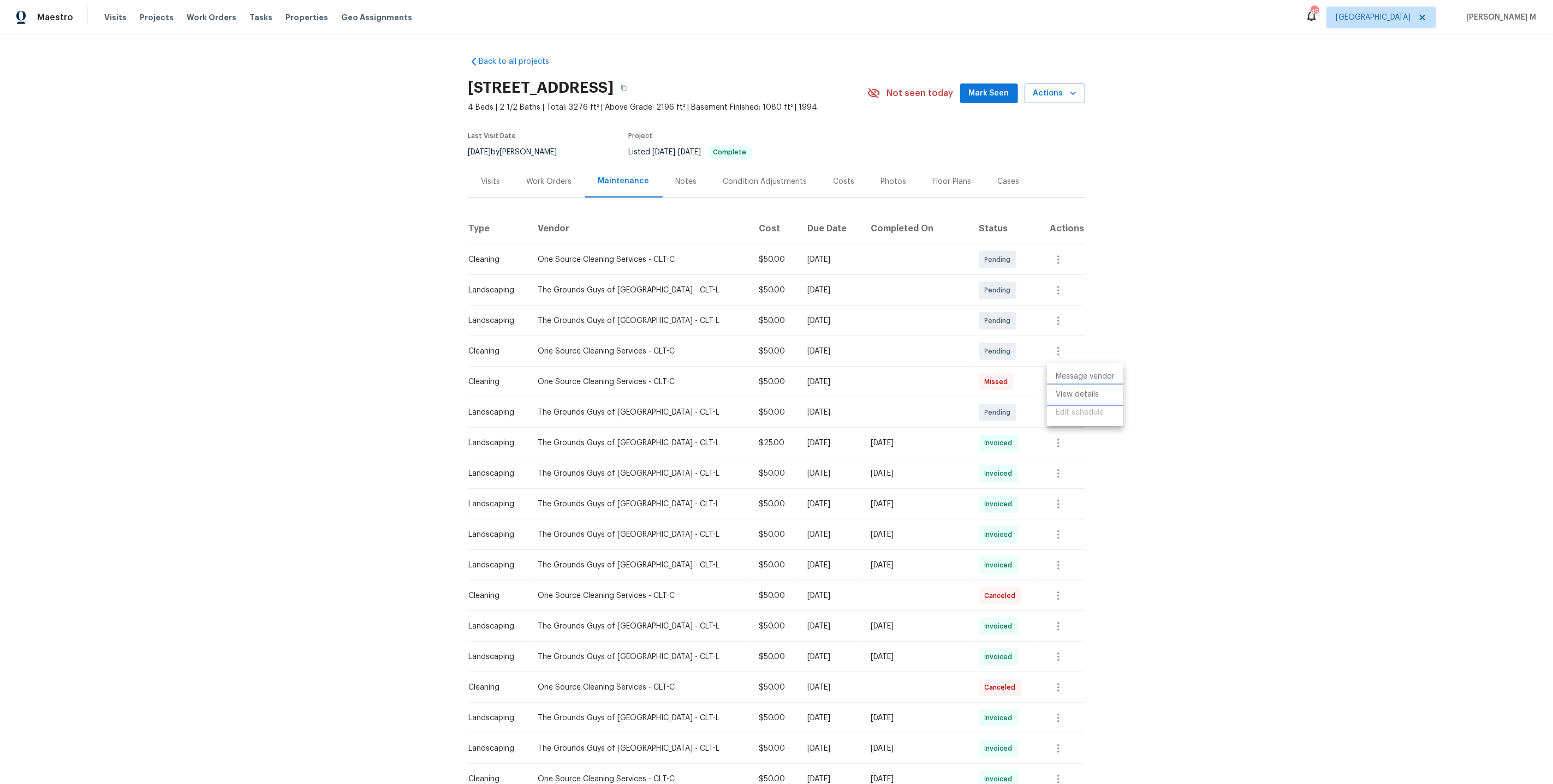
click at [1095, 400] on li "View details" at bounding box center [1085, 395] width 77 height 18
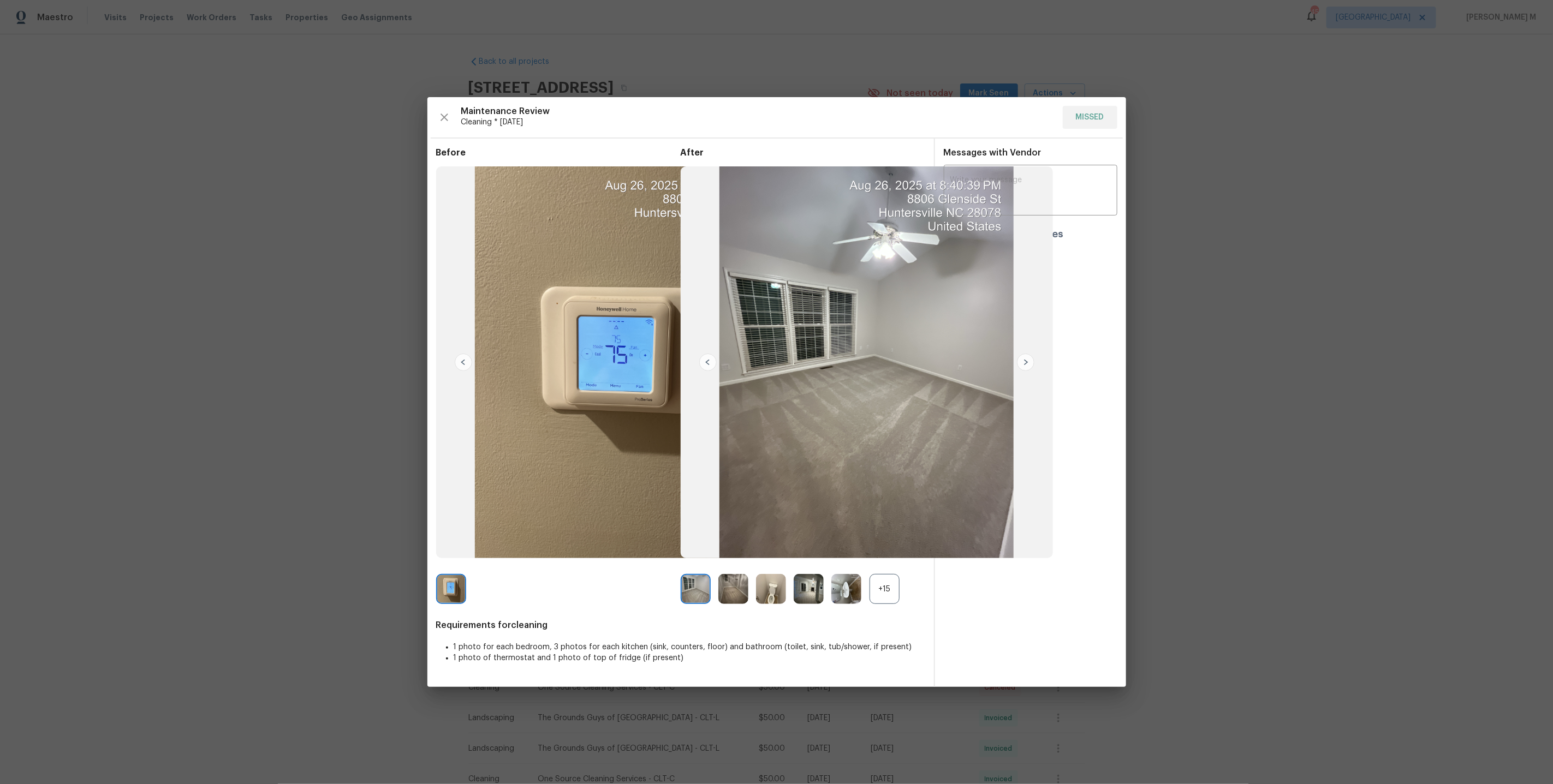
click at [883, 592] on div "+15" at bounding box center [884, 589] width 30 height 30
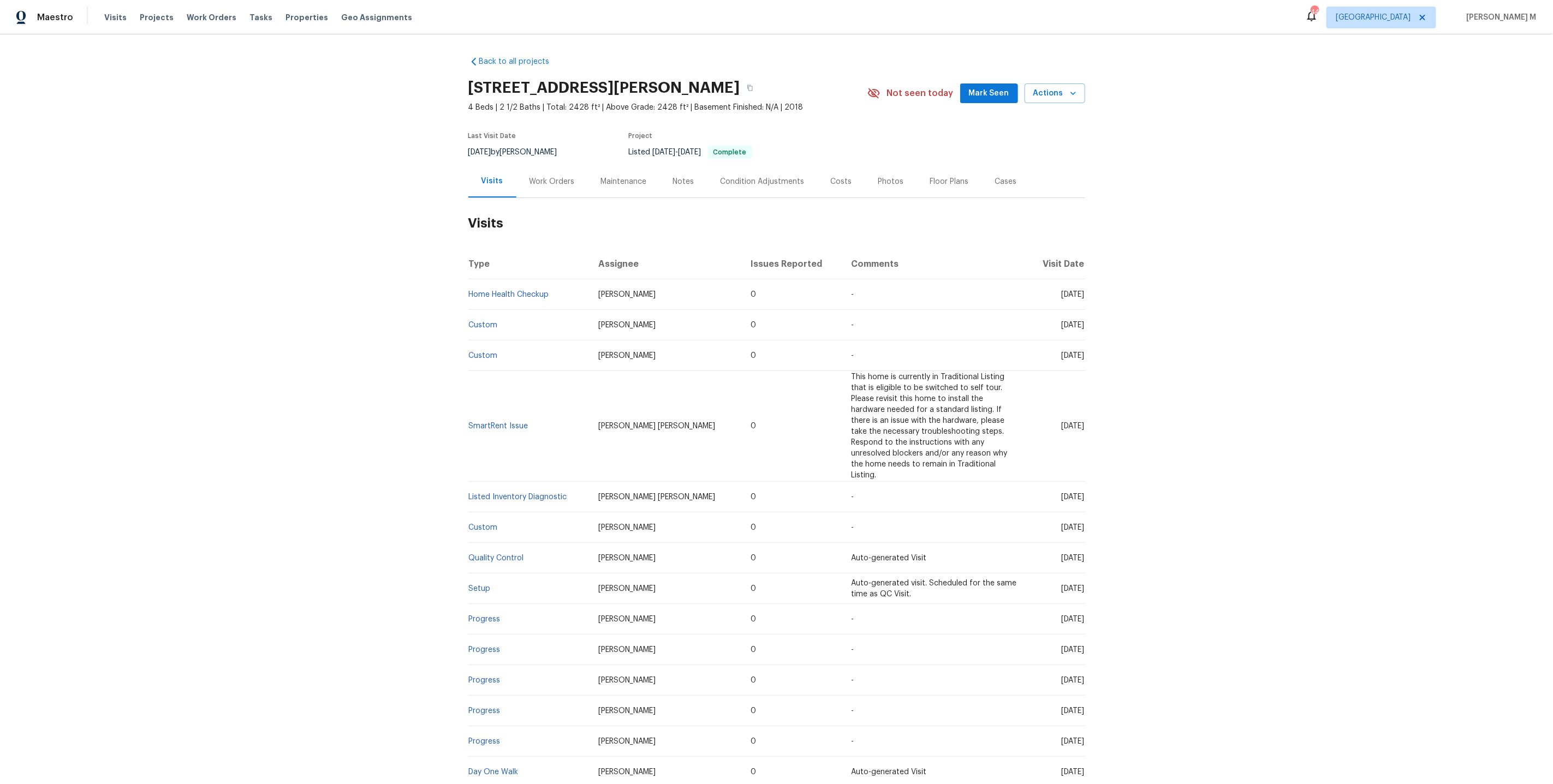
click at [517, 165] on div "Work Orders" at bounding box center [552, 181] width 72 height 32
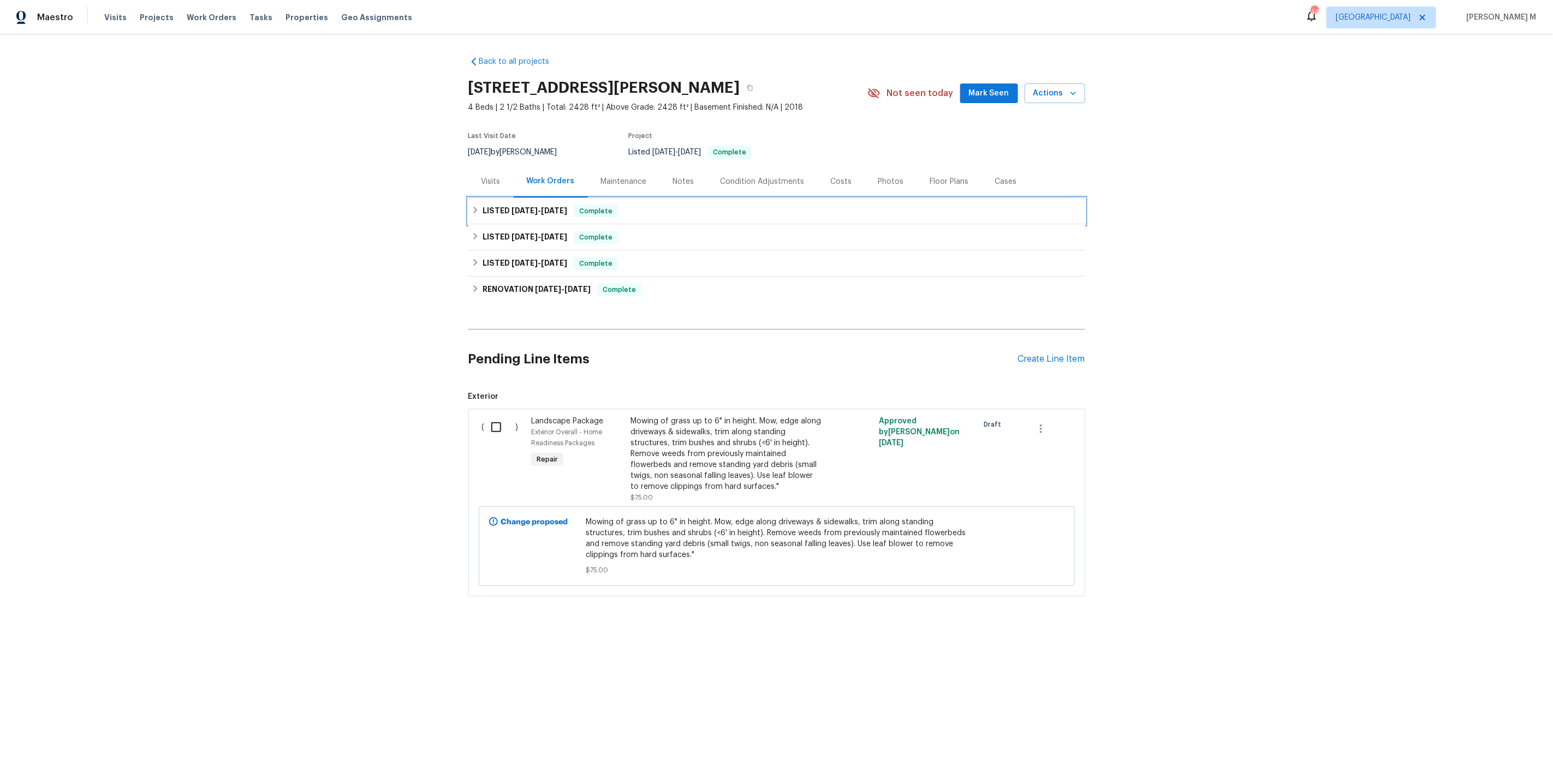
click at [502, 198] on div "LISTED 8/18/25 - 8/21/25 Complete" at bounding box center [776, 211] width 617 height 26
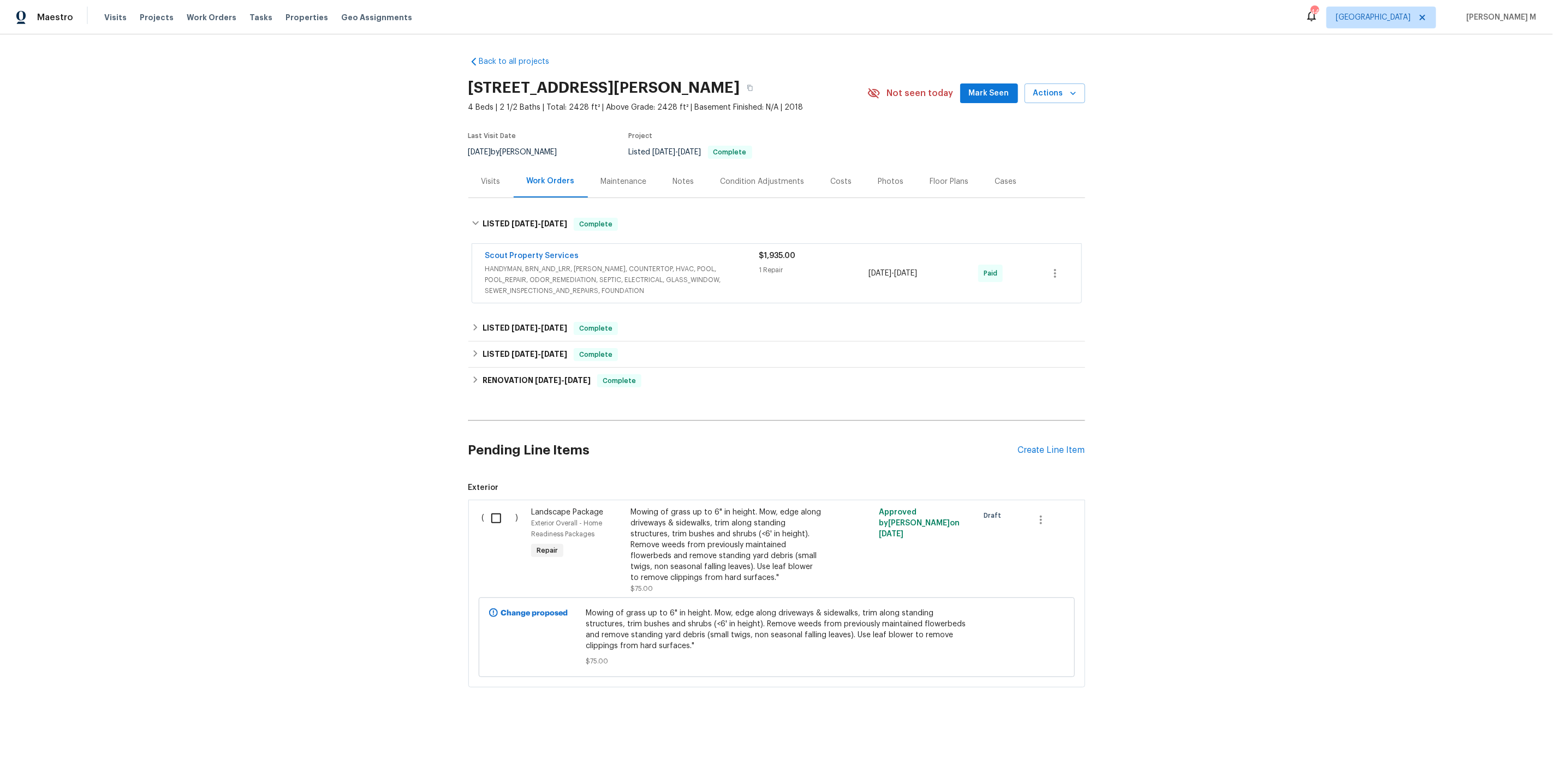
click at [525, 274] on span "HANDYMAN, BRN_AND_LRR, WELLS, COUNTERTOP, HVAC, POOL, POOL_REPAIR, ODOR_REMEDIA…" at bounding box center [622, 280] width 274 height 33
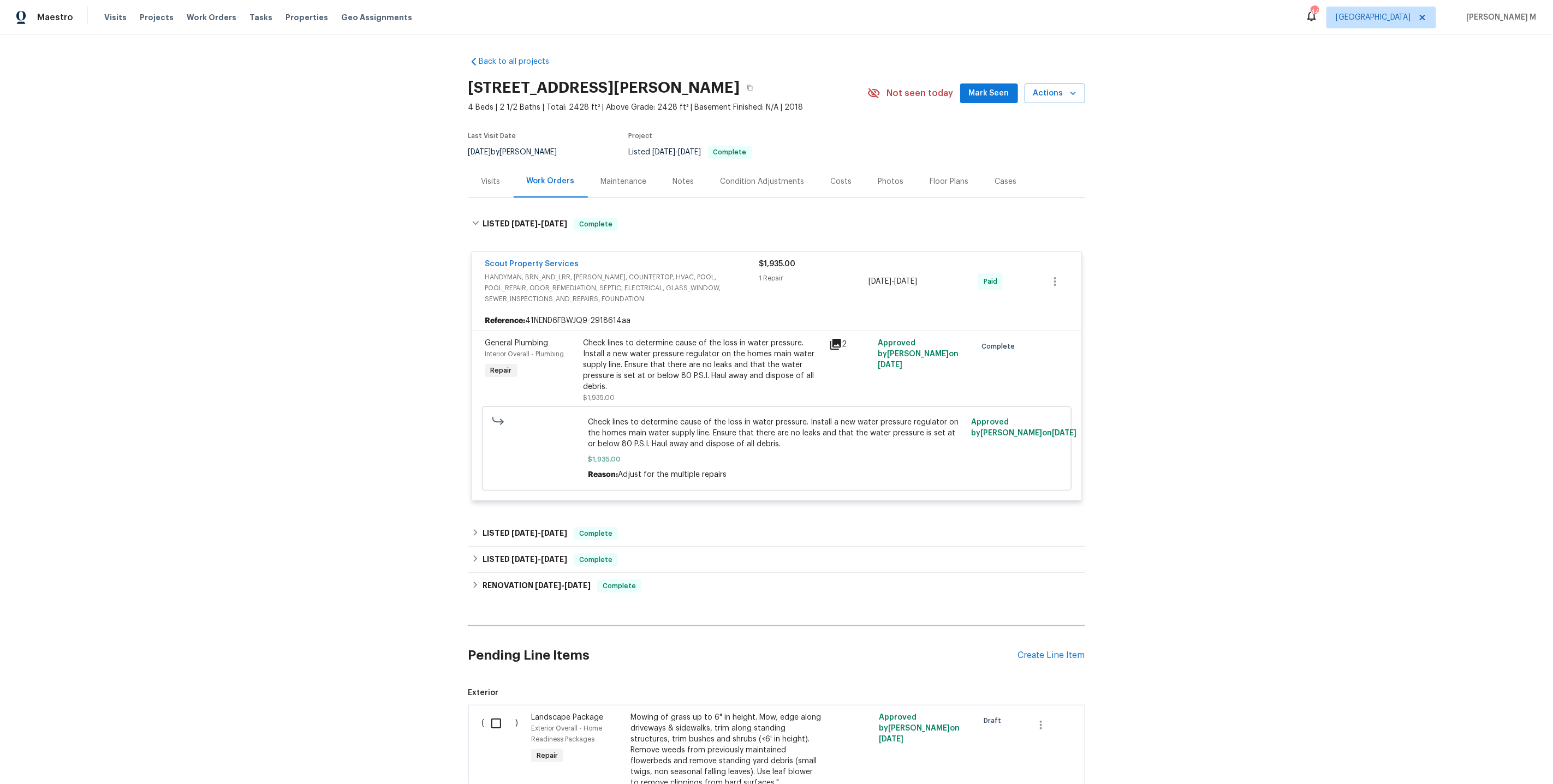
click at [669, 359] on div "Check lines to determine cause of the loss in water pressure. Install a new wat…" at bounding box center [703, 365] width 239 height 55
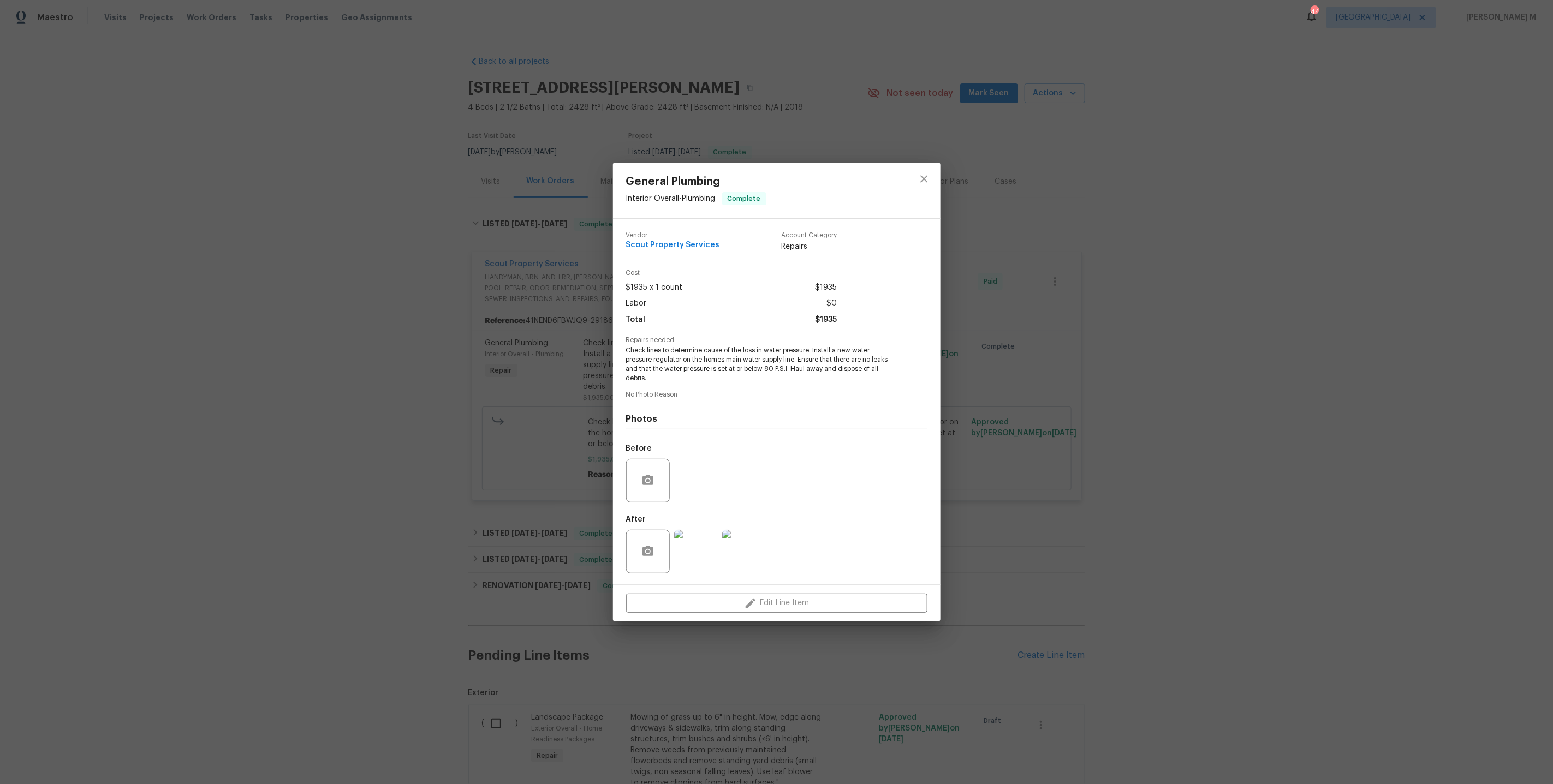
click at [691, 548] on img at bounding box center [696, 551] width 43 height 43
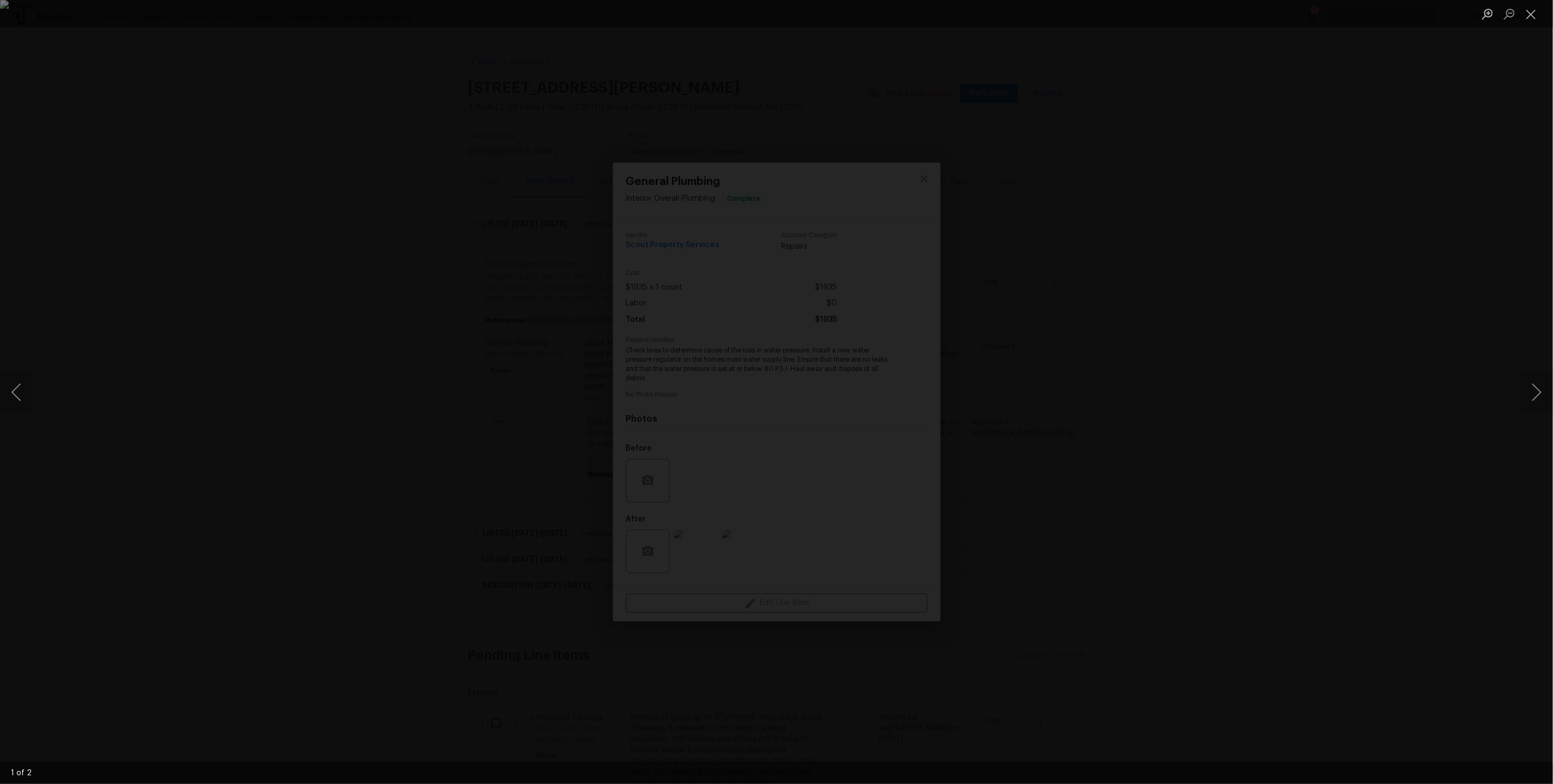
click at [1263, 389] on div "Lightbox" at bounding box center [776, 392] width 1553 height 784
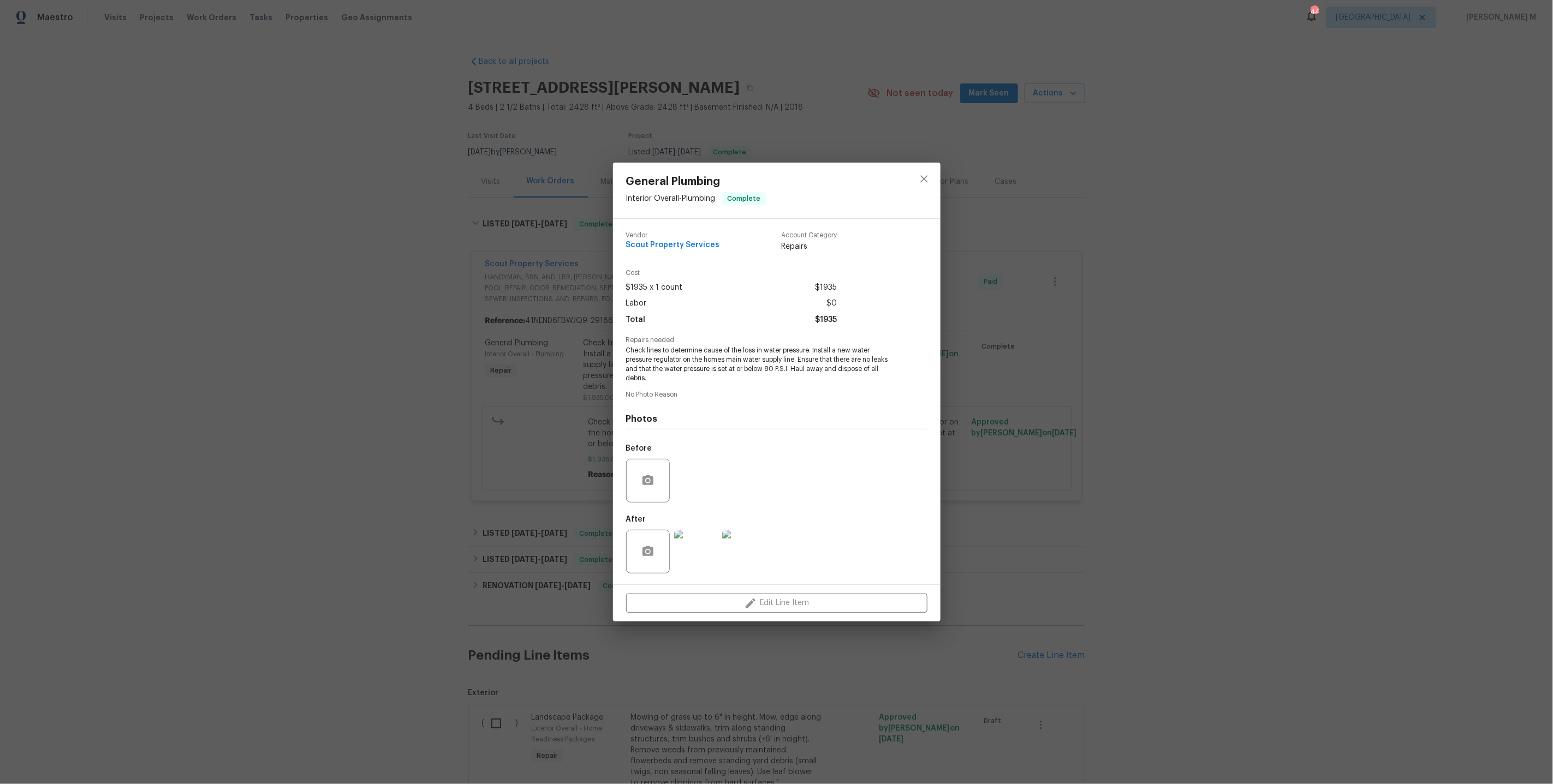
click at [1117, 437] on div "General Plumbing Interior Overall - Plumbing Complete Vendor Scout Property Ser…" at bounding box center [776, 392] width 1553 height 784
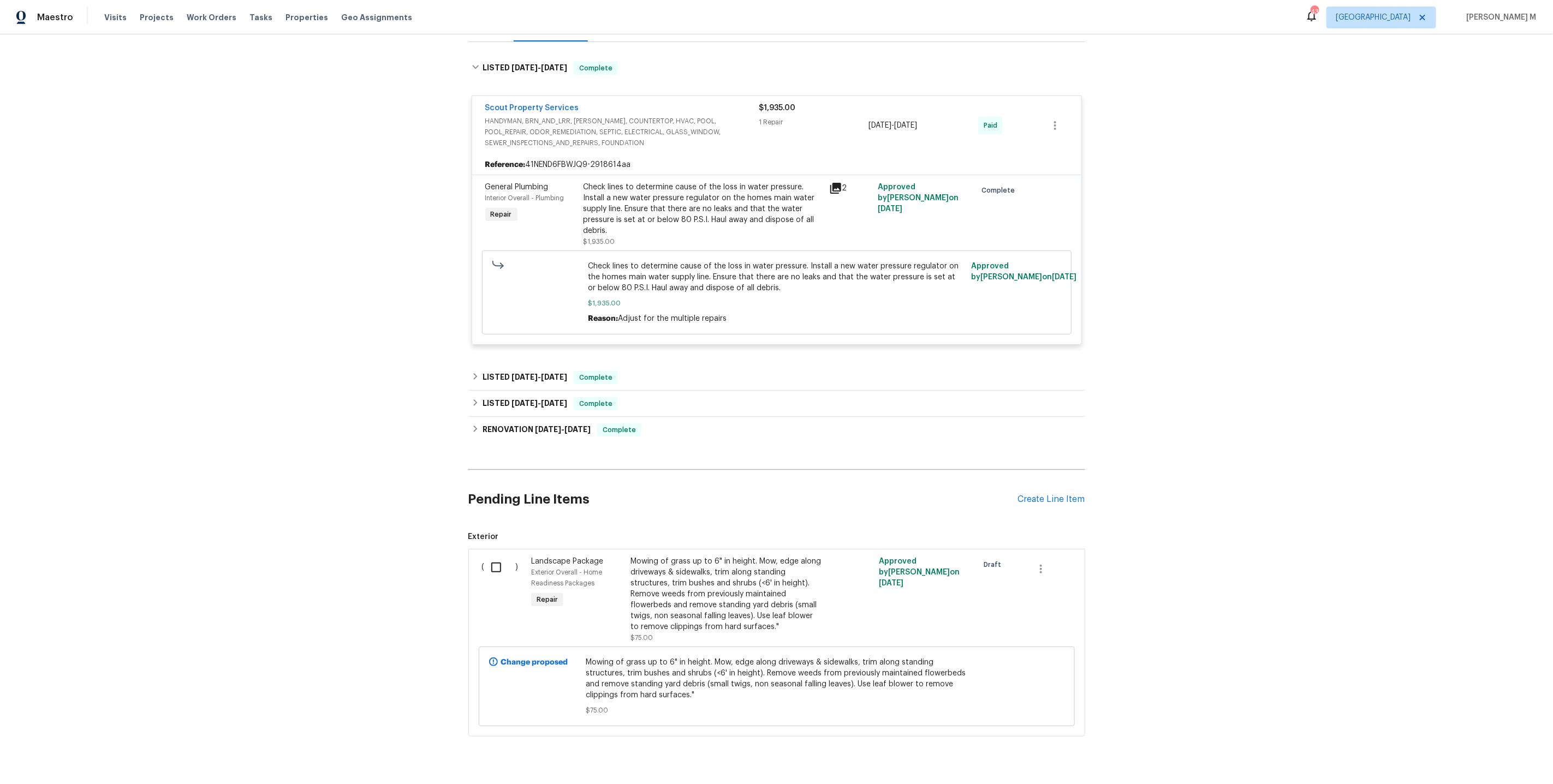
scroll to position [157, 0]
click at [570, 377] on div "LISTED 2/26/25 - 2/28/25 Complete" at bounding box center [776, 376] width 617 height 26
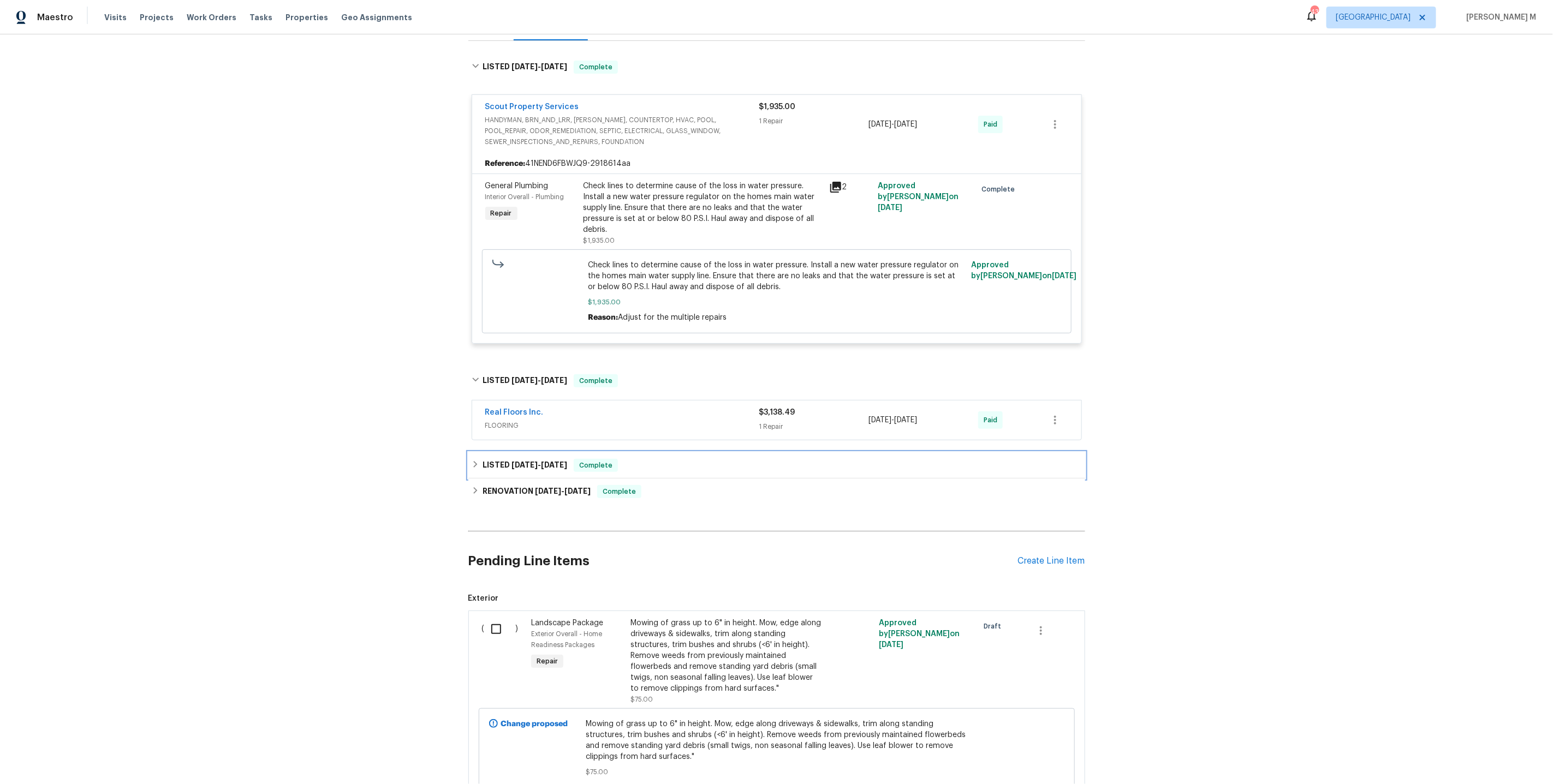
click at [500, 459] on h6 "LISTED 2/4/25 - 2/5/25" at bounding box center [524, 465] width 84 height 13
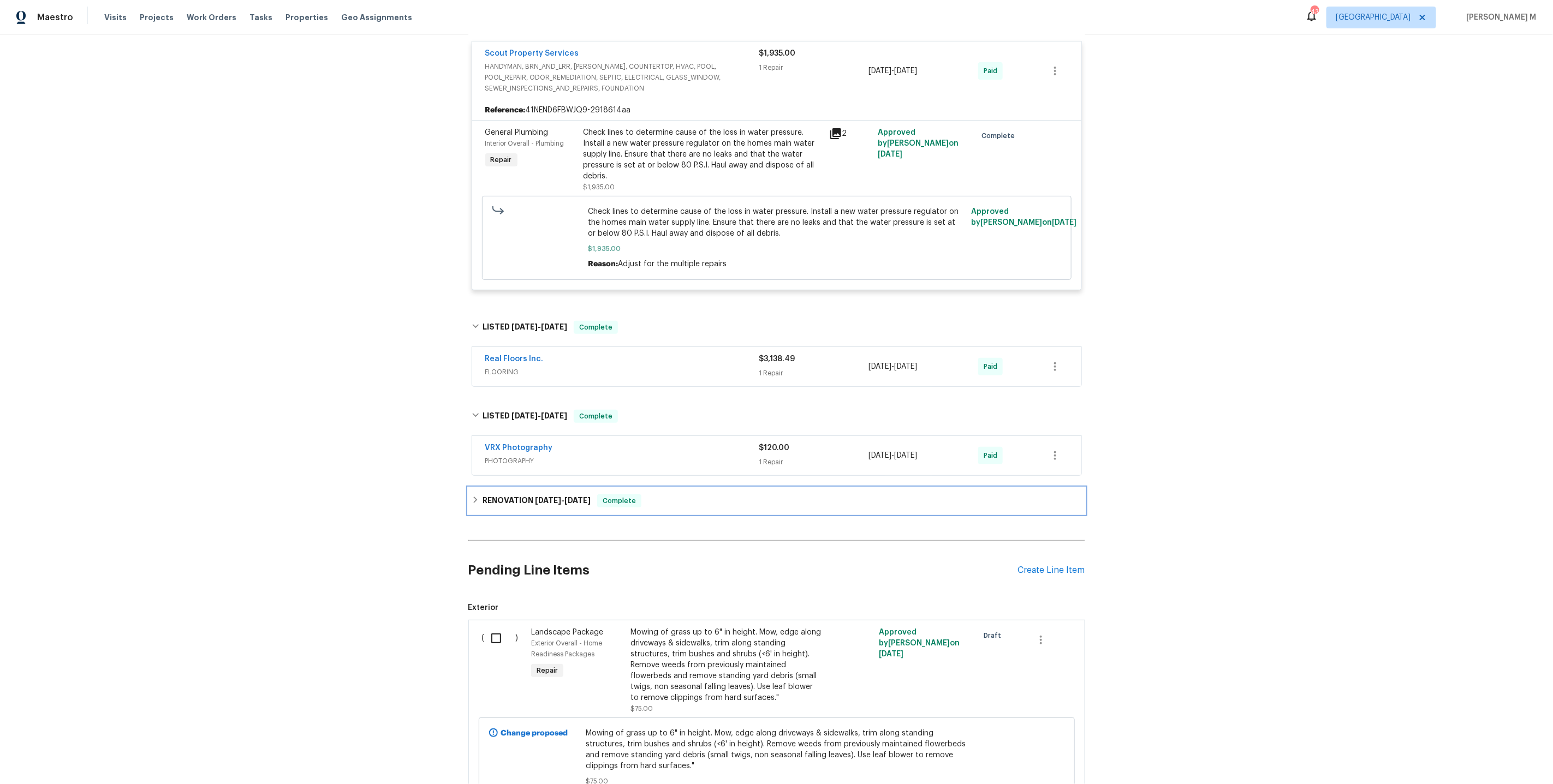
click at [500, 488] on div "RENOVATION 1/14/25 - 1/22/25 Complete" at bounding box center [776, 500] width 617 height 26
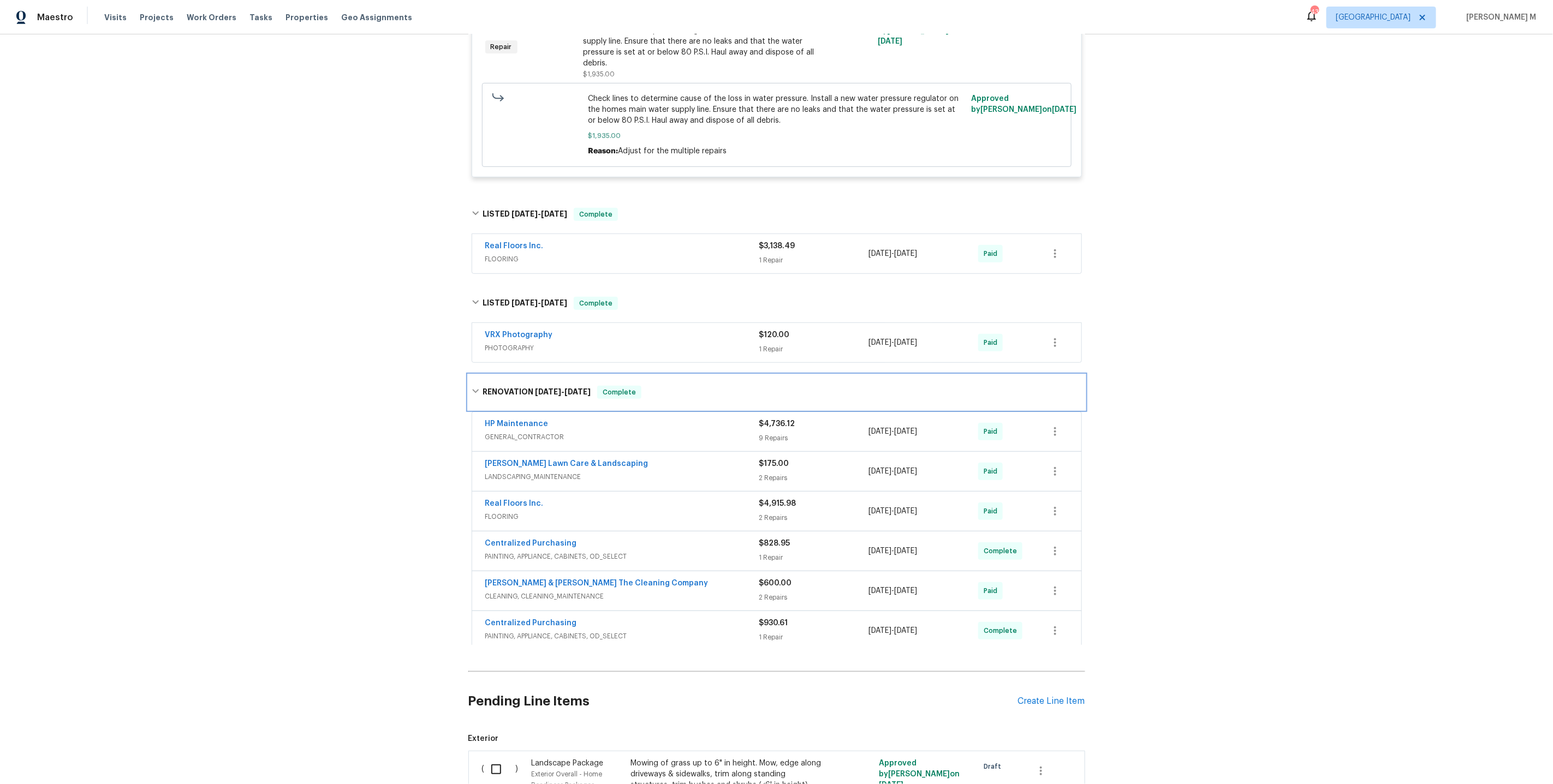
scroll to position [326, 0]
click at [539, 430] on span "GENERAL_CONTRACTOR" at bounding box center [622, 435] width 274 height 11
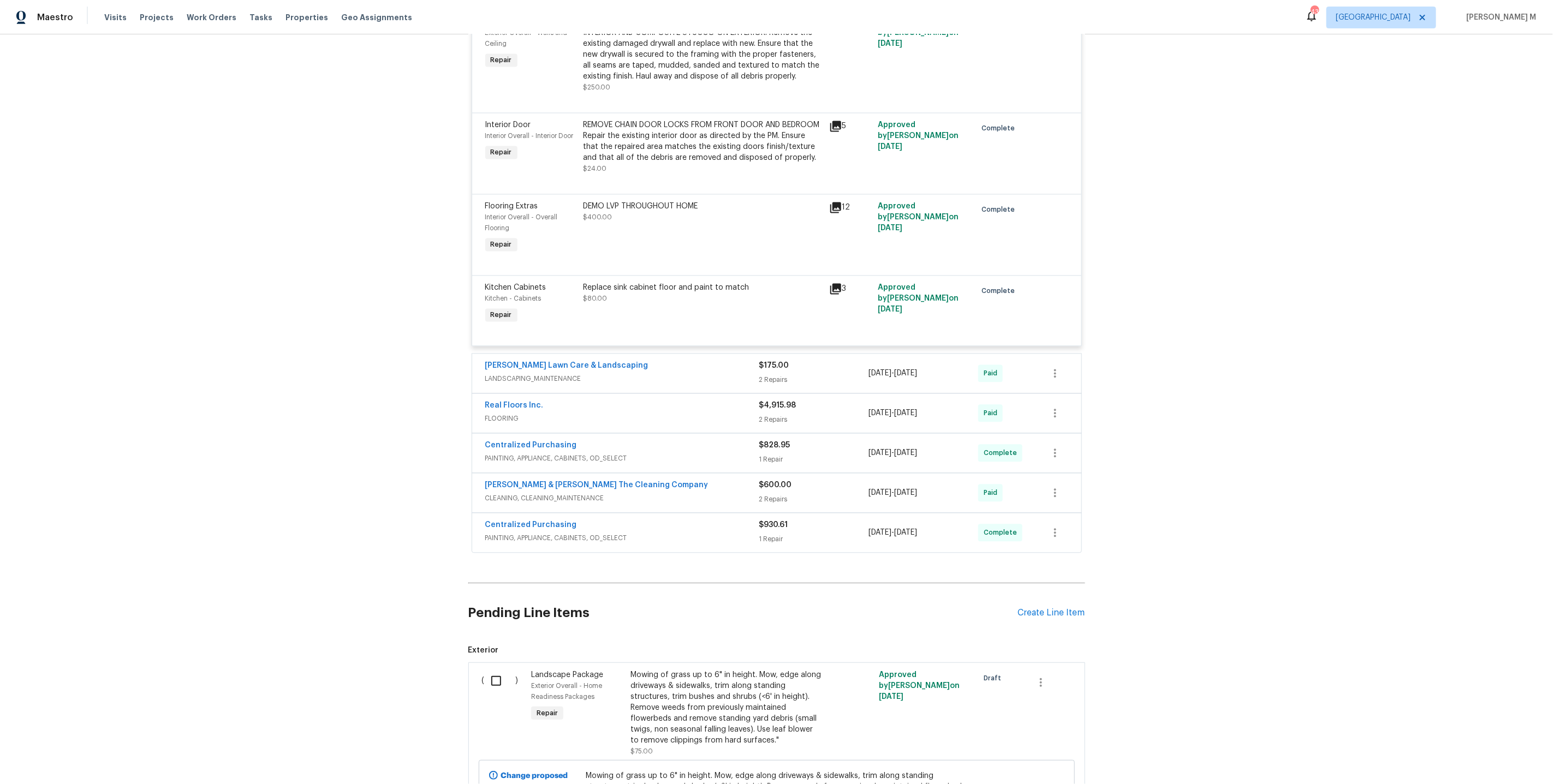
scroll to position [1417, 0]
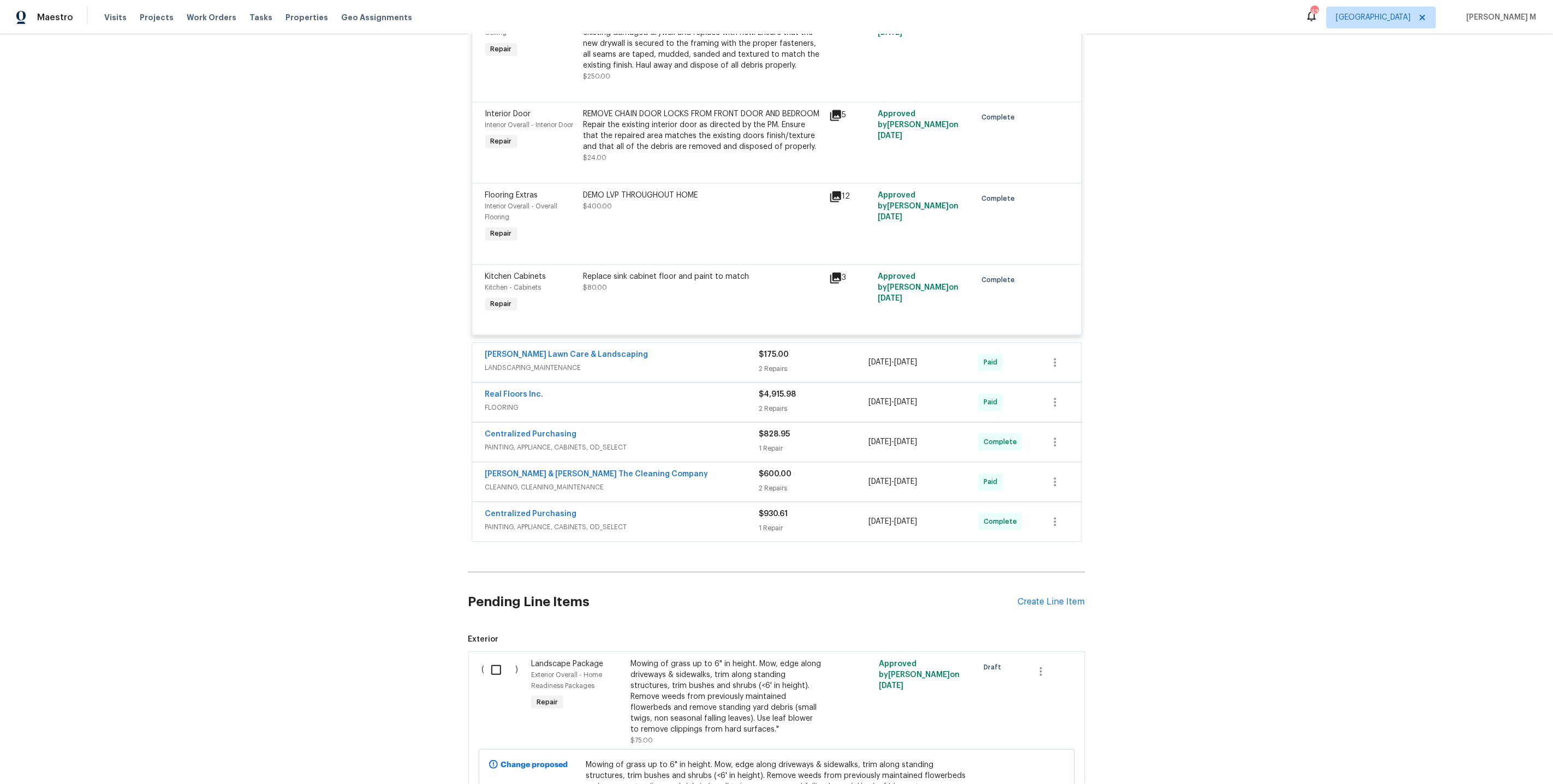
click at [667, 271] on div "Replace sink cabinet floor and paint to match $80.00" at bounding box center [702, 293] width 245 height 50
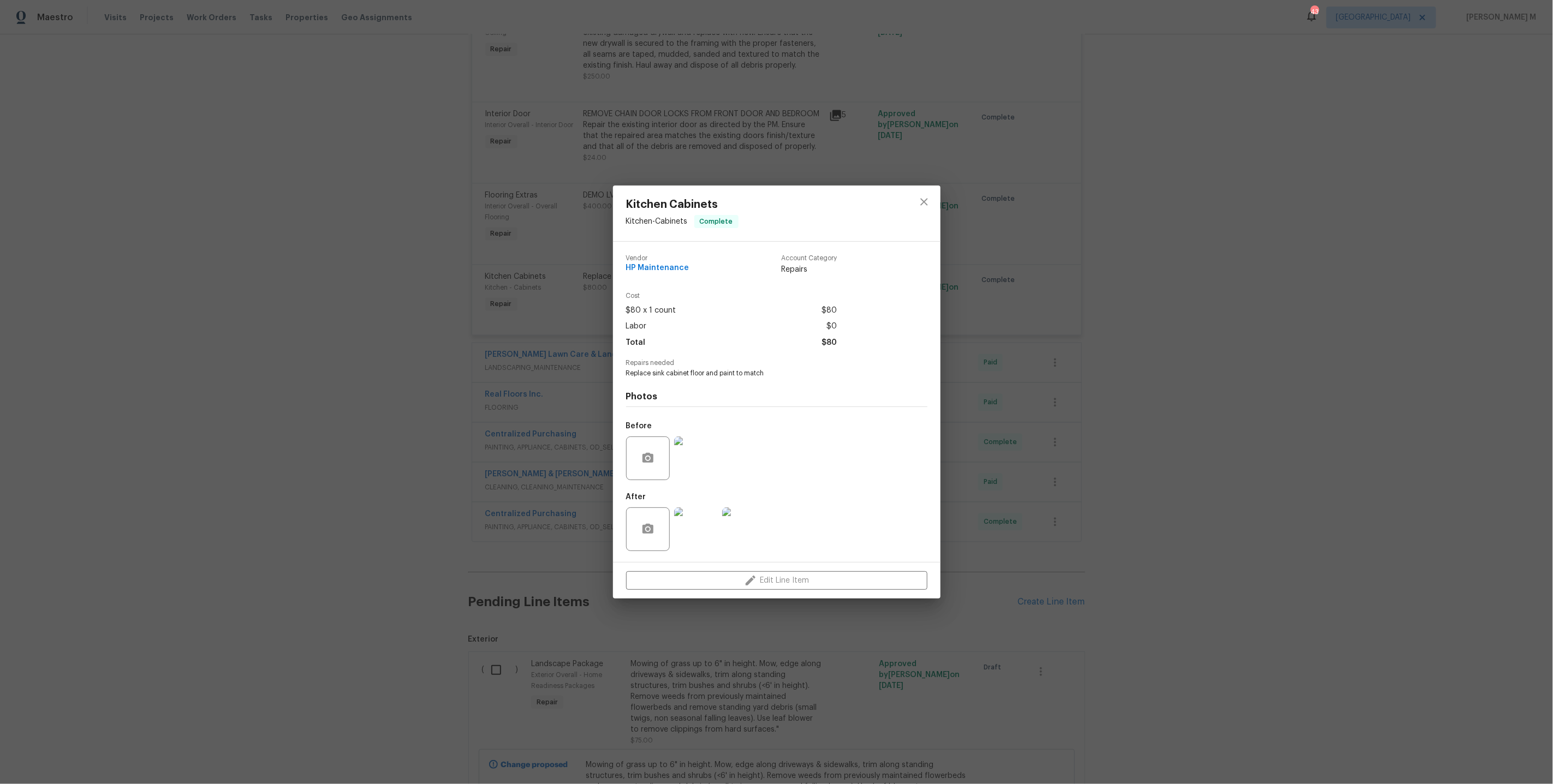
click at [664, 460] on div at bounding box center [648, 458] width 43 height 43
click at [702, 459] on img at bounding box center [696, 458] width 43 height 43
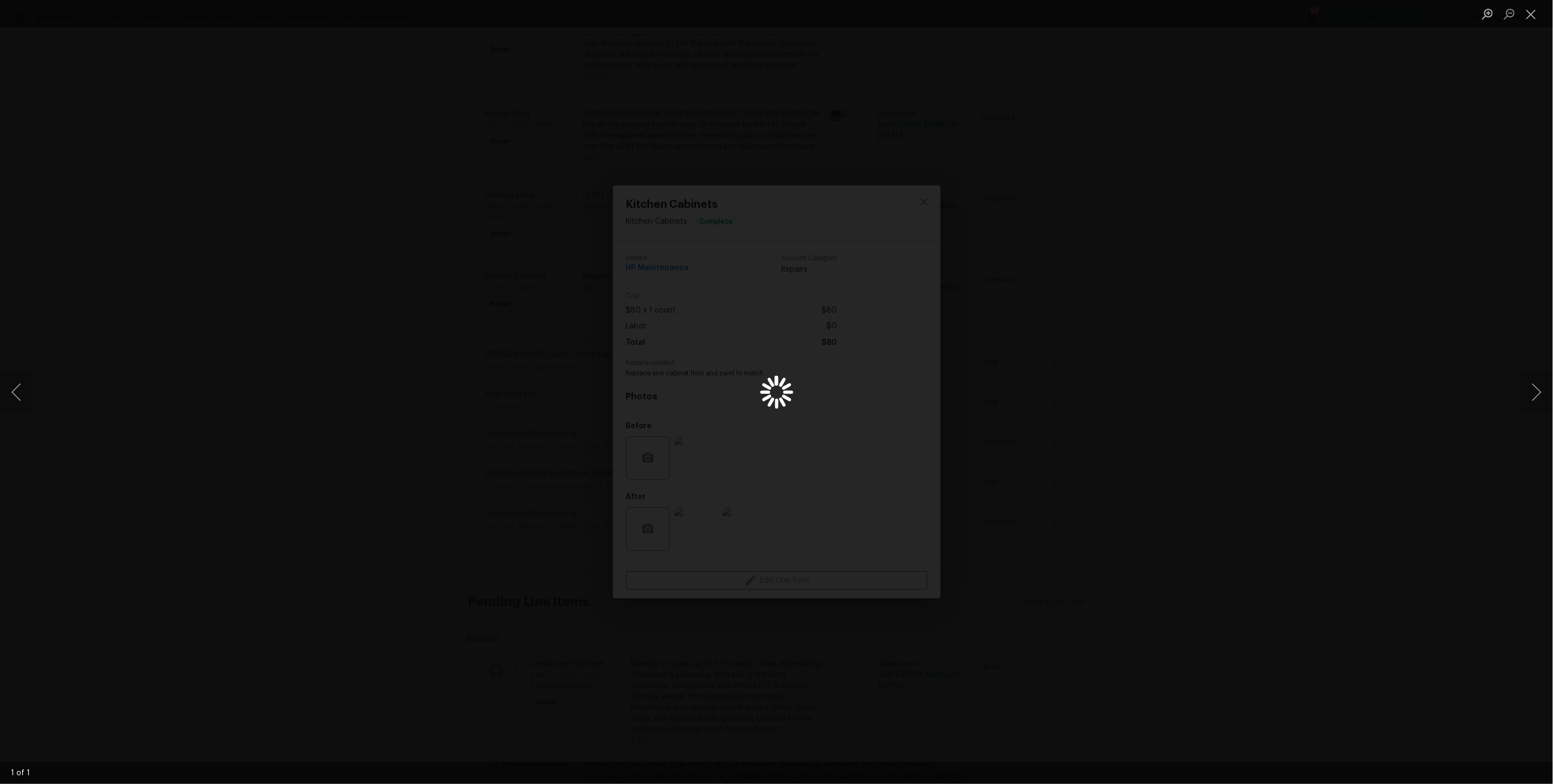
click at [1270, 448] on div "Lightbox" at bounding box center [776, 392] width 1553 height 784
click at [1112, 325] on div "Lightbox" at bounding box center [776, 392] width 1553 height 784
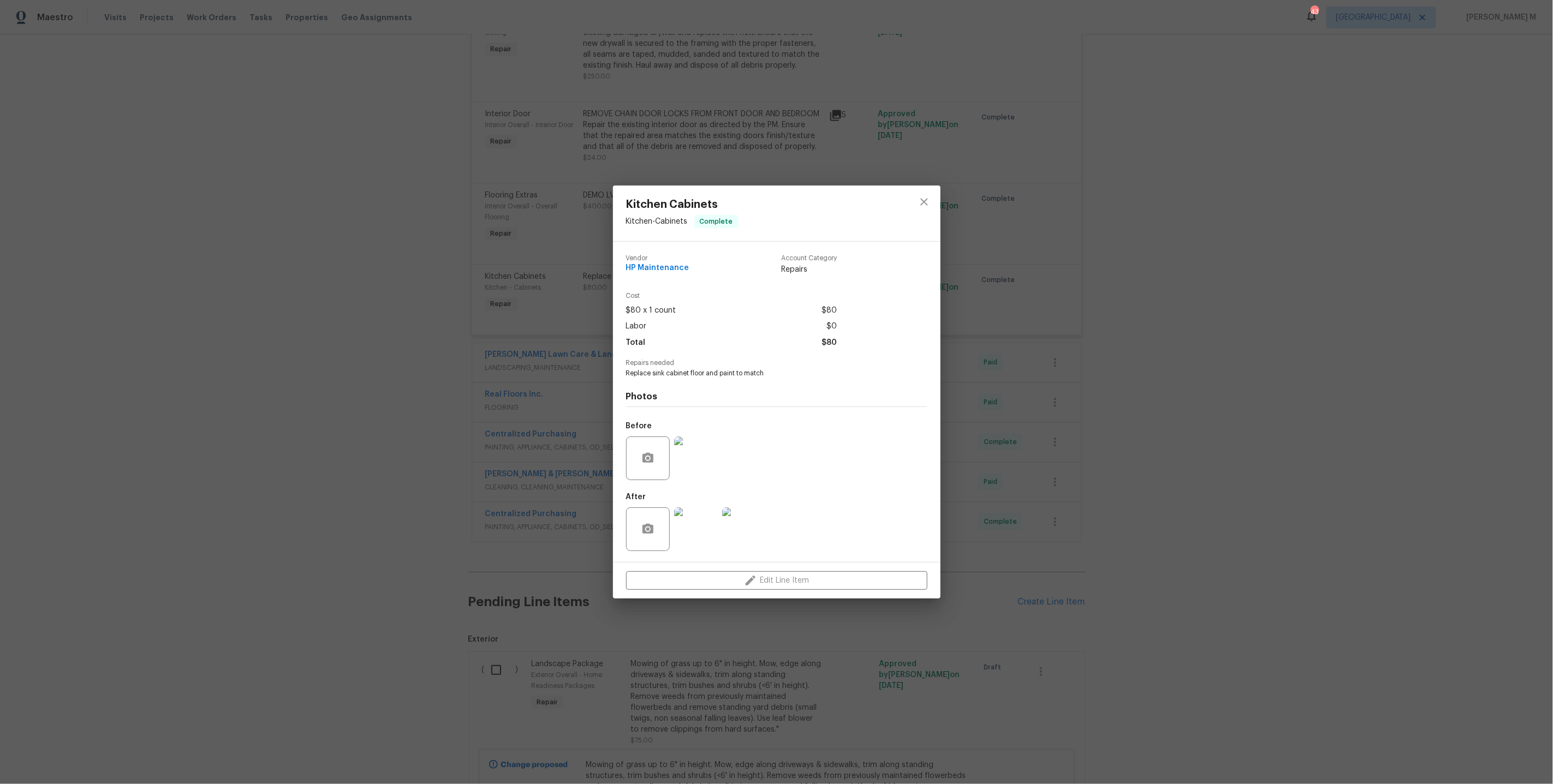
click at [1209, 274] on div "Kitchen Cabinets Kitchen - Cabinets Complete Vendor HP Maintenance Account Cate…" at bounding box center [776, 392] width 1553 height 784
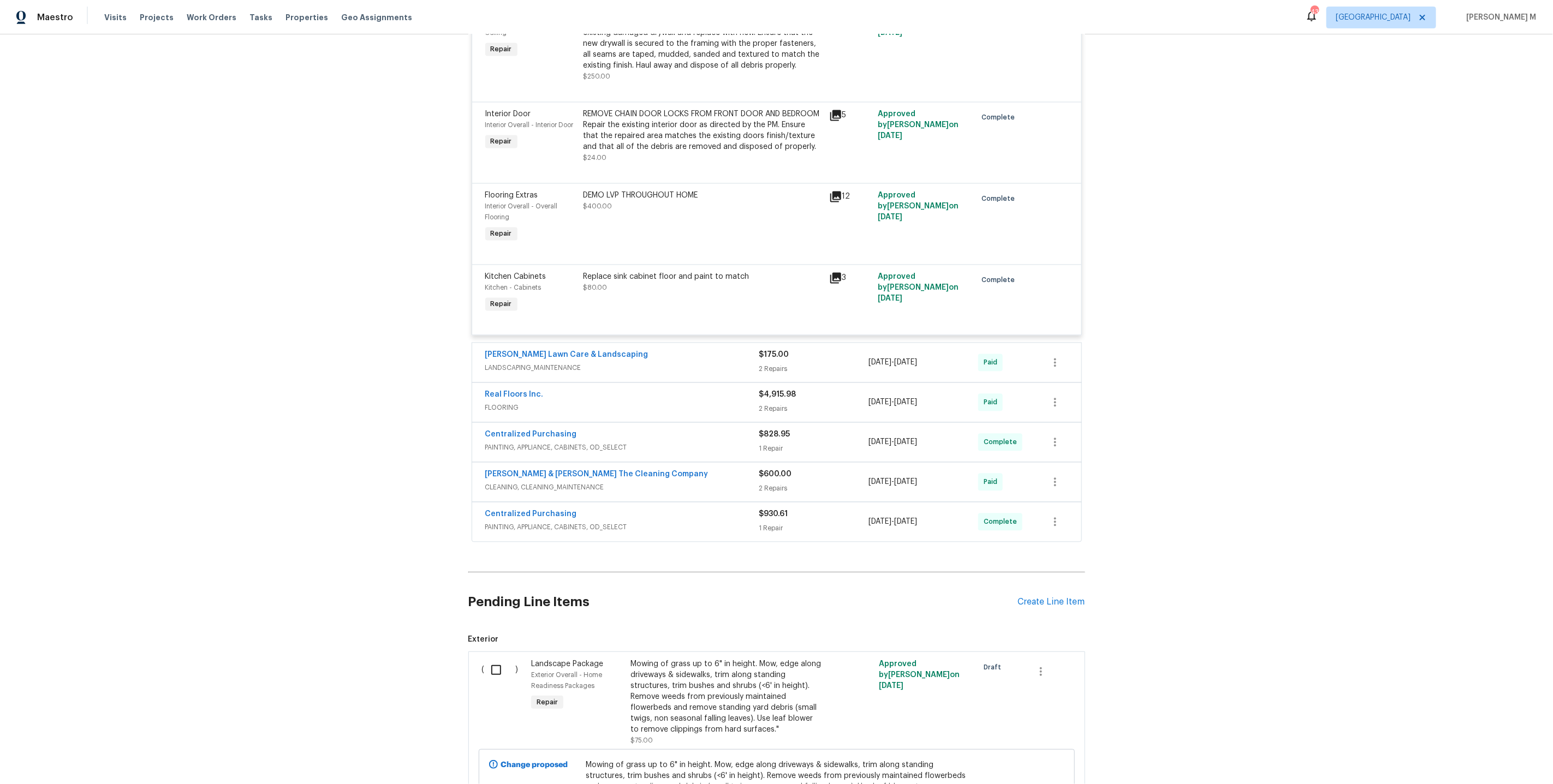
scroll to position [1506, 0]
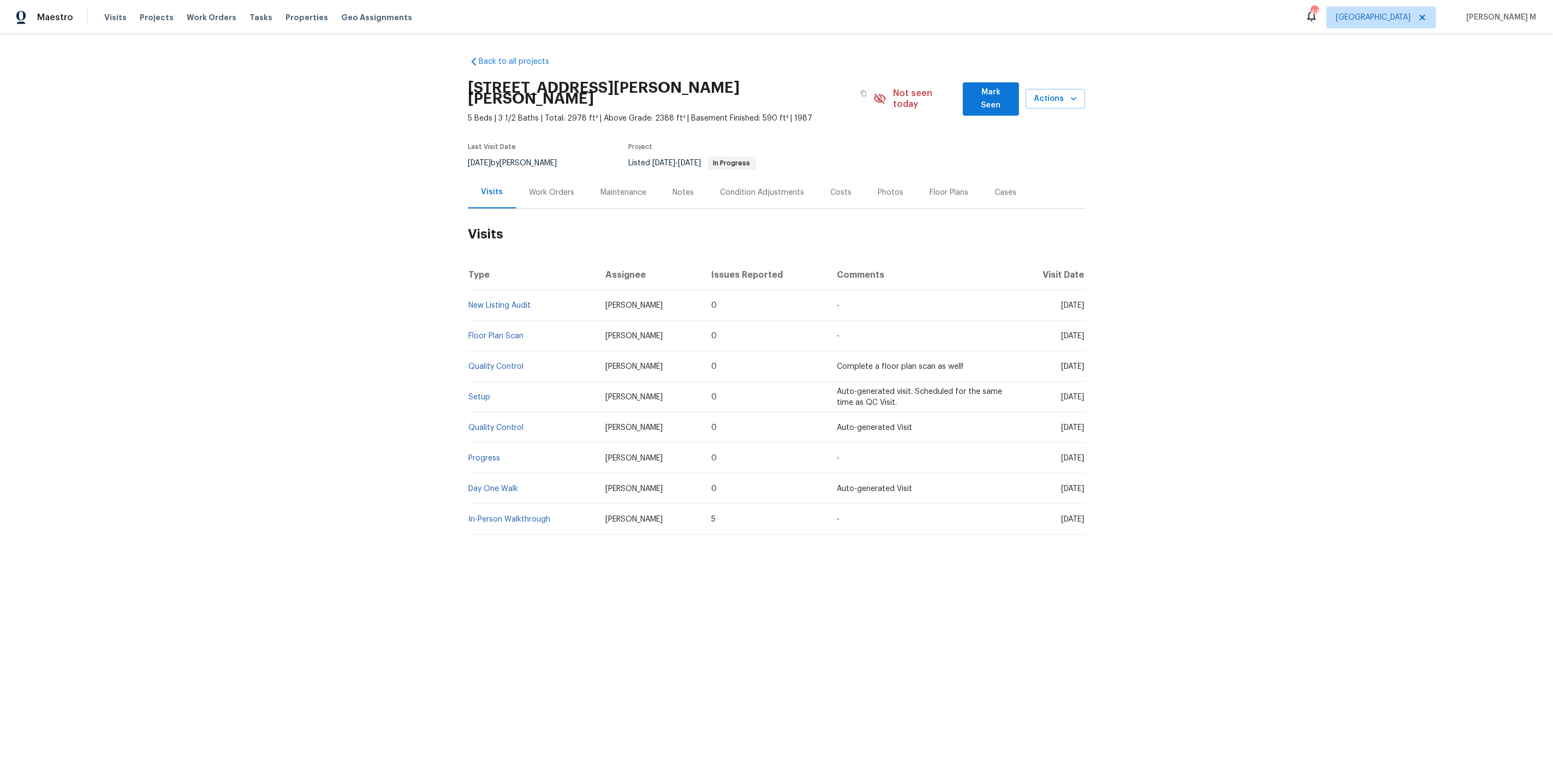
click at [546, 187] on div "Work Orders" at bounding box center [552, 193] width 45 height 11
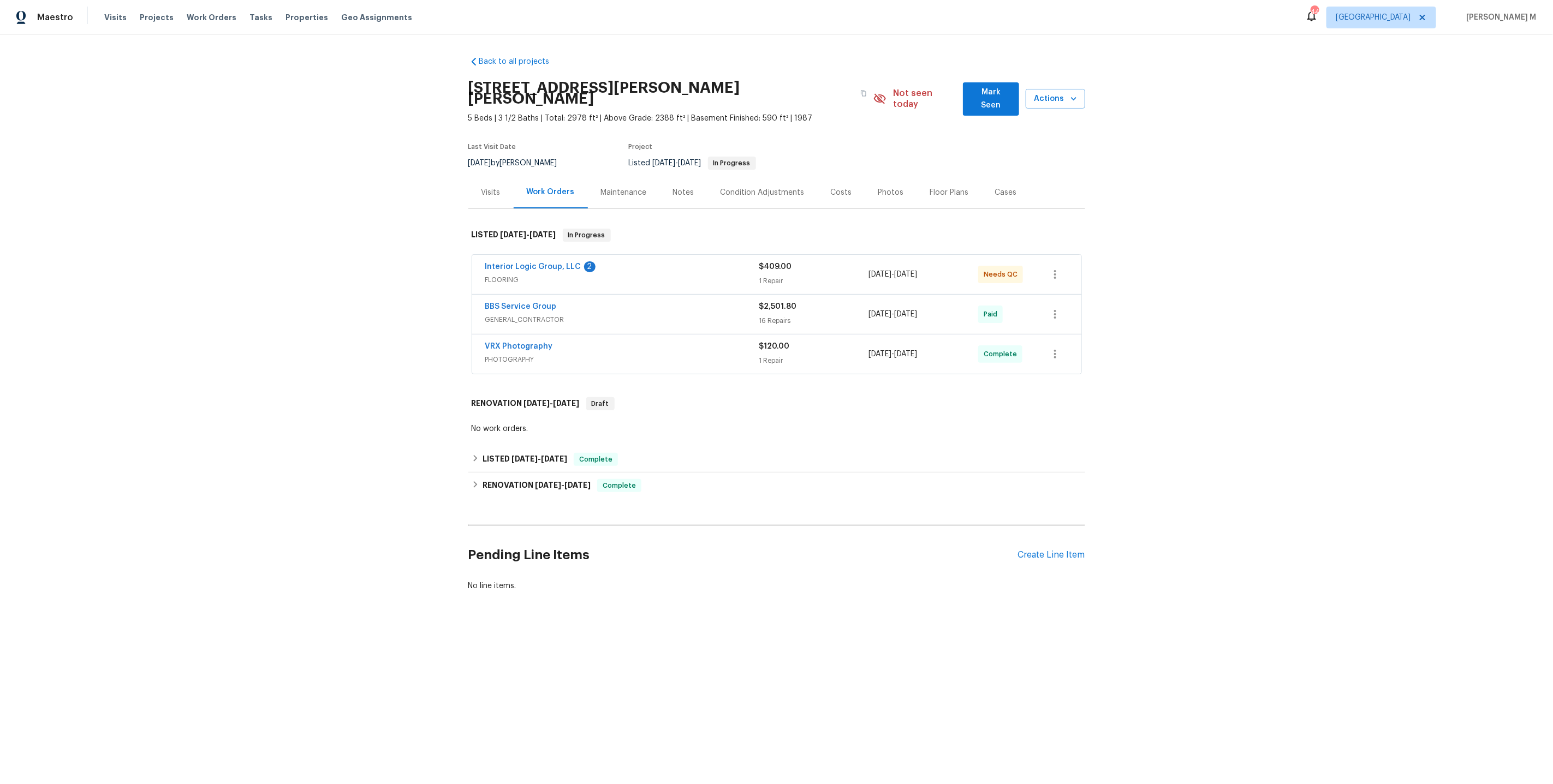
click at [501, 274] on span "FLOORING" at bounding box center [622, 280] width 274 height 11
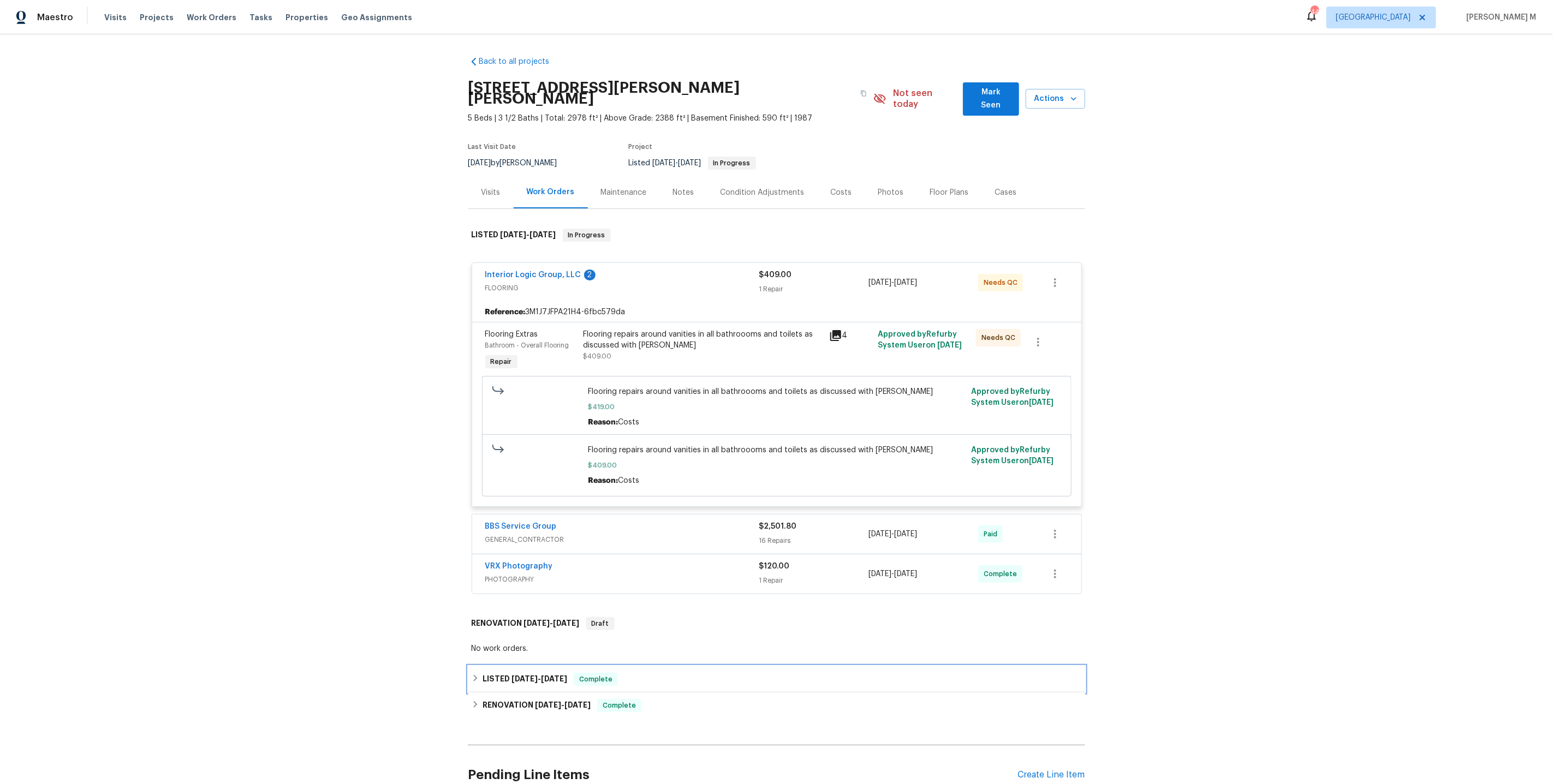
click at [482, 666] on div "LISTED 7/30/25 - 7/31/25 Complete" at bounding box center [776, 679] width 617 height 26
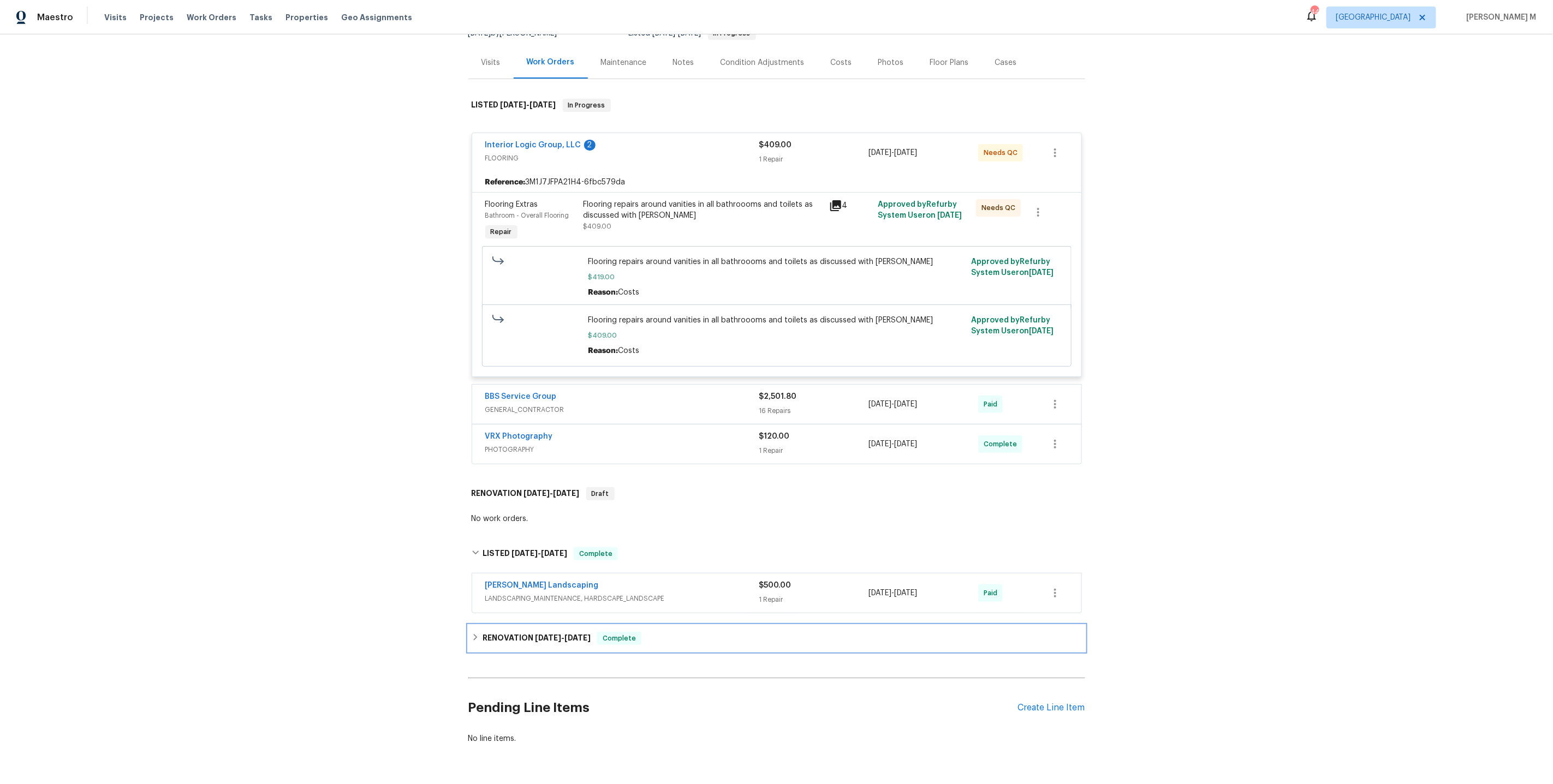
click at [526, 632] on h6 "RENOVATION 6/11/25 - 7/24/25" at bounding box center [536, 639] width 108 height 13
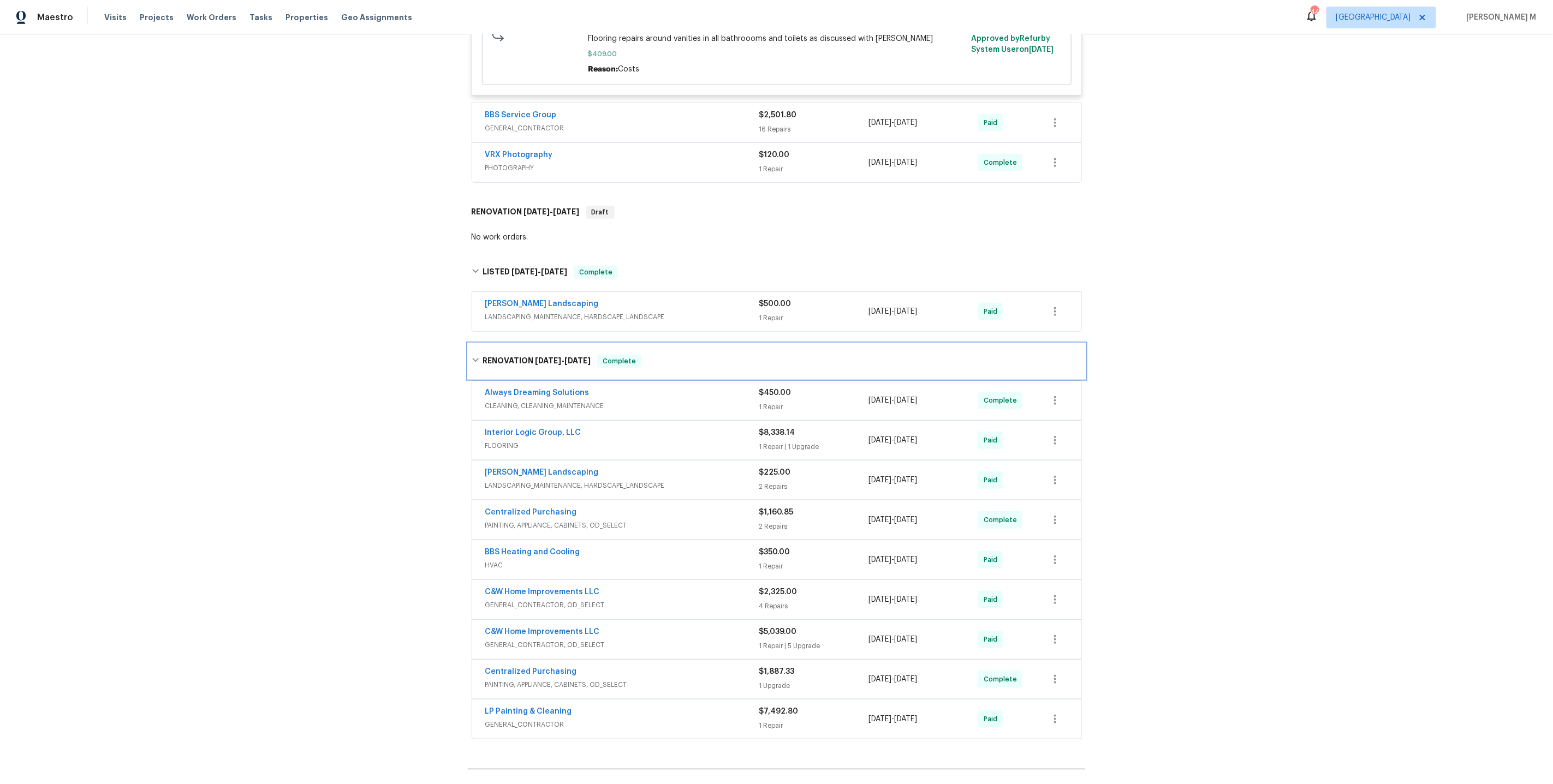
scroll to position [412, 0]
click at [556, 599] on span "GENERAL_CONTRACTOR, OD_SELECT" at bounding box center [622, 604] width 274 height 11
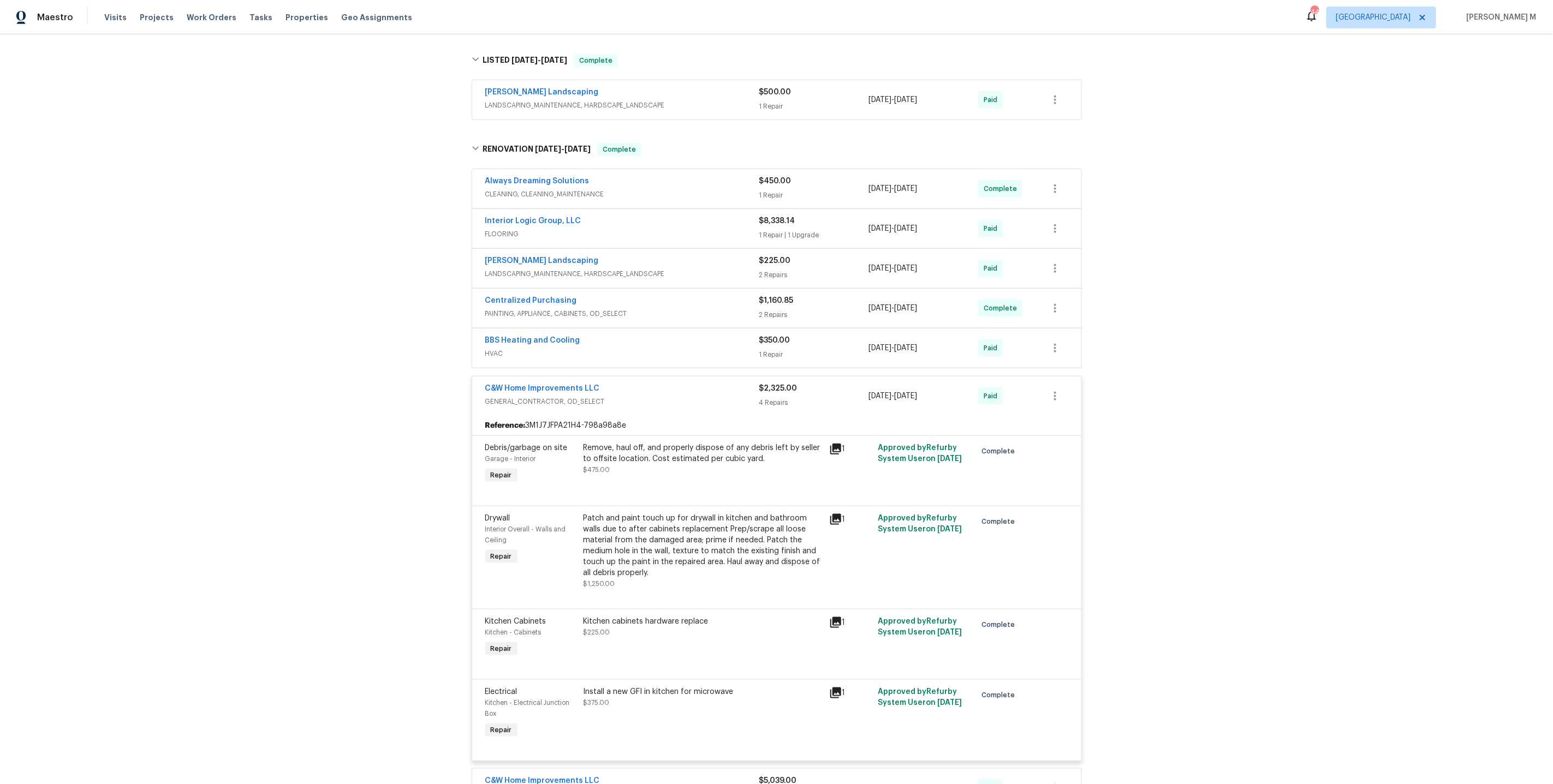
scroll to position [638, 0]
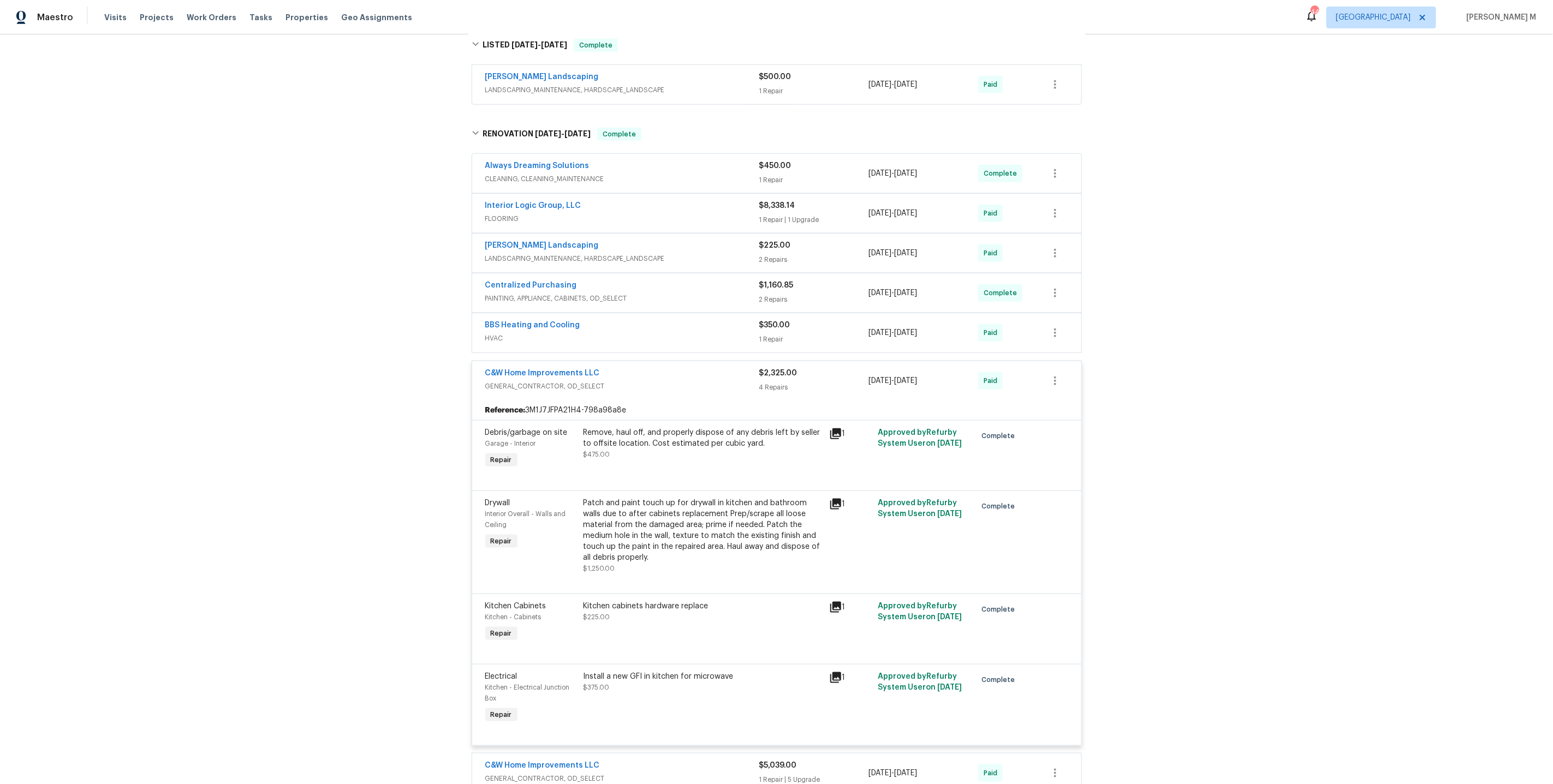
click at [695, 671] on div "Install a new GFI in kitchen for microwave" at bounding box center [703, 677] width 239 height 11
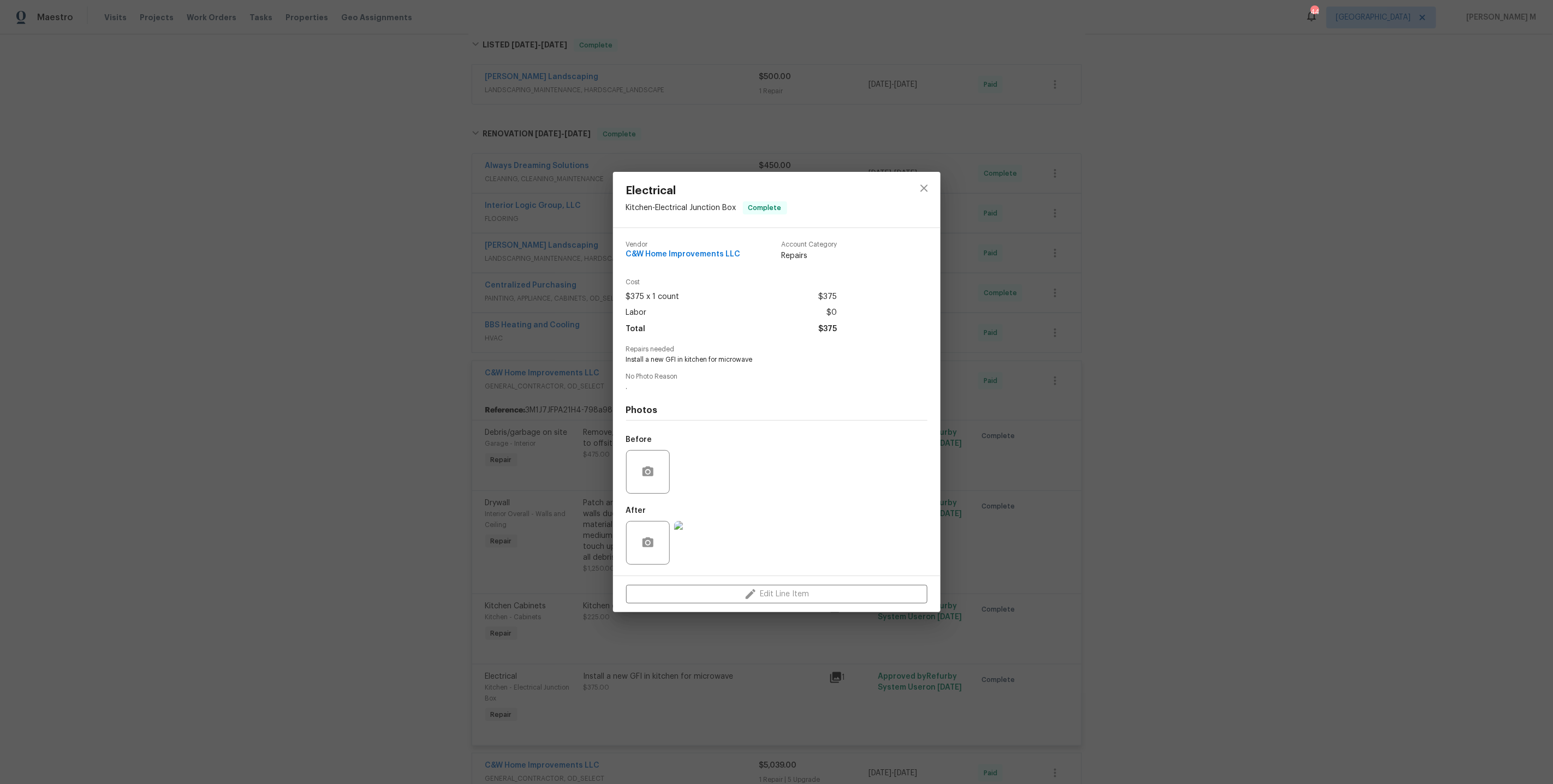
click at [1168, 569] on div "Electrical Kitchen - Electrical Junction Box Complete Vendor C&W Home Improveme…" at bounding box center [776, 392] width 1553 height 784
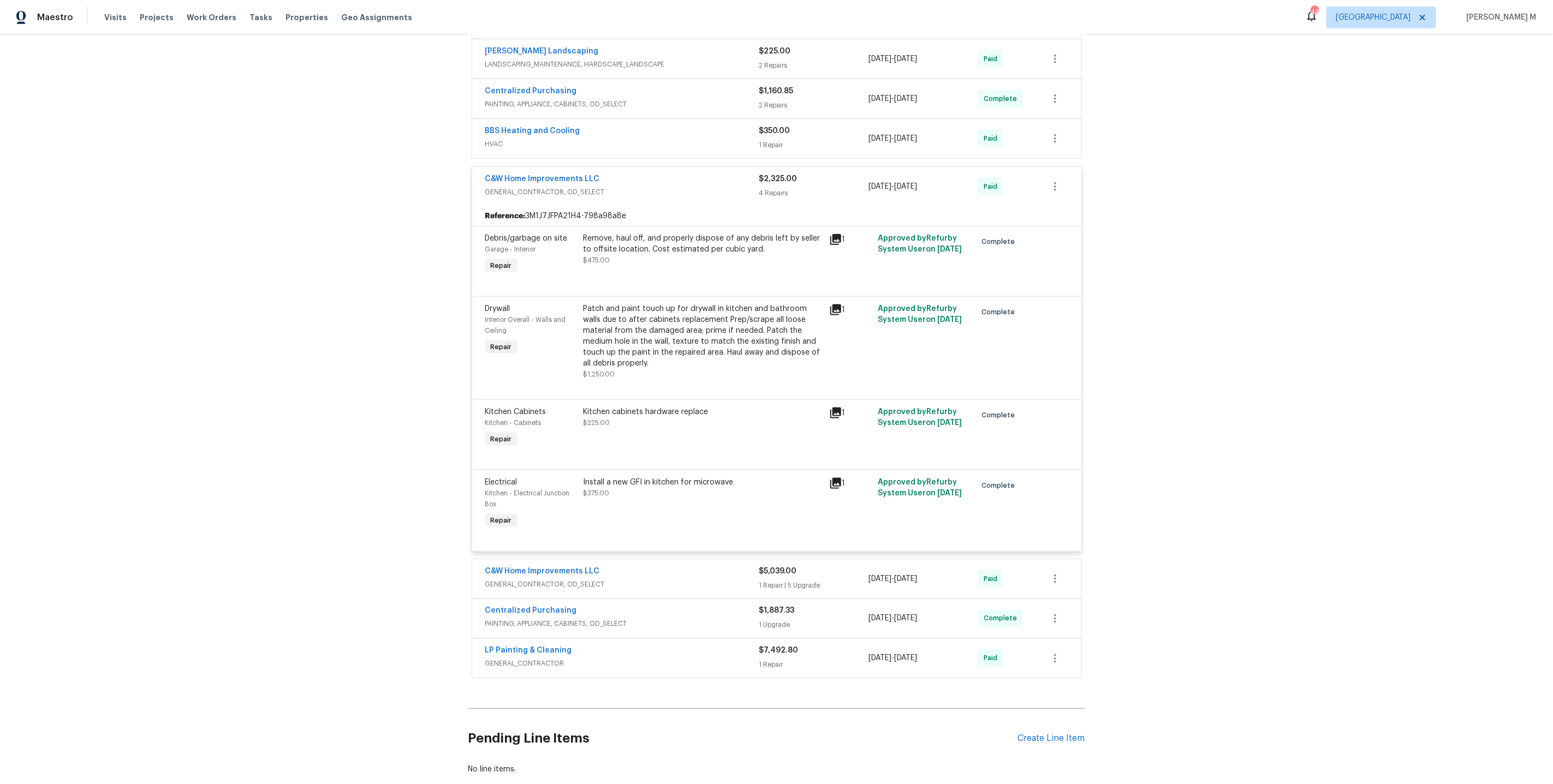
scroll to position [0, 0]
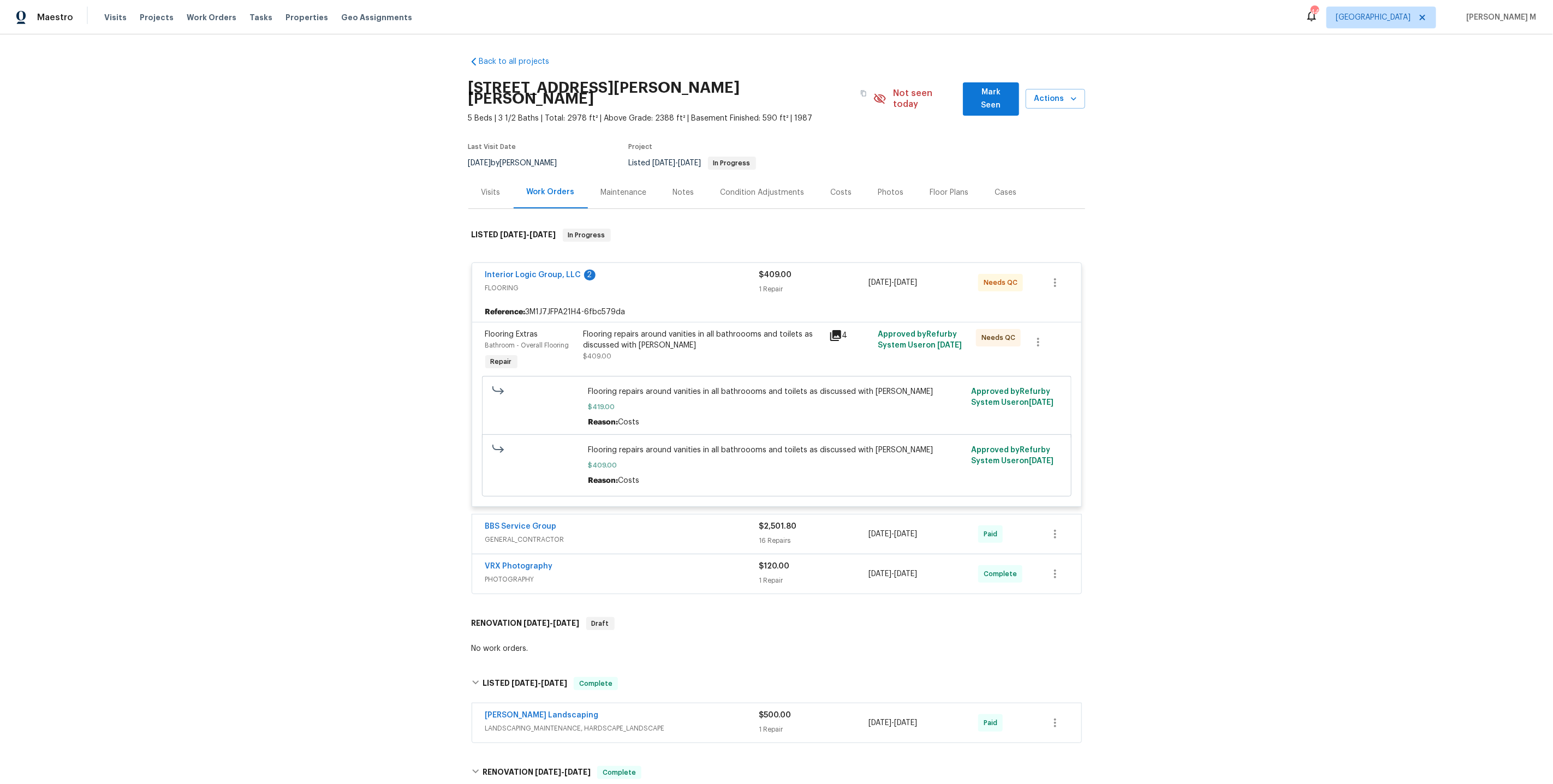
click at [597, 176] on div "Maintenance" at bounding box center [624, 192] width 72 height 32
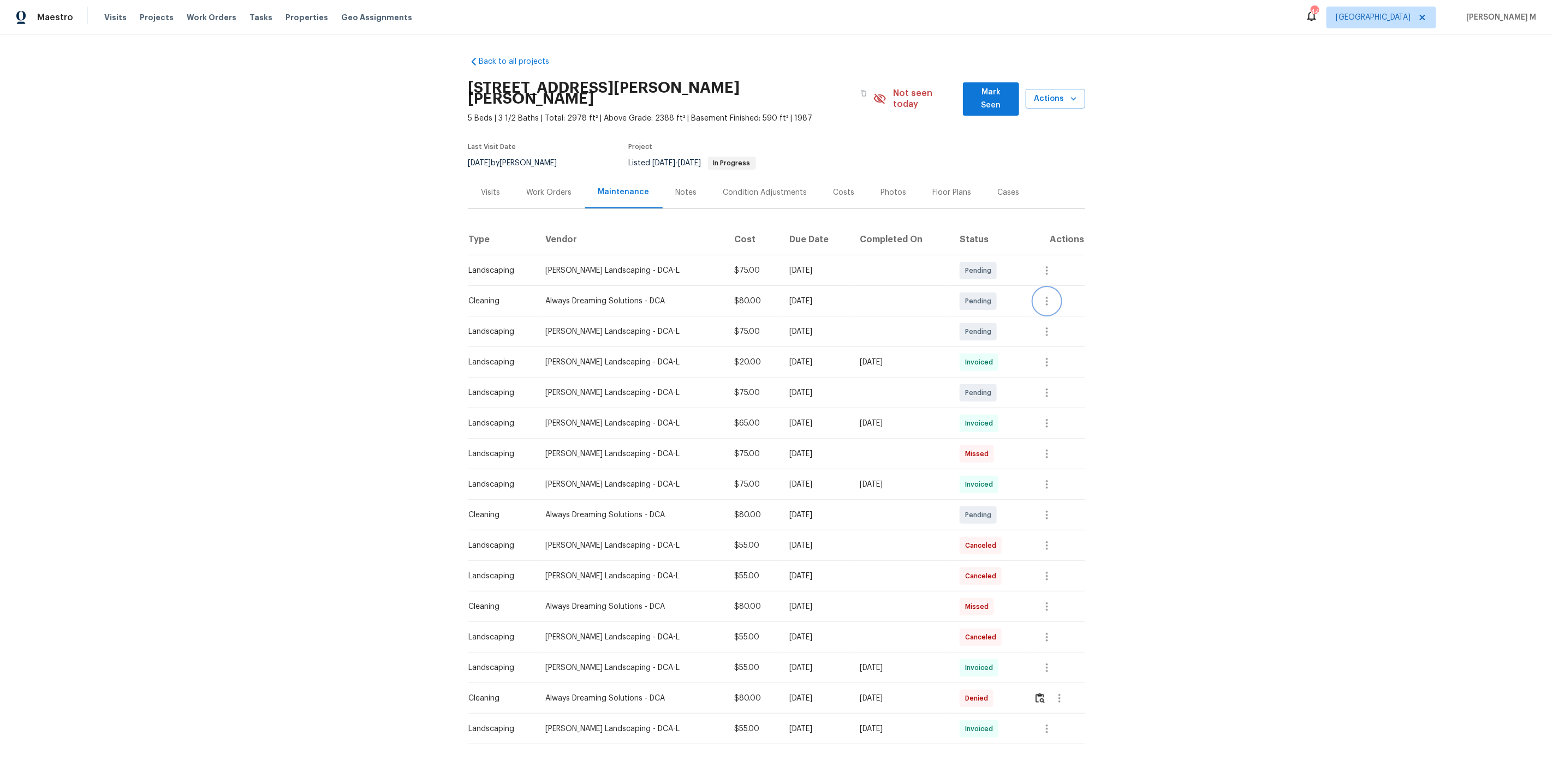
click at [1053, 295] on icon "button" at bounding box center [1047, 301] width 13 height 13
click at [1053, 287] on li "Message vendor" at bounding box center [1092, 285] width 113 height 18
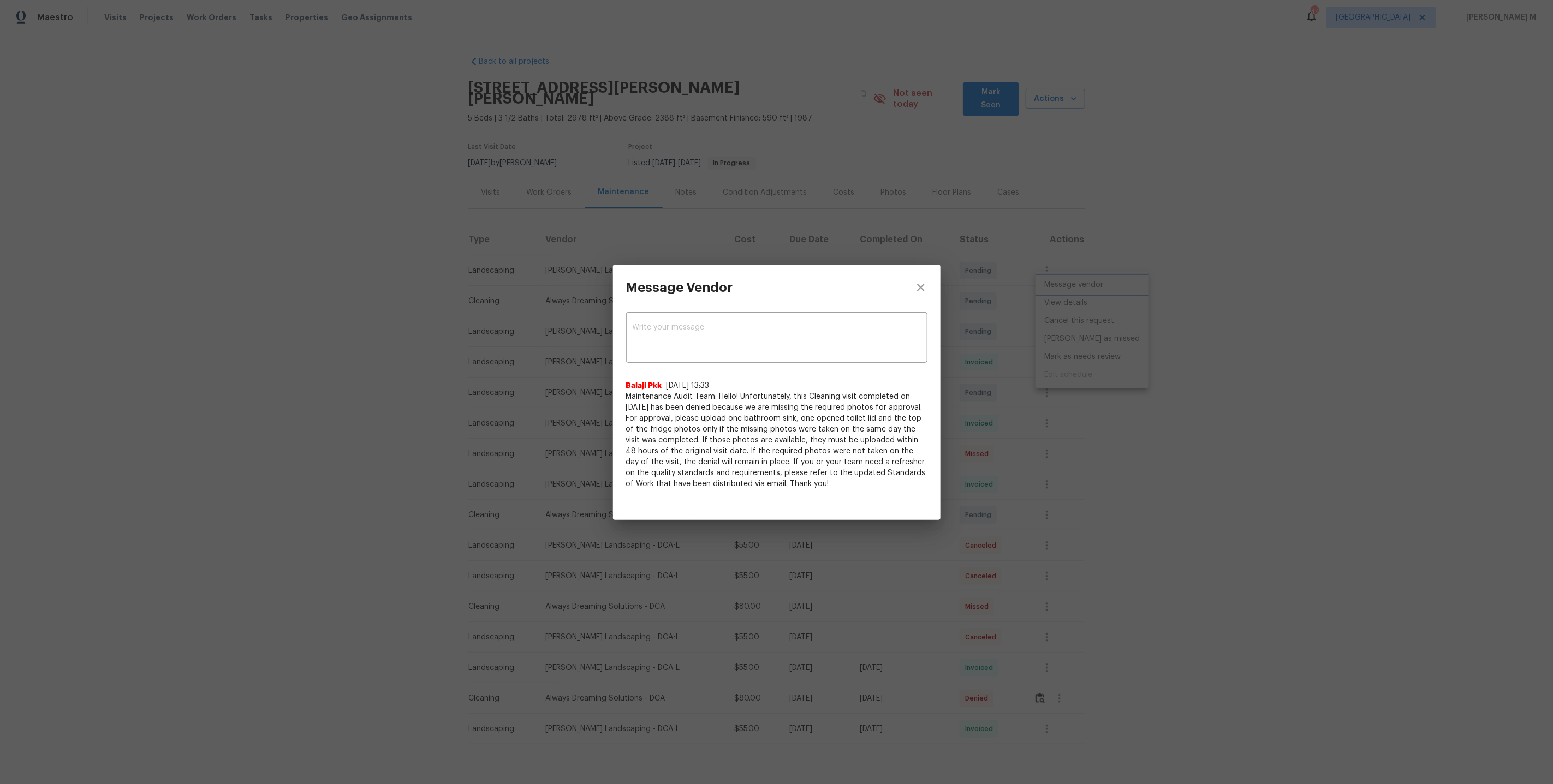
click at [995, 436] on div "Message Vendor x ​ Balaji Pkk 8/12/25, 13:33 Maintenance Audit Team: Hello! Unf…" at bounding box center [776, 392] width 1553 height 784
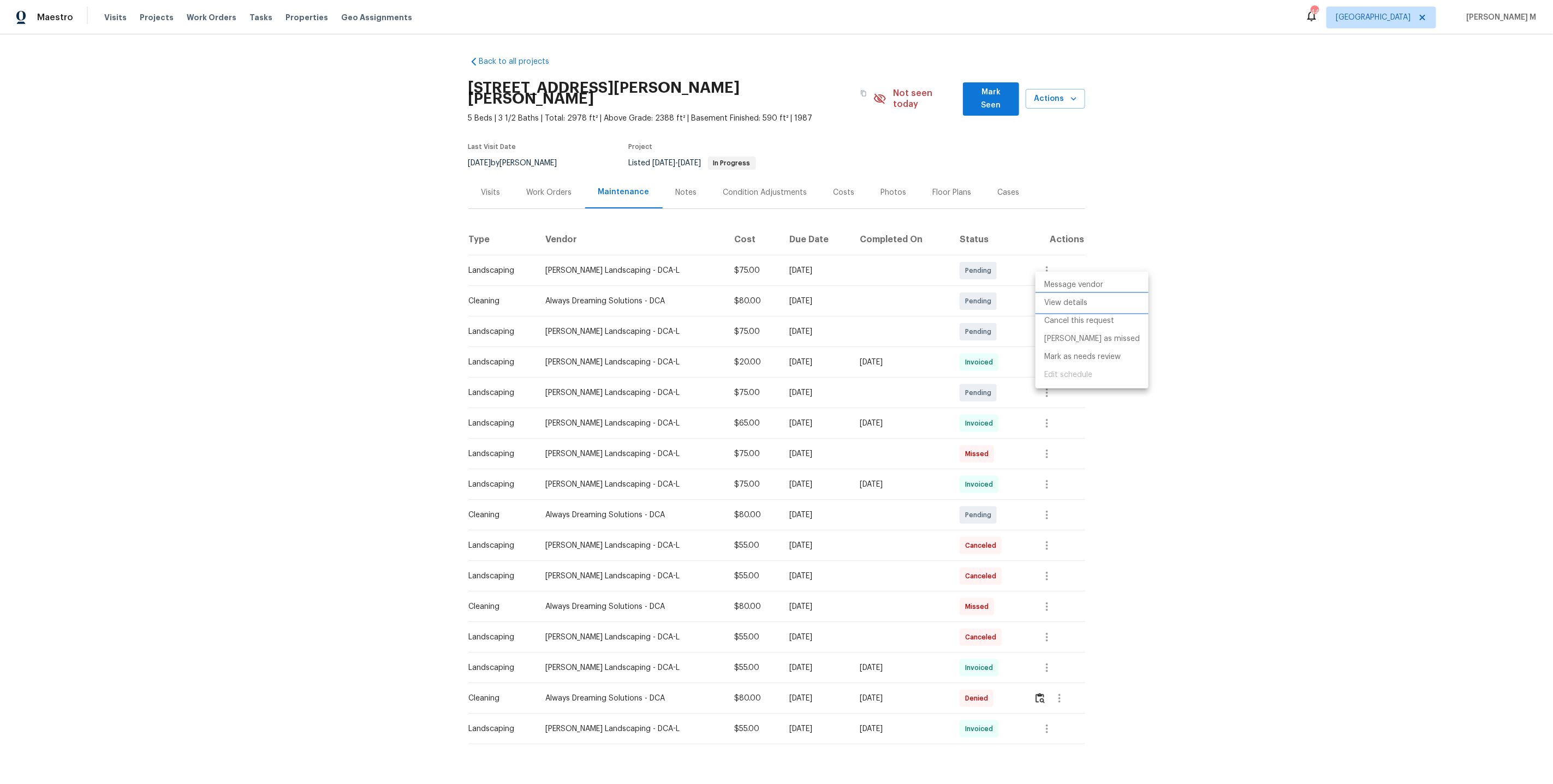
click at [1061, 301] on li "View details" at bounding box center [1092, 303] width 113 height 18
click at [659, 60] on div at bounding box center [776, 392] width 1553 height 784
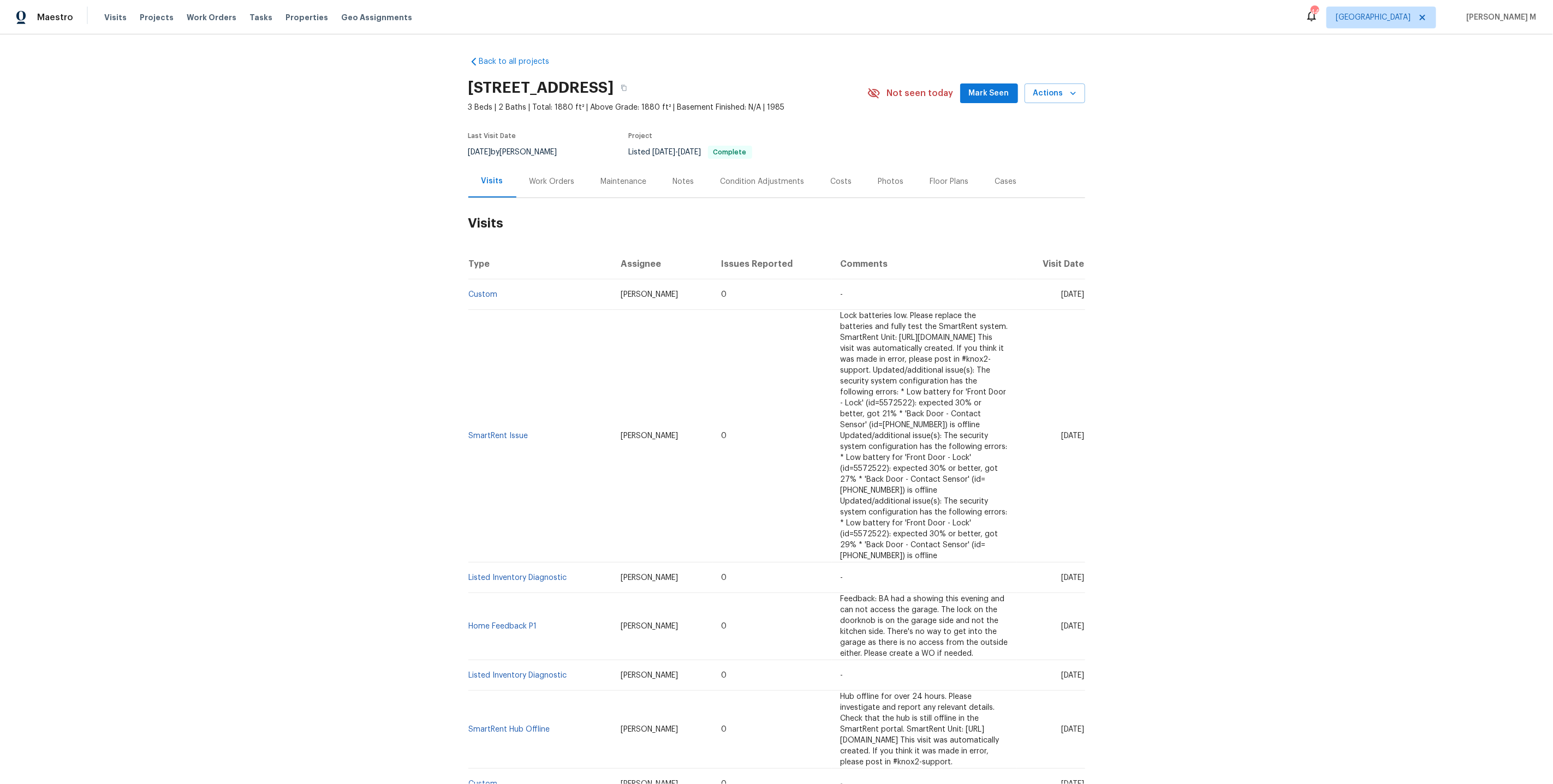
click at [546, 188] on div "Work Orders" at bounding box center [552, 181] width 72 height 32
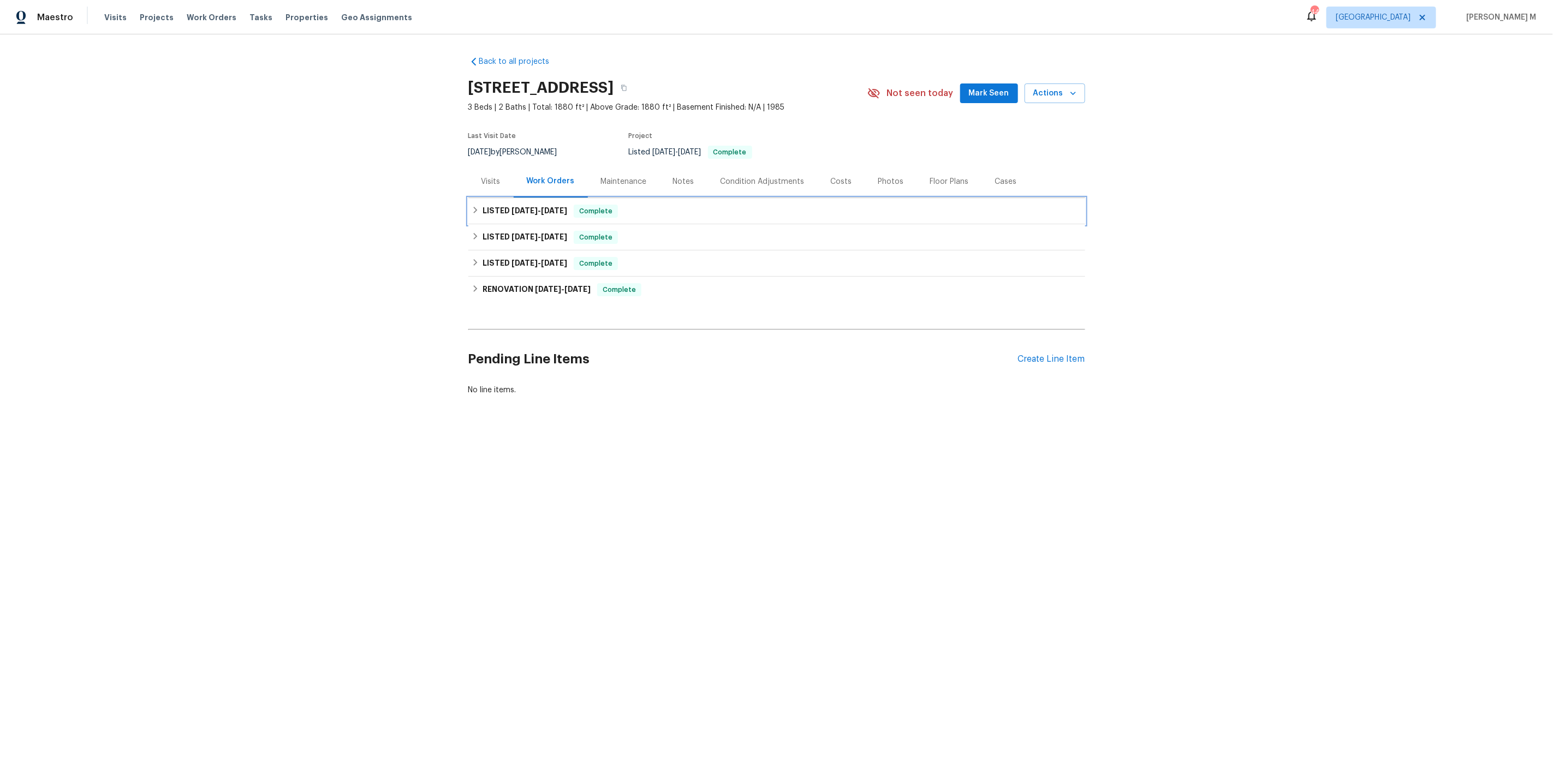
click at [517, 207] on span "7/23/25" at bounding box center [524, 210] width 26 height 8
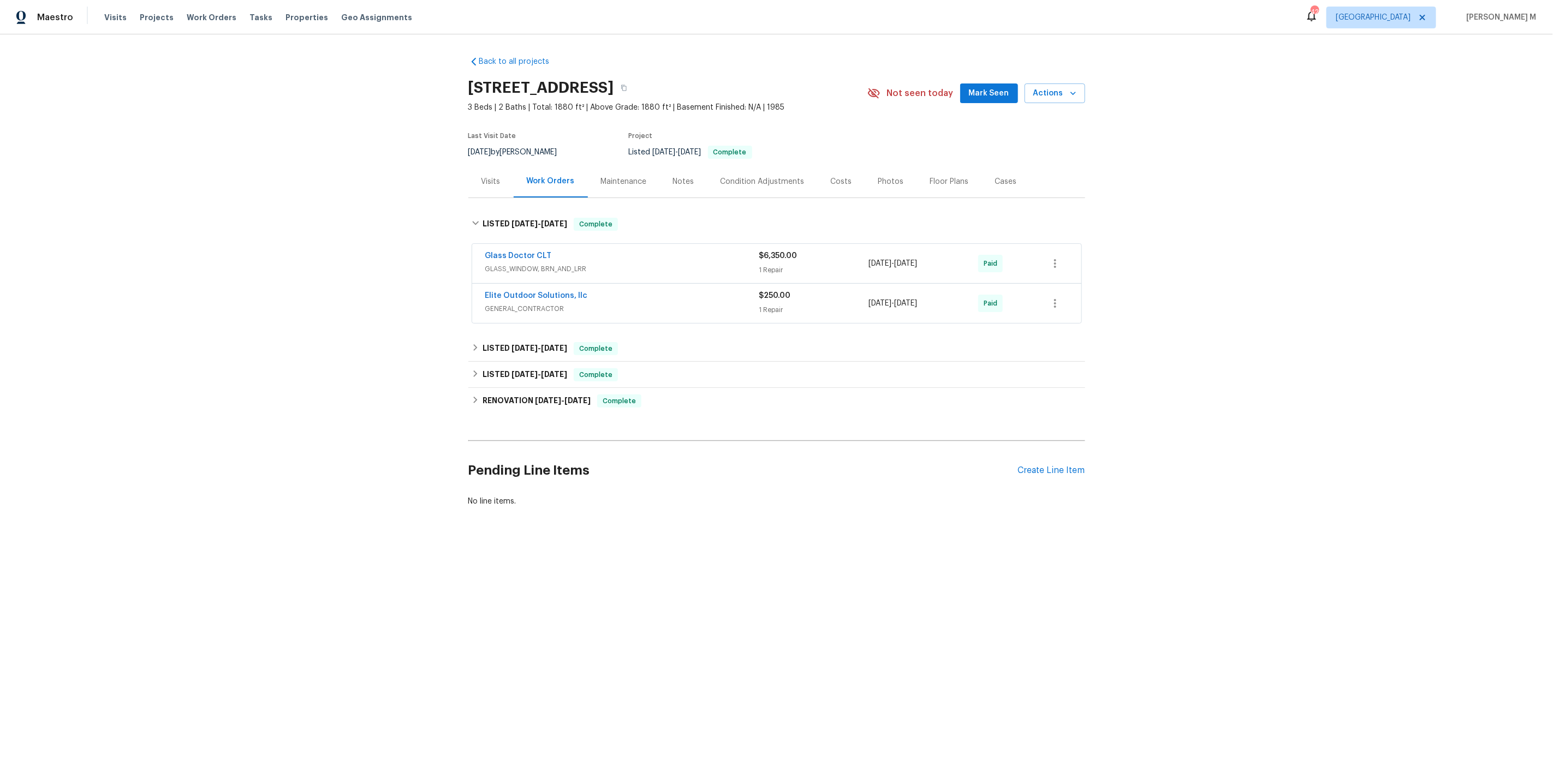
click at [517, 263] on span "GLASS_WINDOW, BRN_AND_LRR" at bounding box center [622, 269] width 274 height 11
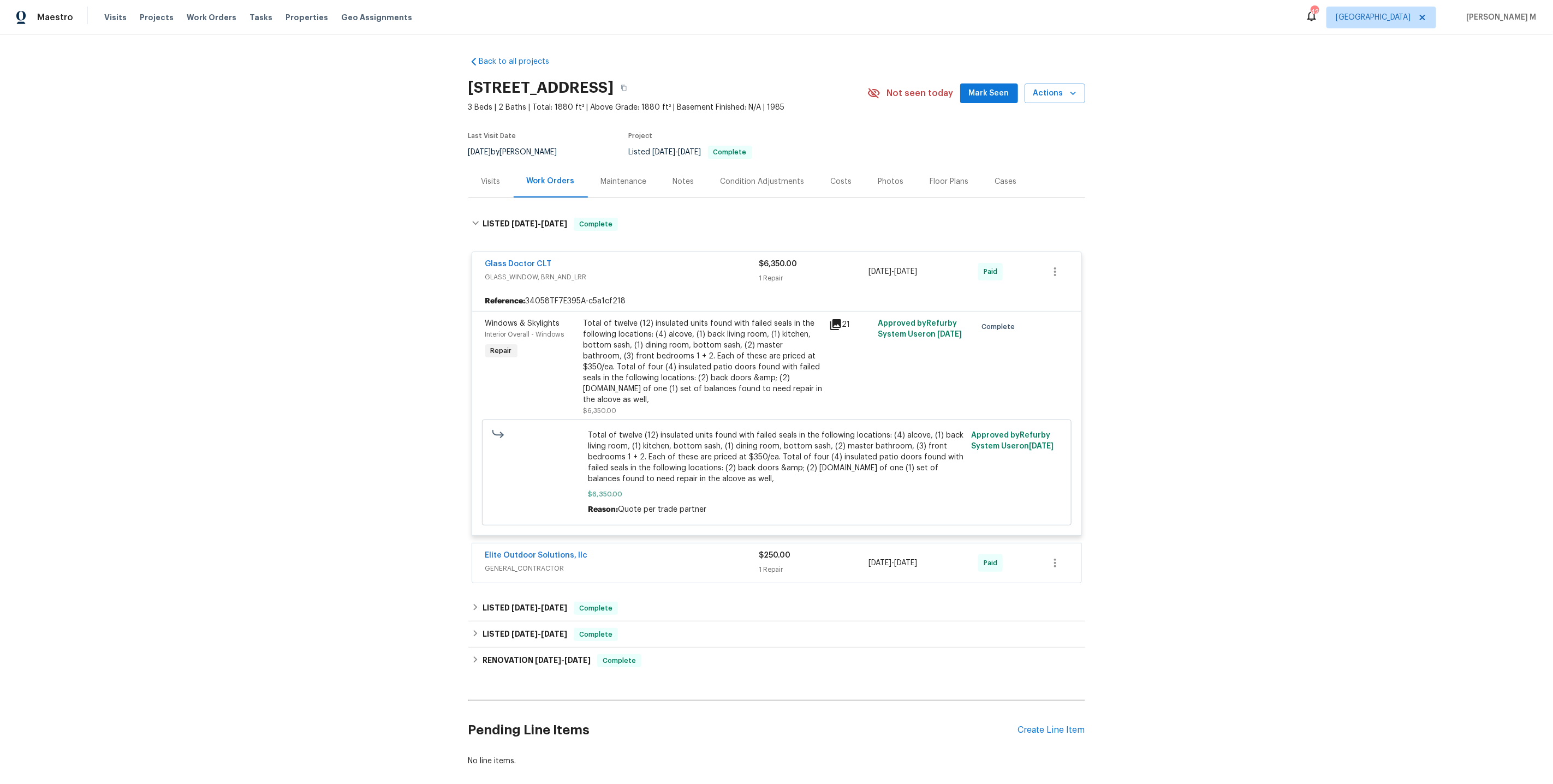
scroll to position [28, 0]
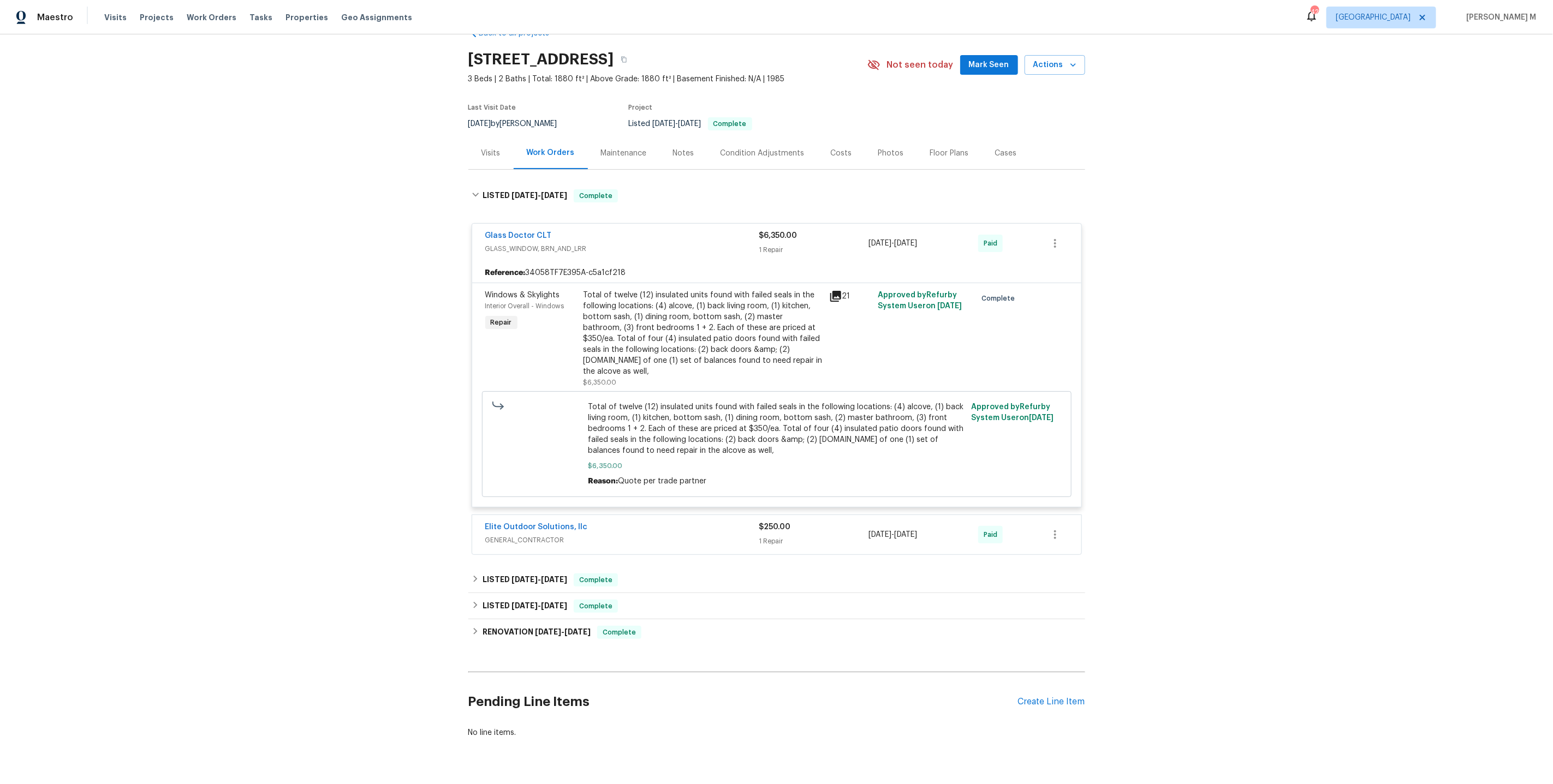
click at [528, 535] on span "GENERAL_CONTRACTOR" at bounding box center [622, 540] width 274 height 11
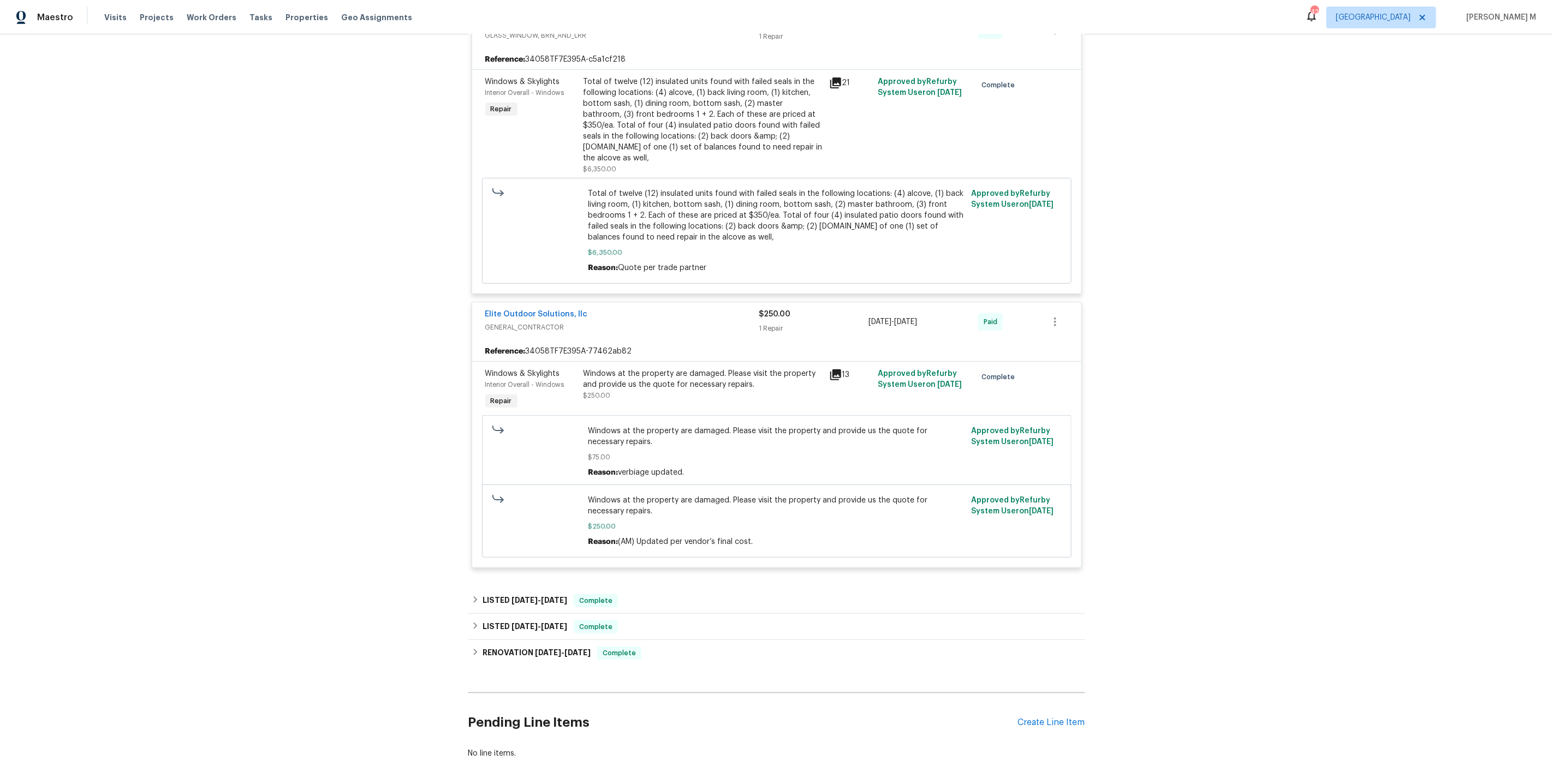
scroll to position [257, 0]
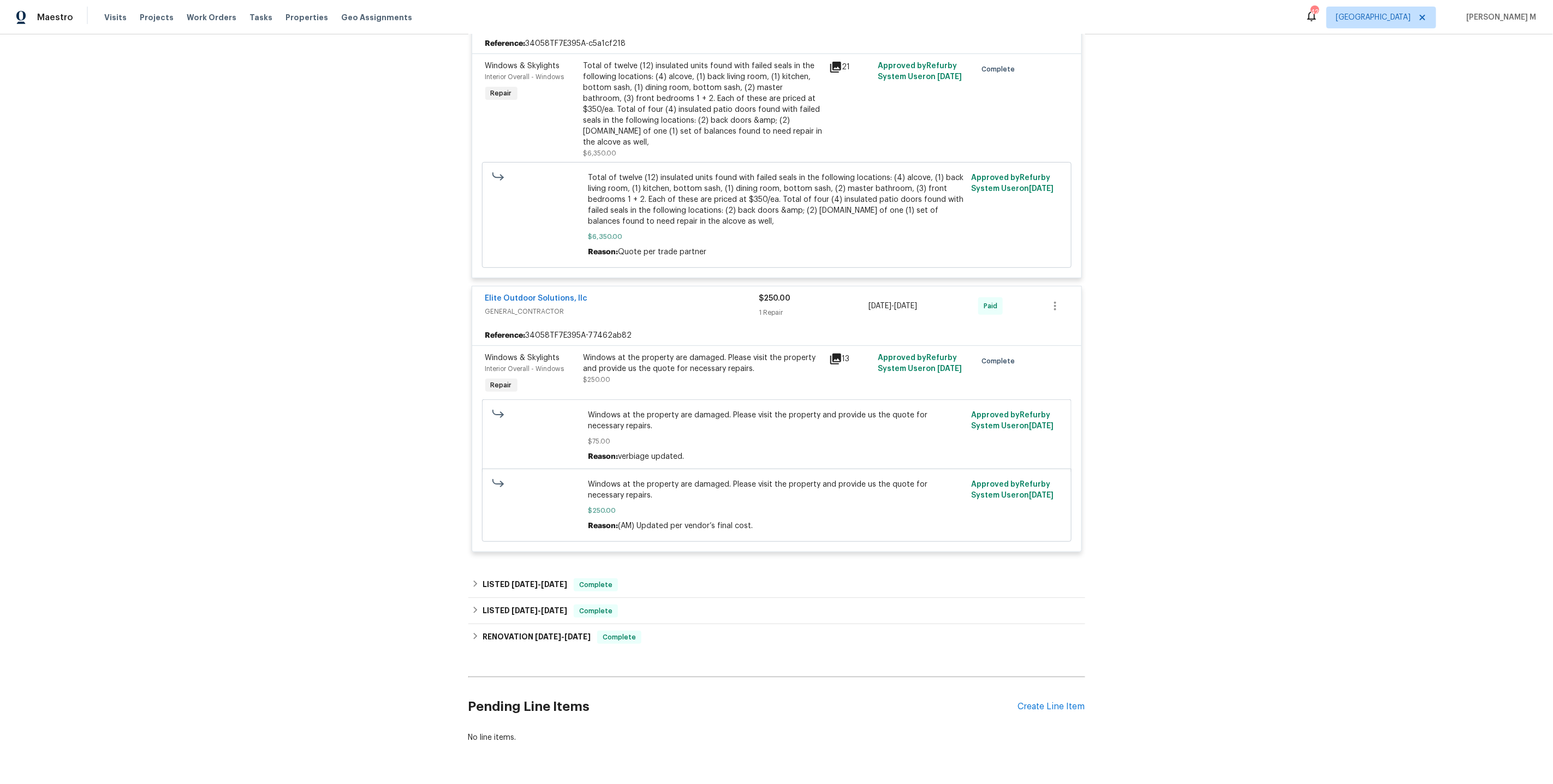
click at [668, 353] on div "Windows at the property are damaged. Please visit the property and provide us t…" at bounding box center [703, 363] width 239 height 22
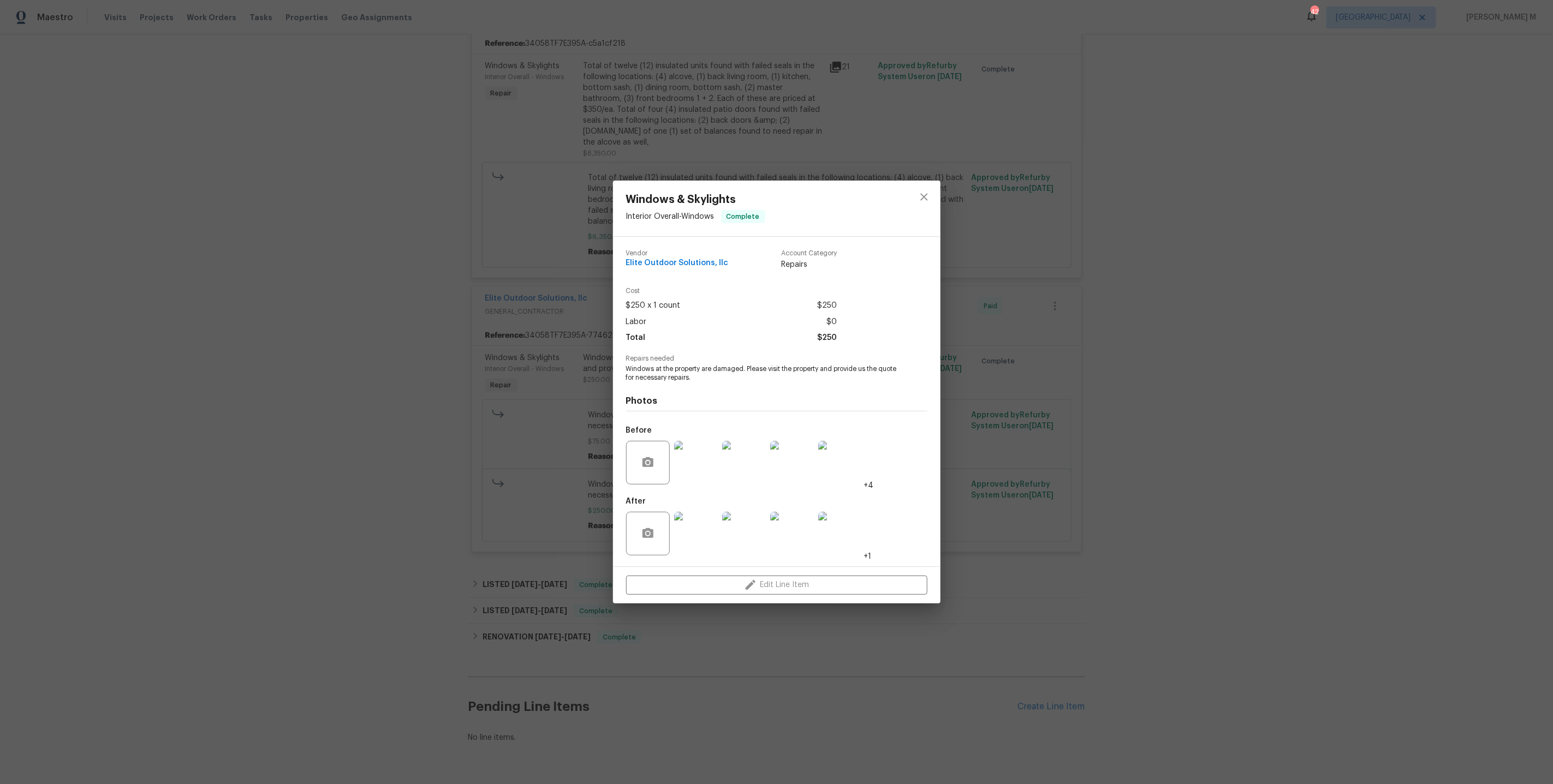
click at [702, 444] on img at bounding box center [696, 463] width 43 height 43
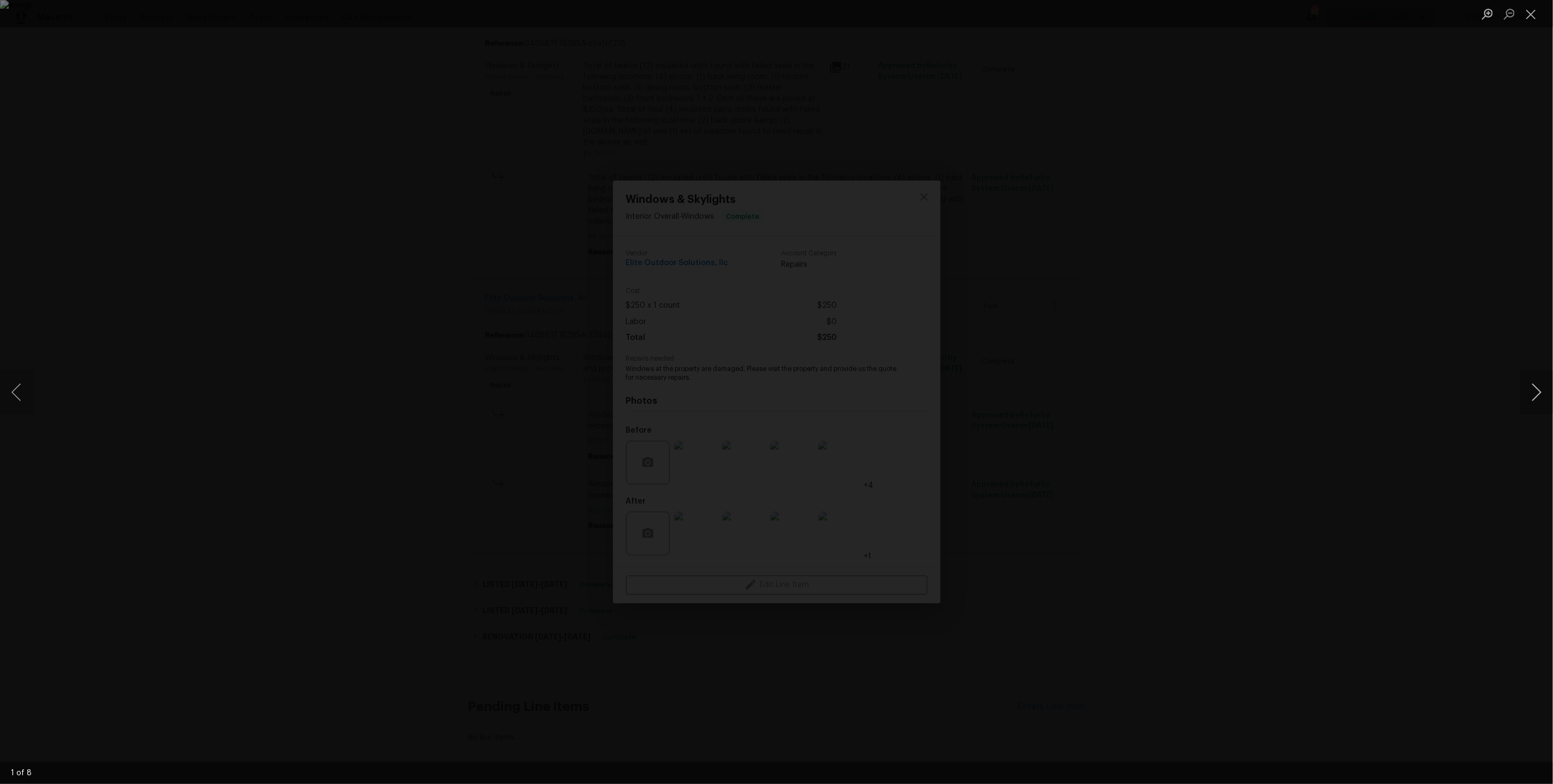
click at [1543, 390] on button "Next image" at bounding box center [1537, 392] width 33 height 43
click at [1536, 395] on button "Next image" at bounding box center [1537, 392] width 33 height 43
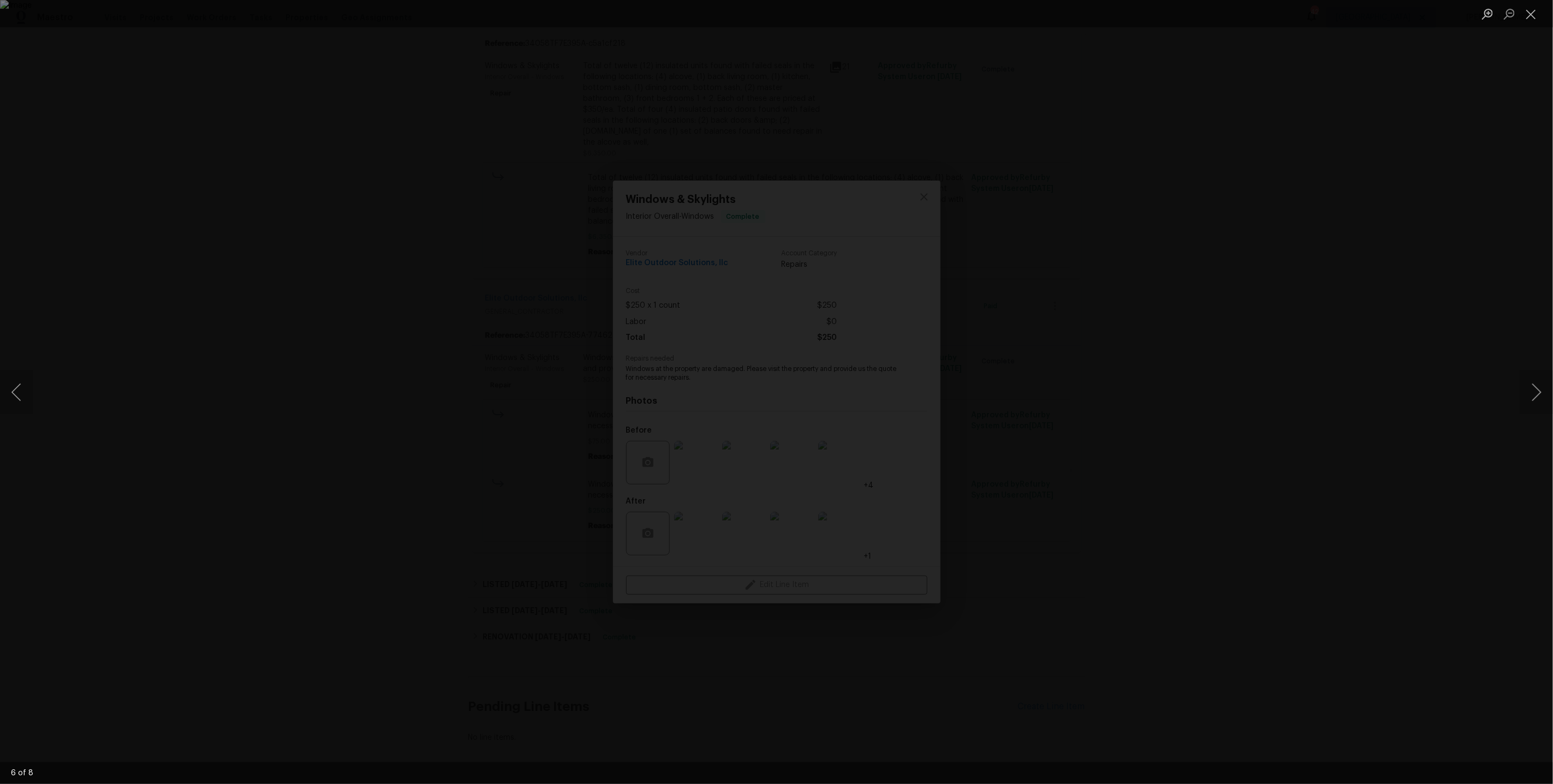
click at [1355, 143] on div "Lightbox" at bounding box center [776, 392] width 1553 height 784
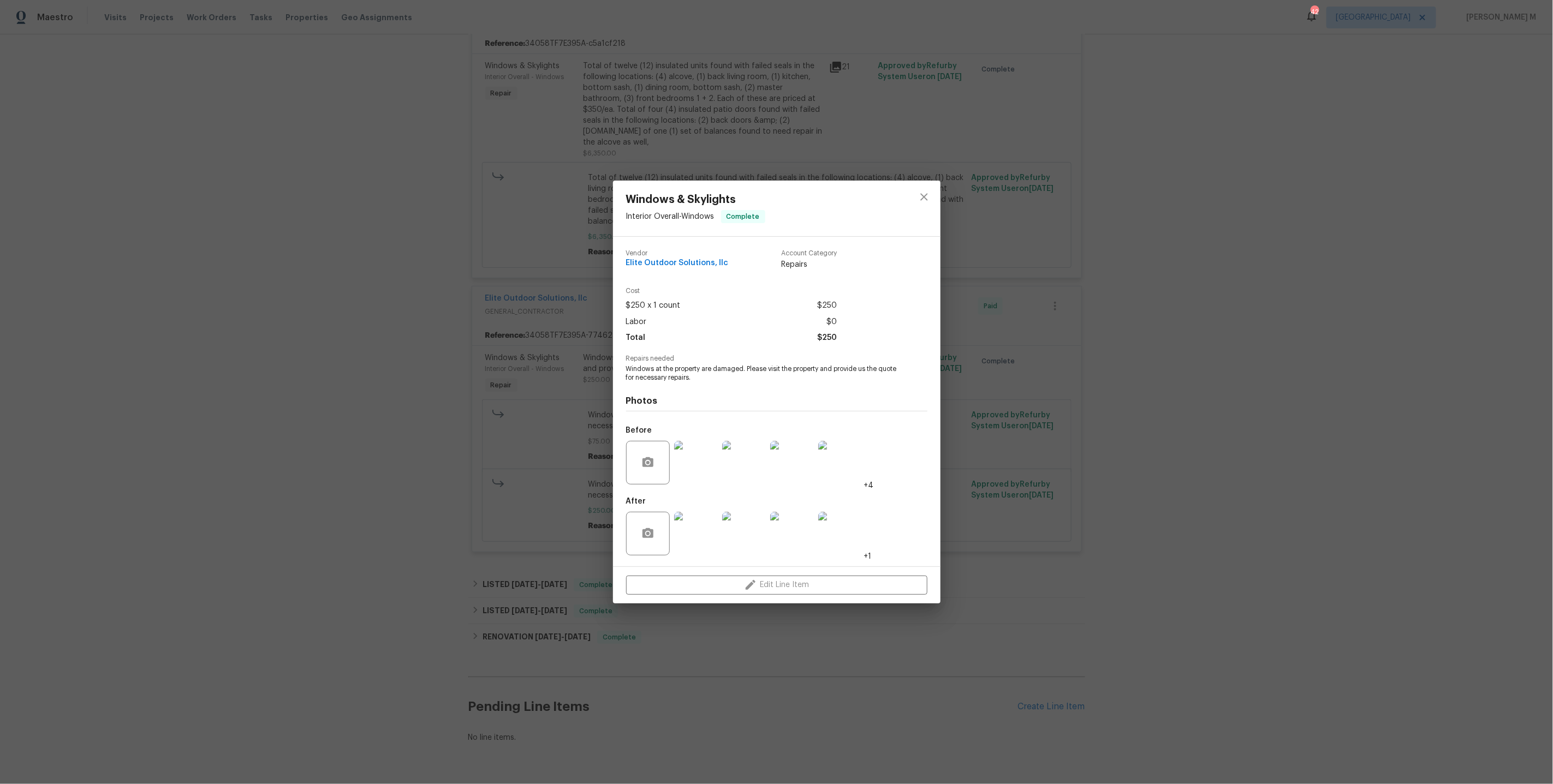
click at [365, 482] on div "Windows & Skylights Interior Overall - Windows Complete Vendor Elite Outdoor So…" at bounding box center [776, 392] width 1553 height 784
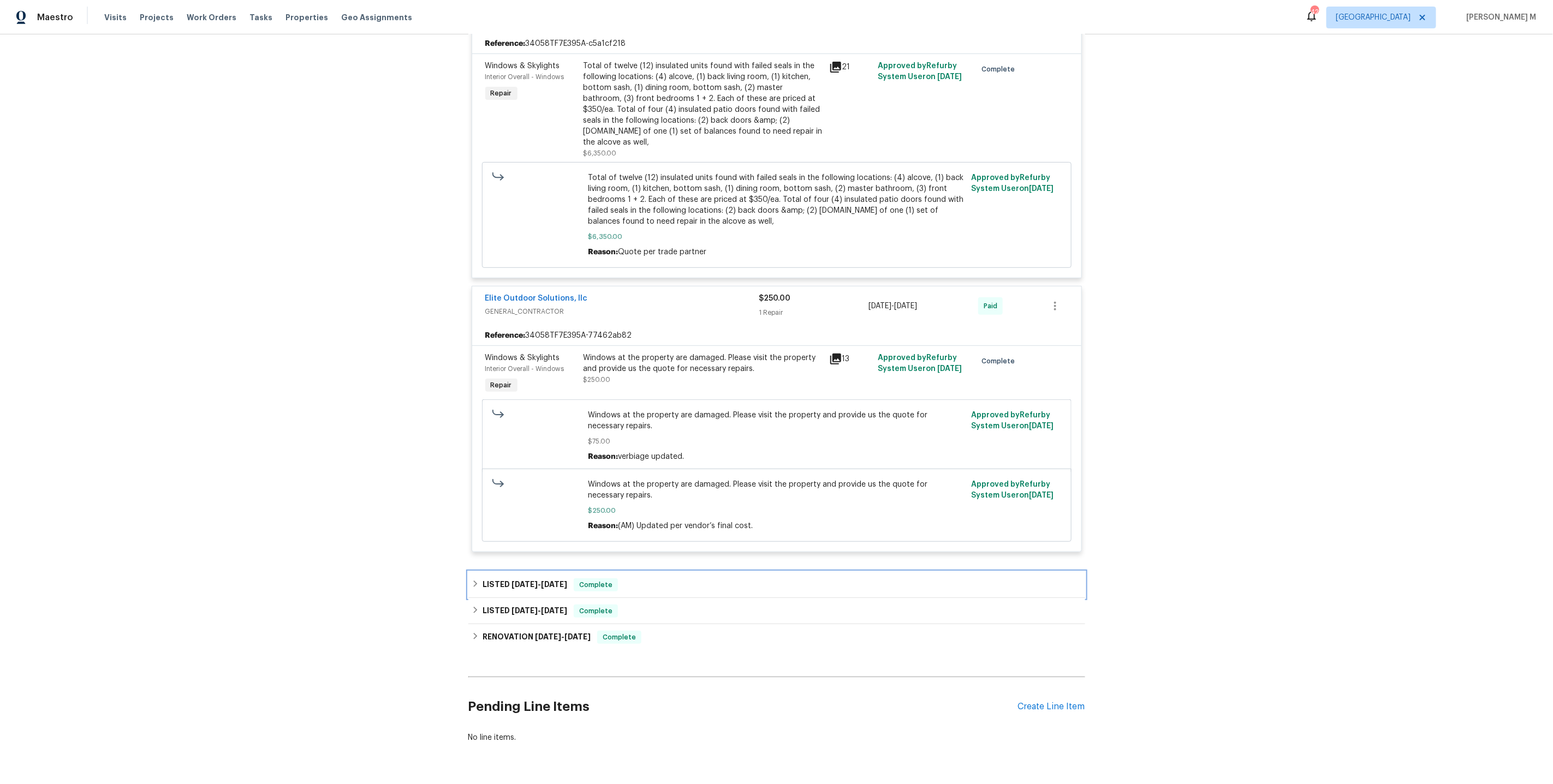
click at [528, 572] on div "LISTED 1/25/25 - 1/28/25 Complete" at bounding box center [776, 585] width 617 height 26
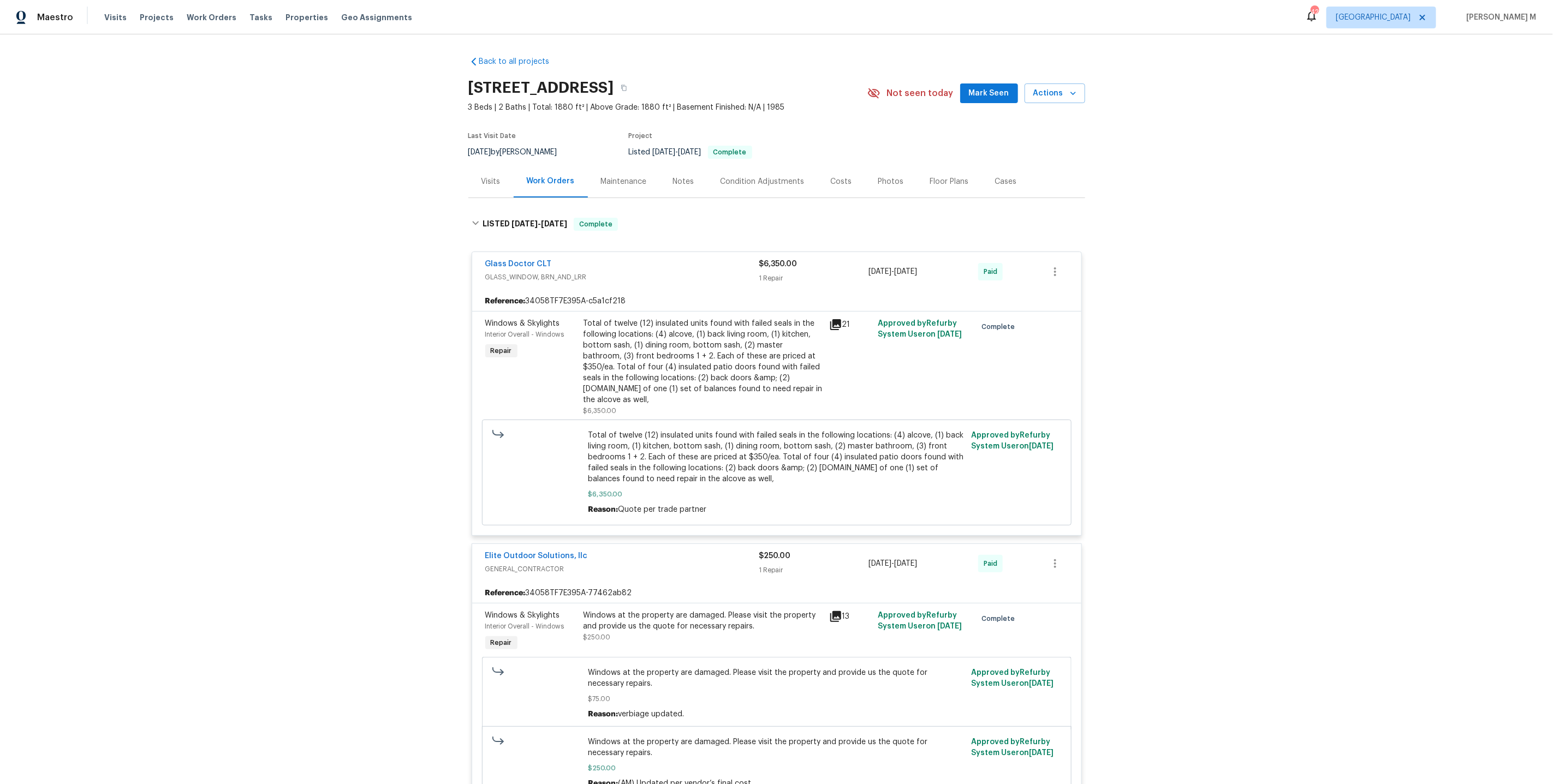
scroll to position [319, 0]
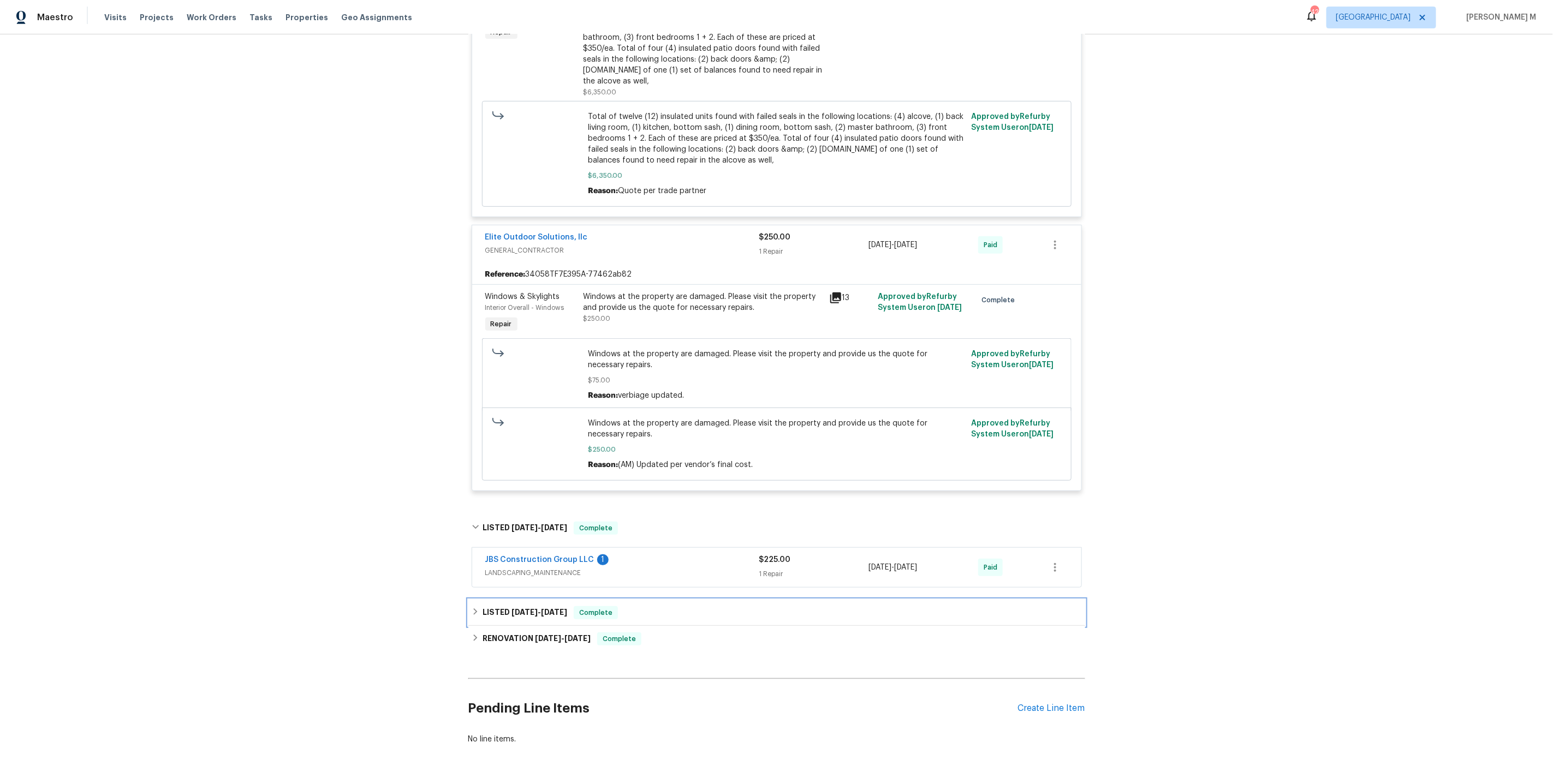
click at [514, 606] on h6 "LISTED 11/1/24 - 11/2/24" at bounding box center [524, 613] width 84 height 13
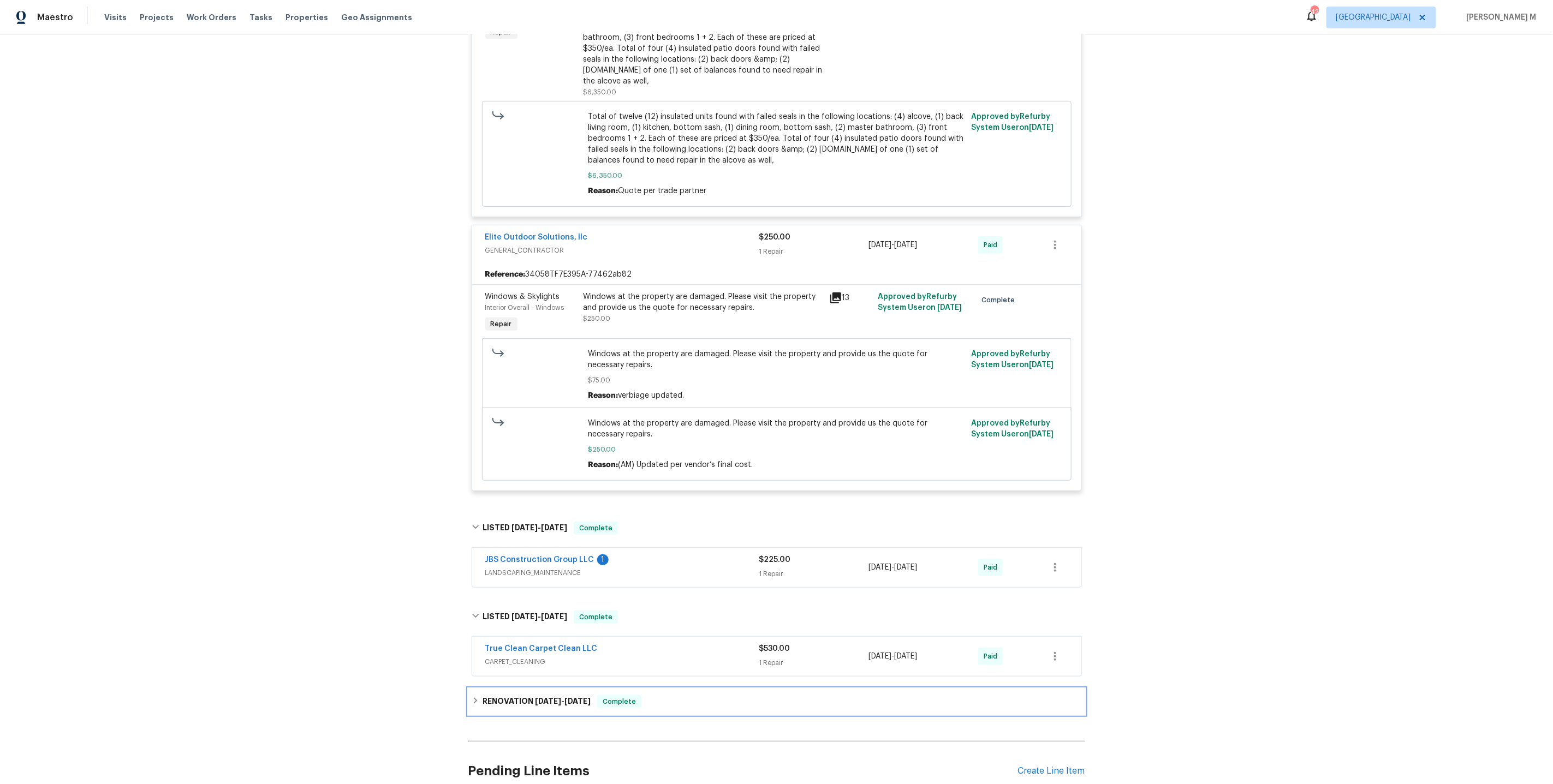
click at [507, 689] on div "RENOVATION 10/30/24 - 11/8/24 Complete" at bounding box center [776, 701] width 617 height 26
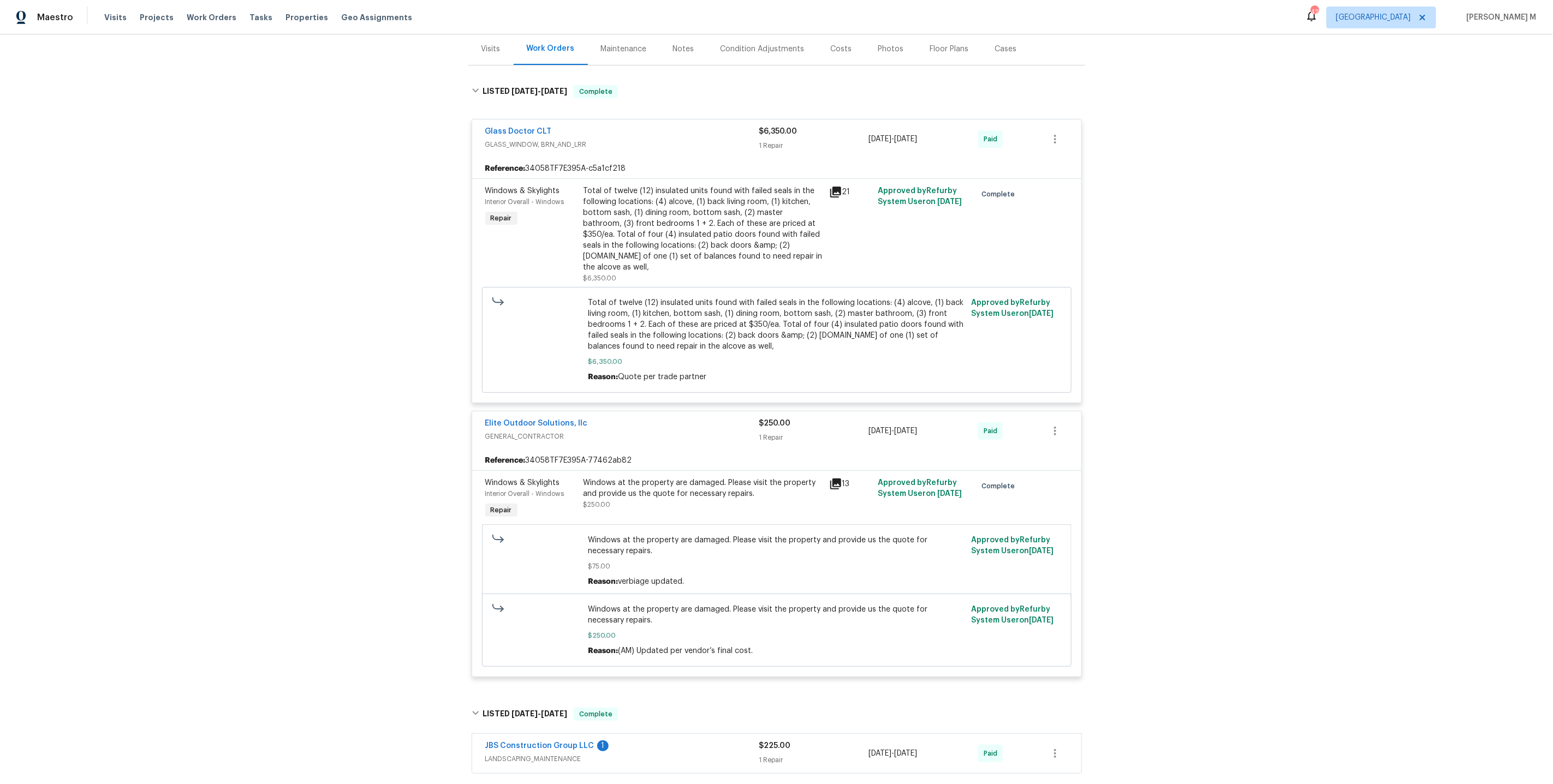
scroll to position [0, 0]
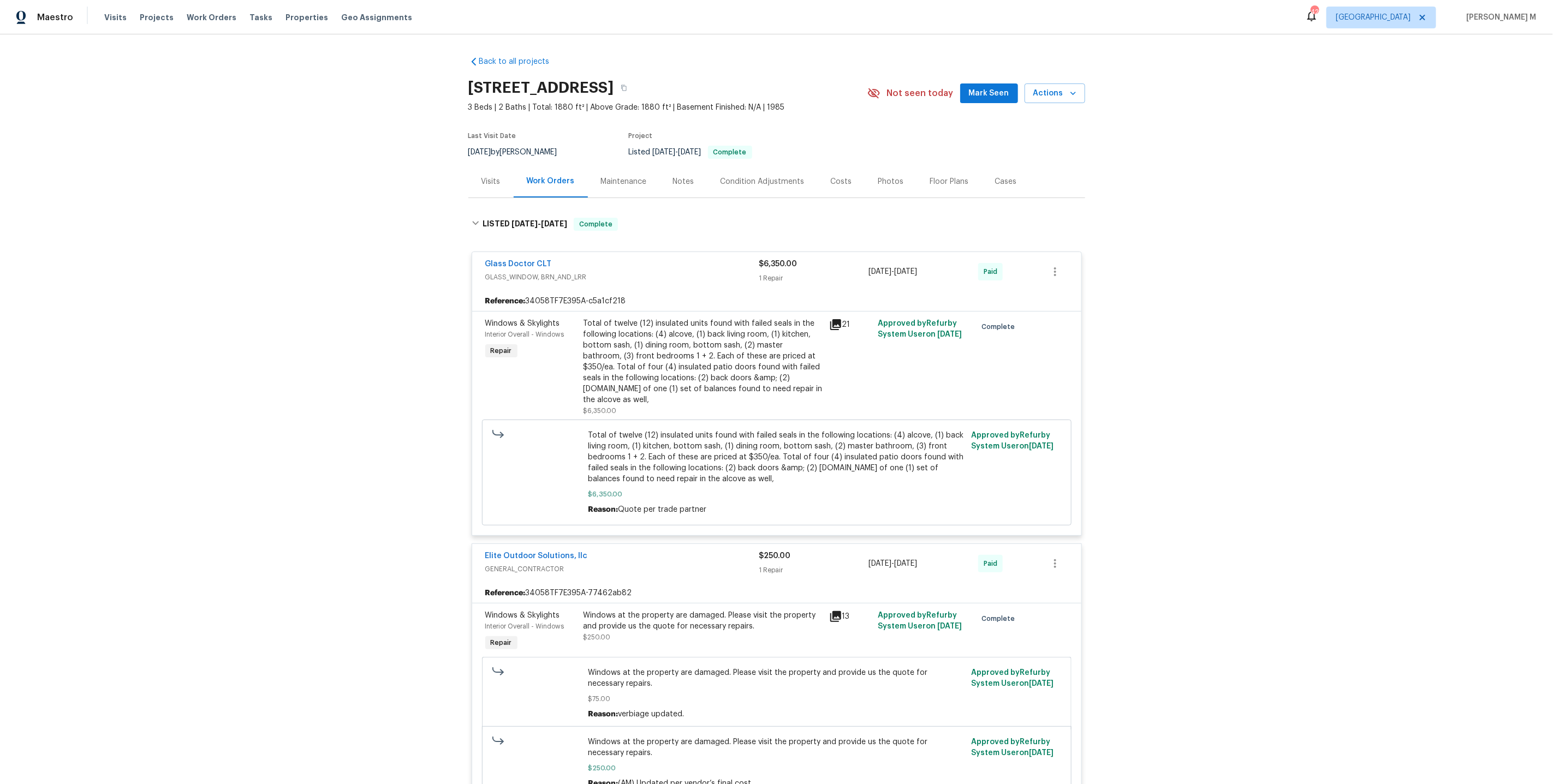
click at [614, 176] on div "Maintenance" at bounding box center [624, 181] width 46 height 11
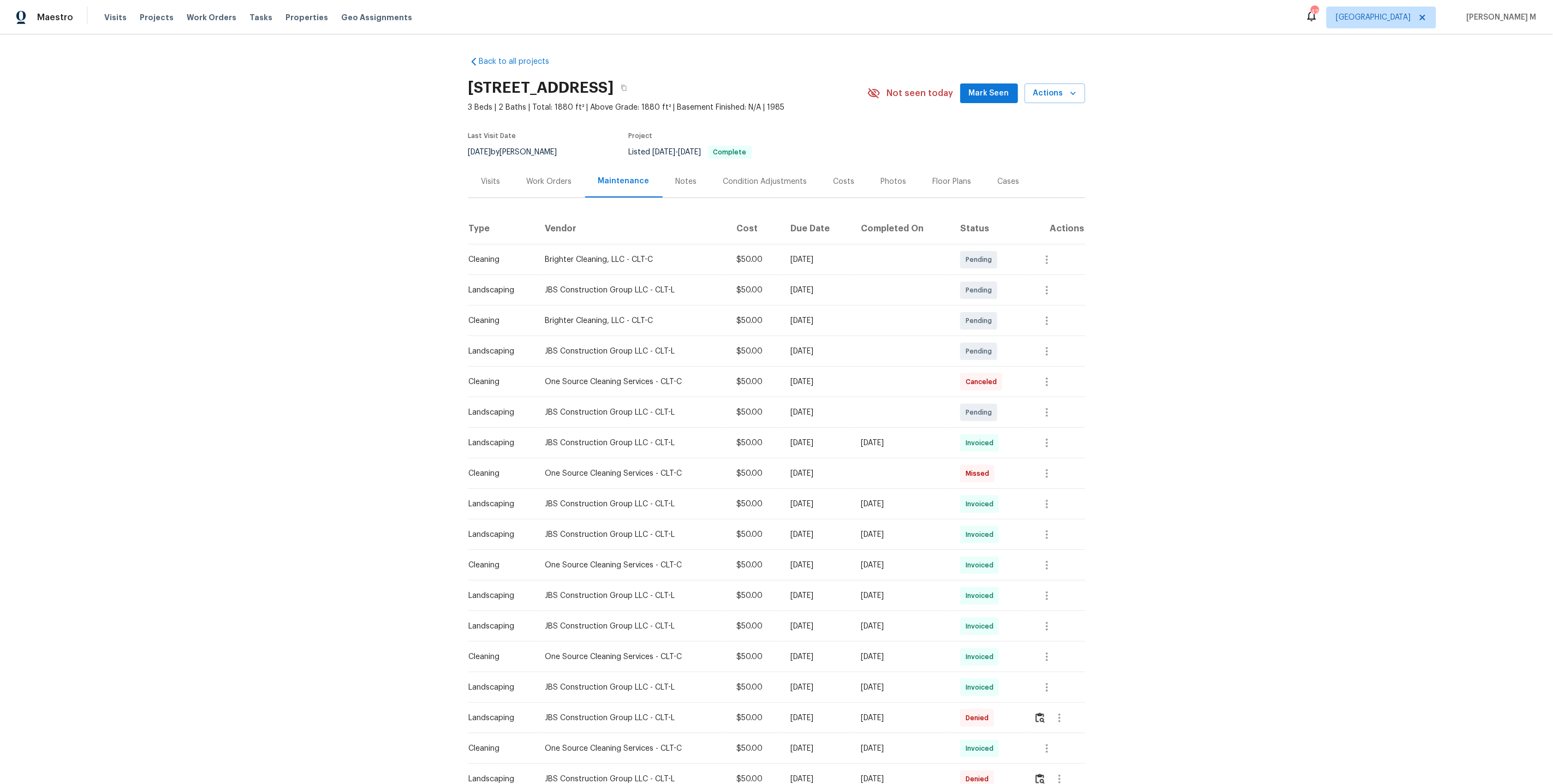
scroll to position [54, 0]
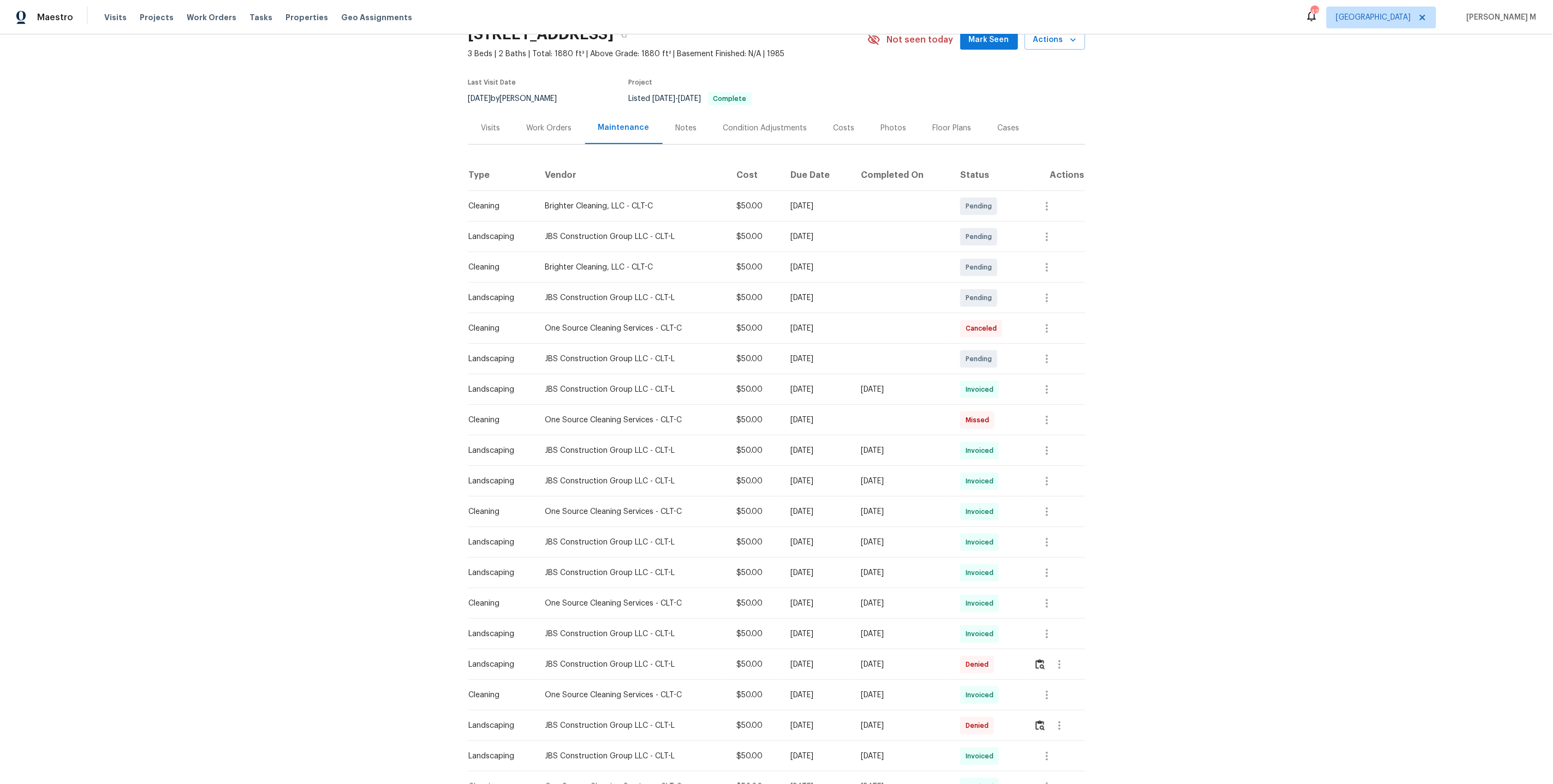
click at [566, 124] on div "Work Orders" at bounding box center [549, 128] width 45 height 11
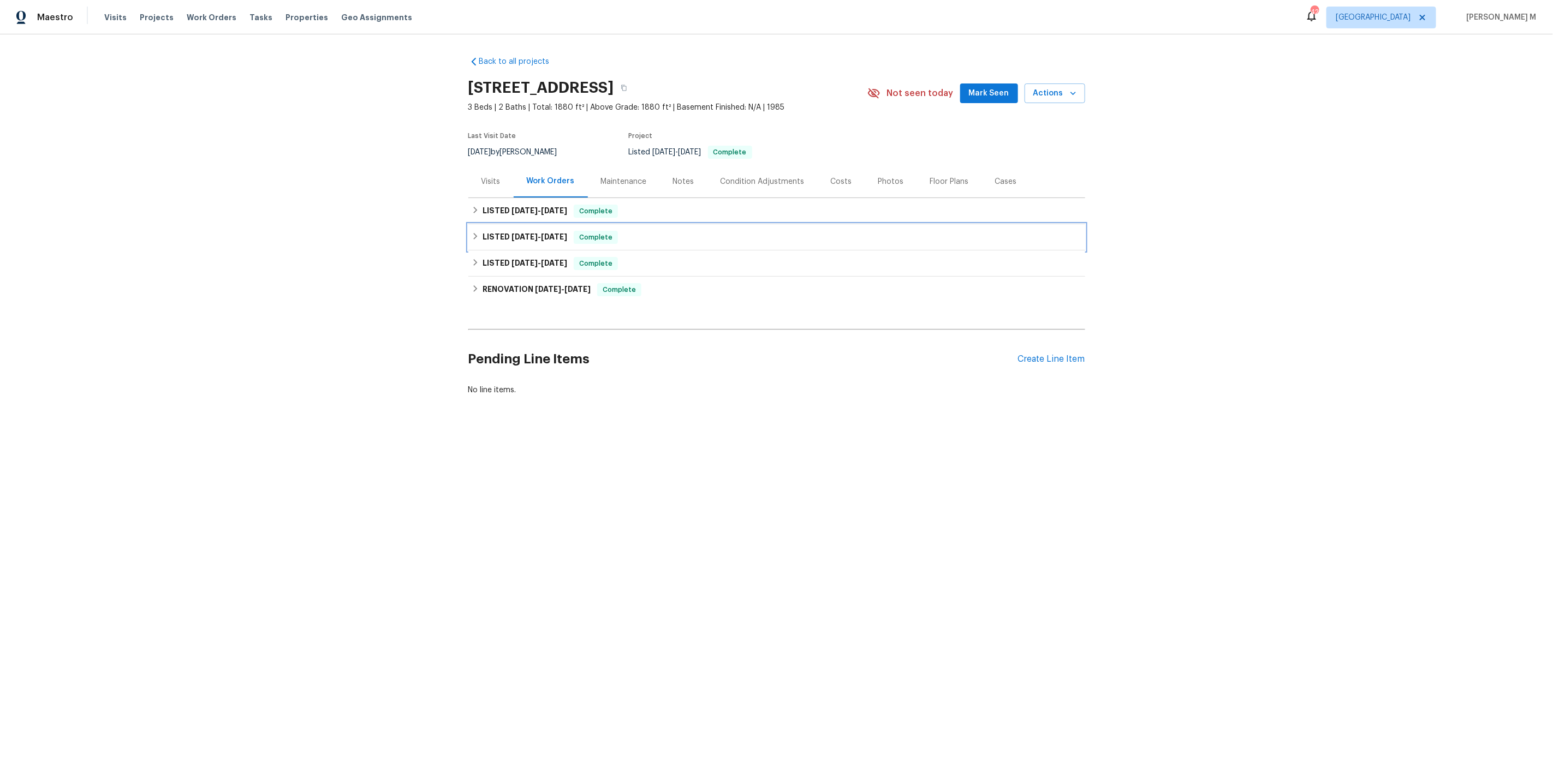
click at [546, 224] on div "LISTED 1/25/25 - 1/28/25 Complete" at bounding box center [776, 237] width 617 height 26
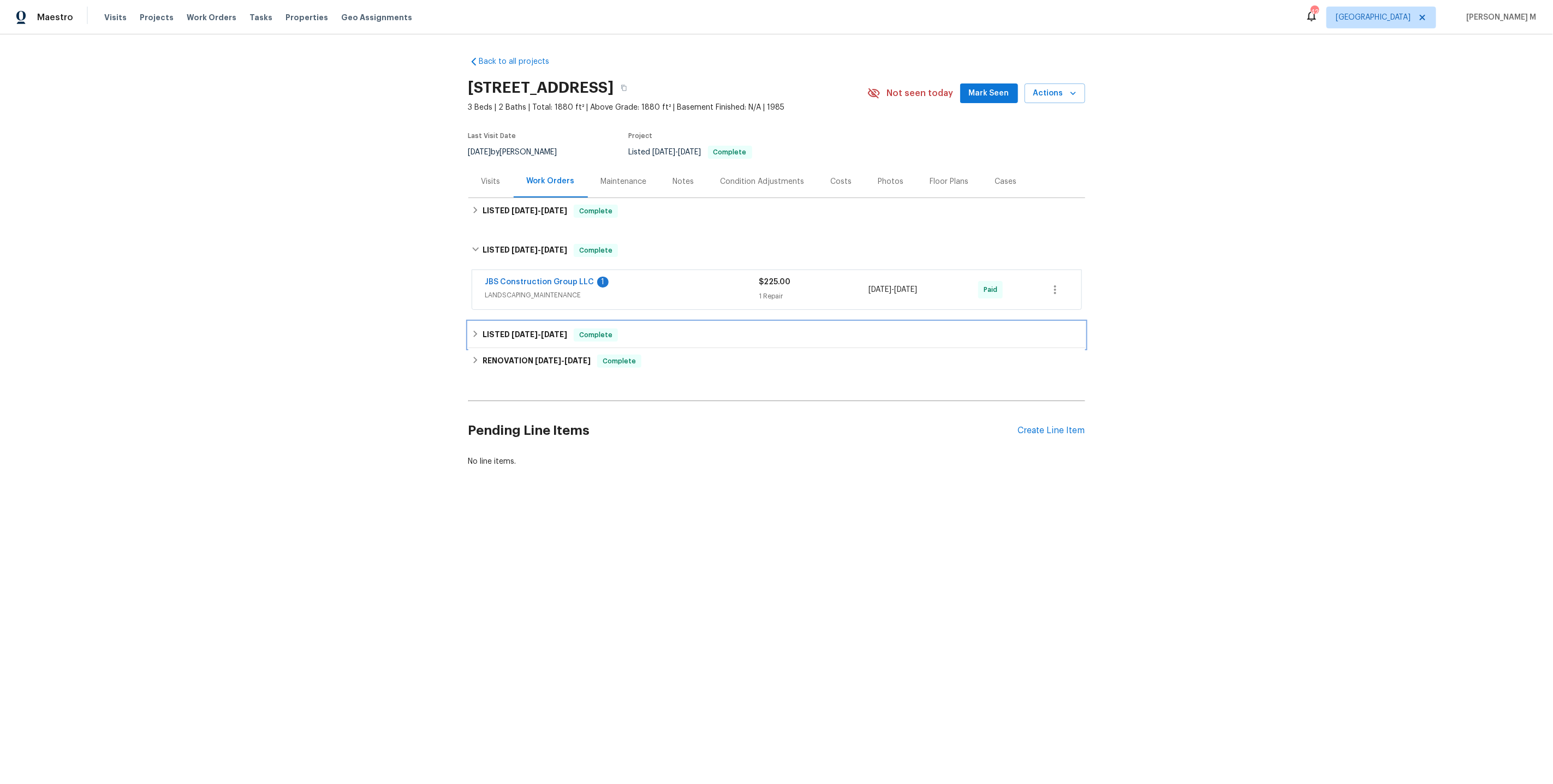
click at [540, 328] on h6 "LISTED 11/1/24 - 11/2/24" at bounding box center [524, 335] width 84 height 13
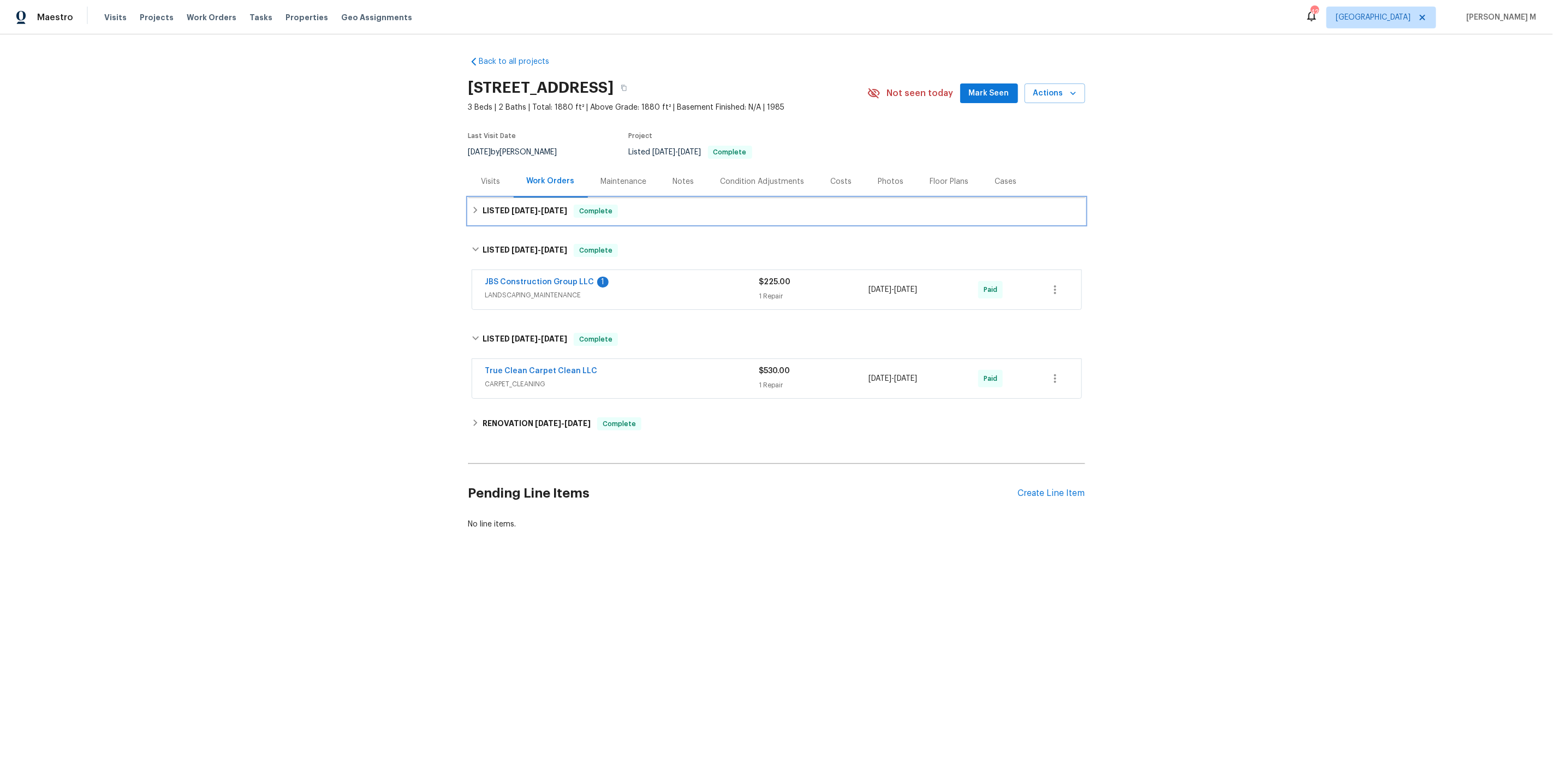
click at [535, 207] on span "7/23/25 - 8/18/25" at bounding box center [539, 210] width 55 height 8
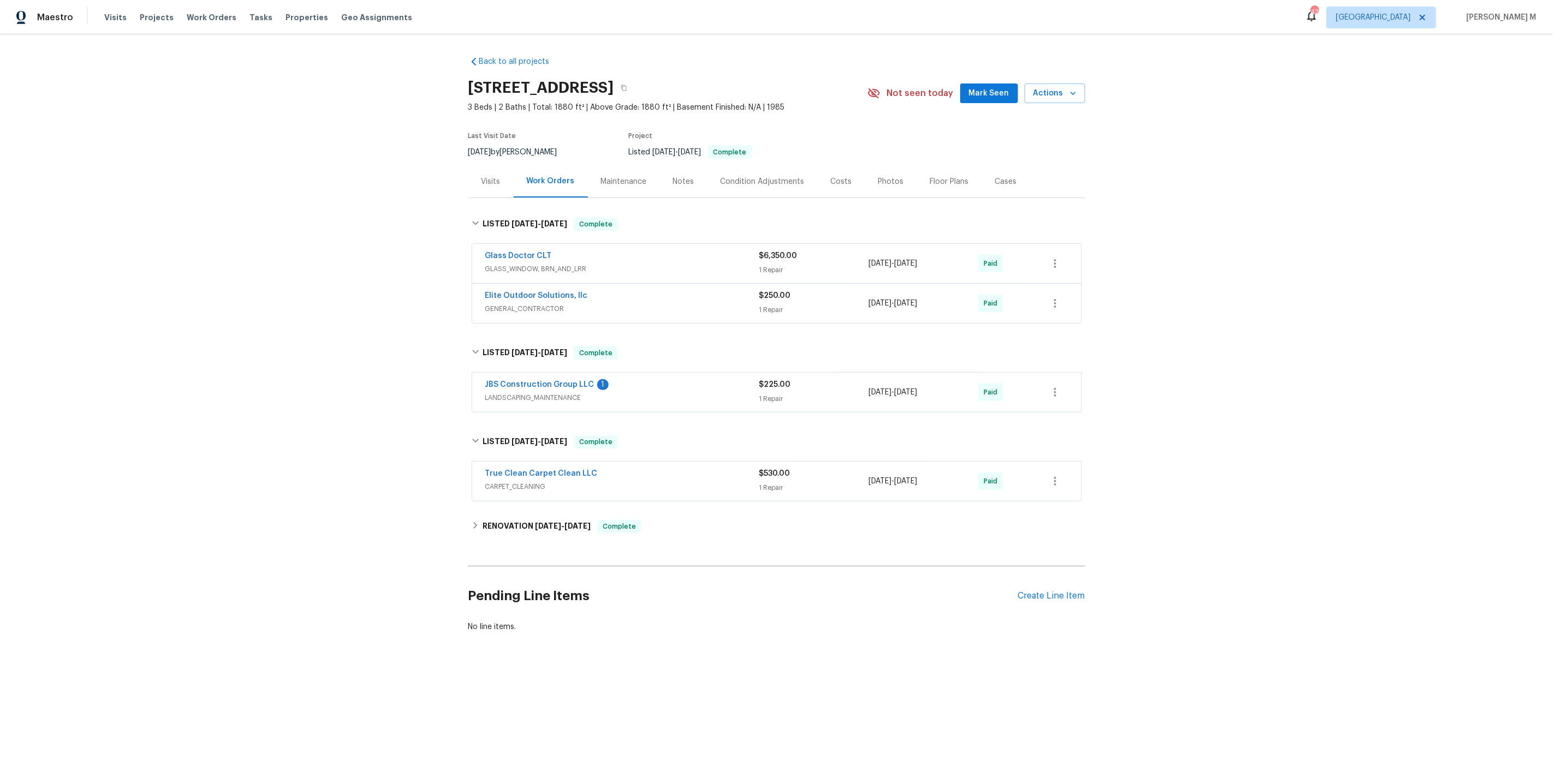
click at [508, 303] on span "GENERAL_CONTRACTOR" at bounding box center [622, 309] width 274 height 11
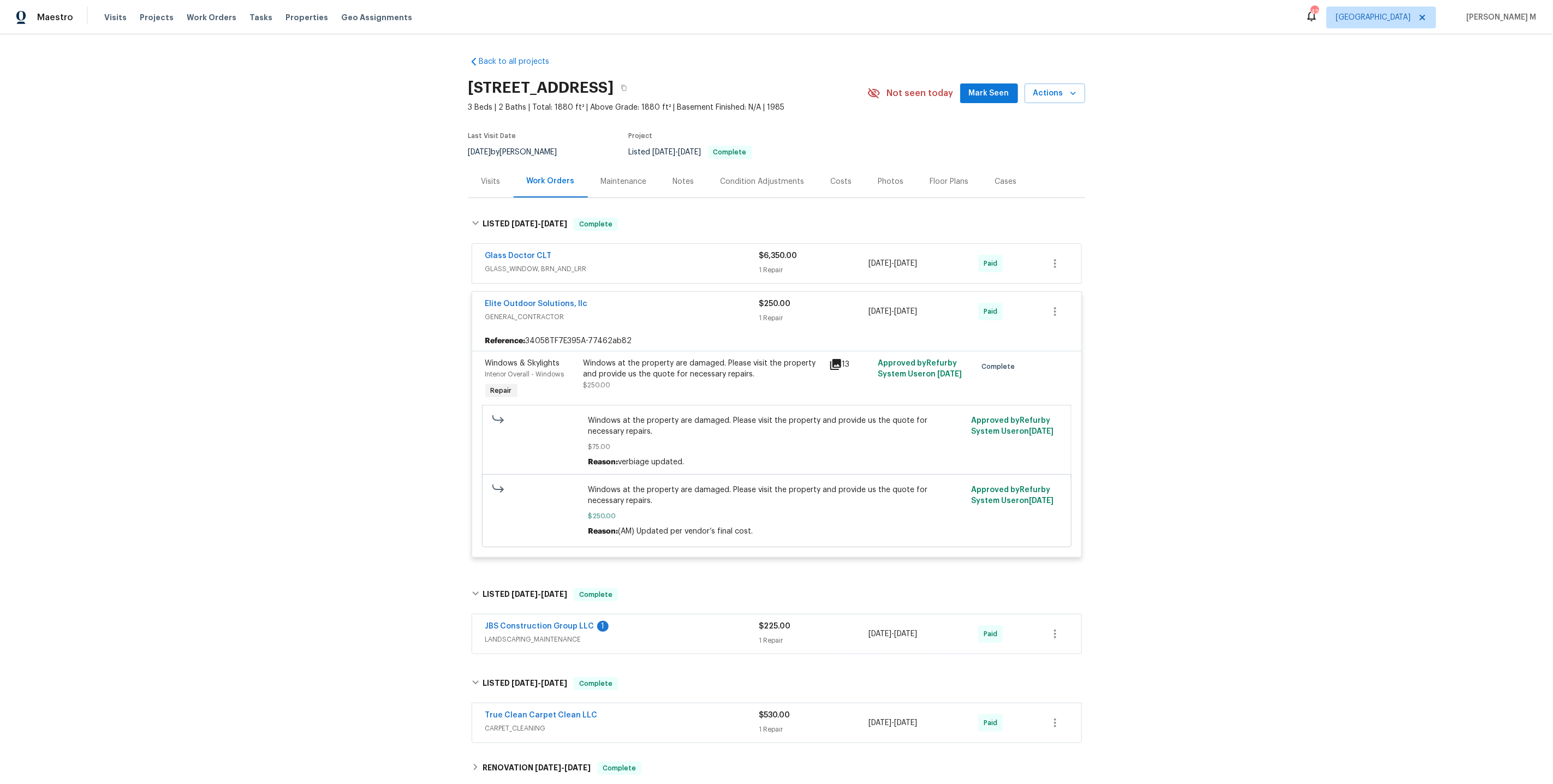
click at [686, 371] on div "Windows at the property are damaged. Please visit the property and provide us t…" at bounding box center [703, 374] width 239 height 33
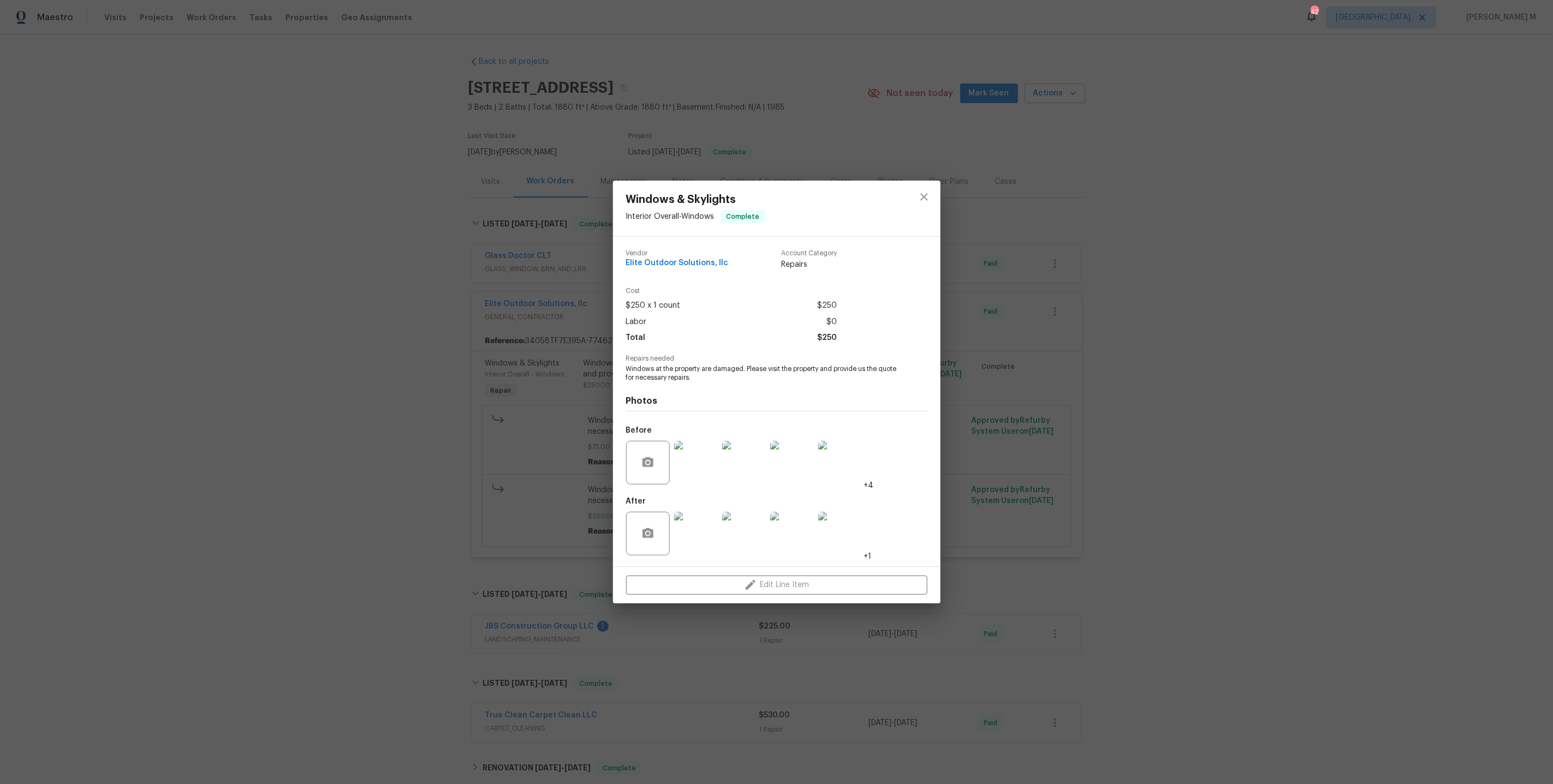
click at [494, 441] on div "Windows & Skylights Interior Overall - Windows Complete Vendor Elite Outdoor So…" at bounding box center [776, 392] width 1553 height 784
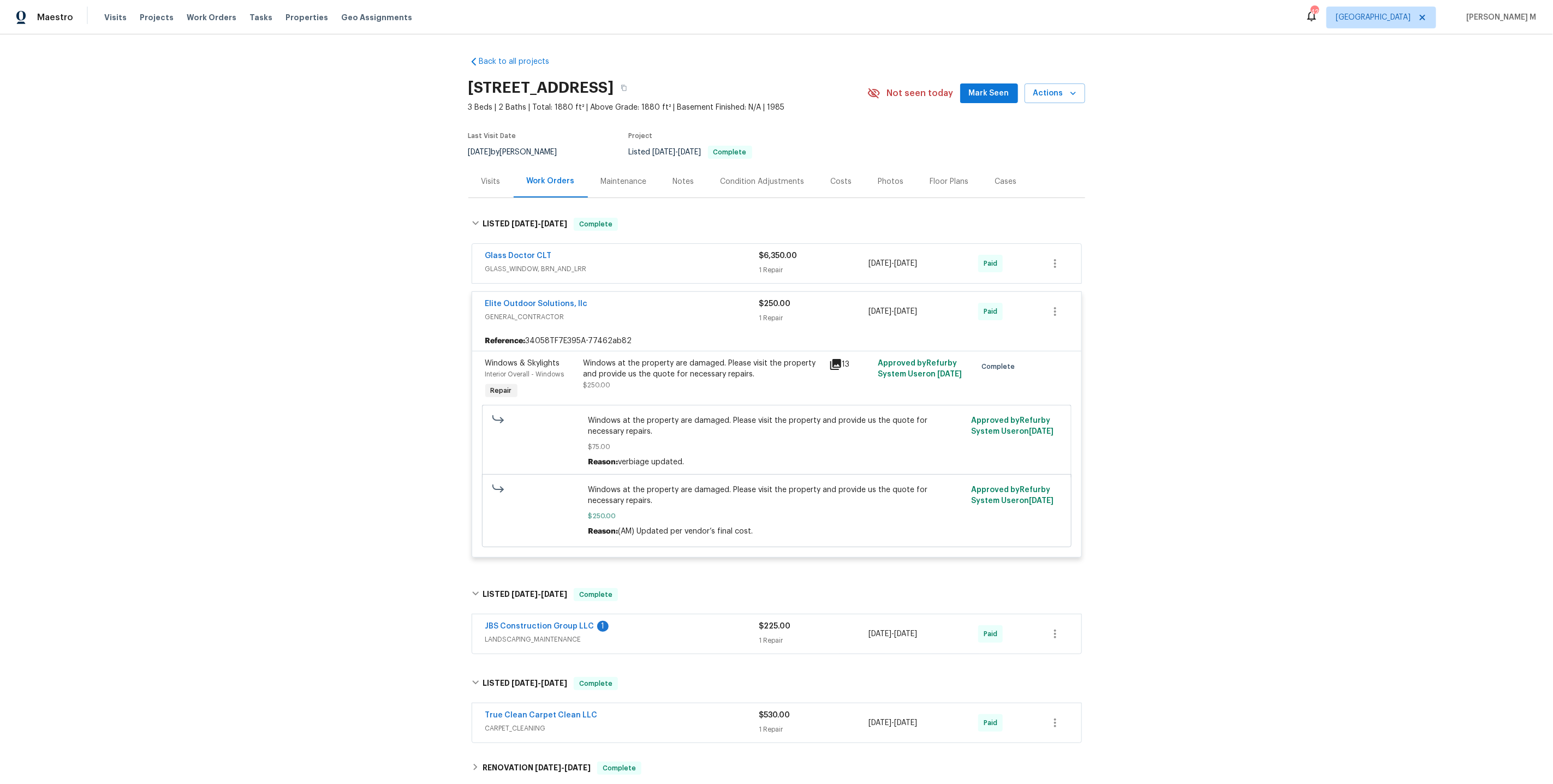
click at [618, 166] on div "Maintenance" at bounding box center [624, 181] width 72 height 32
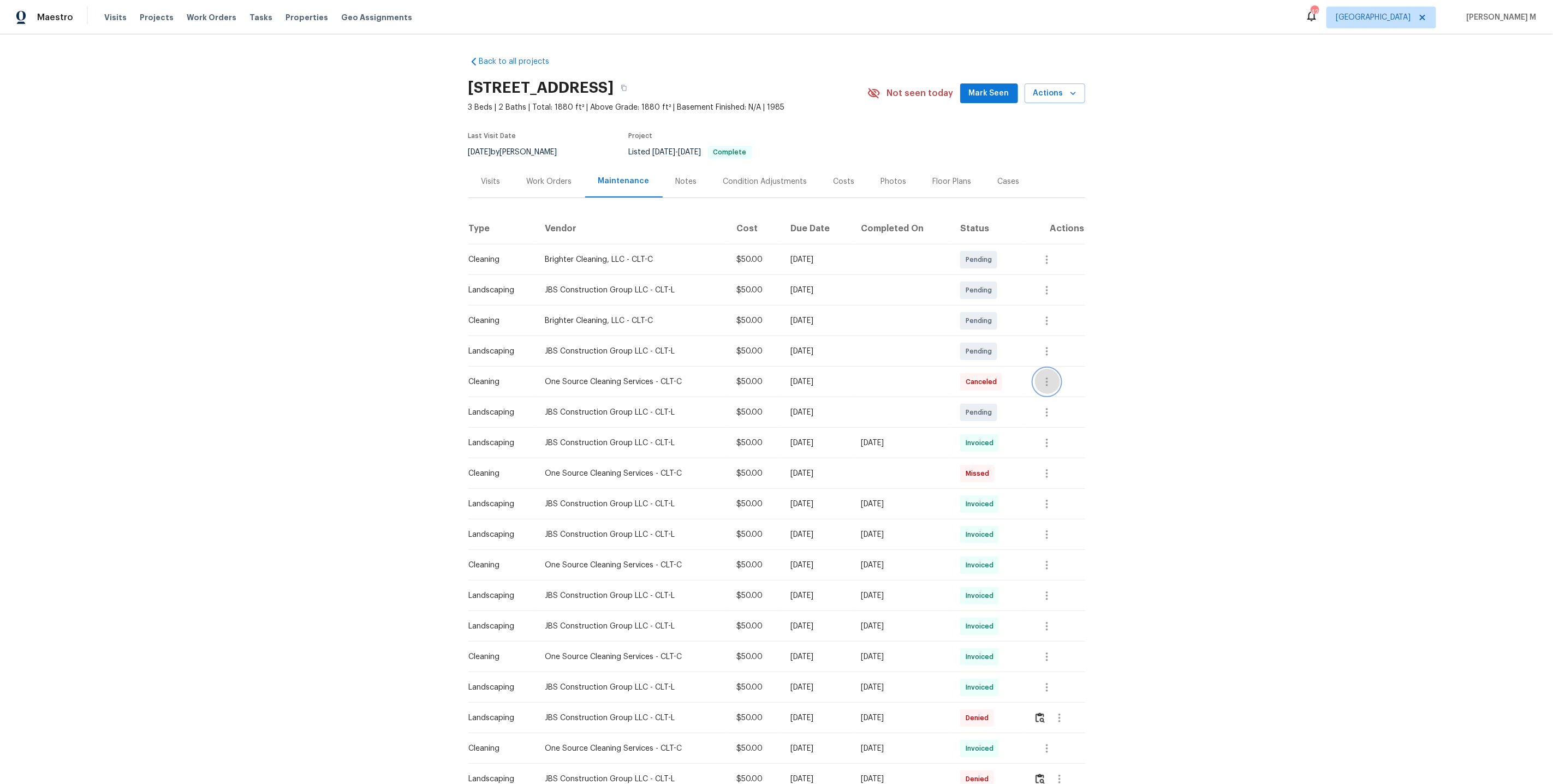
click at [1051, 377] on icon "button" at bounding box center [1047, 382] width 13 height 13
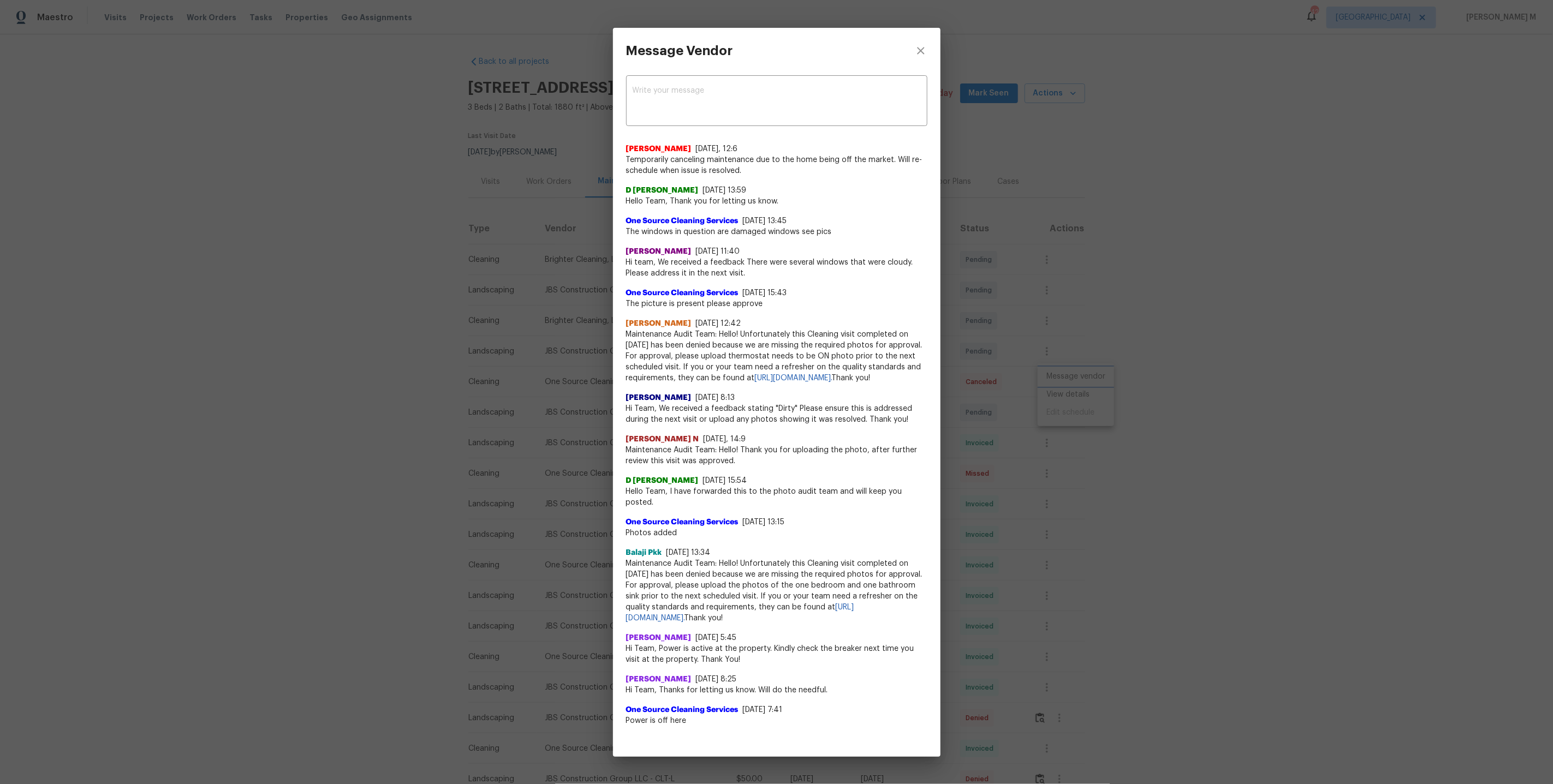
click at [1090, 462] on div "Message Vendor x ​ Swastik Mohanty 8/21/25, 12:6 Temporarily canceling maintena…" at bounding box center [776, 392] width 1553 height 784
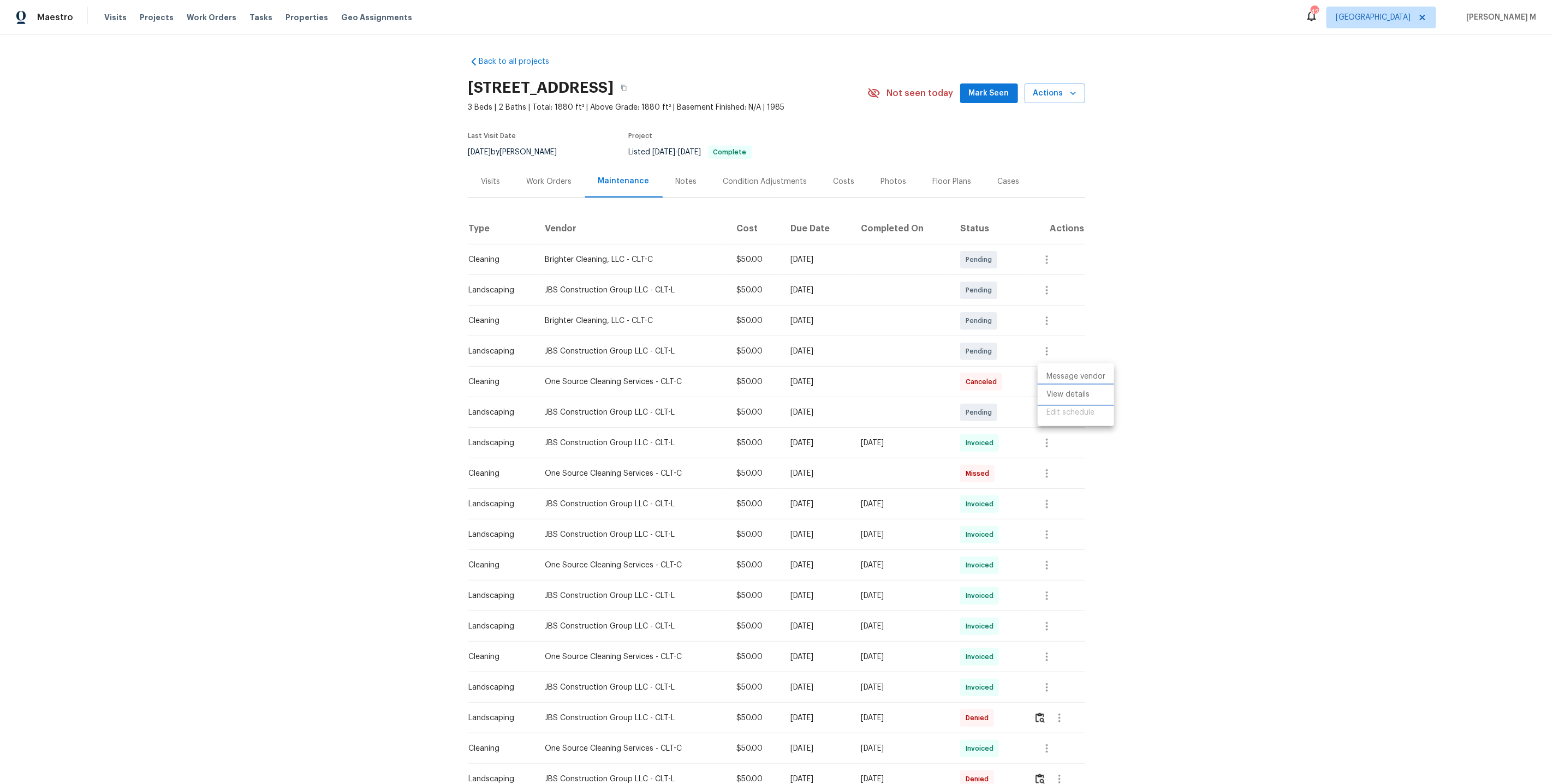
click at [1063, 393] on li "View details" at bounding box center [1076, 395] width 77 height 18
click at [1052, 453] on div at bounding box center [776, 392] width 1553 height 784
click at [1053, 559] on icon "button" at bounding box center [1047, 565] width 13 height 13
click at [1062, 574] on li "View details" at bounding box center [1076, 578] width 77 height 18
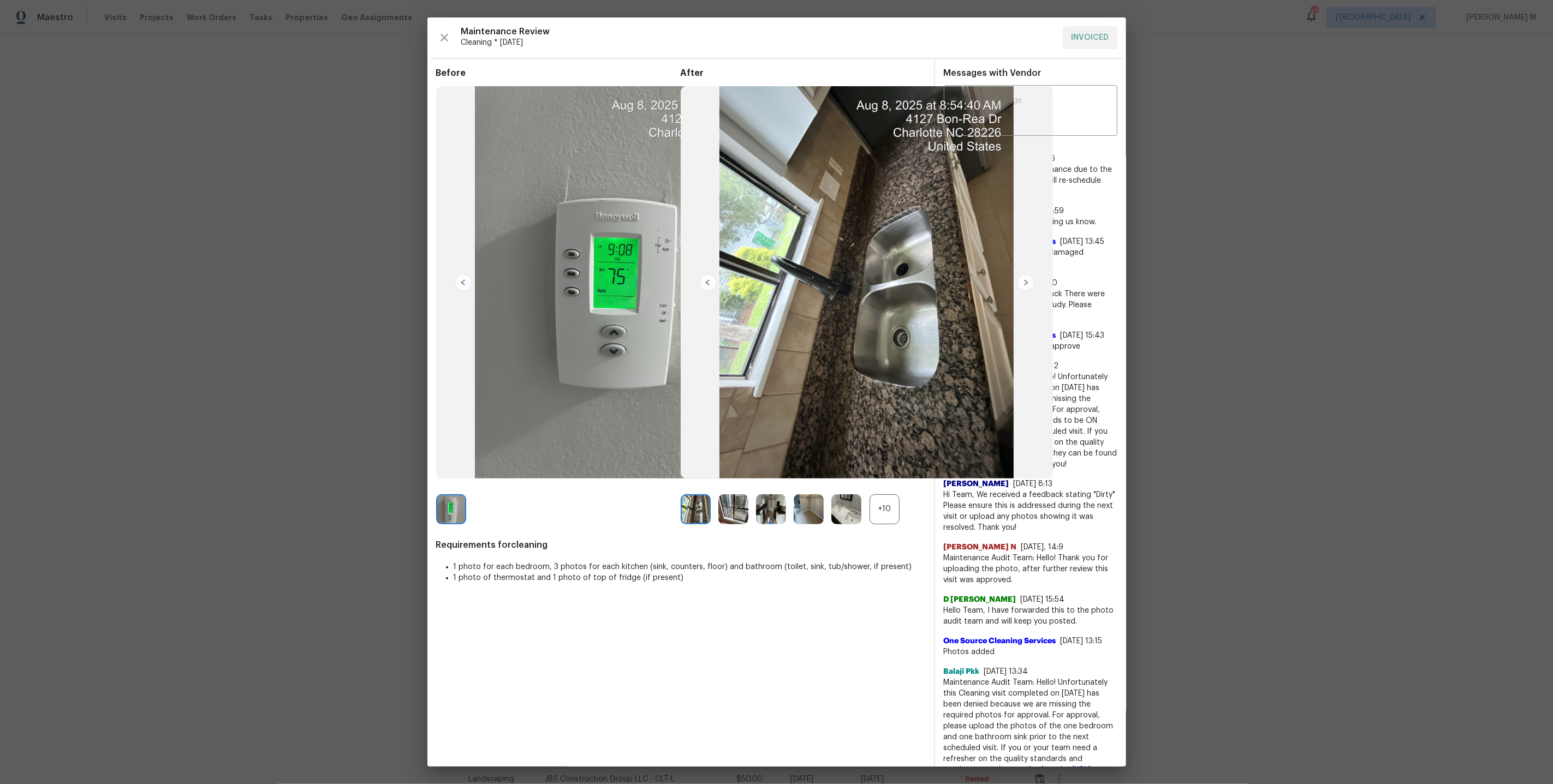
click at [893, 512] on div "+10" at bounding box center [884, 509] width 30 height 30
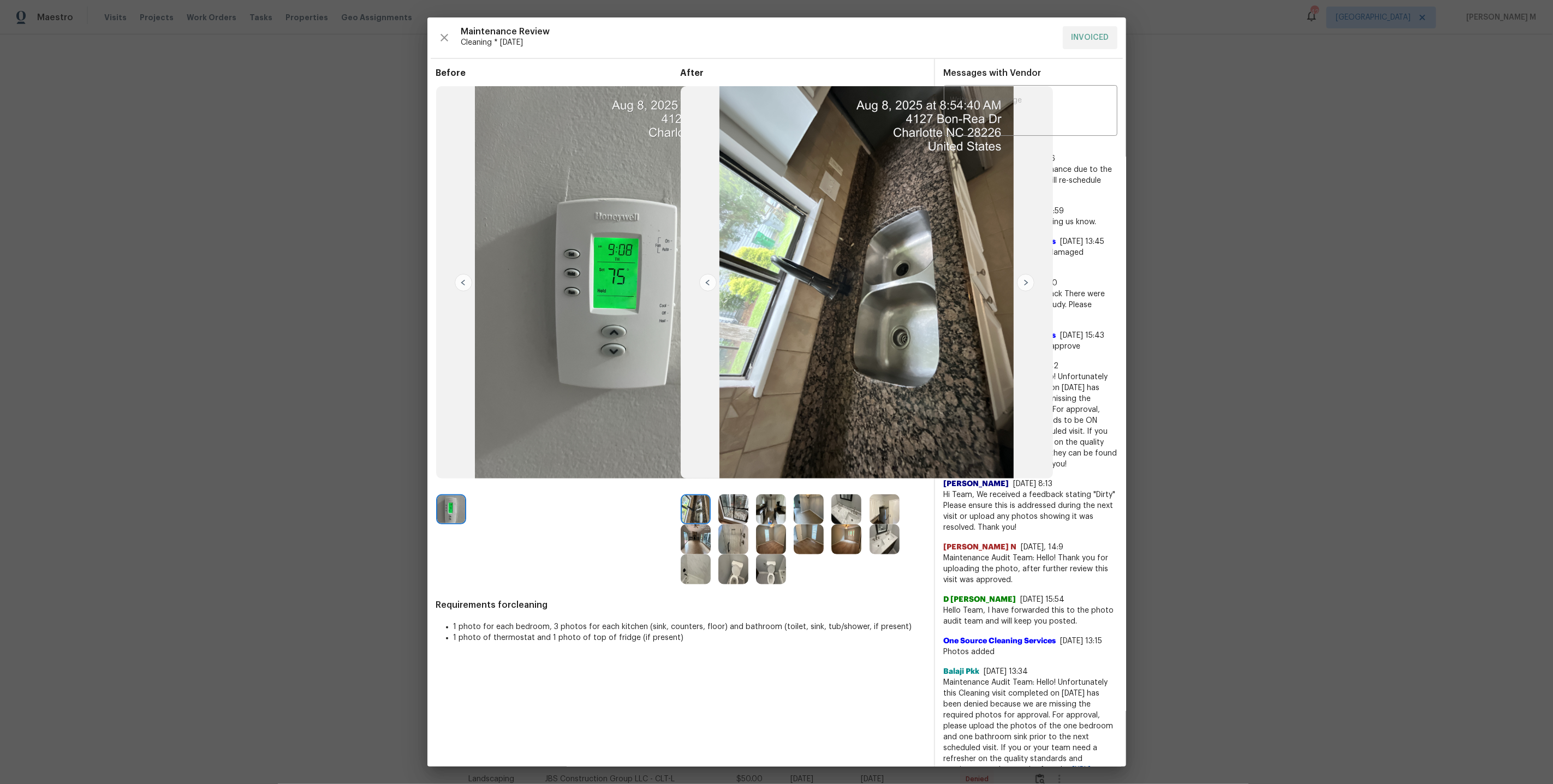
click at [788, 519] on div at bounding box center [775, 509] width 37 height 30
click at [786, 518] on div at bounding box center [775, 509] width 37 height 30
click at [772, 512] on img at bounding box center [771, 509] width 30 height 30
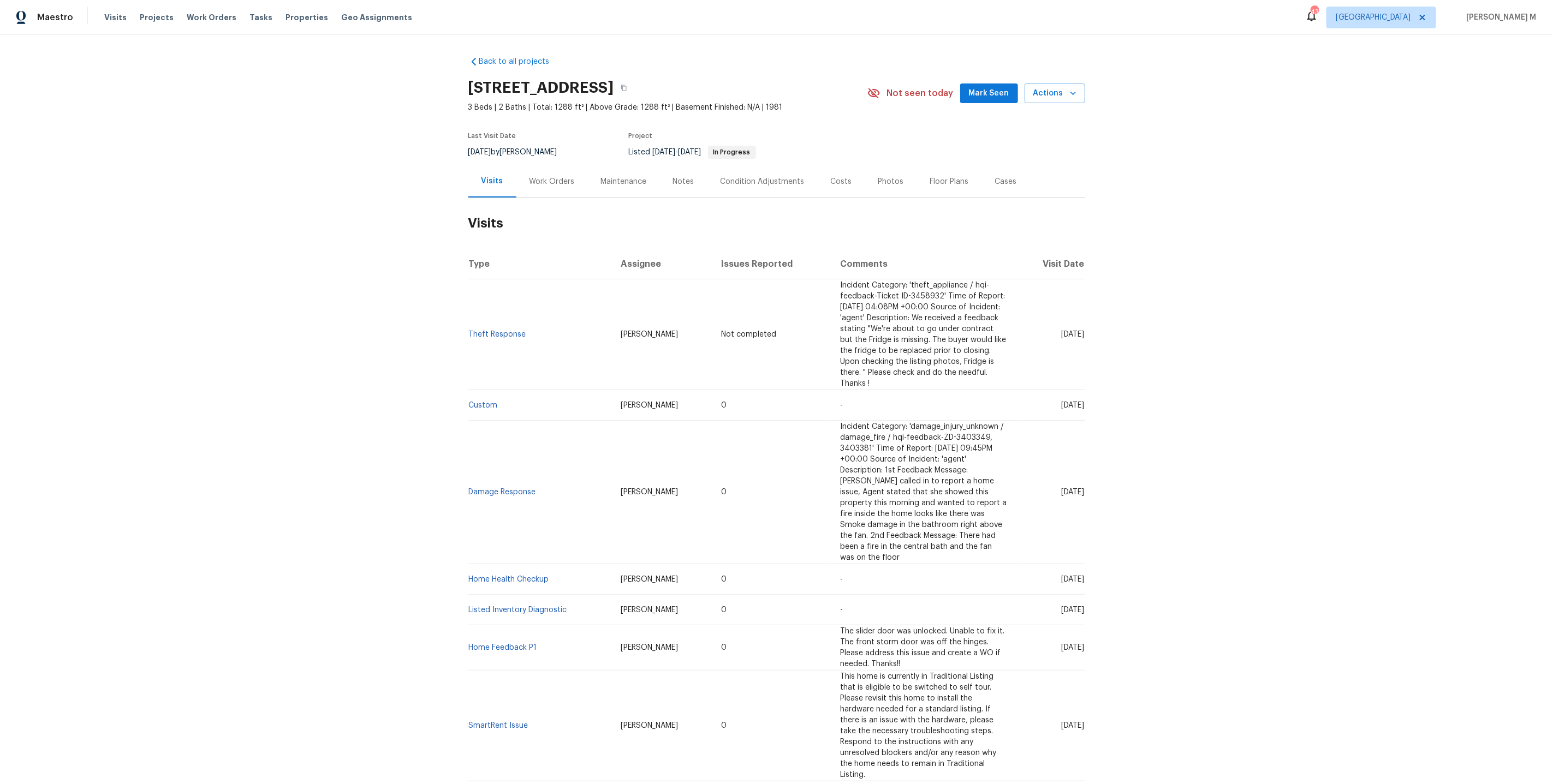
click at [552, 181] on div "Work Orders" at bounding box center [552, 181] width 45 height 11
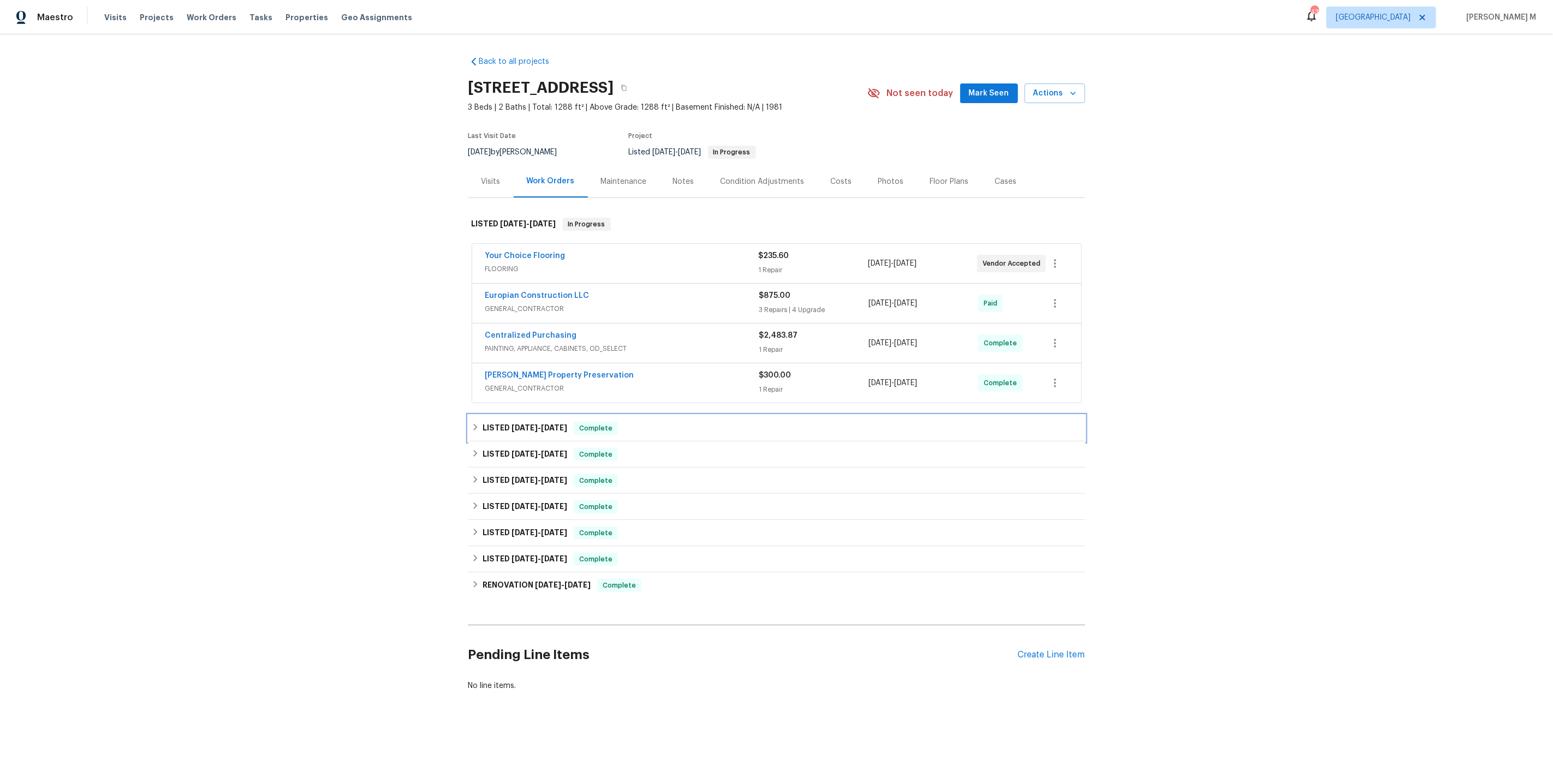
click at [517, 422] on h6 "LISTED [DATE] - [DATE]" at bounding box center [524, 428] width 84 height 13
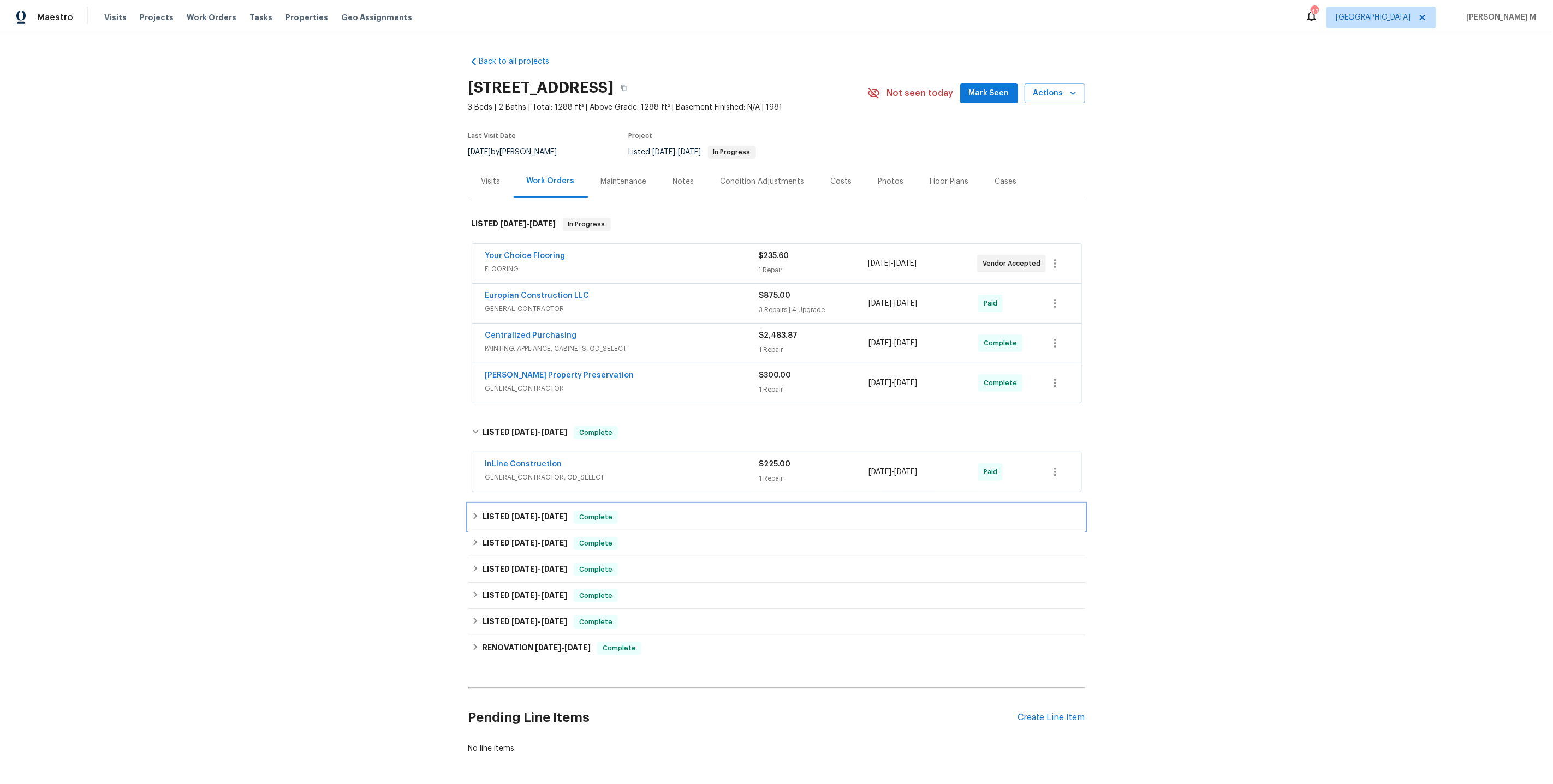
click at [503, 510] on h6 "LISTED [DATE] - [DATE]" at bounding box center [524, 517] width 84 height 13
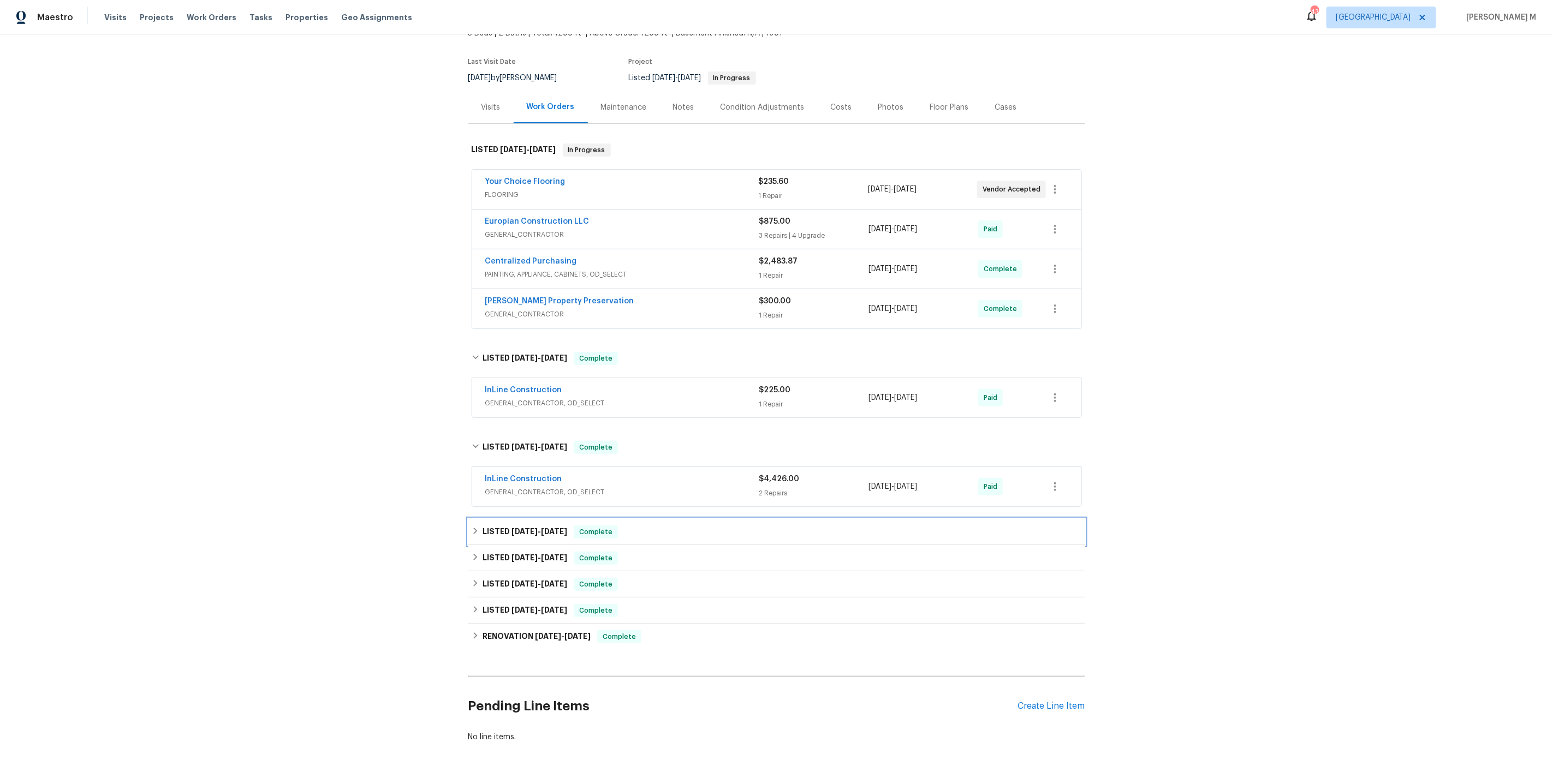
click at [495, 525] on h6 "LISTED [DATE] - [DATE]" at bounding box center [524, 532] width 84 height 13
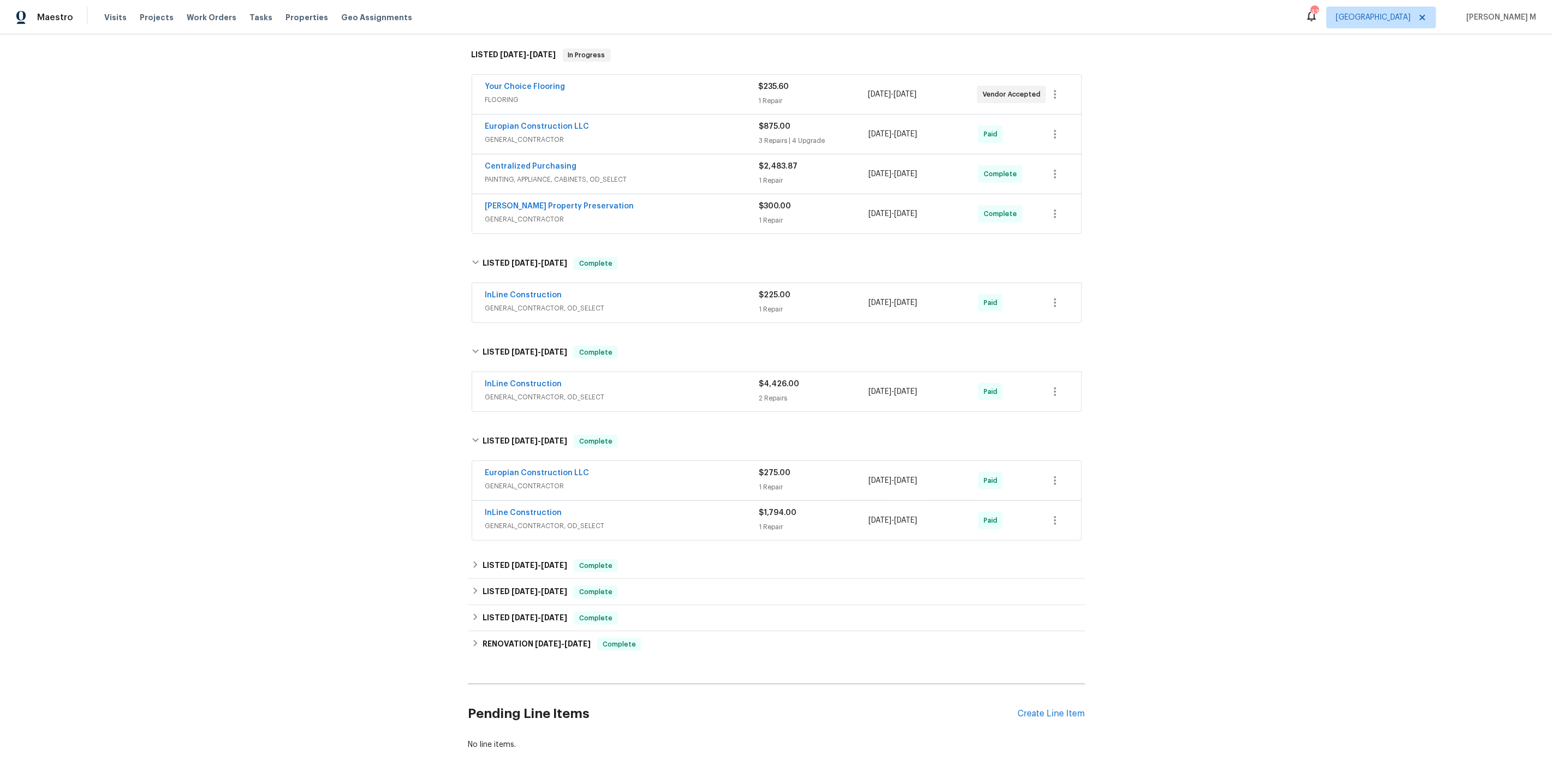
click at [495, 532] on div "Back to all projects [STREET_ADDRESS] 3 Beds | 2 Baths | Total: 1288 ft² | Abov…" at bounding box center [776, 318] width 617 height 880
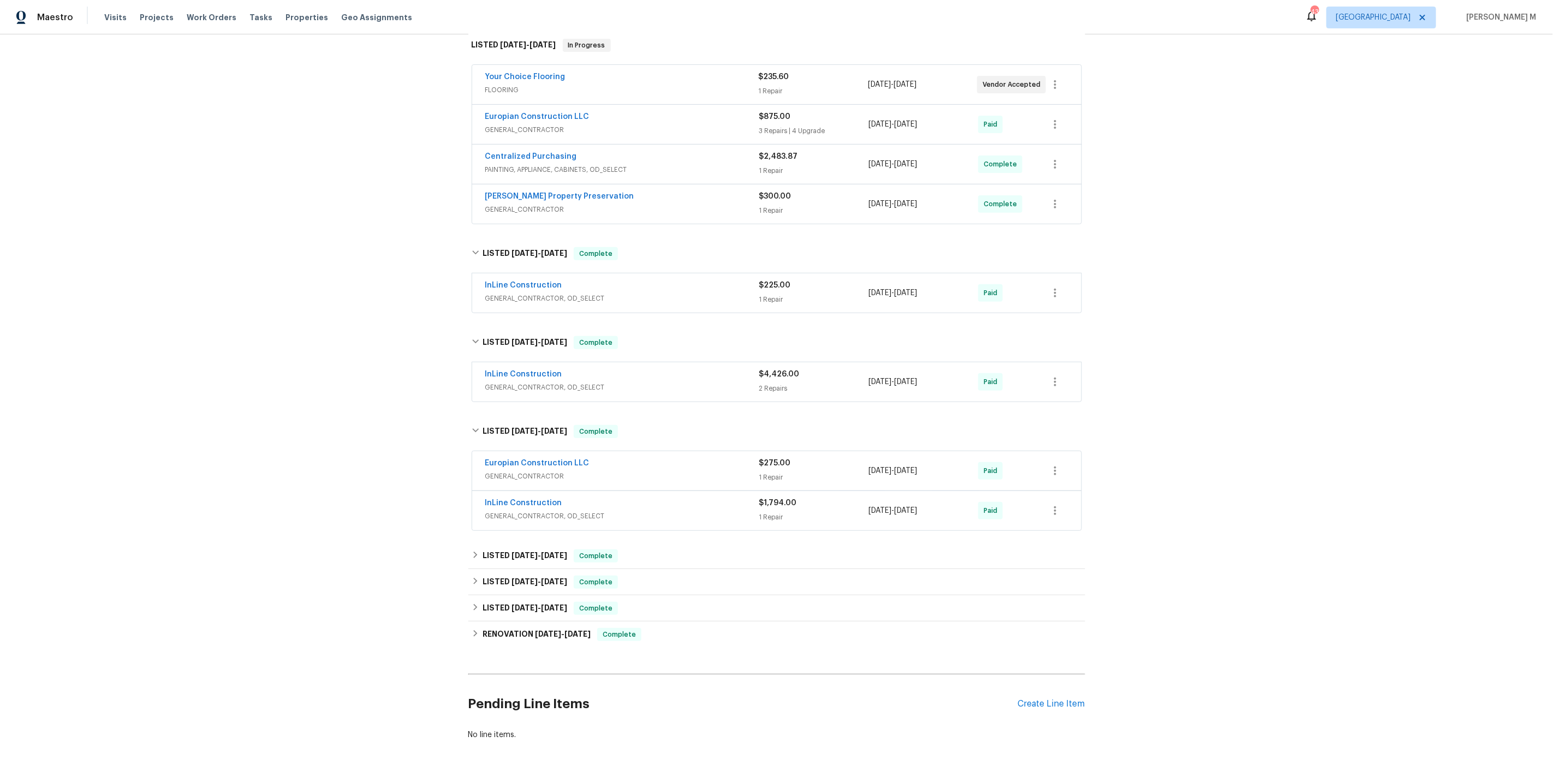
scroll to position [178, 0]
click at [495, 551] on h6 "LISTED [DATE] - [DATE]" at bounding box center [524, 557] width 84 height 13
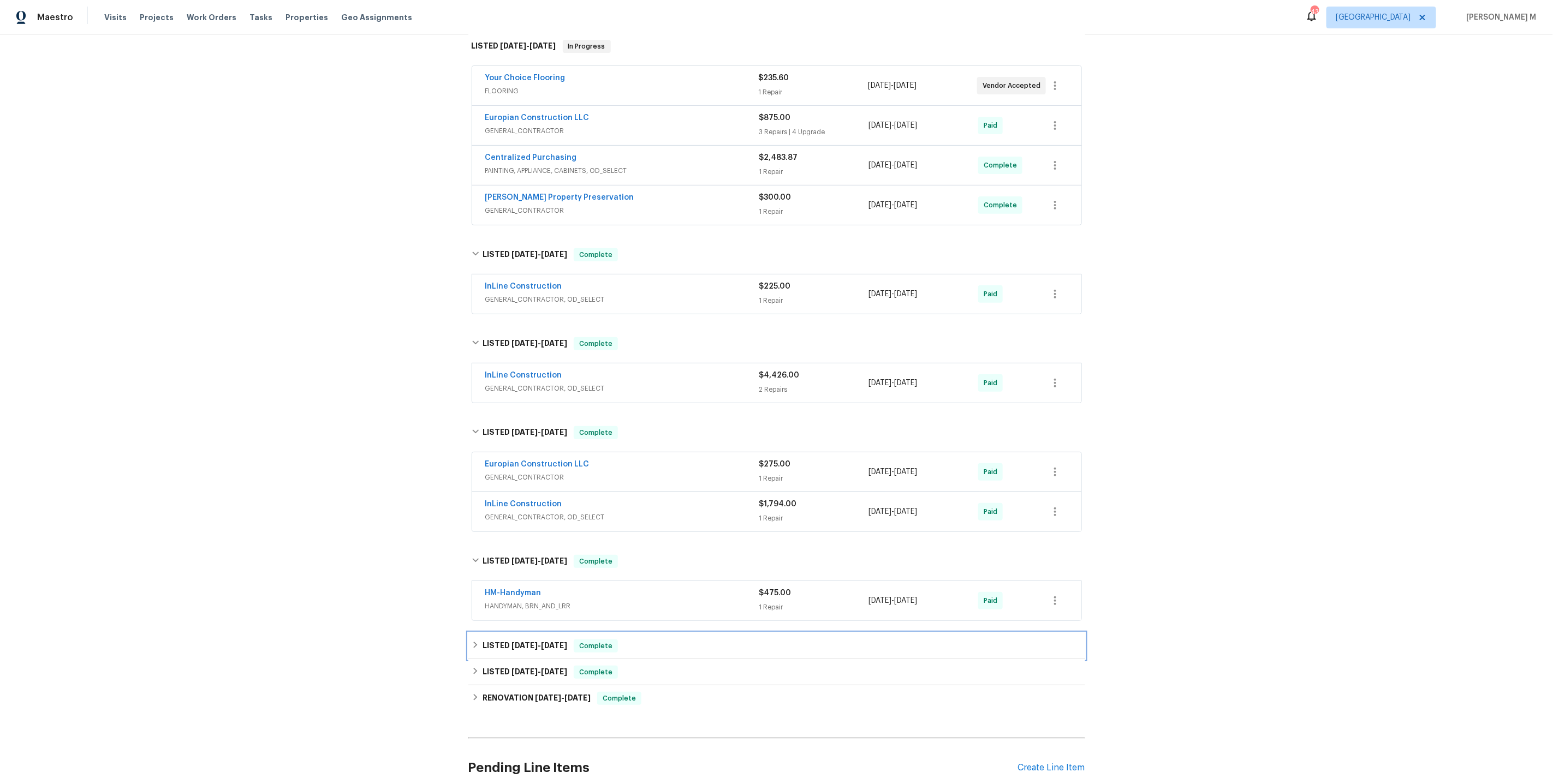
click at [517, 642] on span "[DATE]" at bounding box center [524, 645] width 26 height 8
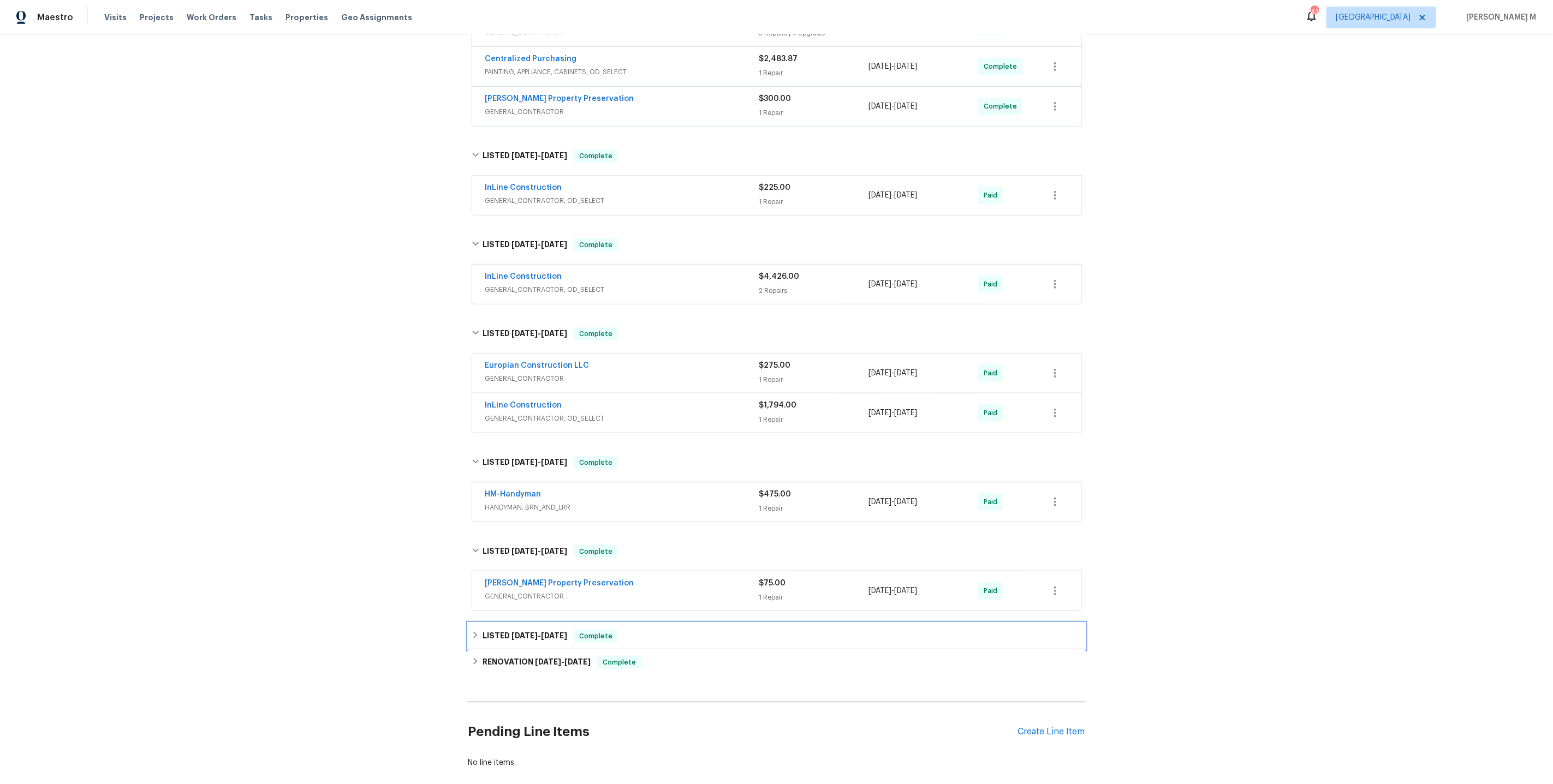
click at [517, 623] on div "LISTED [DATE] - [DATE] Complete" at bounding box center [776, 636] width 617 height 26
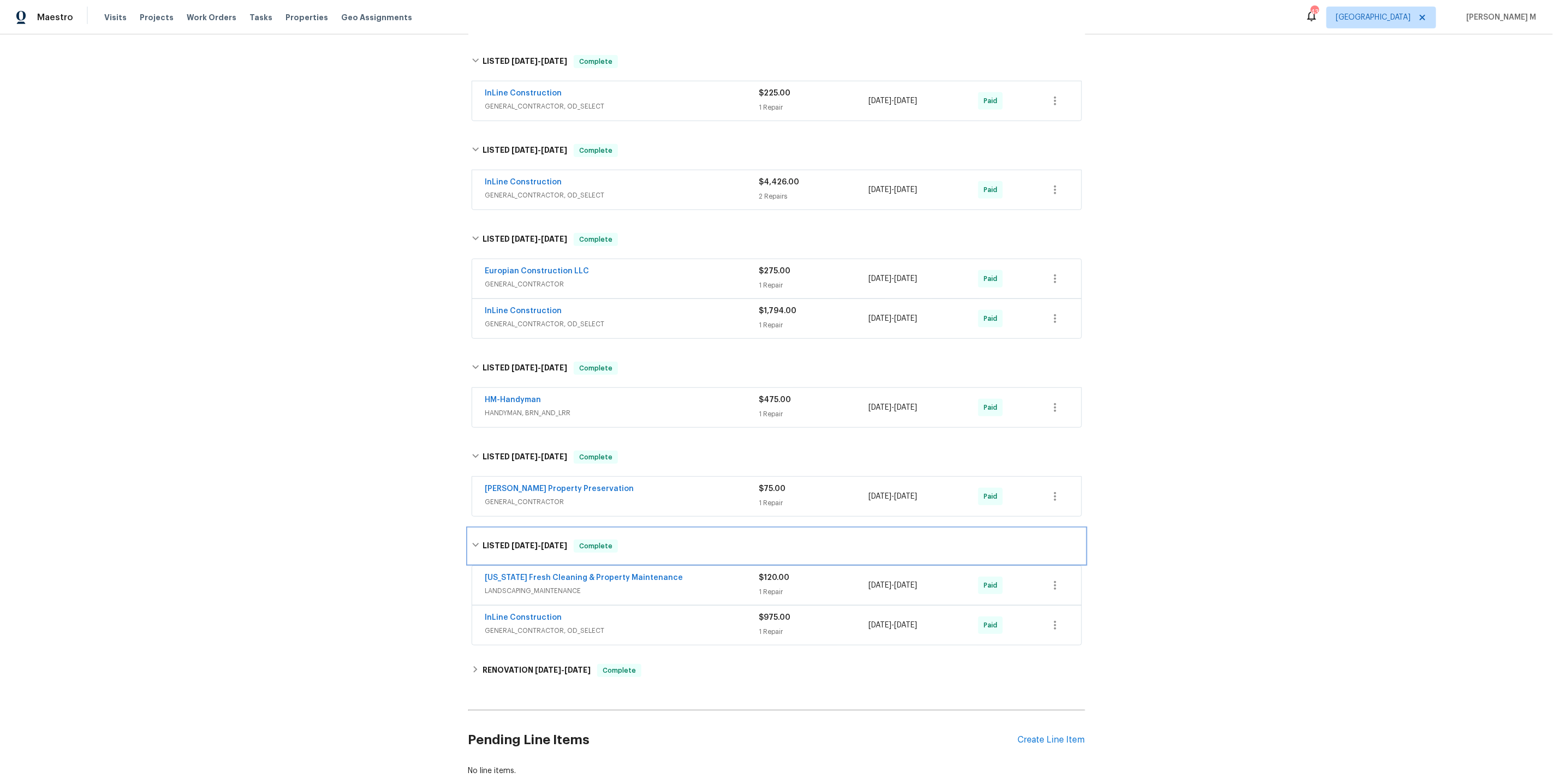
scroll to position [372, 0]
click at [506, 658] on div "Back to all projects [STREET_ADDRESS] 3 Beds | 2 Baths | Total: 1288 ft² | Abov…" at bounding box center [776, 230] width 617 height 1109
click at [523, 656] on div "RENOVATION [DATE] - [DATE] Complete" at bounding box center [776, 669] width 617 height 26
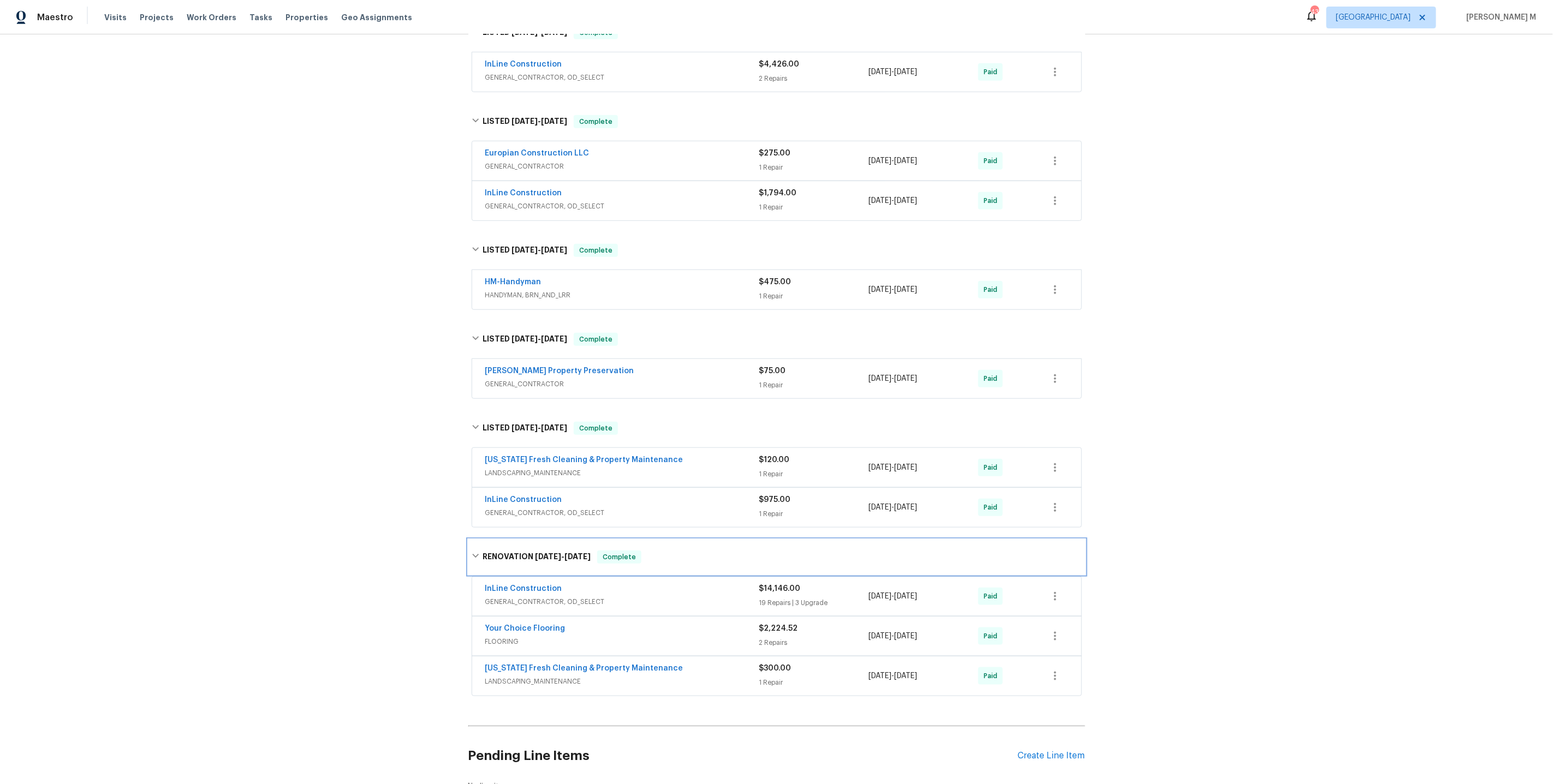
scroll to position [492, 0]
click at [527, 594] on span "GENERAL_CONTRACTOR, OD_SELECT" at bounding box center [622, 599] width 274 height 11
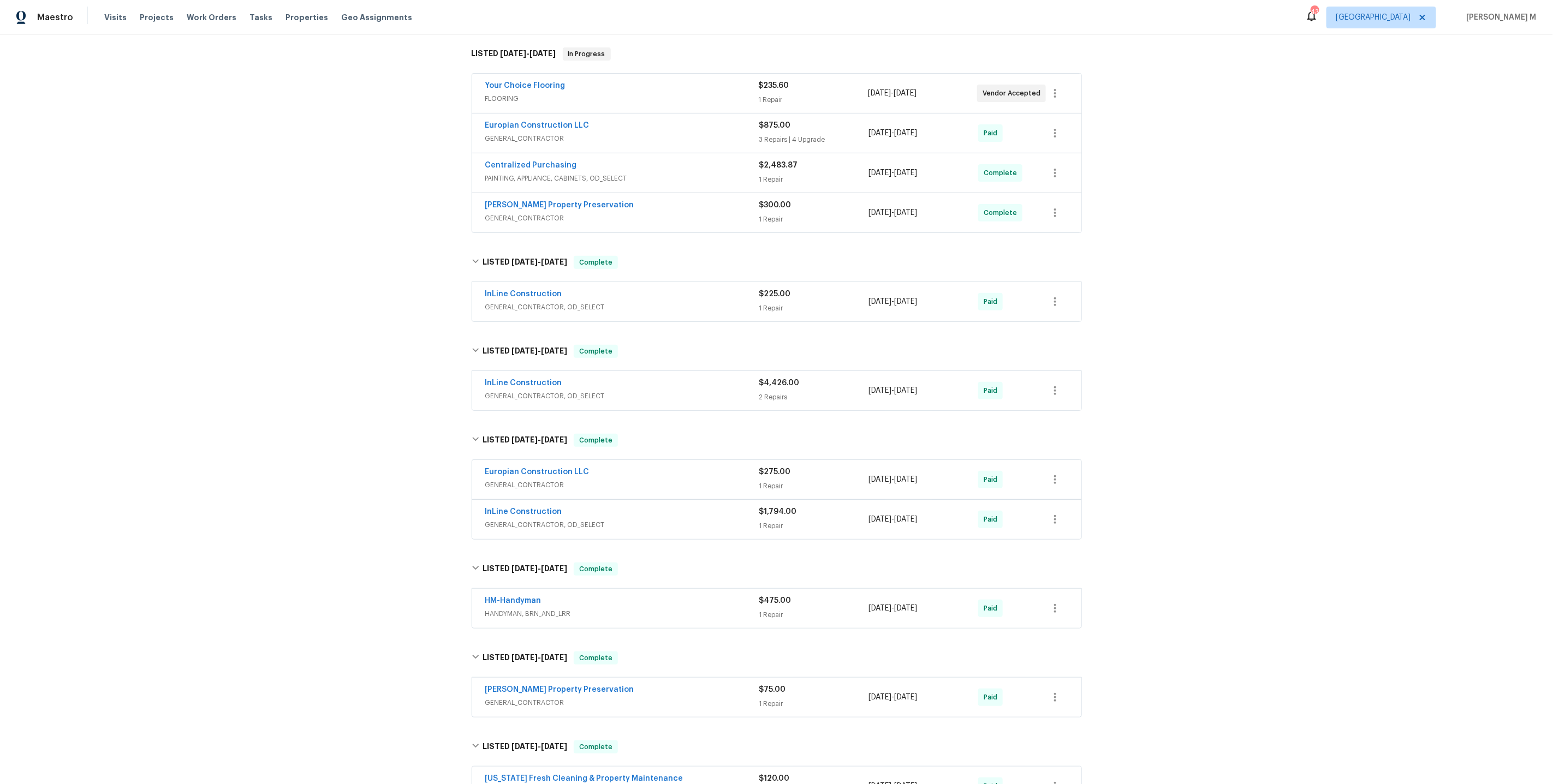
scroll to position [0, 0]
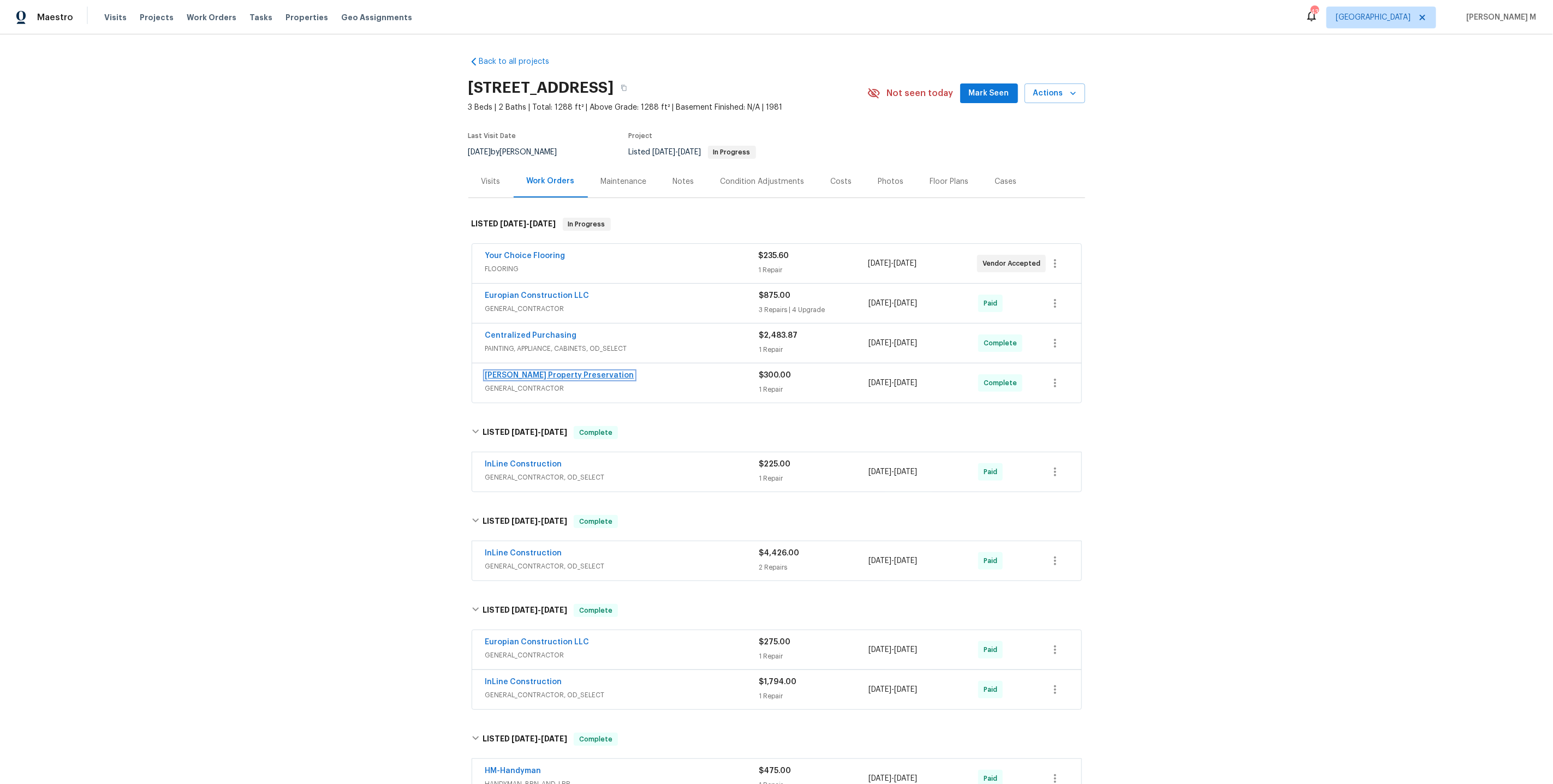
click at [526, 370] on span "[PERSON_NAME] Property Preservation" at bounding box center [559, 375] width 149 height 11
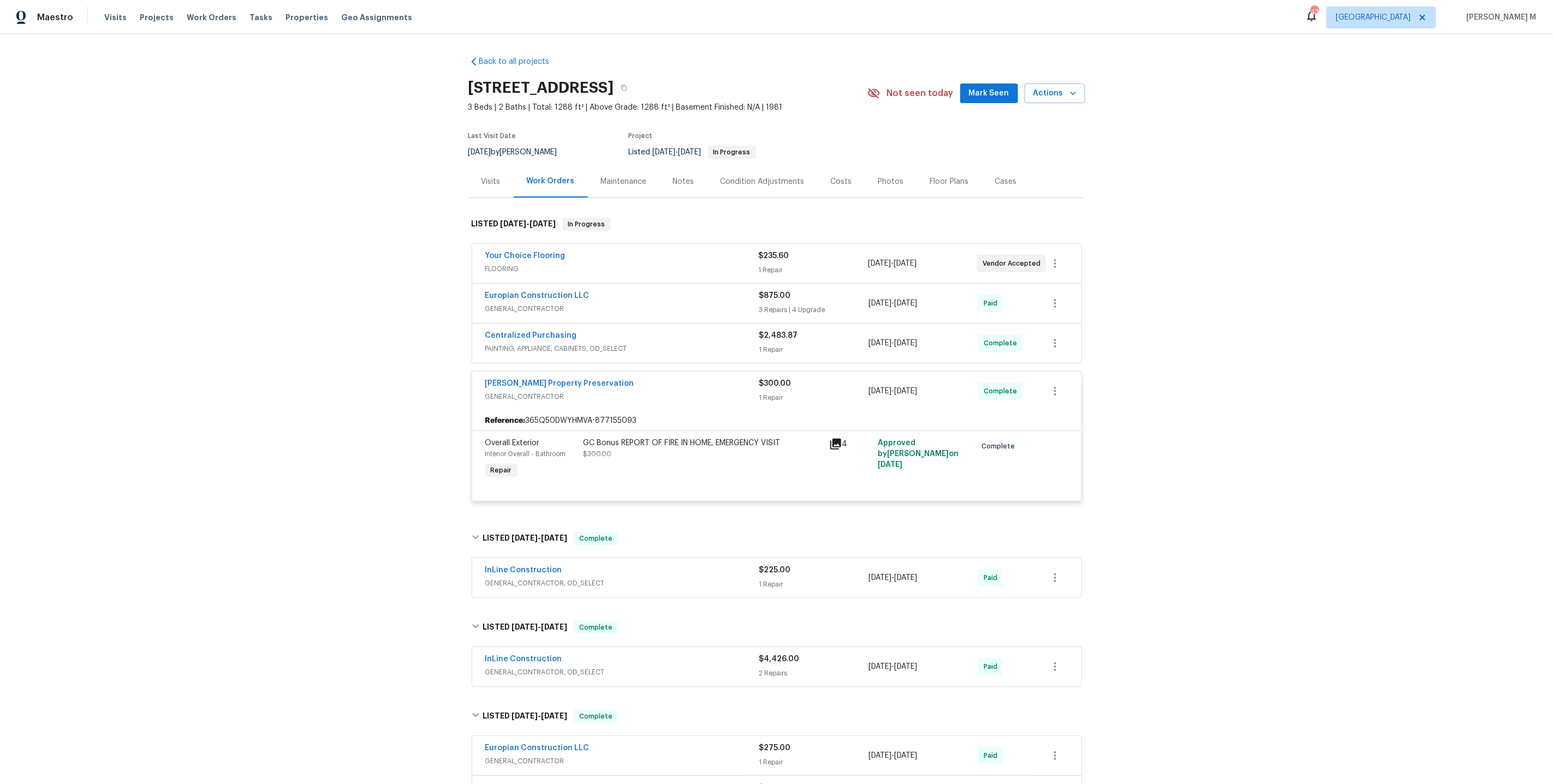
click at [531, 343] on span "PAINTING, APPLIANCE, CABINETS, OD_SELECT" at bounding box center [622, 349] width 274 height 11
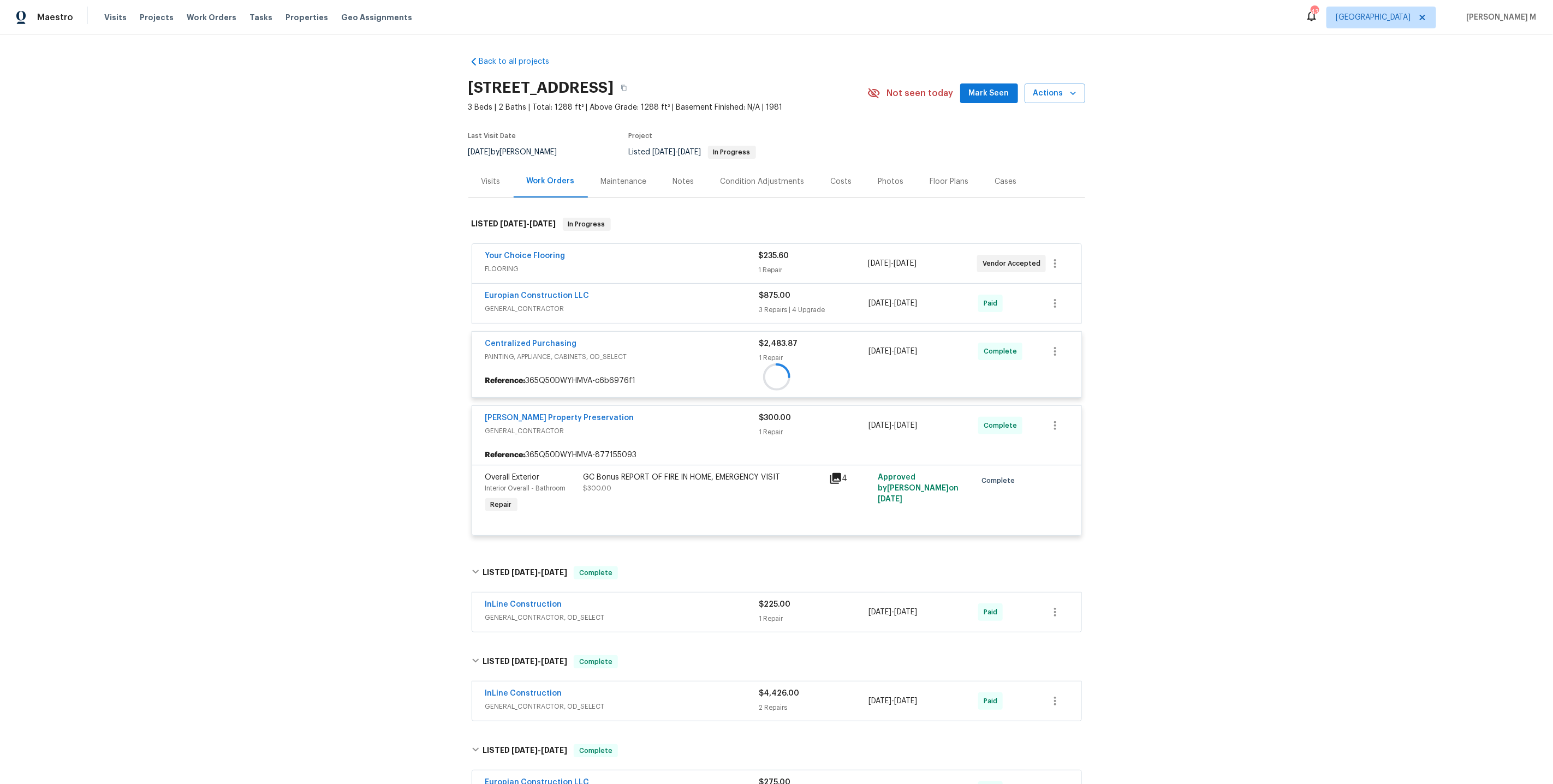
click at [532, 313] on div at bounding box center [776, 377] width 617 height 340
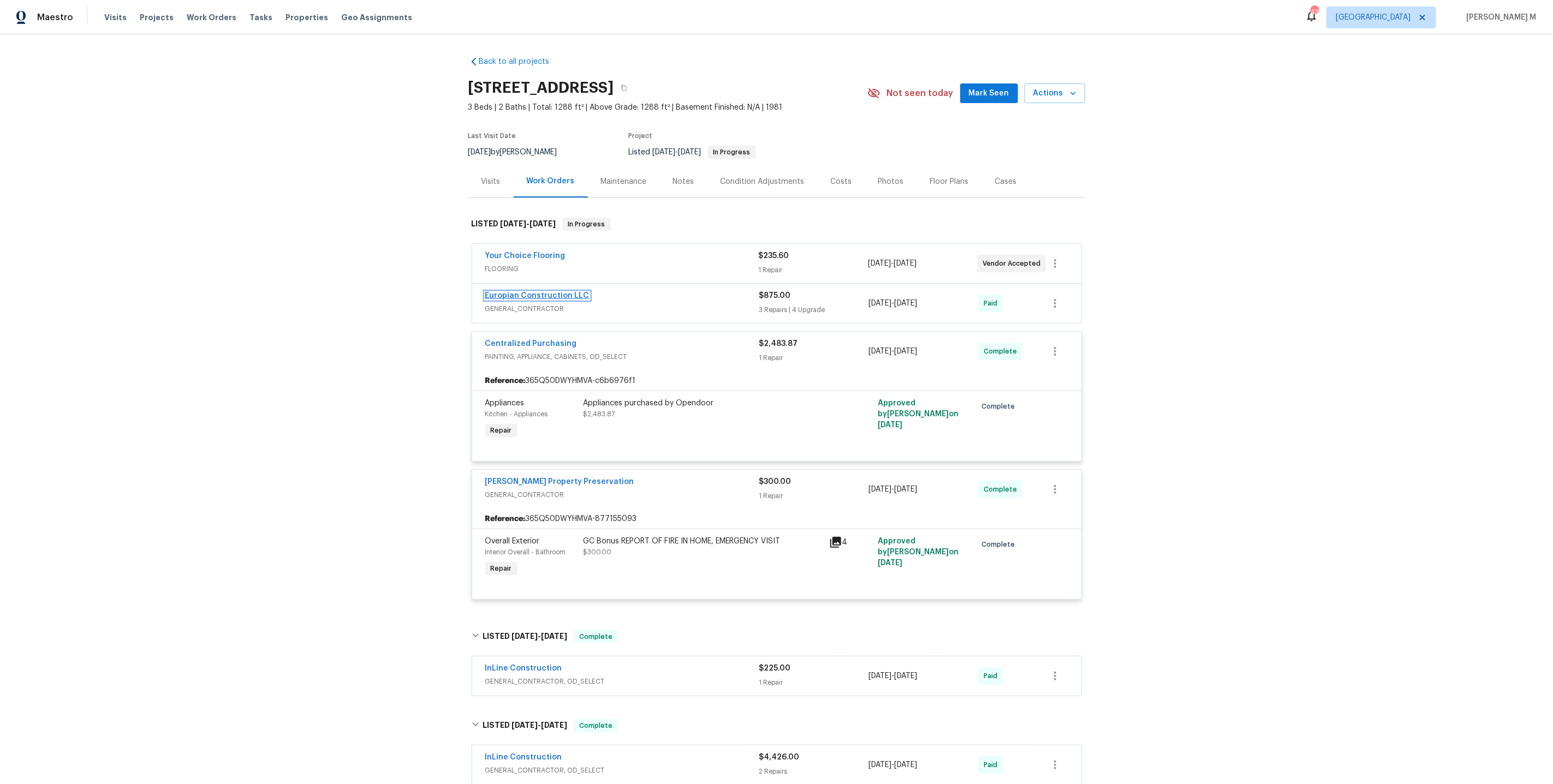
click at [532, 292] on link "Europian Construction LLC" at bounding box center [537, 295] width 104 height 8
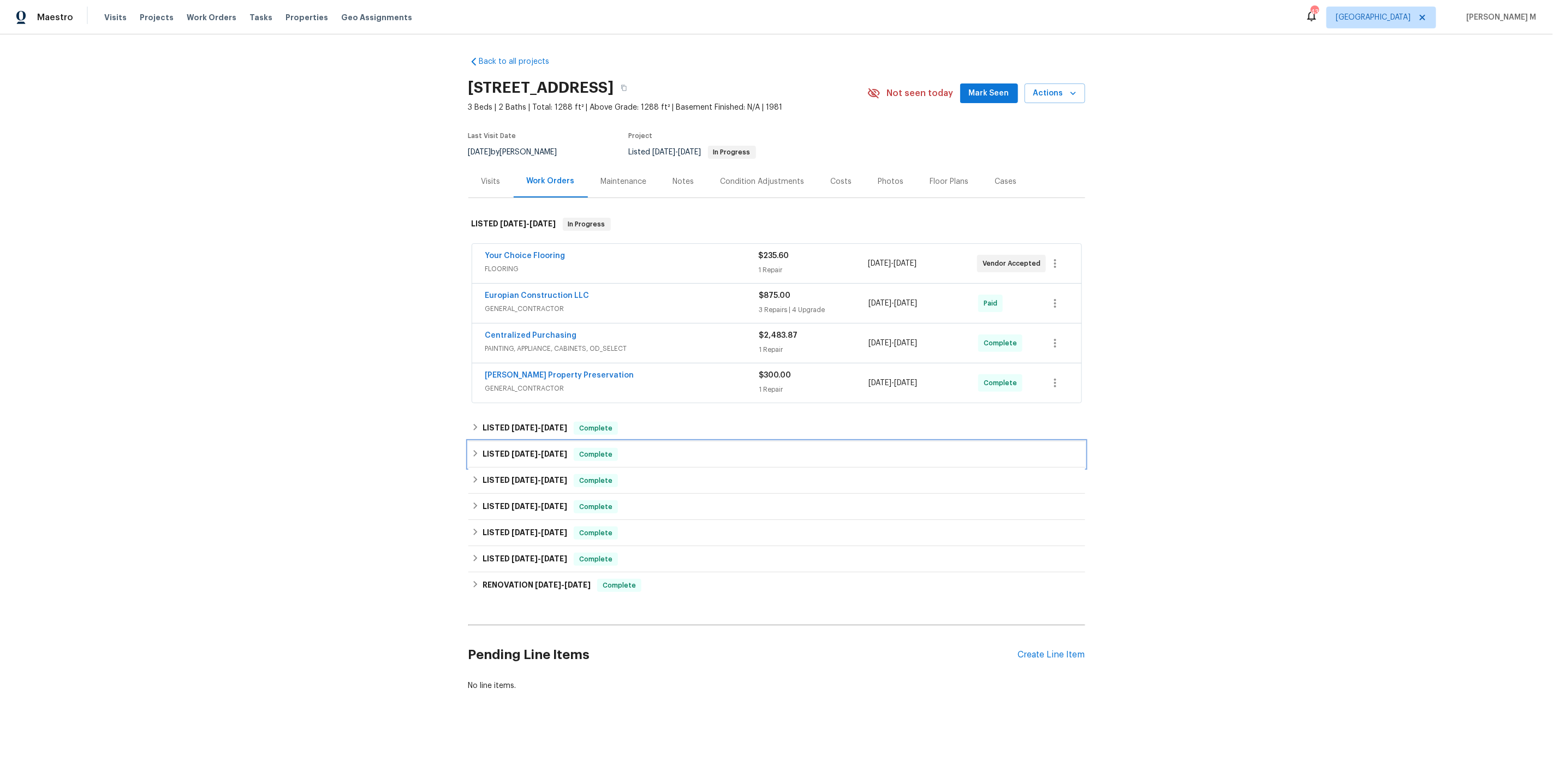
click at [485, 454] on div "LISTED [DATE] - [DATE] Complete" at bounding box center [776, 454] width 617 height 26
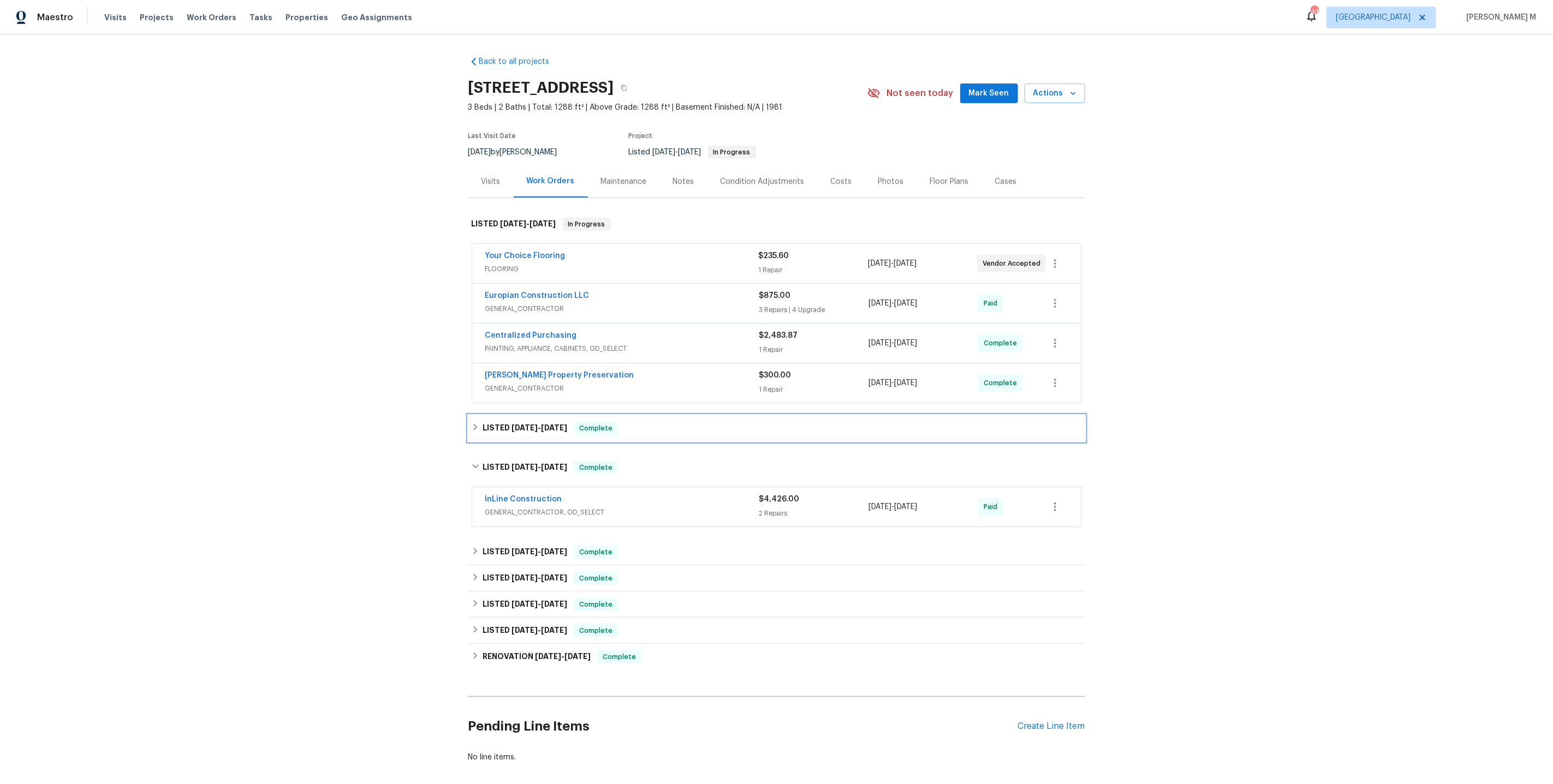
click at [508, 424] on div "LISTED [DATE] - [DATE] Complete" at bounding box center [776, 428] width 617 height 26
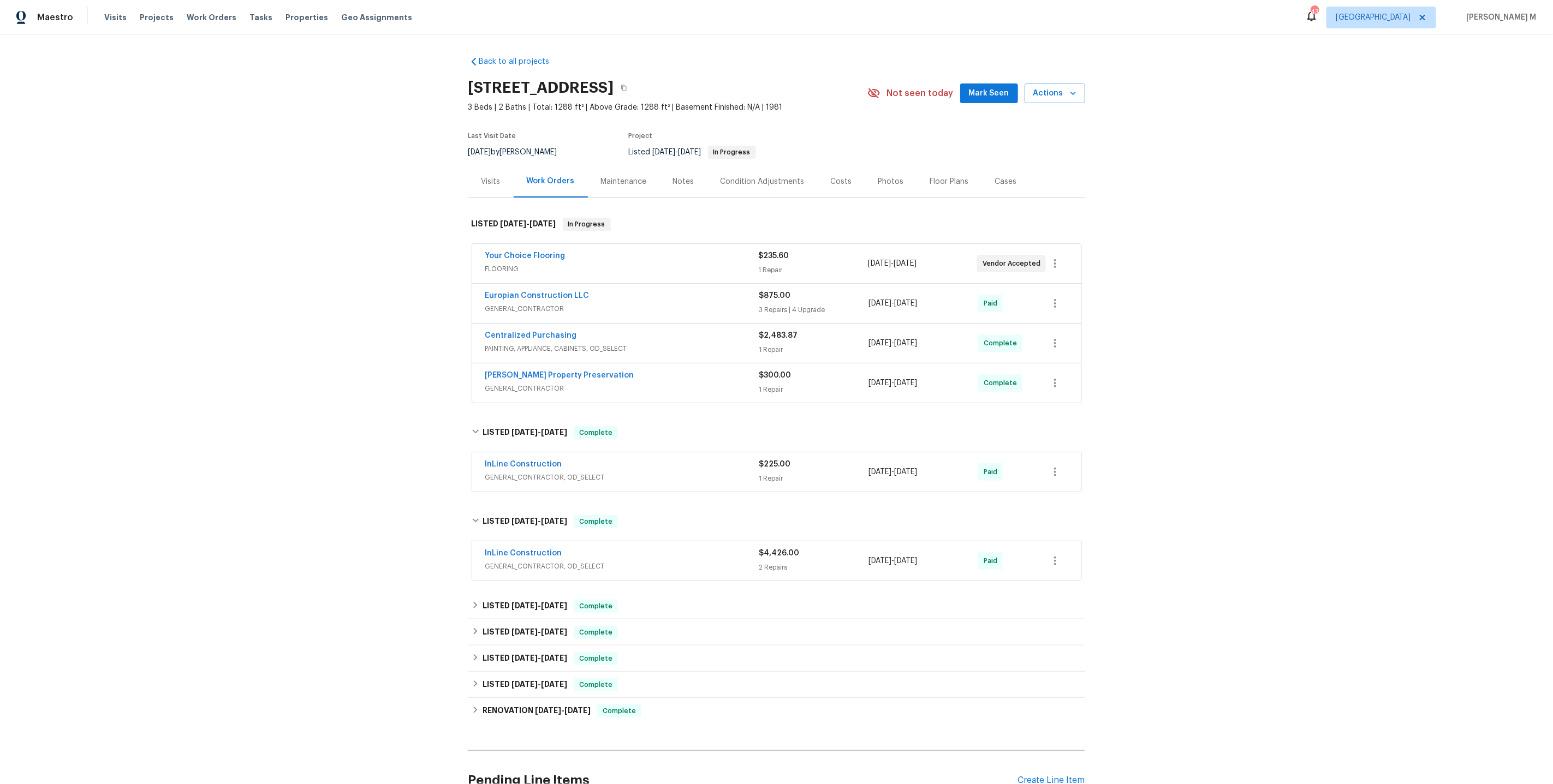
click at [491, 474] on div "InLine Construction GENERAL_CONTRACTOR, OD_SELECT $225.00 1 Repair [DATE] - [DA…" at bounding box center [776, 472] width 609 height 39
click at [588, 186] on div "Maintenance" at bounding box center [624, 181] width 72 height 32
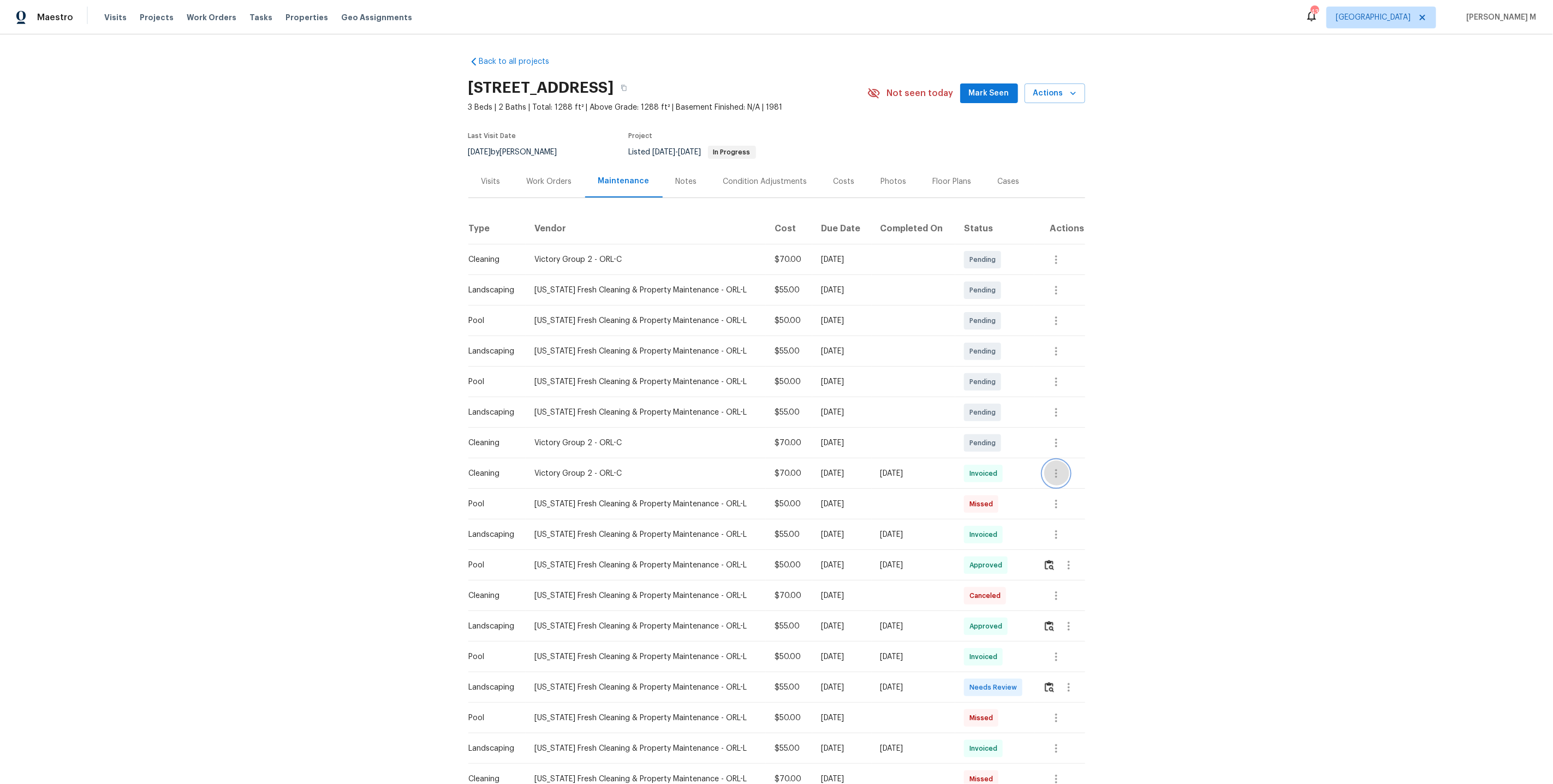
click at [1050, 468] on button "button" at bounding box center [1056, 473] width 26 height 26
click at [1059, 483] on li "View details" at bounding box center [1082, 486] width 77 height 18
click at [1083, 475] on li "Message vendor" at bounding box center [1082, 468] width 77 height 18
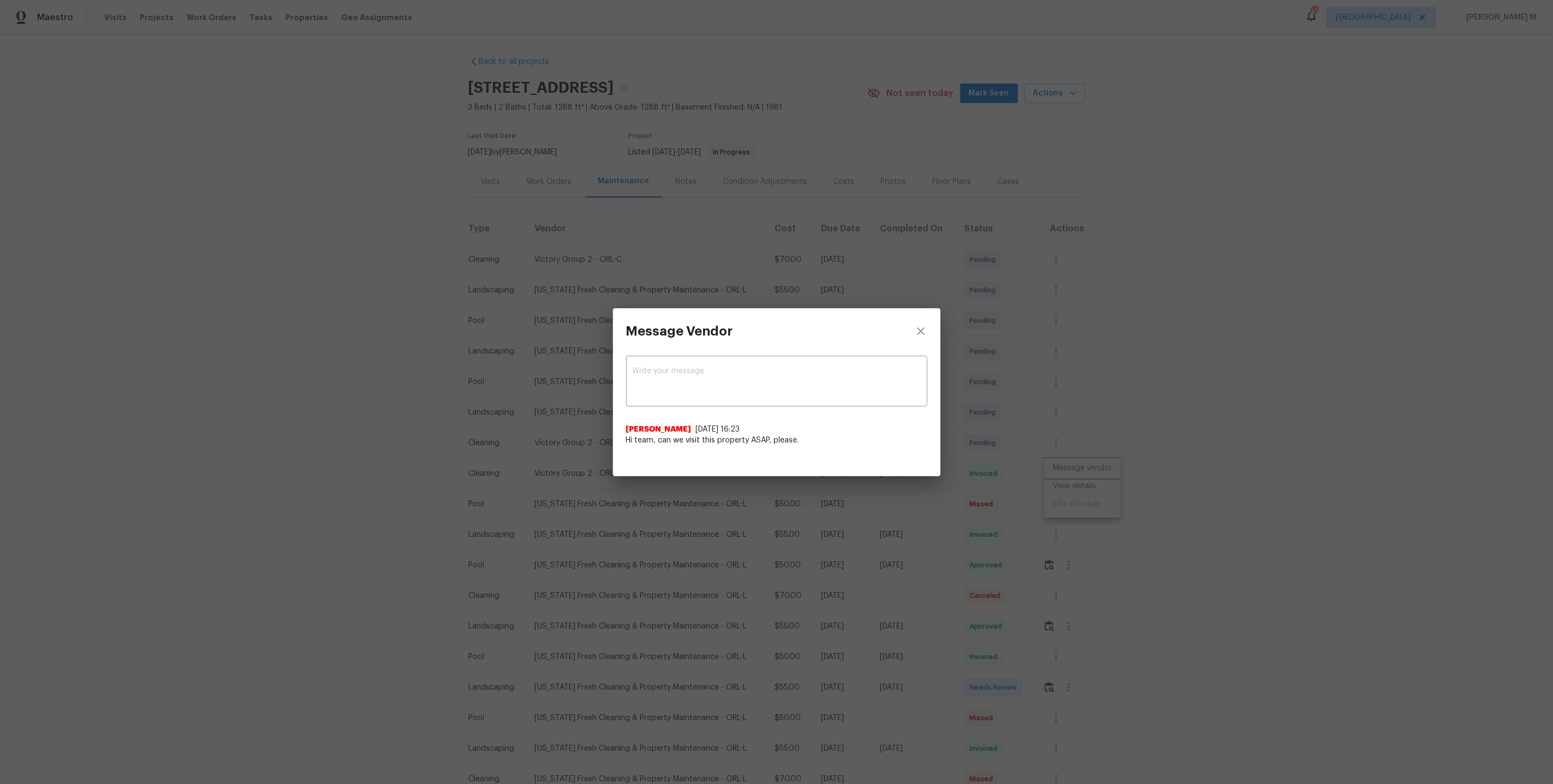
click at [1123, 437] on div "Message Vendor x ​ [PERSON_NAME] [DATE] 16:23 Hi team, can we visit this proper…" at bounding box center [776, 392] width 1553 height 784
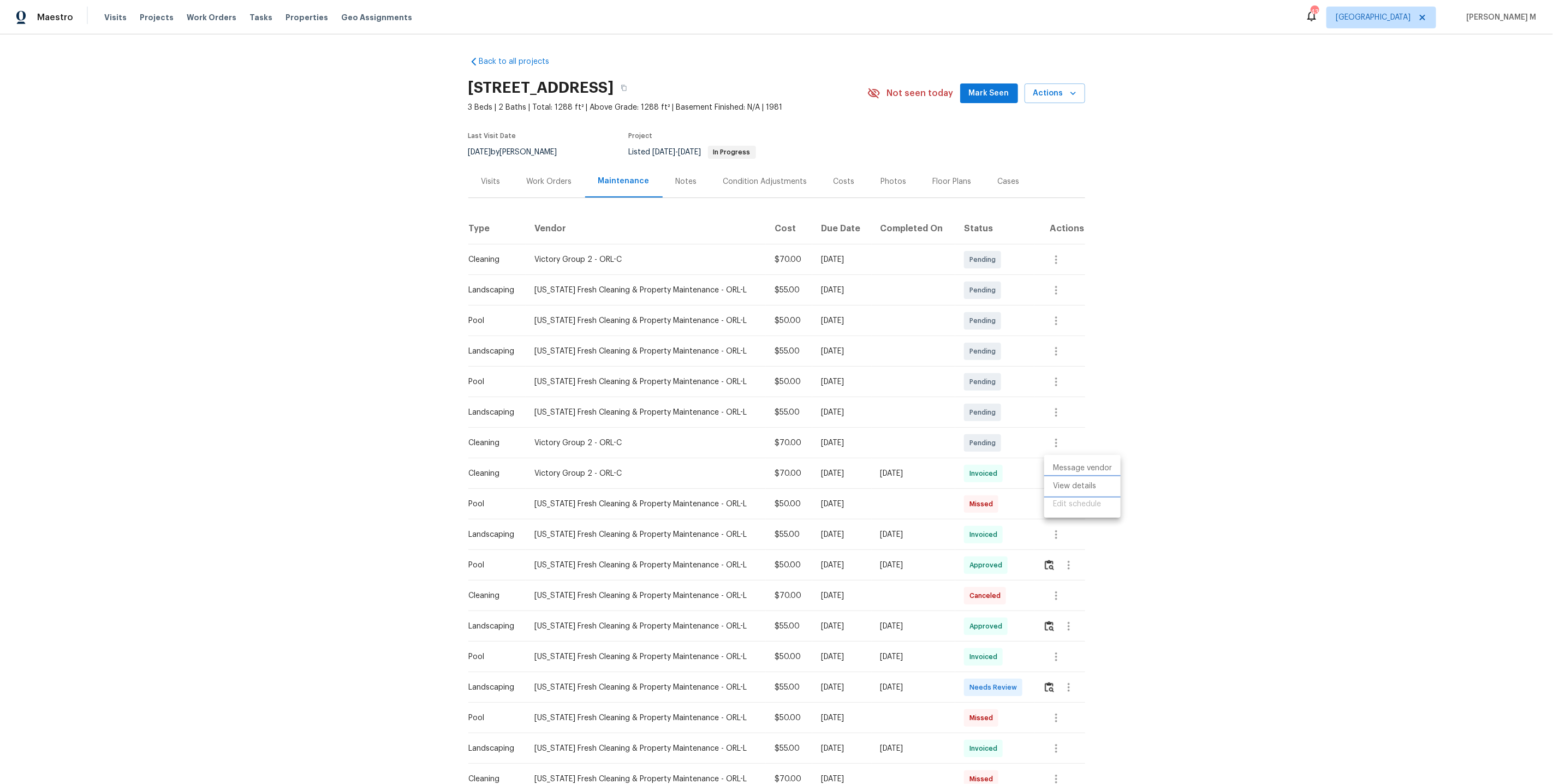
click at [1070, 492] on li "View details" at bounding box center [1082, 486] width 77 height 18
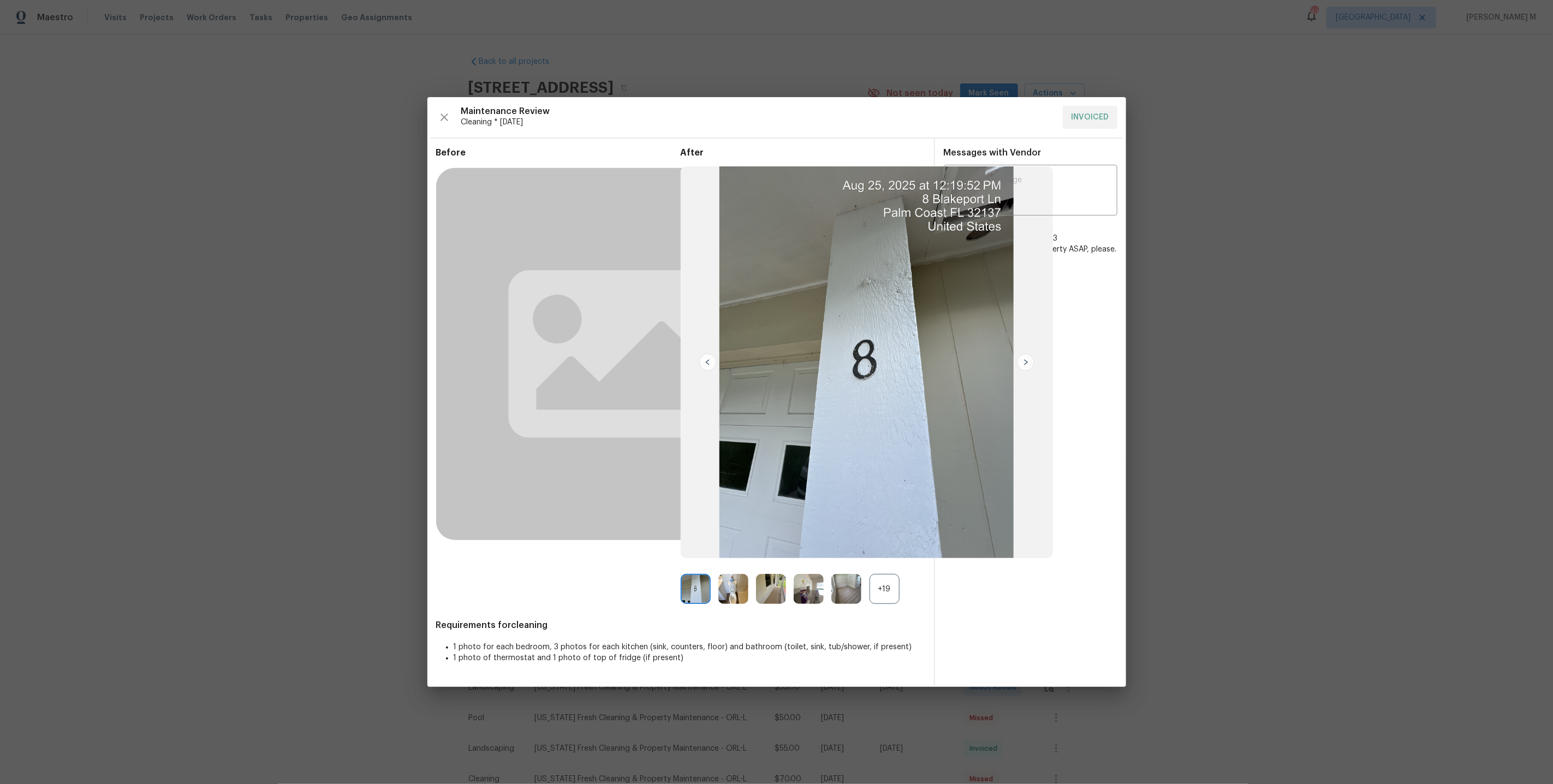
click at [886, 594] on div "+19" at bounding box center [884, 589] width 30 height 30
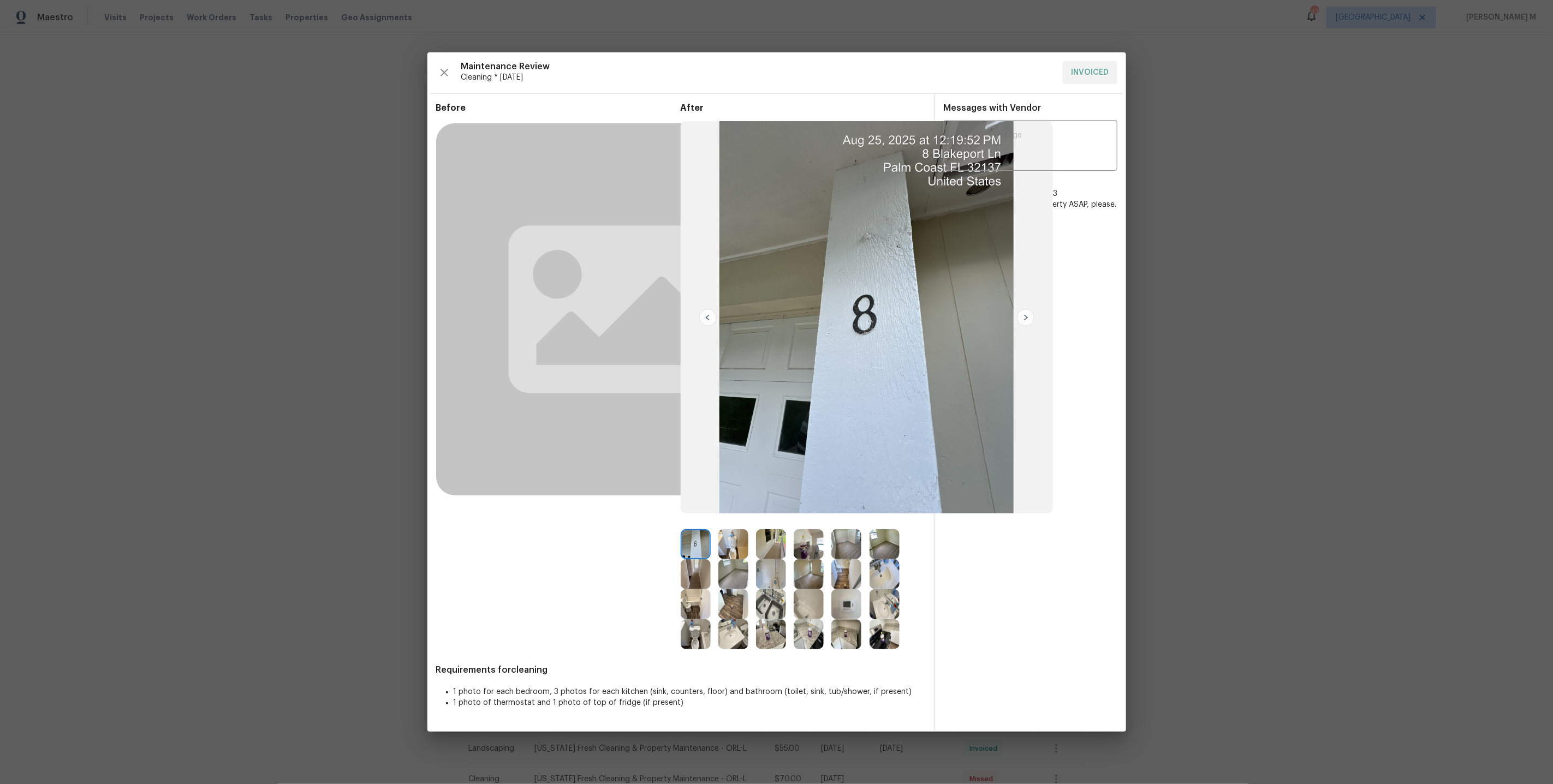
click at [860, 601] on img at bounding box center [846, 604] width 30 height 30
